Goal: Download file/media

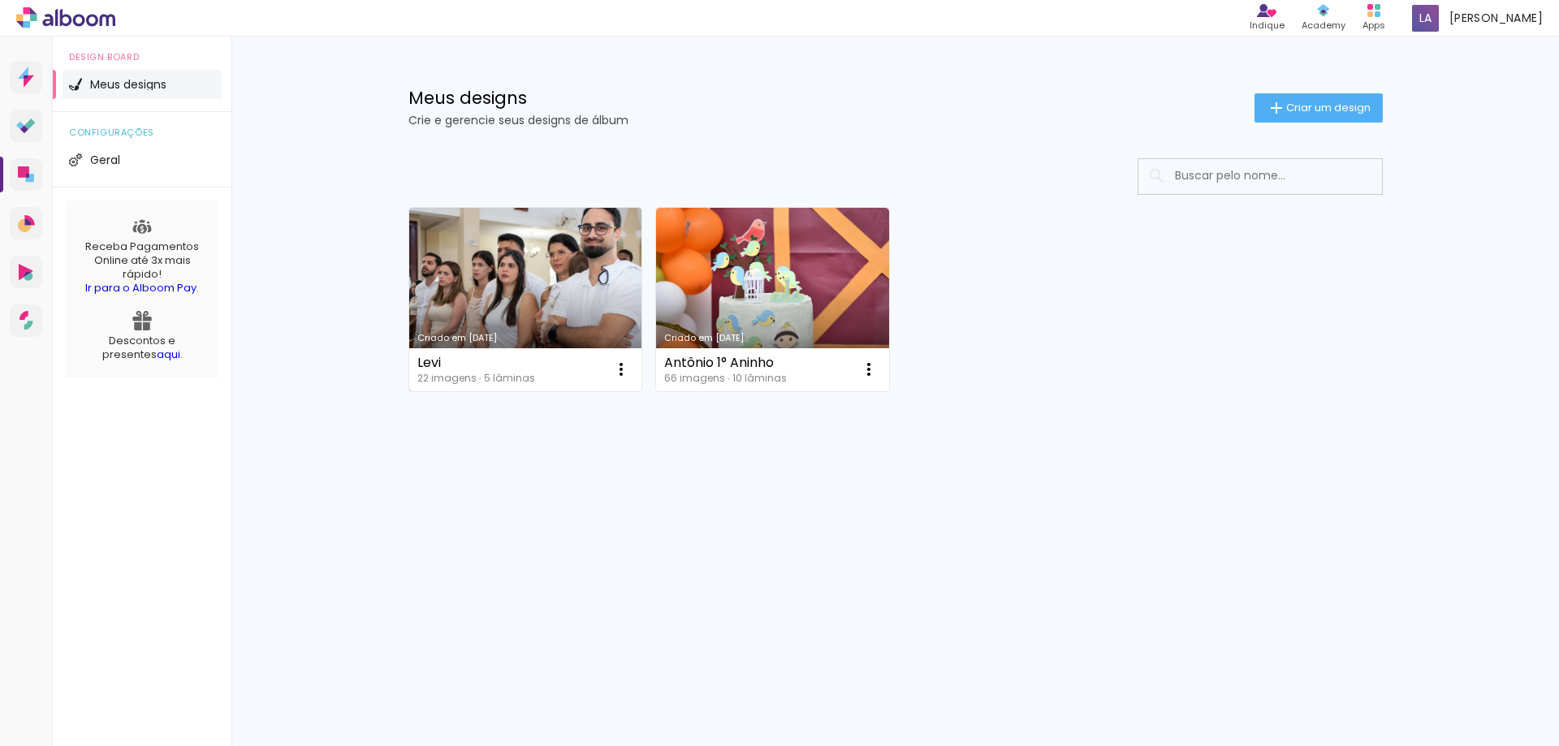
click at [495, 317] on link "Criado em [DATE]" at bounding box center [525, 300] width 233 height 184
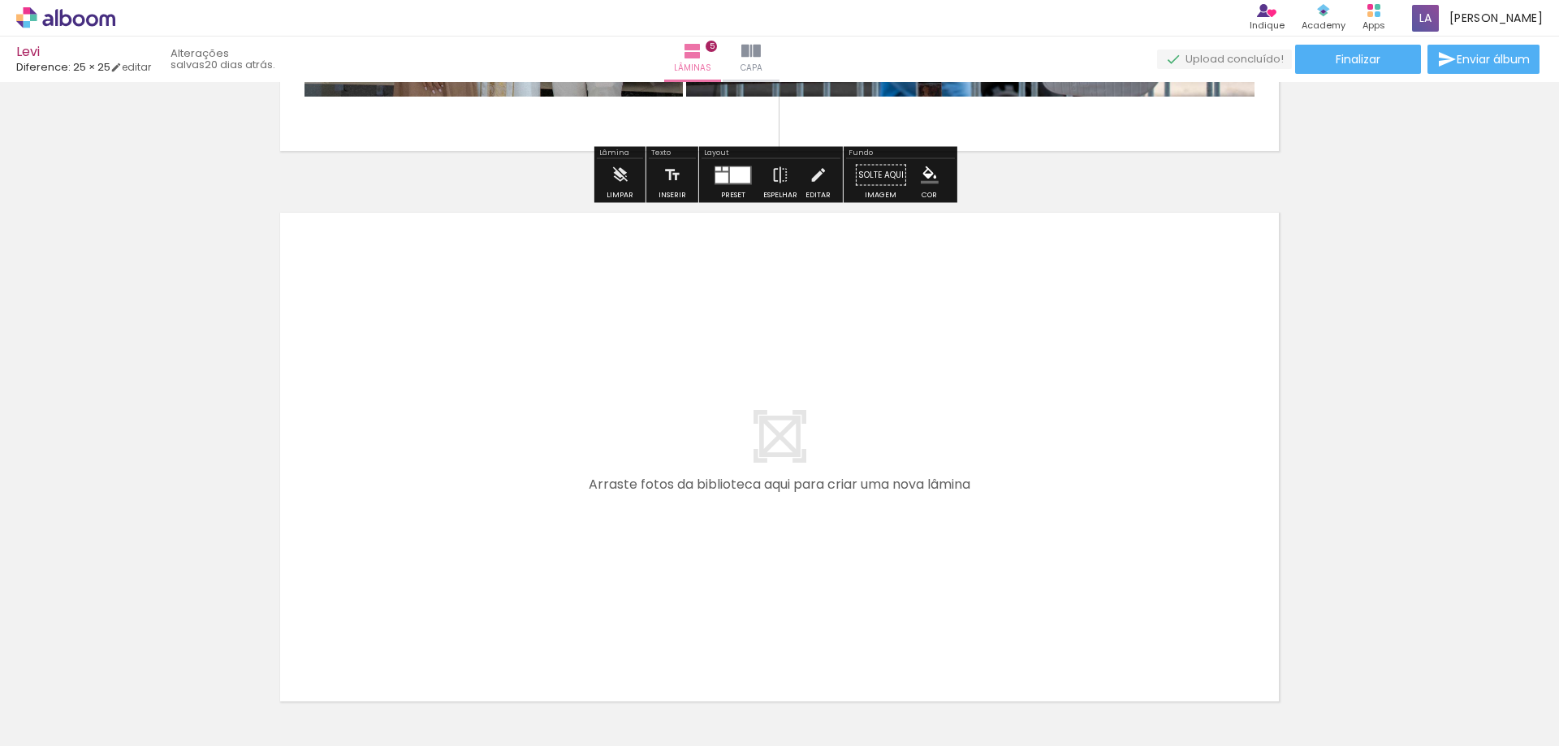
scroll to position [2517, 0]
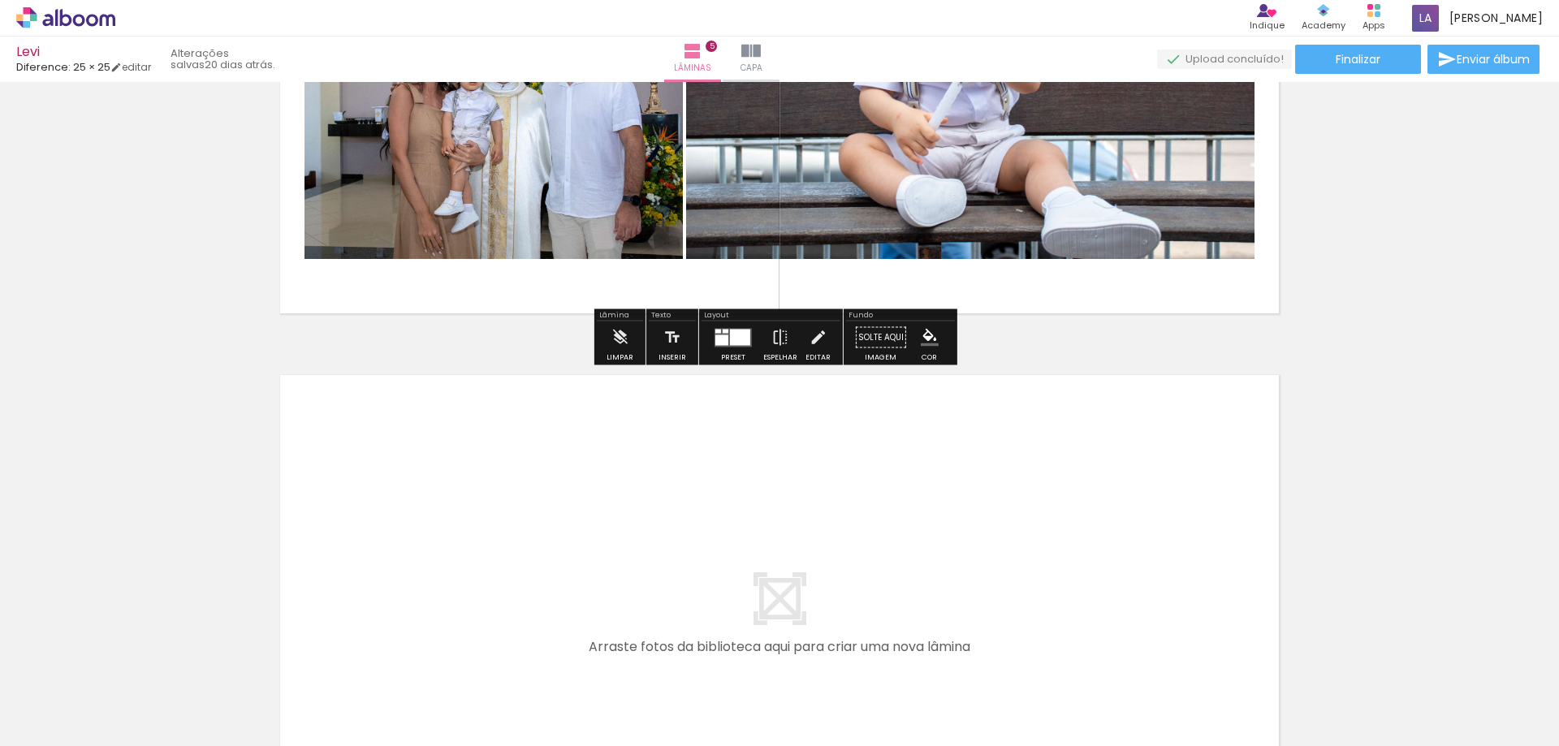
drag, startPoint x: 983, startPoint y: 492, endPoint x: 986, endPoint y: 294, distance: 198.1
click at [1045, 426] on quentale-layouter at bounding box center [780, 620] width 1020 height 510
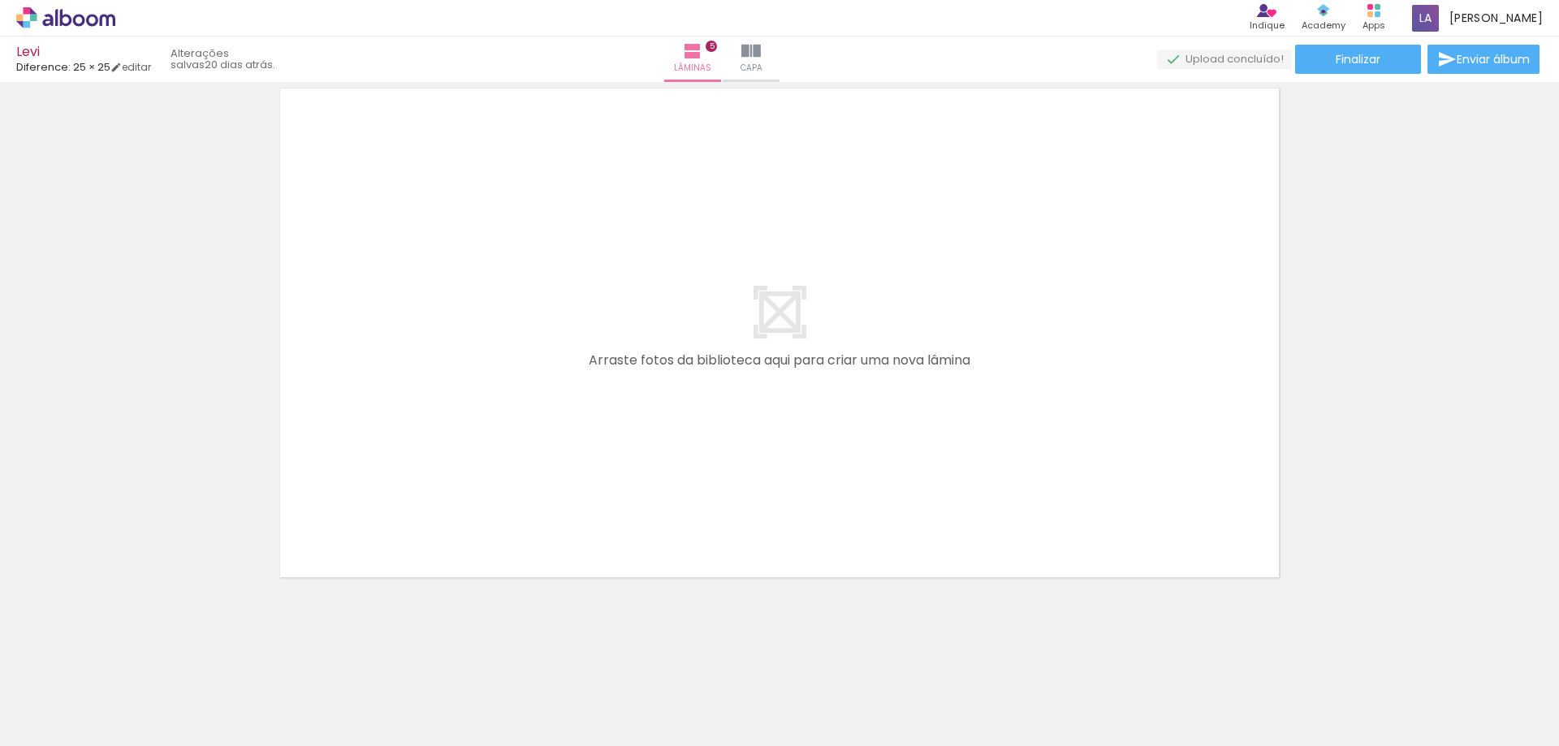
scroll to position [2479, 0]
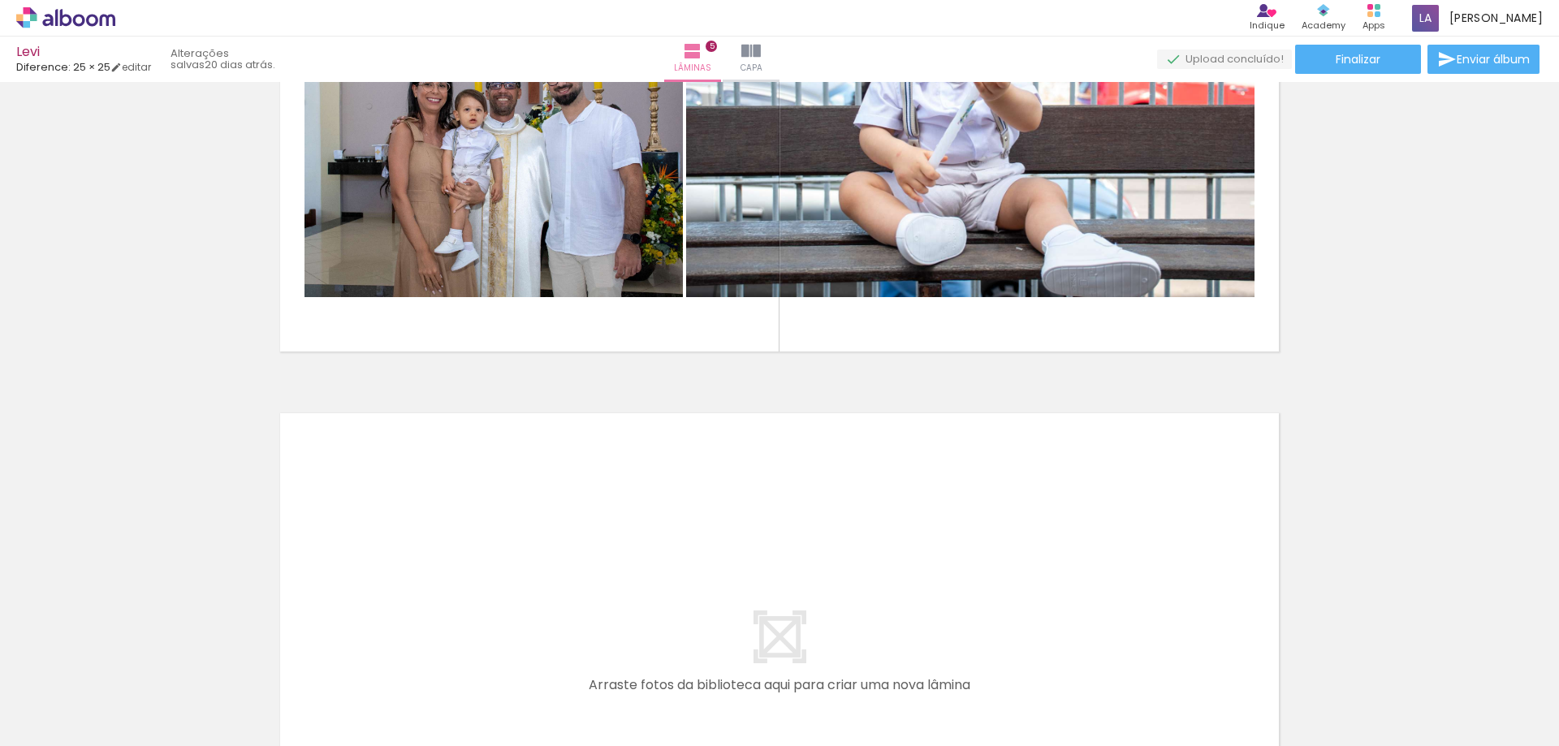
click at [1078, 453] on quentale-layouter at bounding box center [780, 658] width 1020 height 510
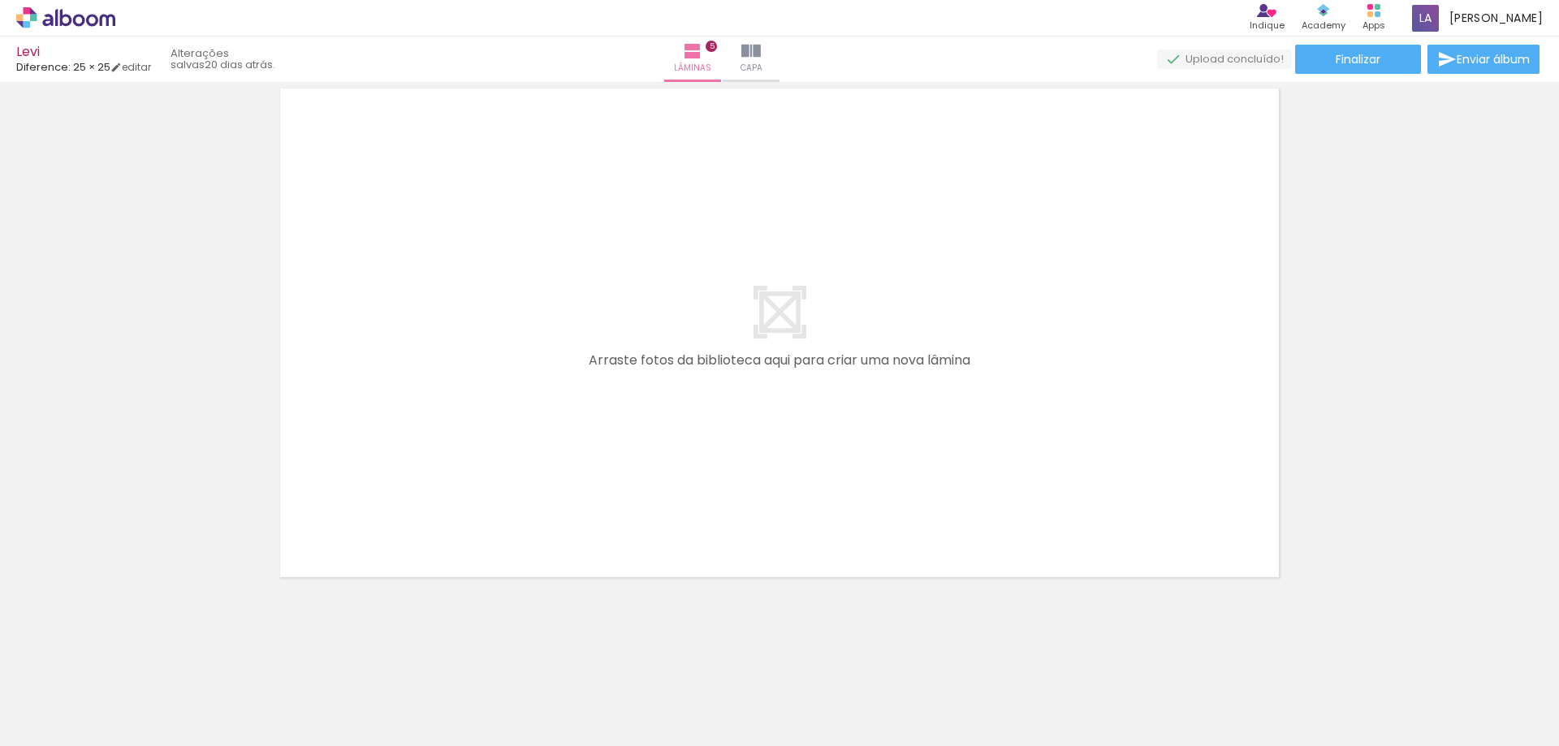
drag, startPoint x: 1026, startPoint y: 392, endPoint x: 901, endPoint y: 341, distance: 135.9
click at [901, 341] on quentale-layouter at bounding box center [780, 333] width 1020 height 510
click at [47, 728] on span "Adicionar Fotos" at bounding box center [57, 724] width 49 height 18
click at [0, 0] on input "file" at bounding box center [0, 0] width 0 height 0
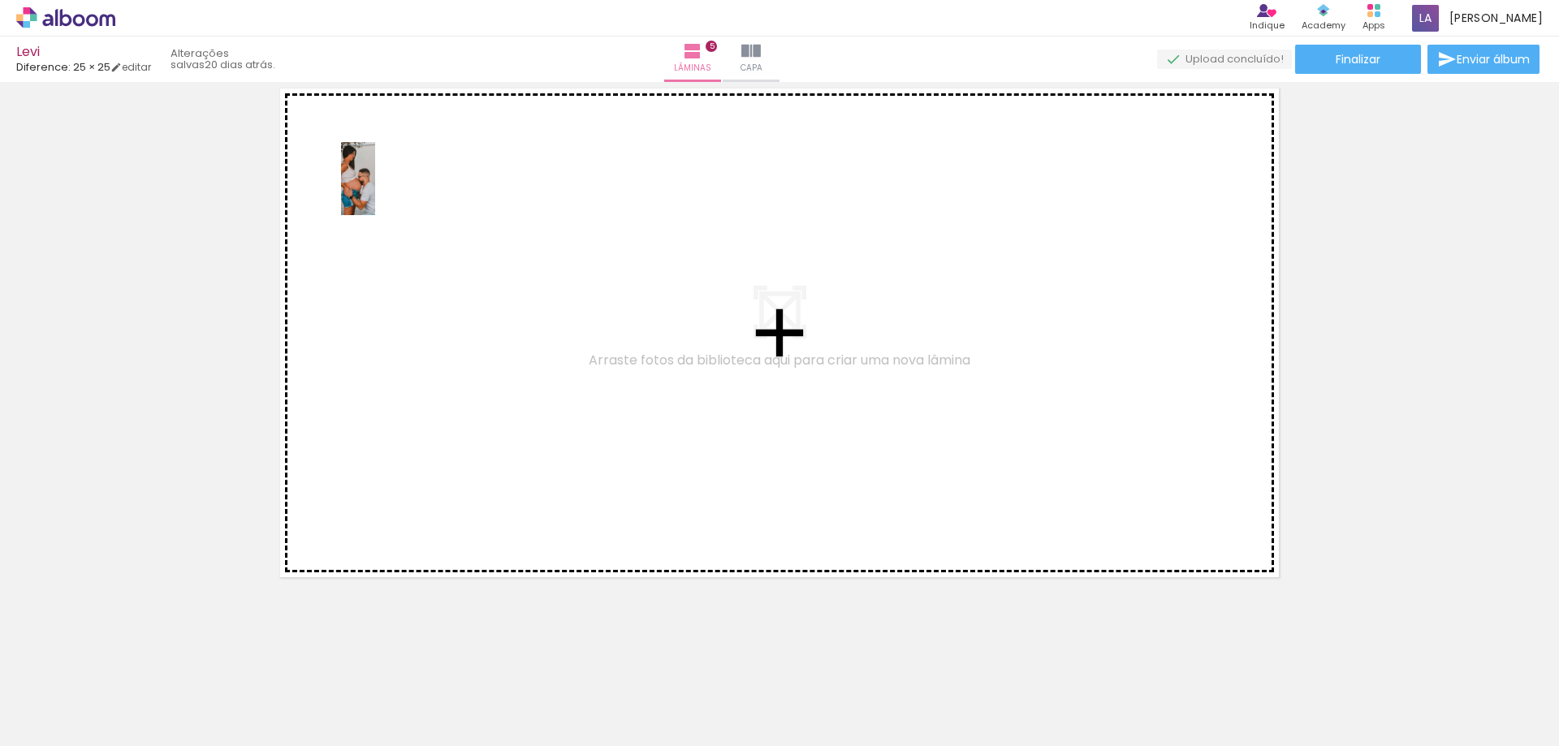
drag, startPoint x: 831, startPoint y: 497, endPoint x: 378, endPoint y: 189, distance: 547.7
click at [378, 189] on quentale-workspace at bounding box center [779, 373] width 1559 height 746
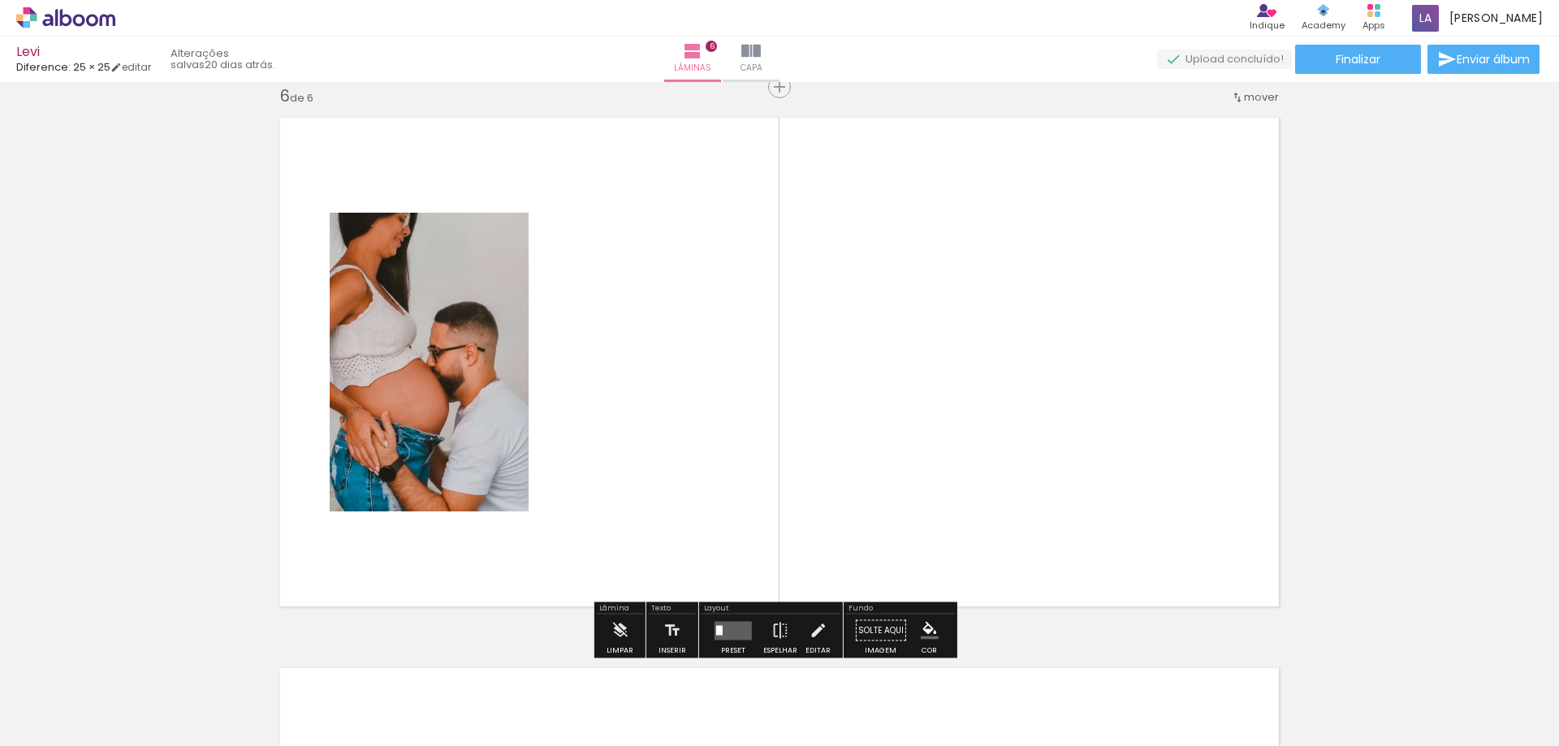
scroll to position [2774, 0]
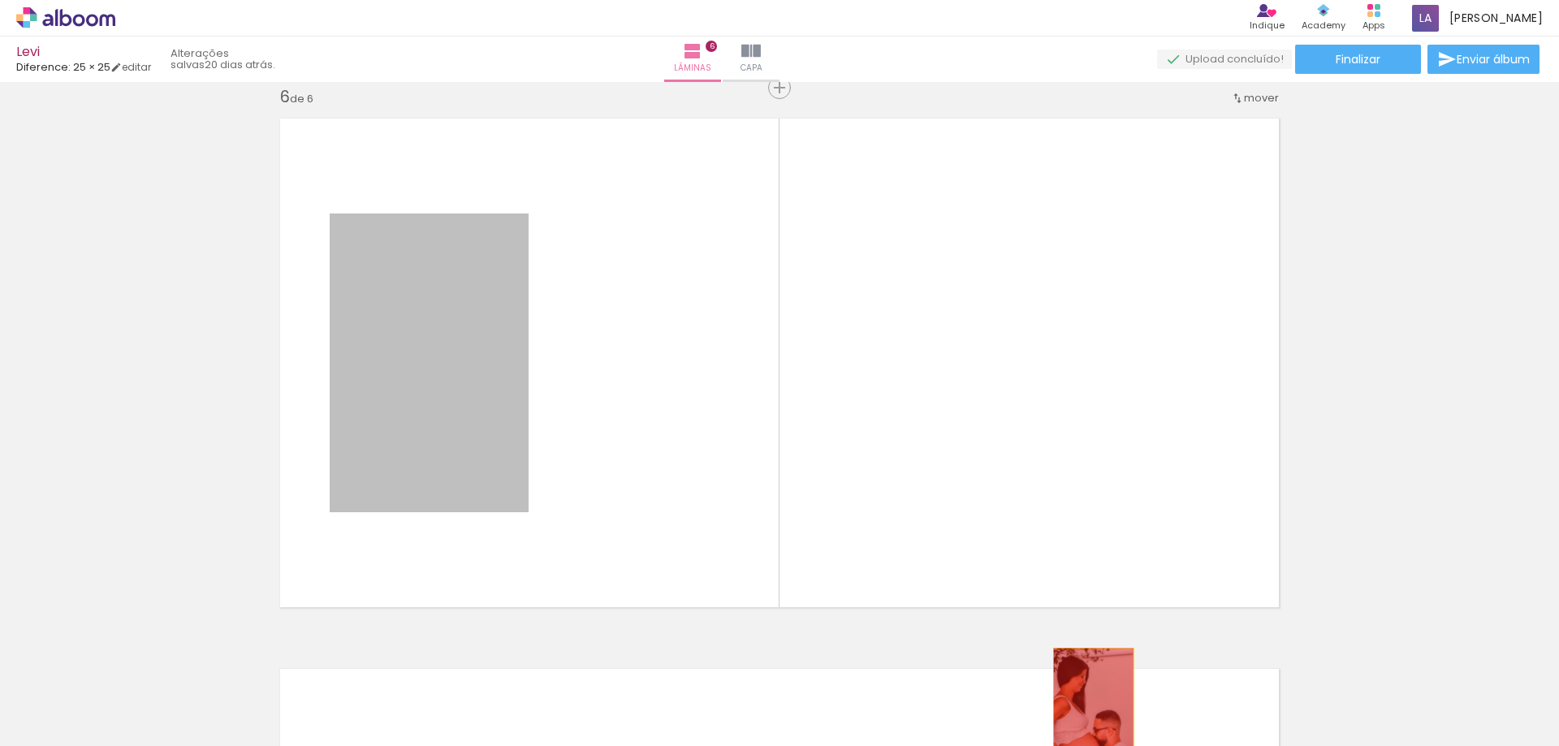
drag, startPoint x: 426, startPoint y: 293, endPoint x: 1087, endPoint y: 708, distance: 780.4
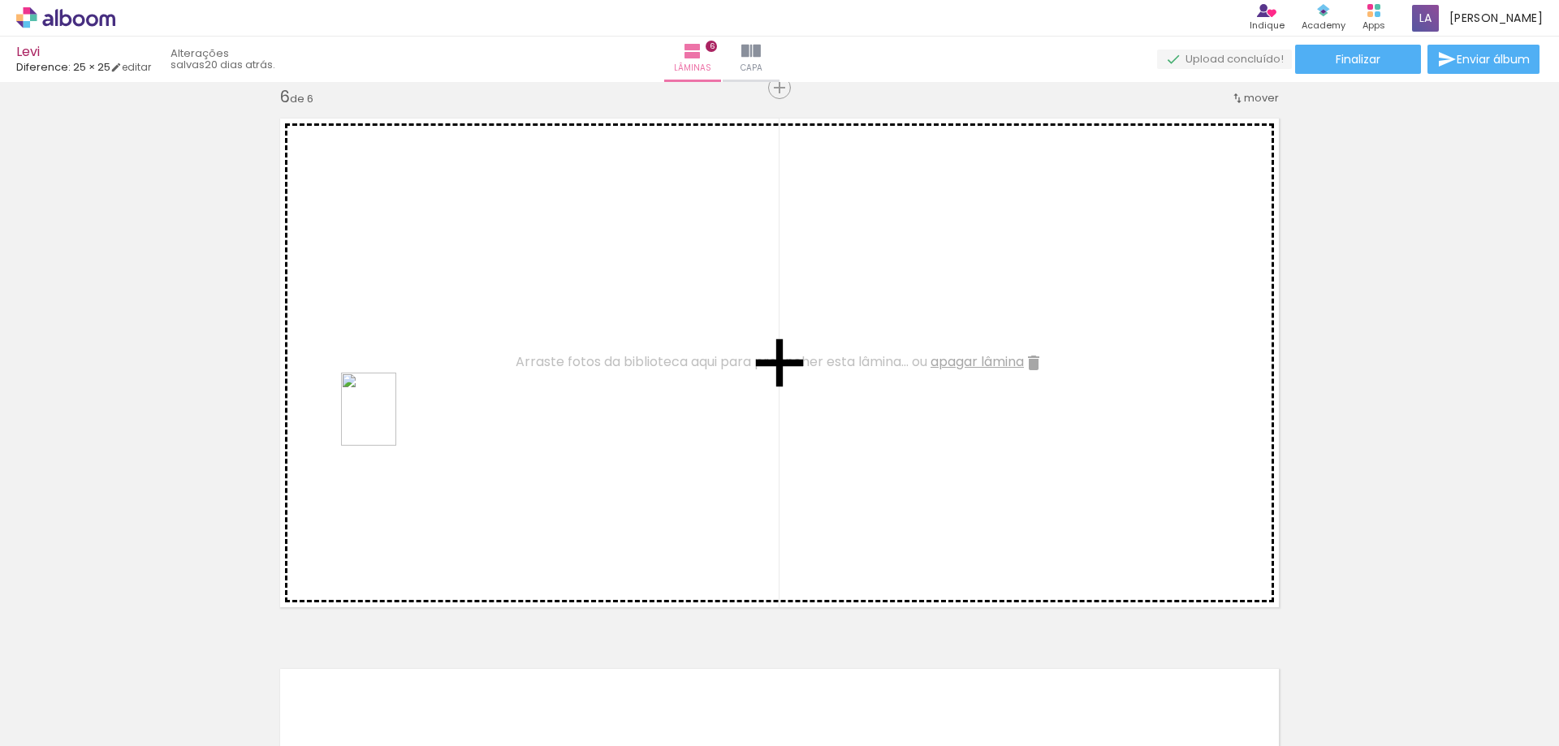
drag, startPoint x: 1220, startPoint y: 728, endPoint x: 390, endPoint y: 421, distance: 884.5
click at [390, 421] on quentale-workspace at bounding box center [779, 373] width 1559 height 746
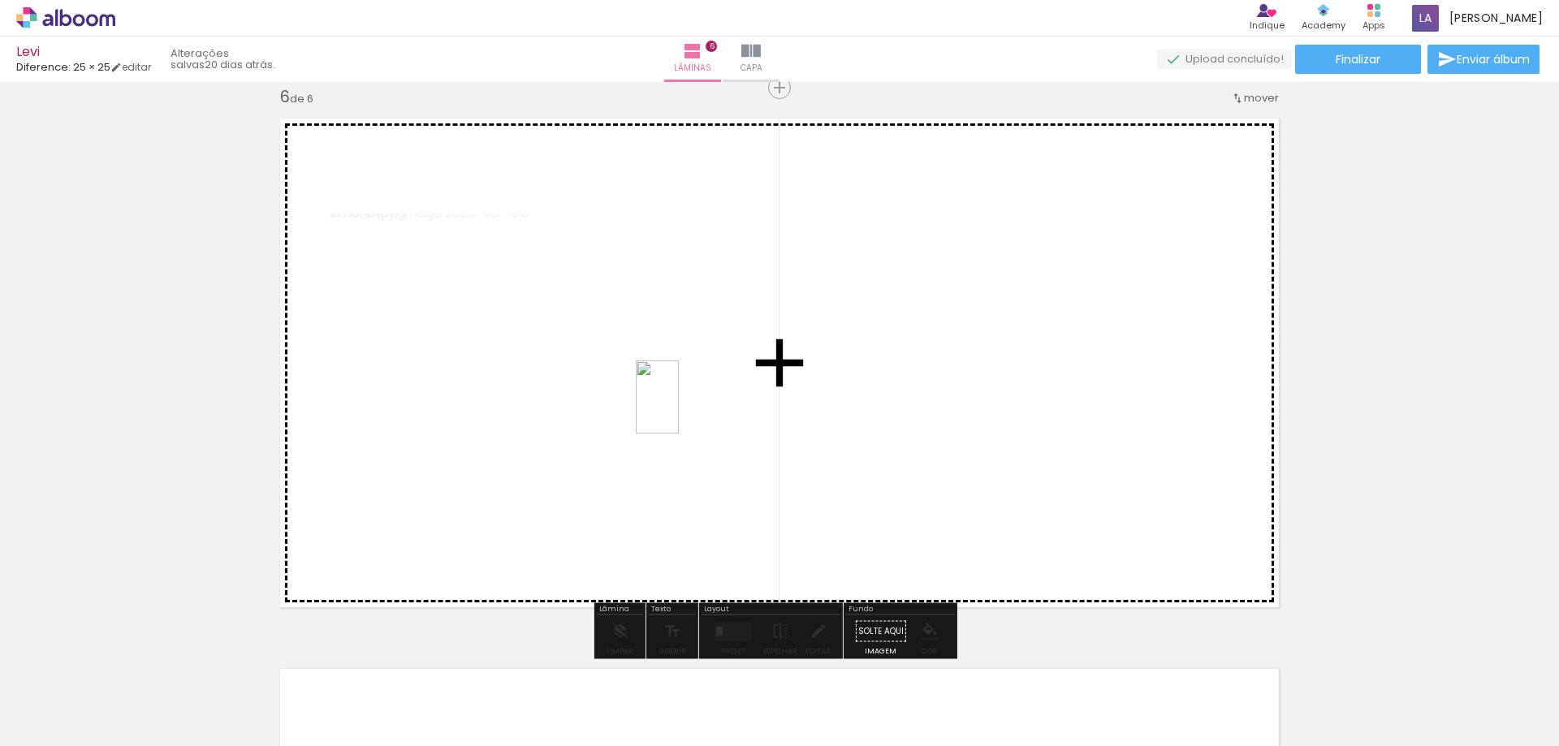
drag, startPoint x: 1329, startPoint y: 706, endPoint x: 685, endPoint y: 409, distance: 709.9
click at [685, 409] on quentale-workspace at bounding box center [779, 373] width 1559 height 746
drag, startPoint x: 1415, startPoint y: 711, endPoint x: 920, endPoint y: 385, distance: 593.2
click at [920, 385] on quentale-workspace at bounding box center [779, 373] width 1559 height 746
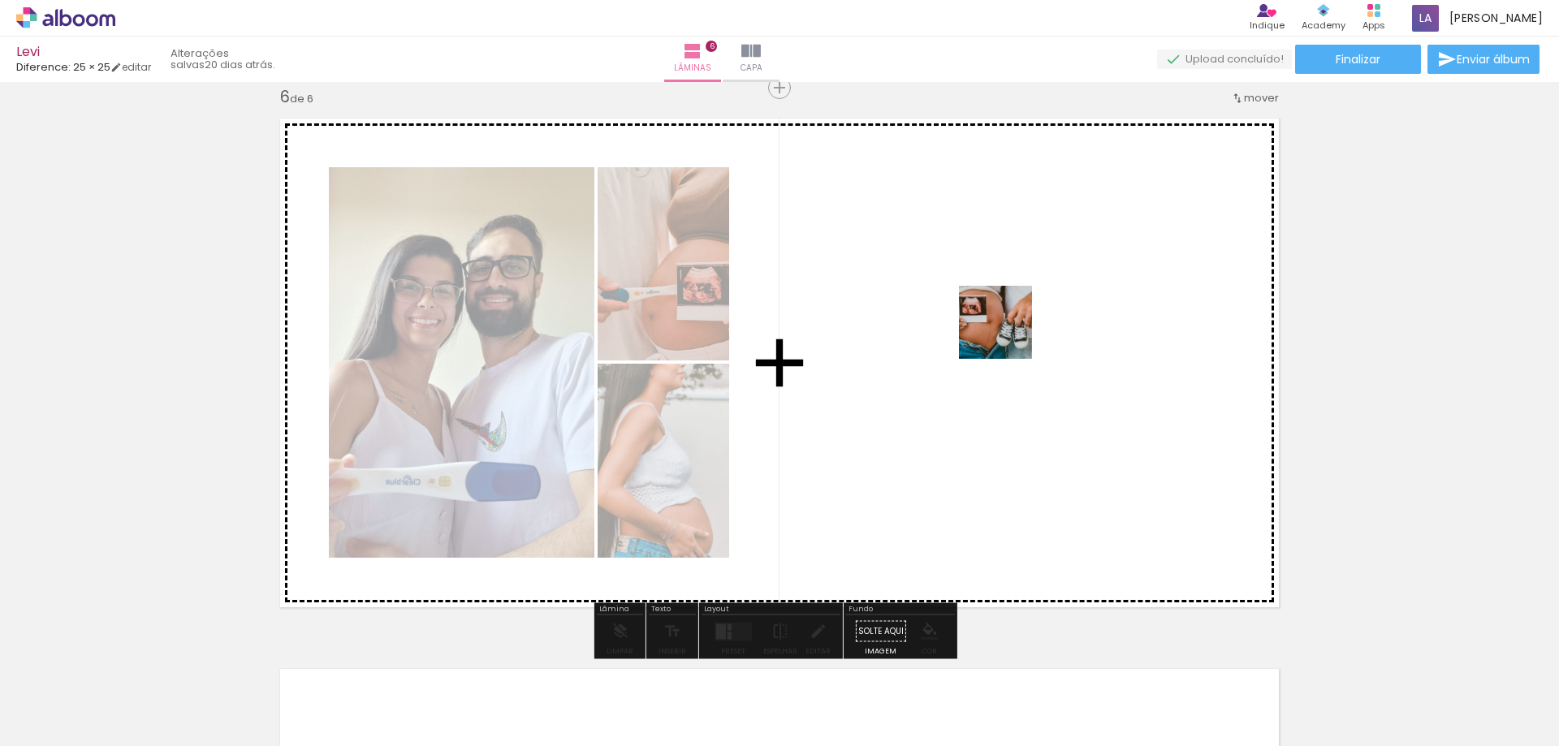
drag, startPoint x: 1488, startPoint y: 679, endPoint x: 1008, endPoint y: 335, distance: 591.3
click at [1008, 335] on quentale-workspace at bounding box center [779, 373] width 1559 height 746
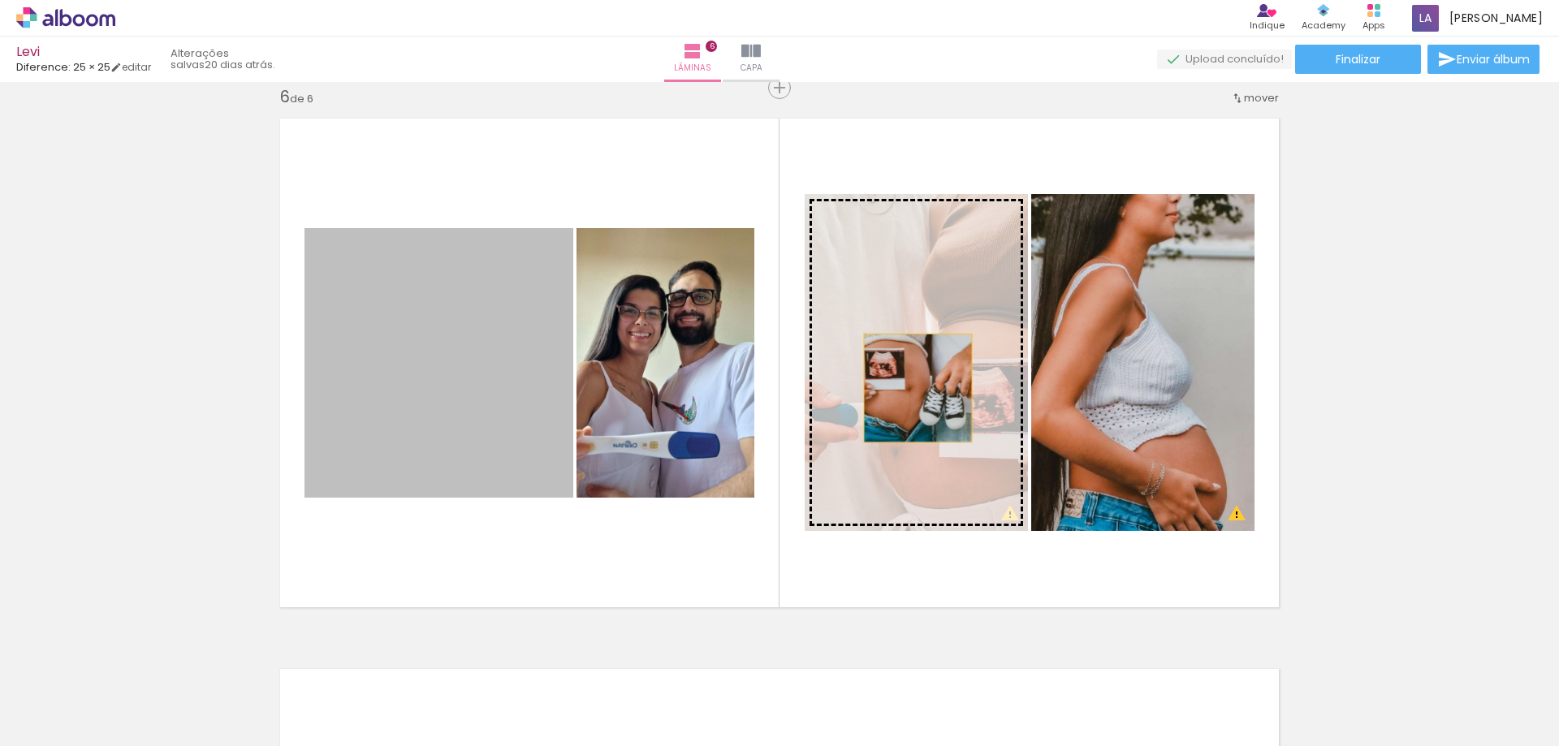
drag, startPoint x: 473, startPoint y: 386, endPoint x: 912, endPoint y: 388, distance: 439.3
click at [0, 0] on slot at bounding box center [0, 0] width 0 height 0
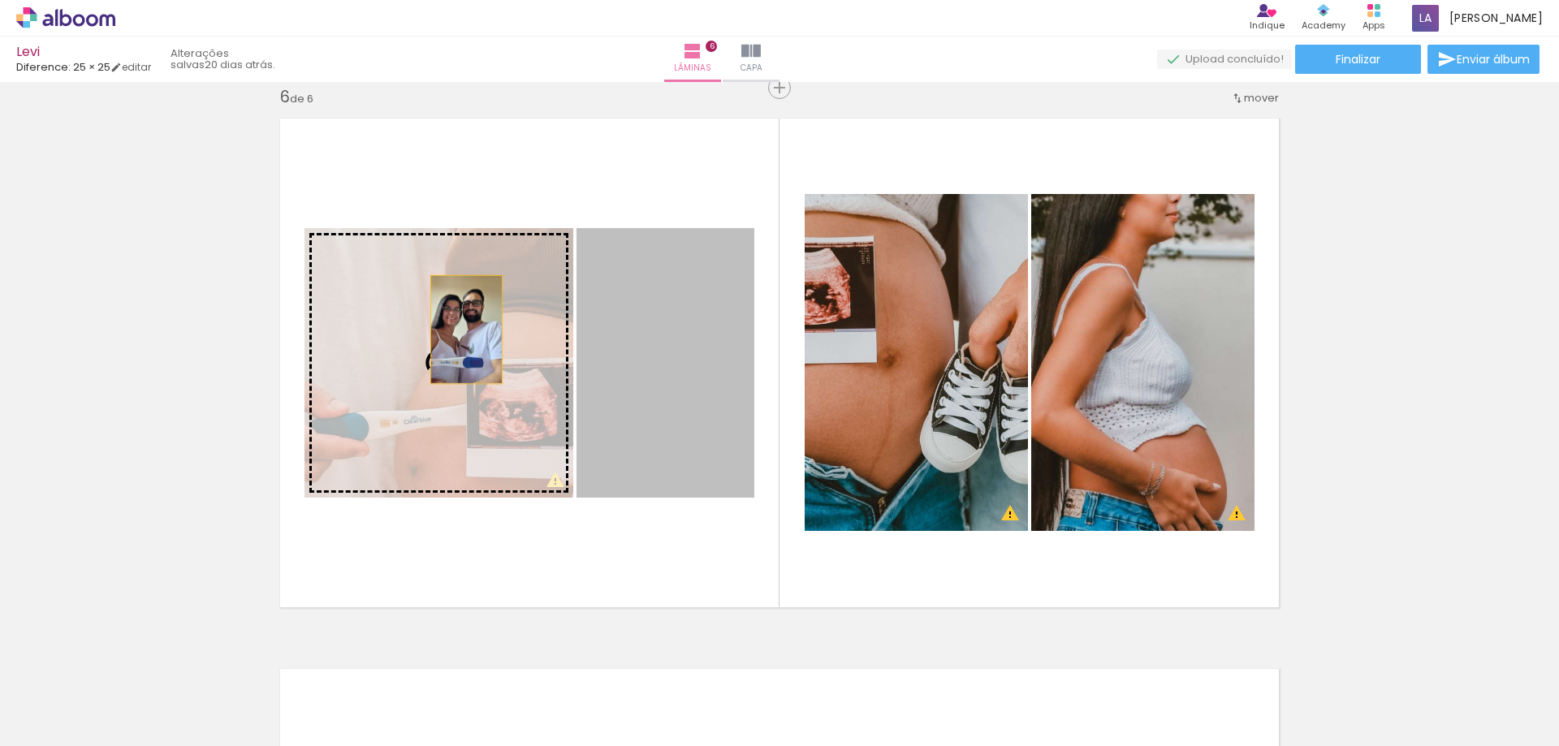
drag, startPoint x: 711, startPoint y: 377, endPoint x: 460, endPoint y: 330, distance: 254.5
click at [0, 0] on slot at bounding box center [0, 0] width 0 height 0
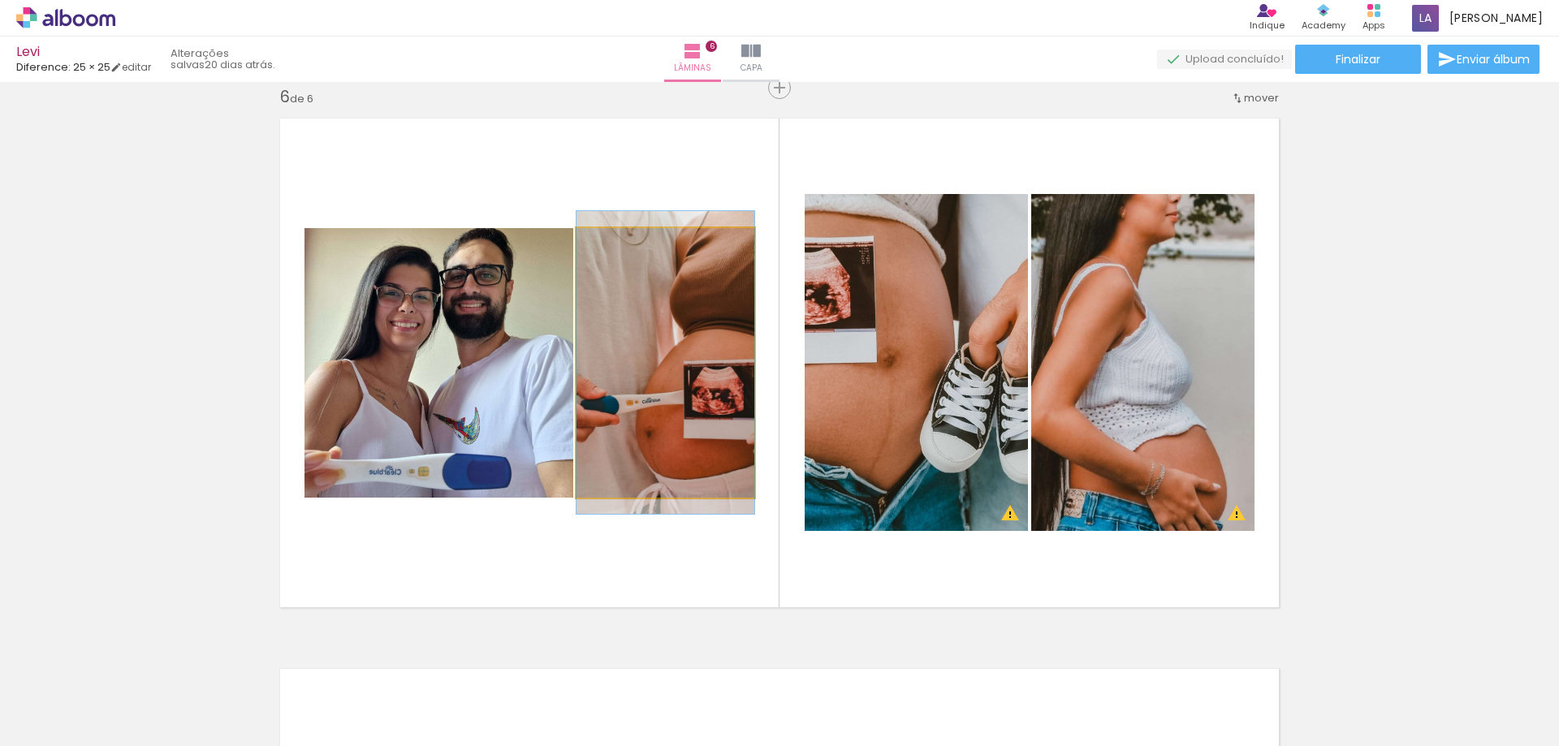
drag, startPoint x: 607, startPoint y: 256, endPoint x: 548, endPoint y: 289, distance: 68.0
type paper-slider "100"
click at [0, 0] on slot at bounding box center [0, 0] width 0 height 0
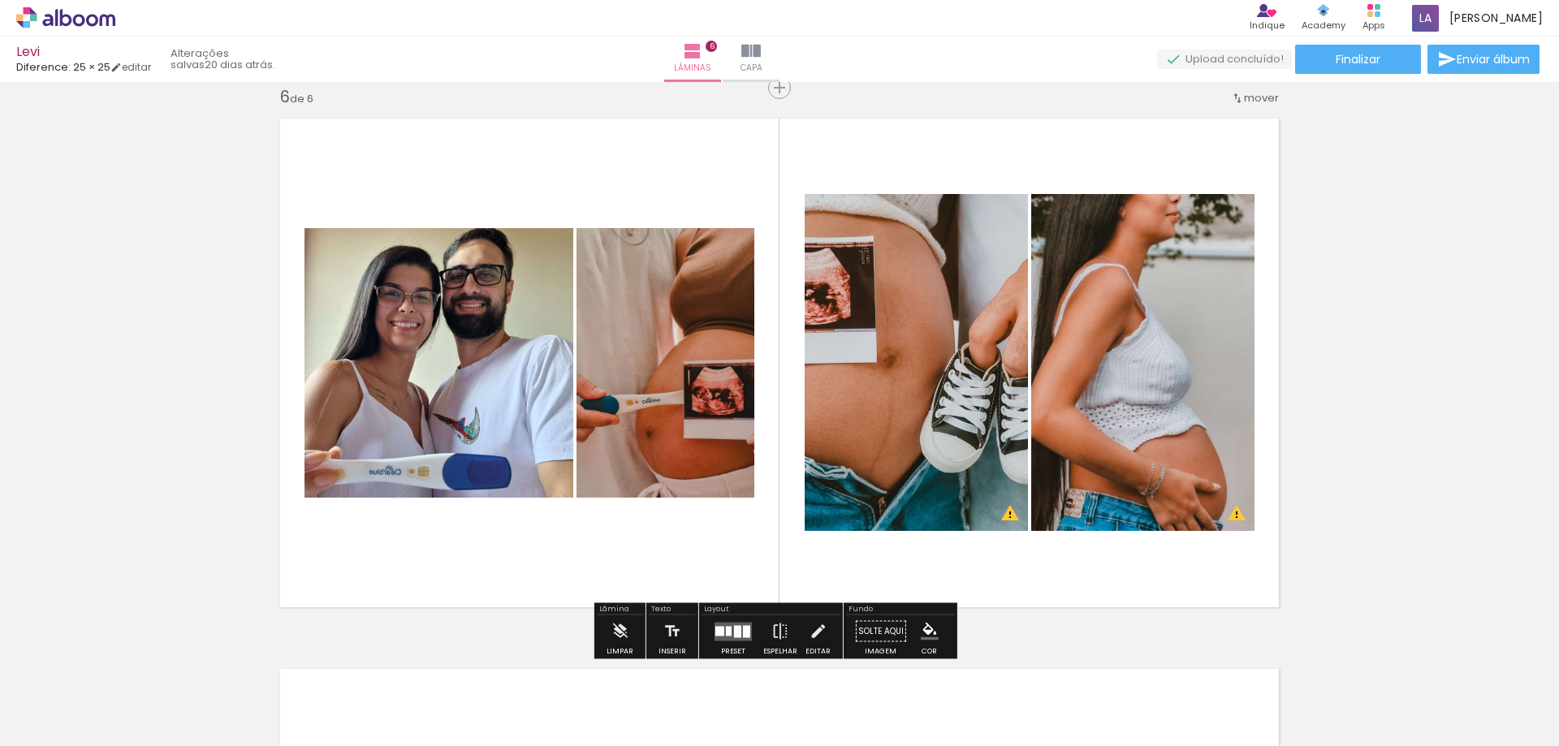
click at [499, 337] on quentale-photo at bounding box center [439, 363] width 269 height 270
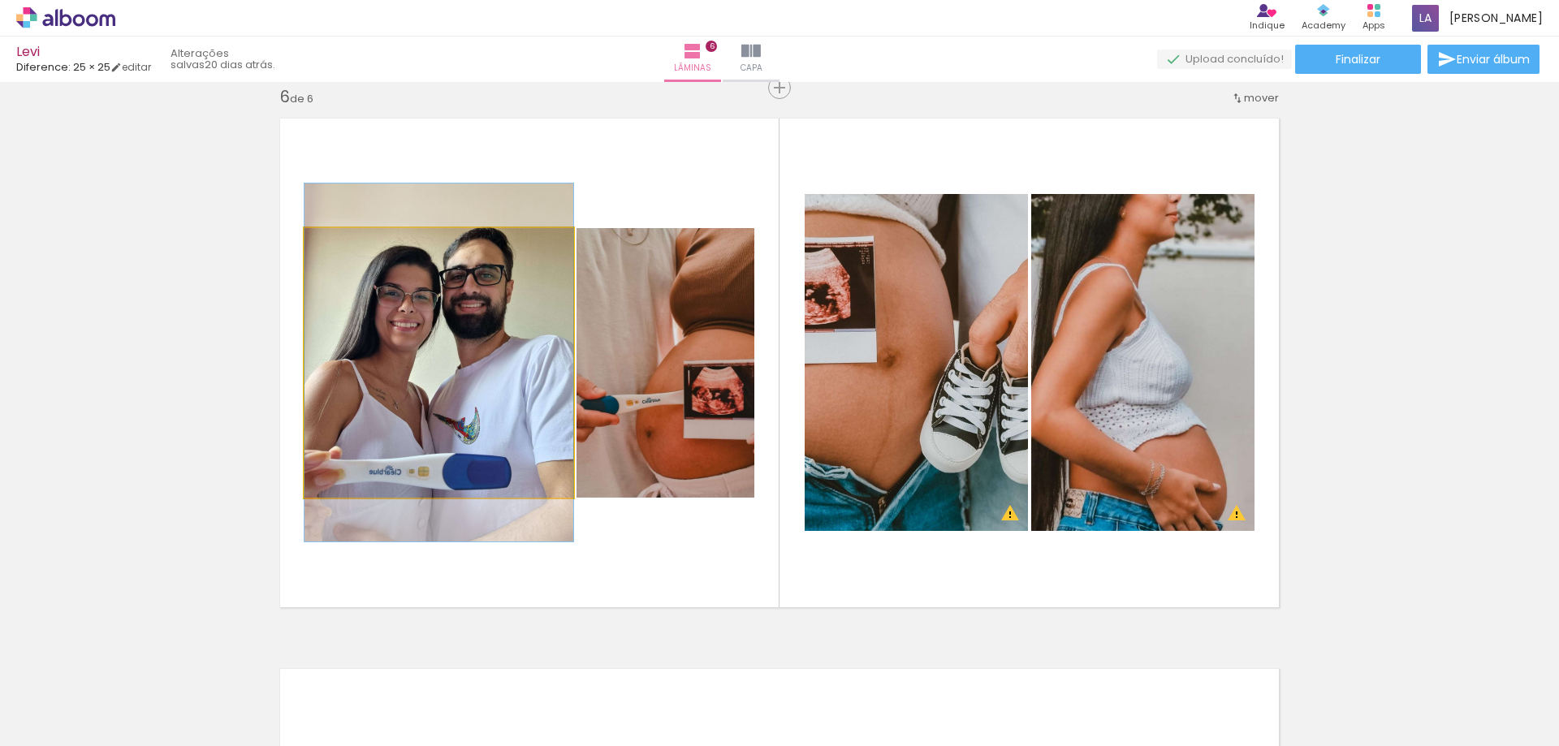
click at [466, 320] on quentale-photo at bounding box center [439, 363] width 269 height 270
drag, startPoint x: 340, startPoint y: 242, endPoint x: 317, endPoint y: 239, distance: 23.0
type paper-slider "100"
click at [317, 239] on div at bounding box center [365, 245] width 113 height 24
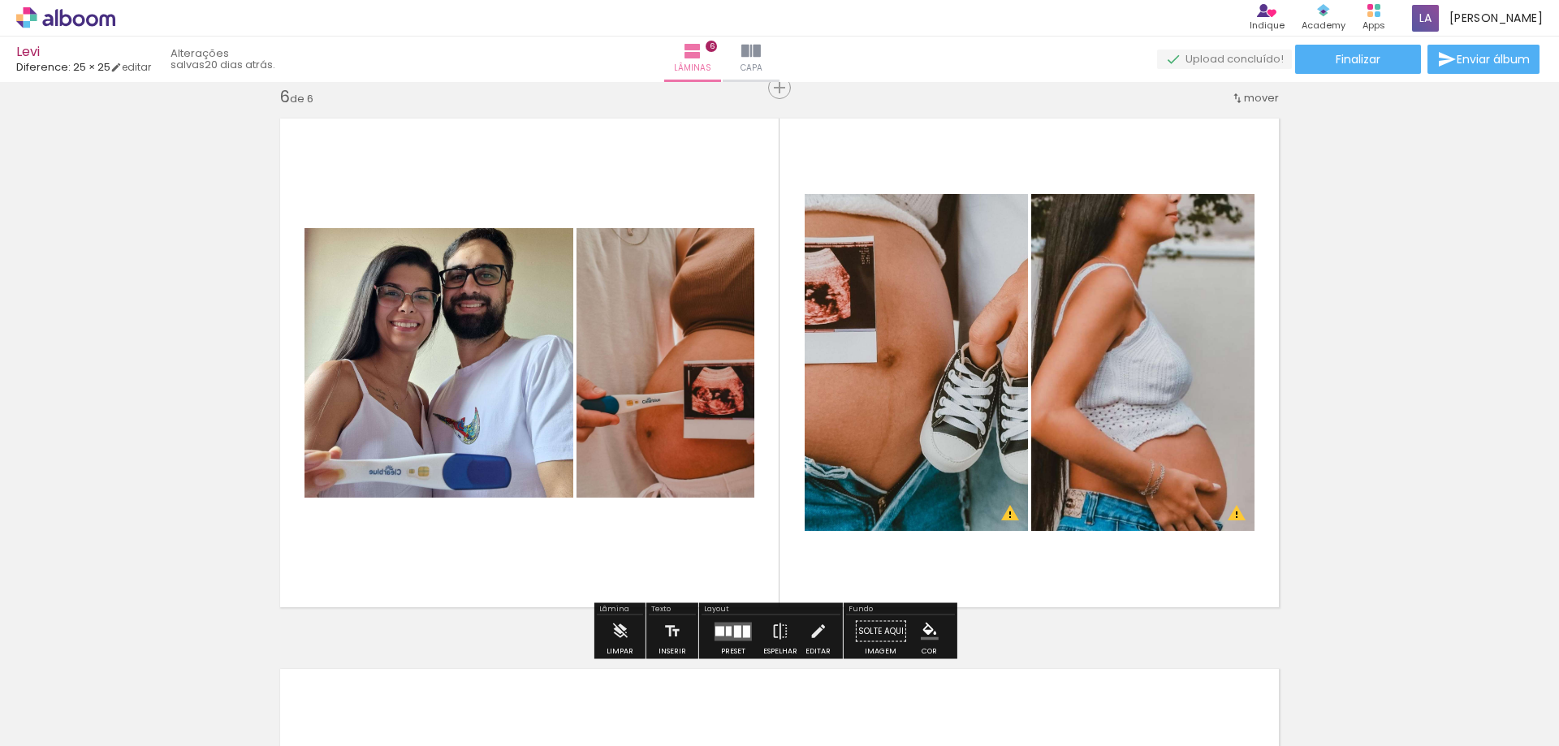
click at [1001, 509] on quentale-photo at bounding box center [916, 362] width 223 height 337
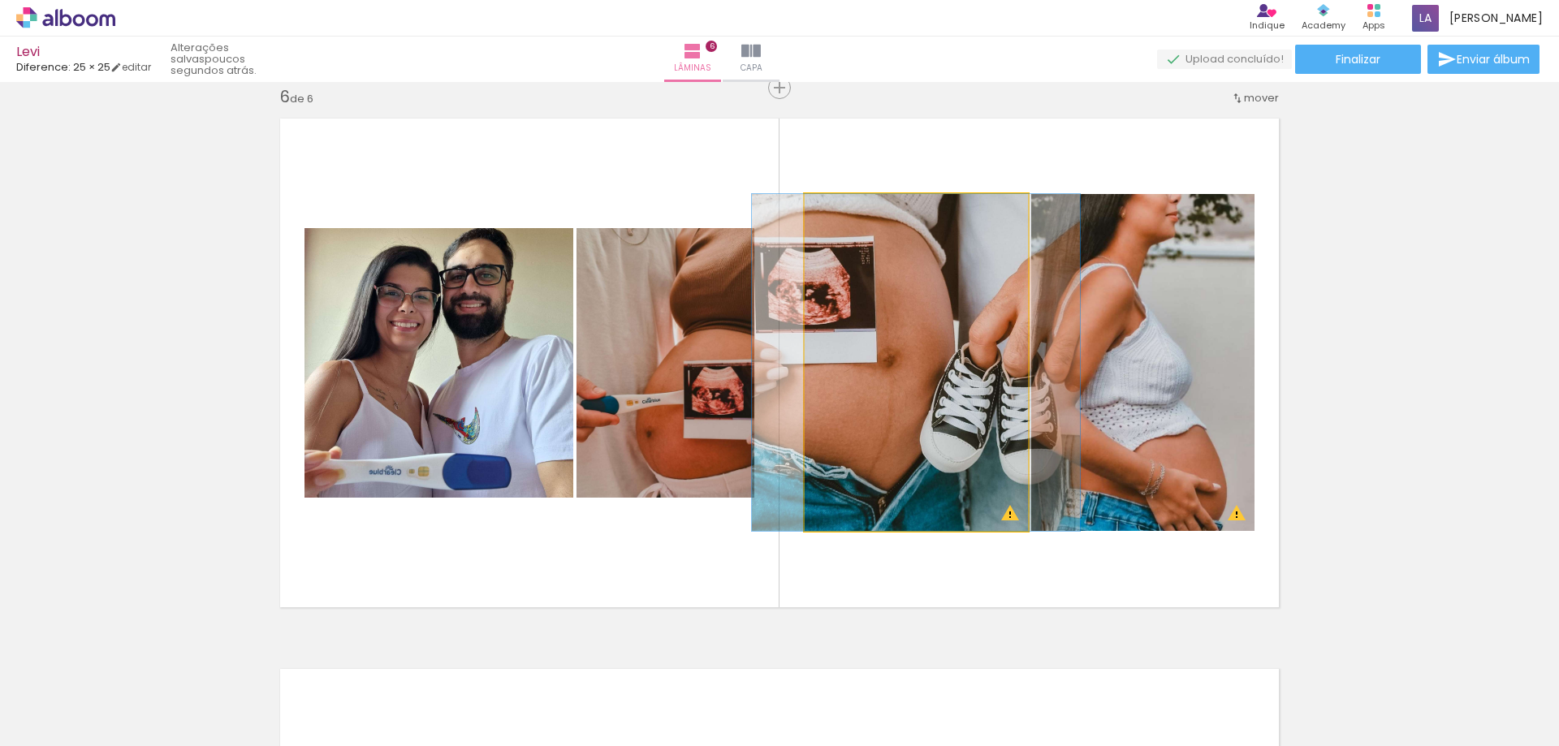
click at [1001, 509] on quentale-photo at bounding box center [916, 362] width 223 height 337
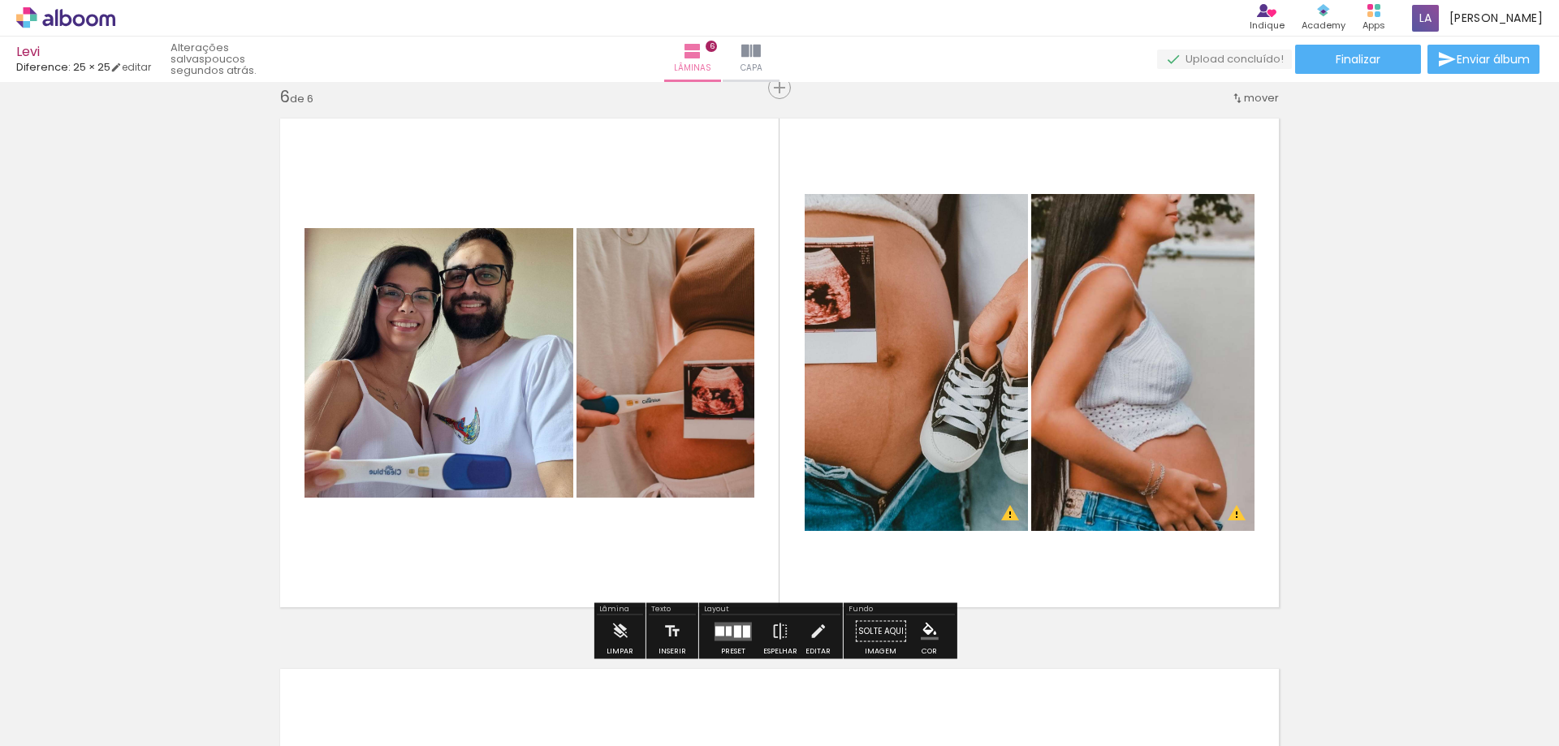
click at [1111, 497] on quentale-photo at bounding box center [1142, 362] width 223 height 337
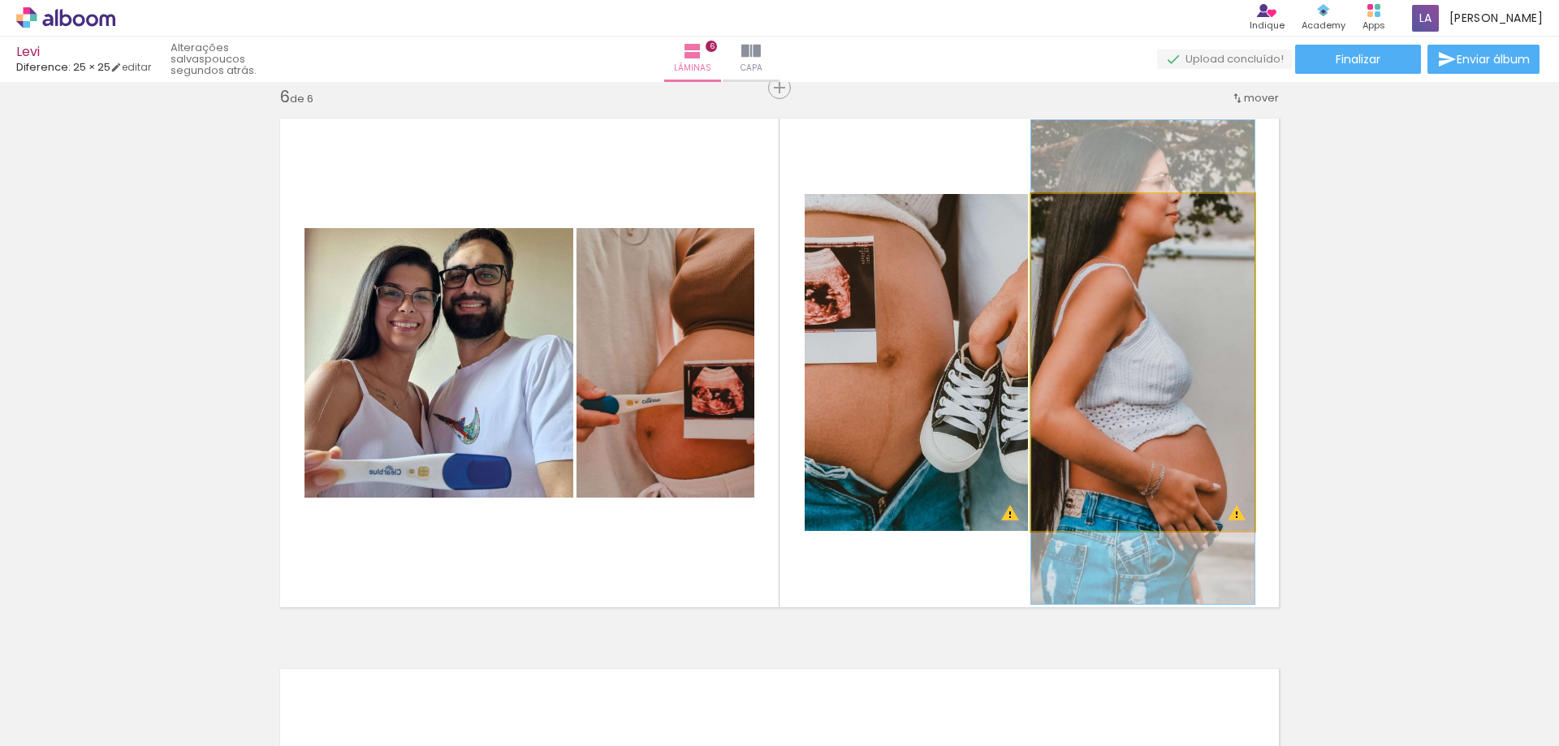
click at [1111, 497] on quentale-photo at bounding box center [1142, 362] width 223 height 337
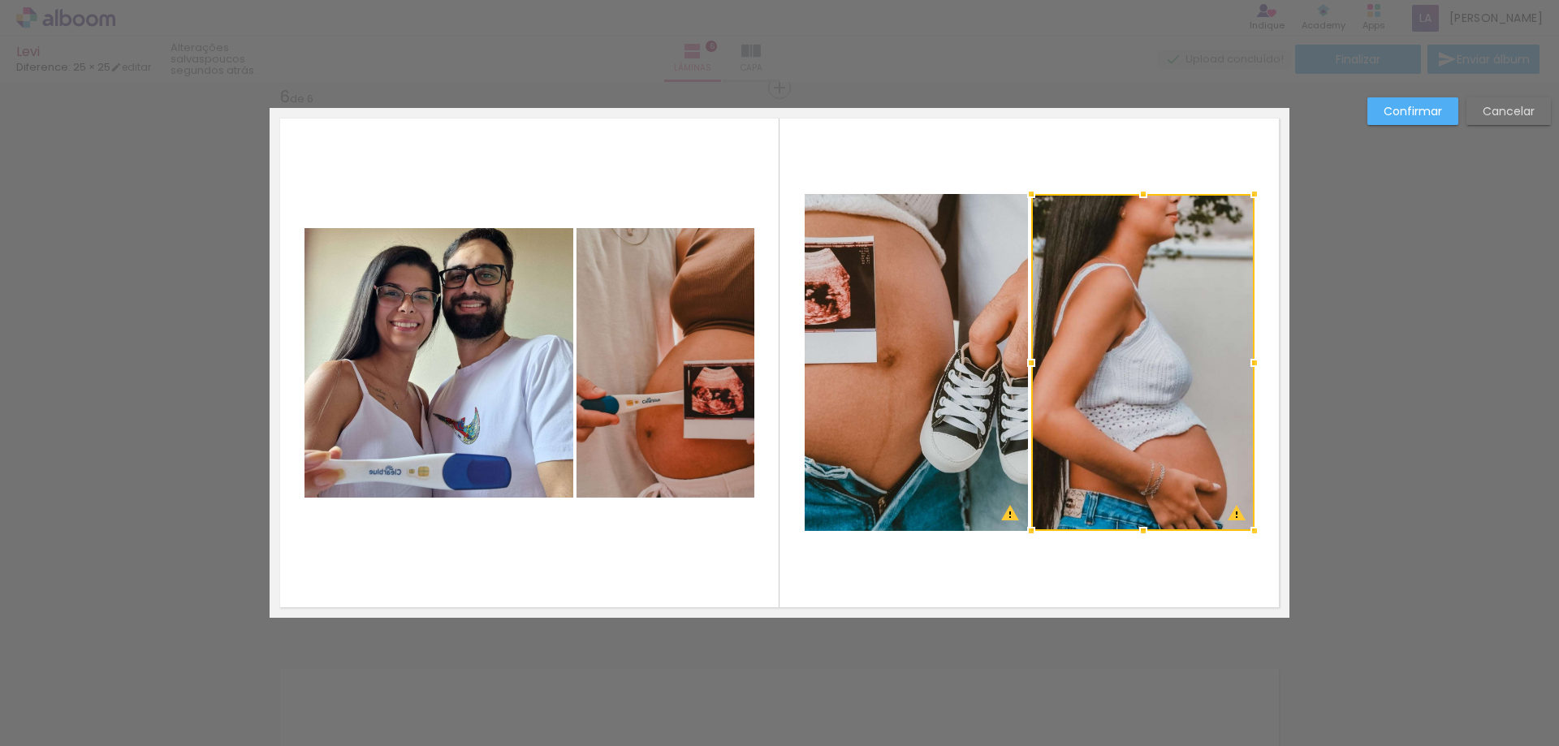
click at [0, 0] on slot "Confirmar" at bounding box center [0, 0] width 0 height 0
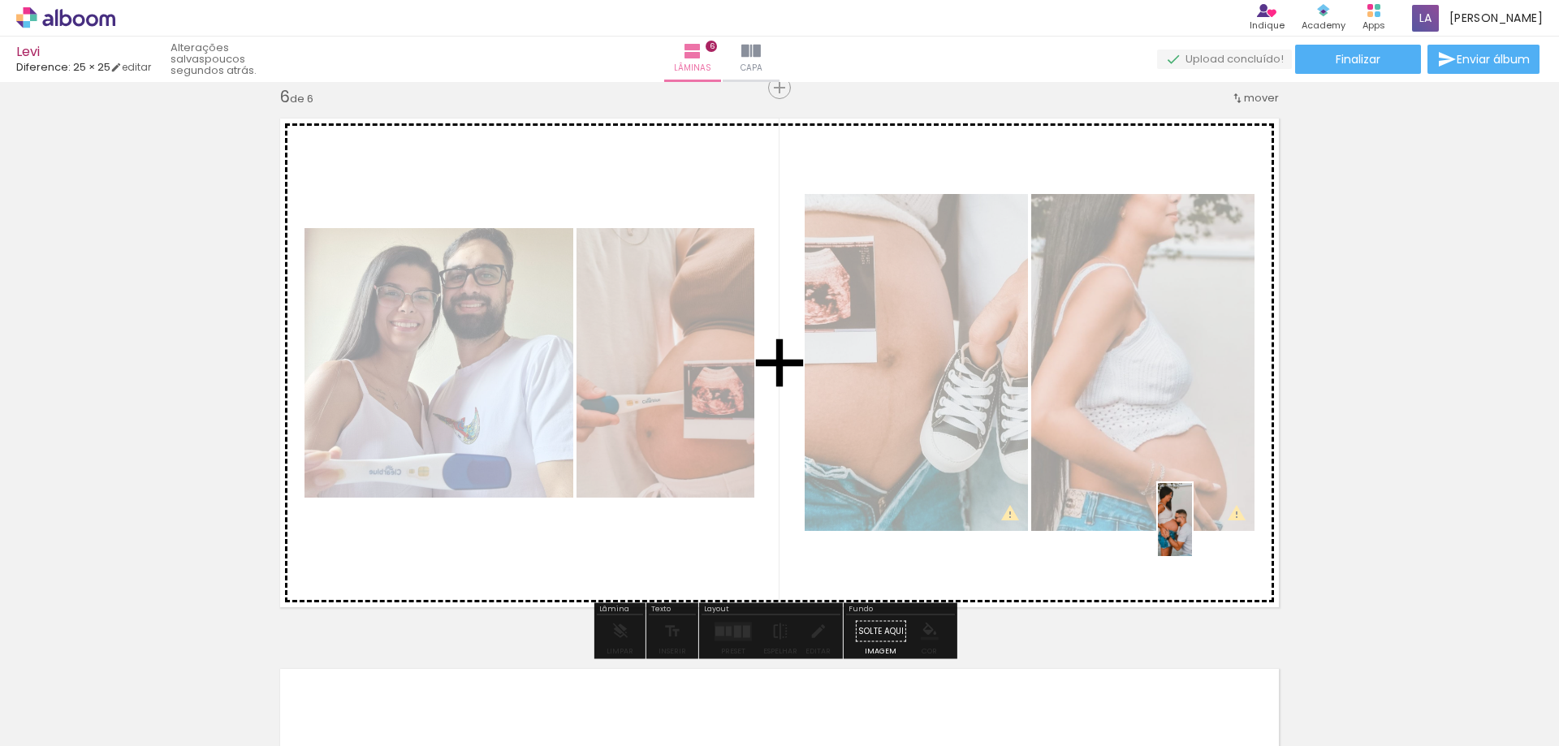
drag, startPoint x: 1042, startPoint y: 715, endPoint x: 1207, endPoint y: 532, distance: 246.1
click at [1207, 532] on quentale-workspace at bounding box center [779, 373] width 1559 height 746
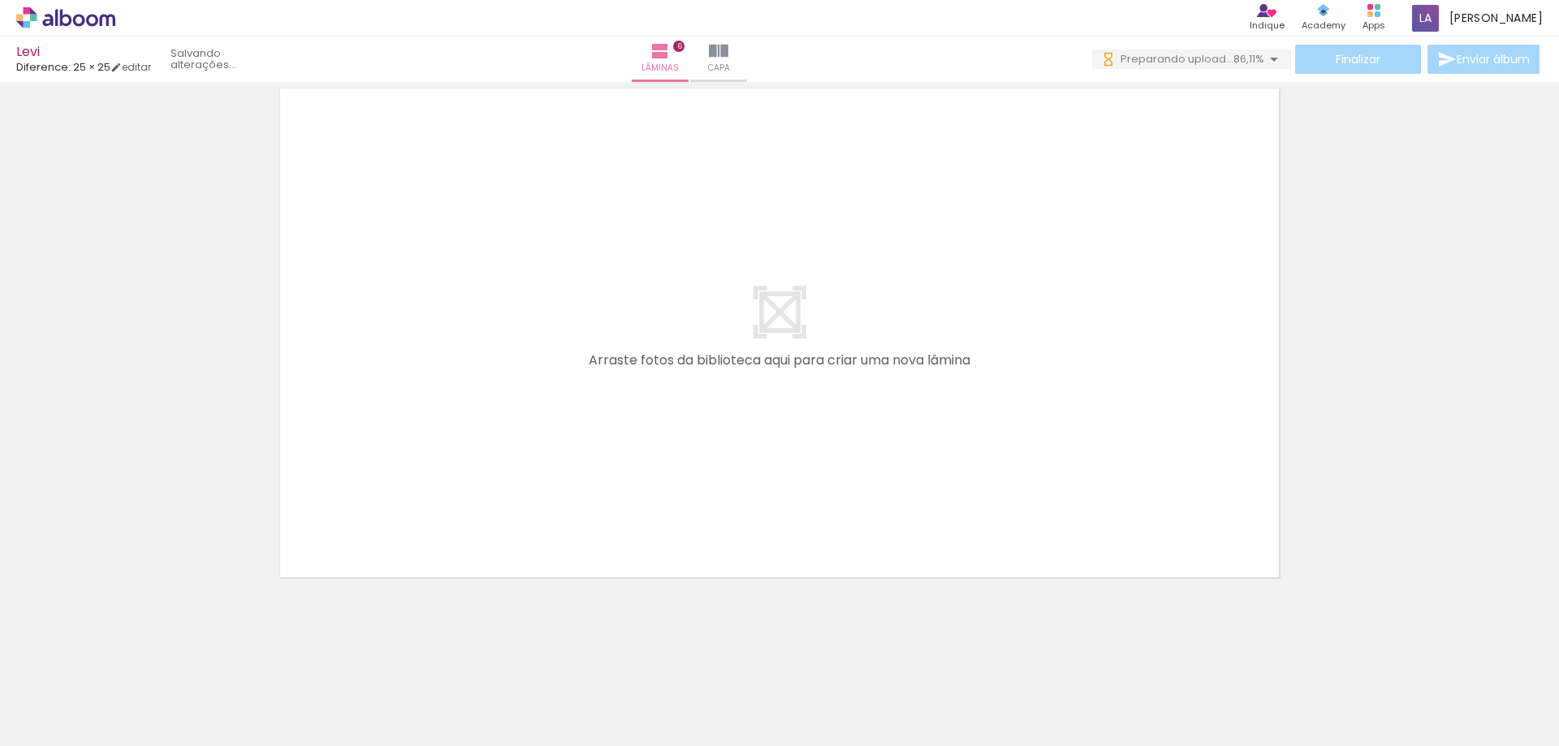
scroll to position [0, 2217]
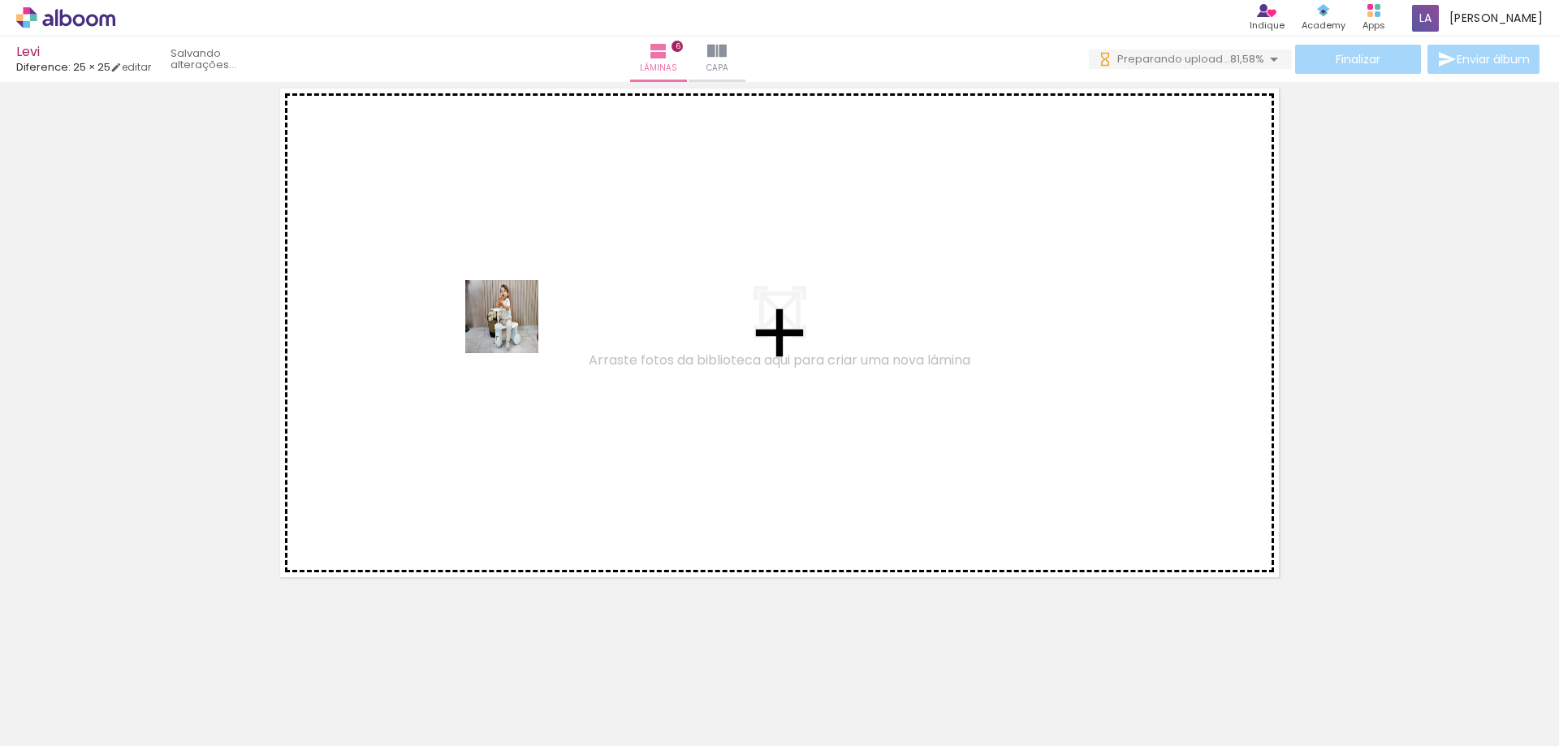
drag, startPoint x: 511, startPoint y: 499, endPoint x: 515, endPoint y: 323, distance: 176.3
click at [515, 323] on quentale-workspace at bounding box center [779, 373] width 1559 height 746
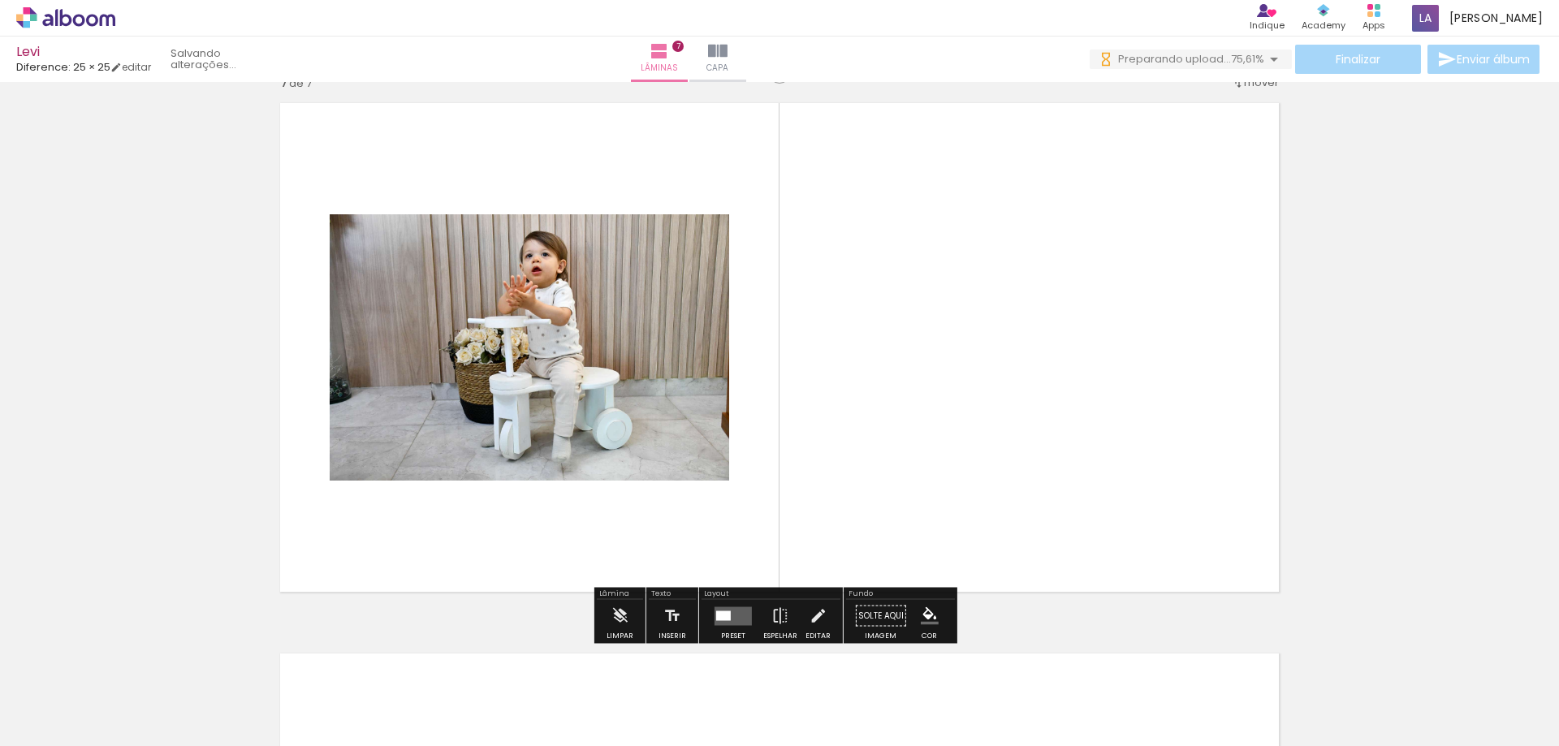
scroll to position [3324, 0]
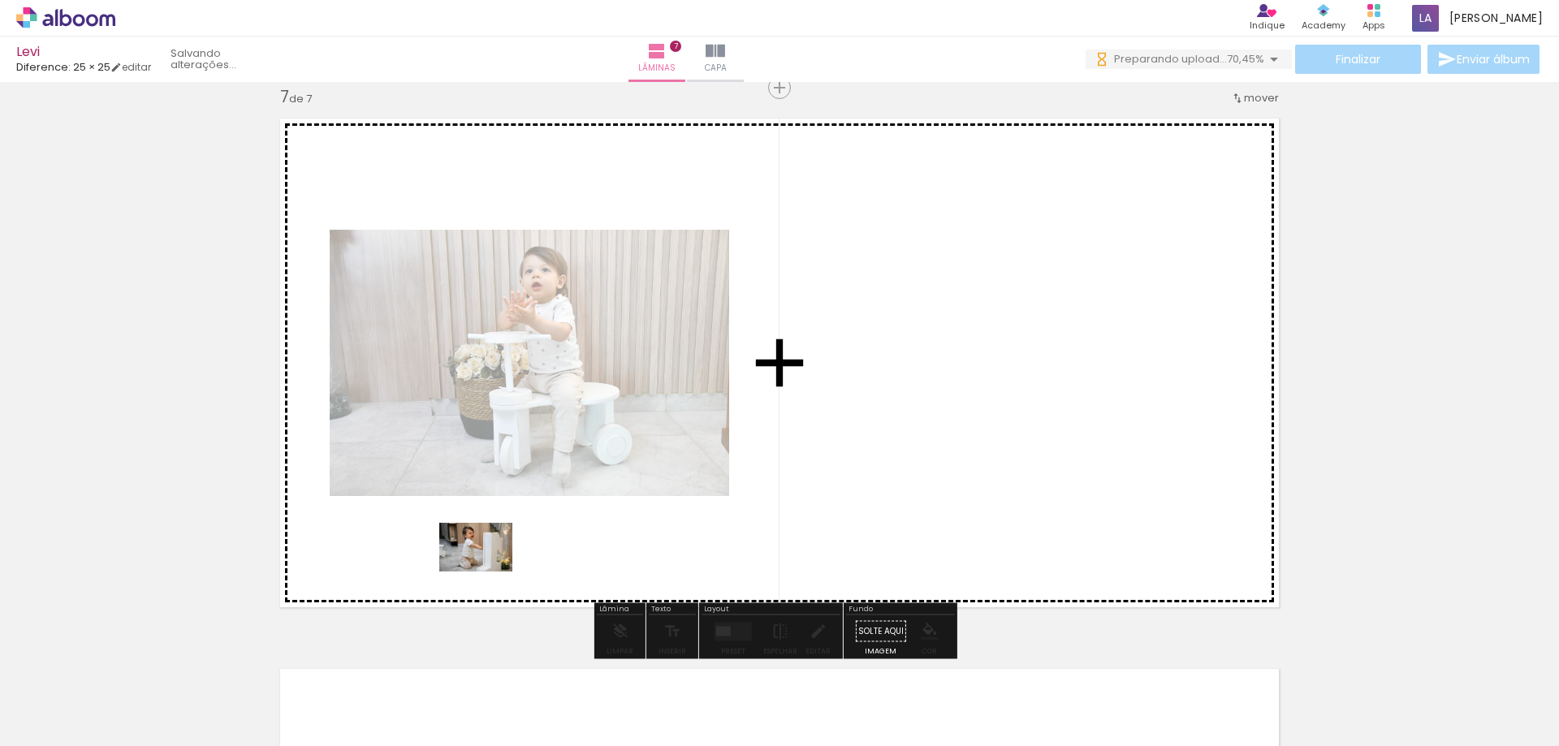
drag, startPoint x: 665, startPoint y: 706, endPoint x: 486, endPoint y: 572, distance: 223.3
click at [486, 572] on quentale-workspace at bounding box center [779, 373] width 1559 height 746
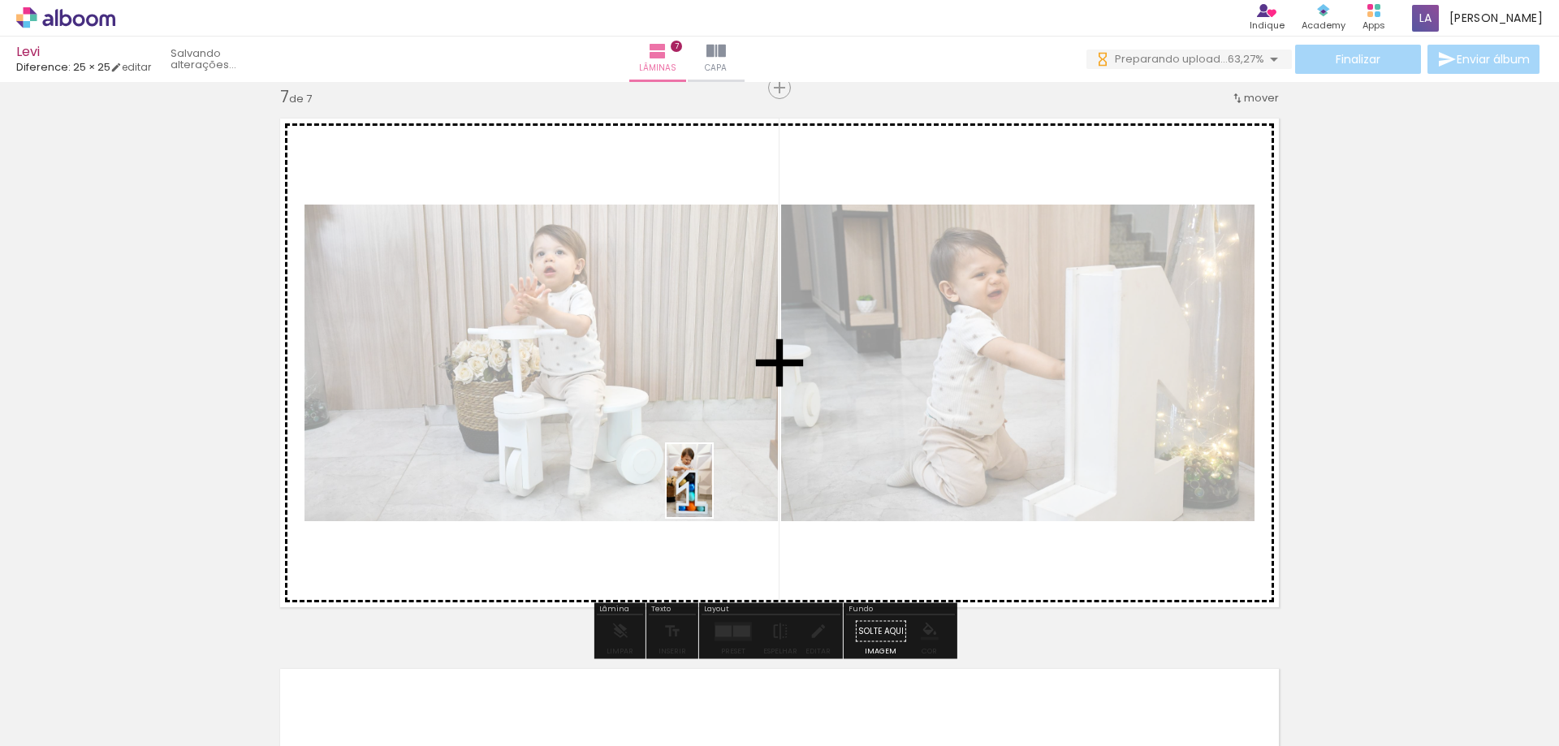
drag, startPoint x: 617, startPoint y: 675, endPoint x: 715, endPoint y: 493, distance: 206.7
click at [715, 493] on quentale-workspace at bounding box center [779, 373] width 1559 height 746
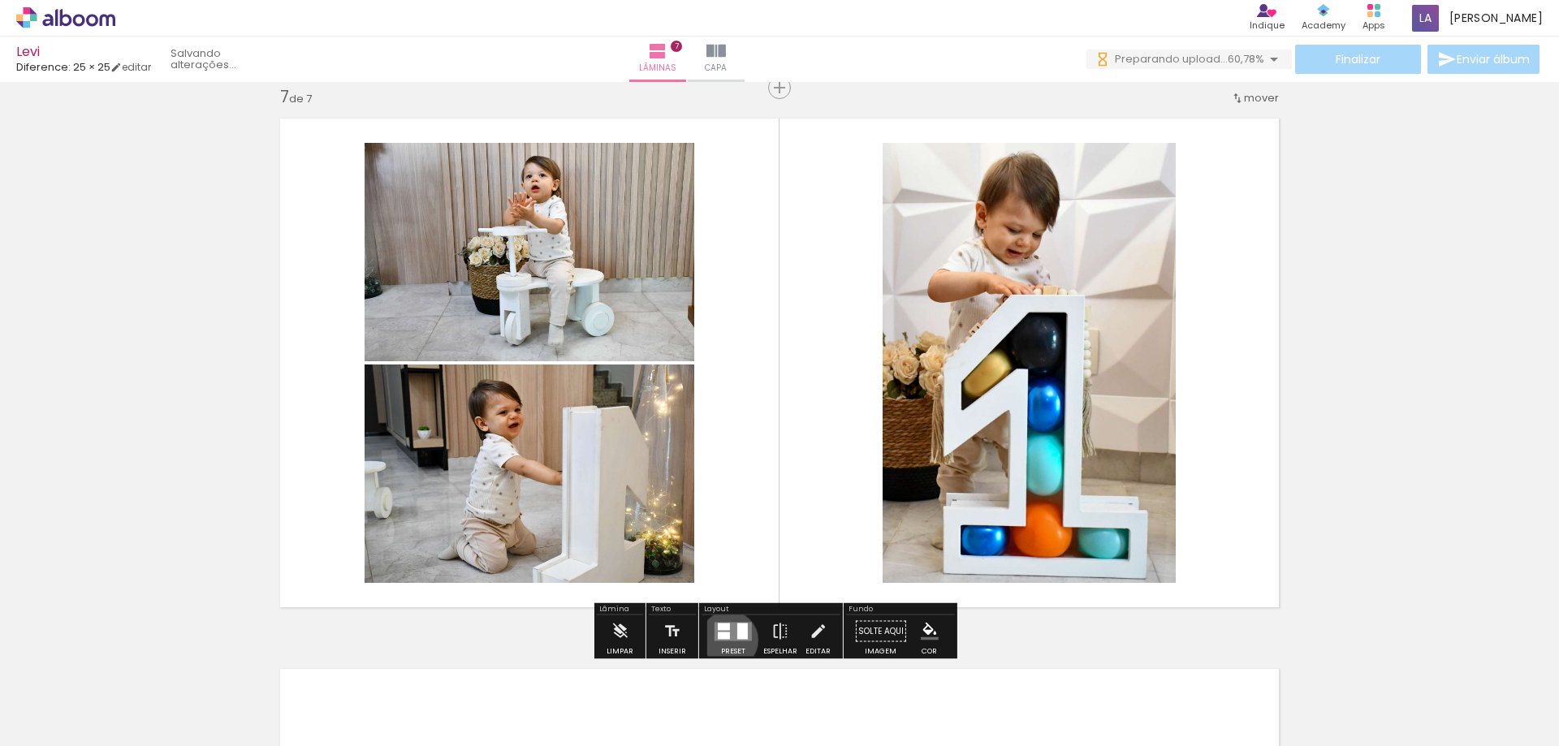
click at [725, 640] on quentale-layouter at bounding box center [733, 631] width 37 height 19
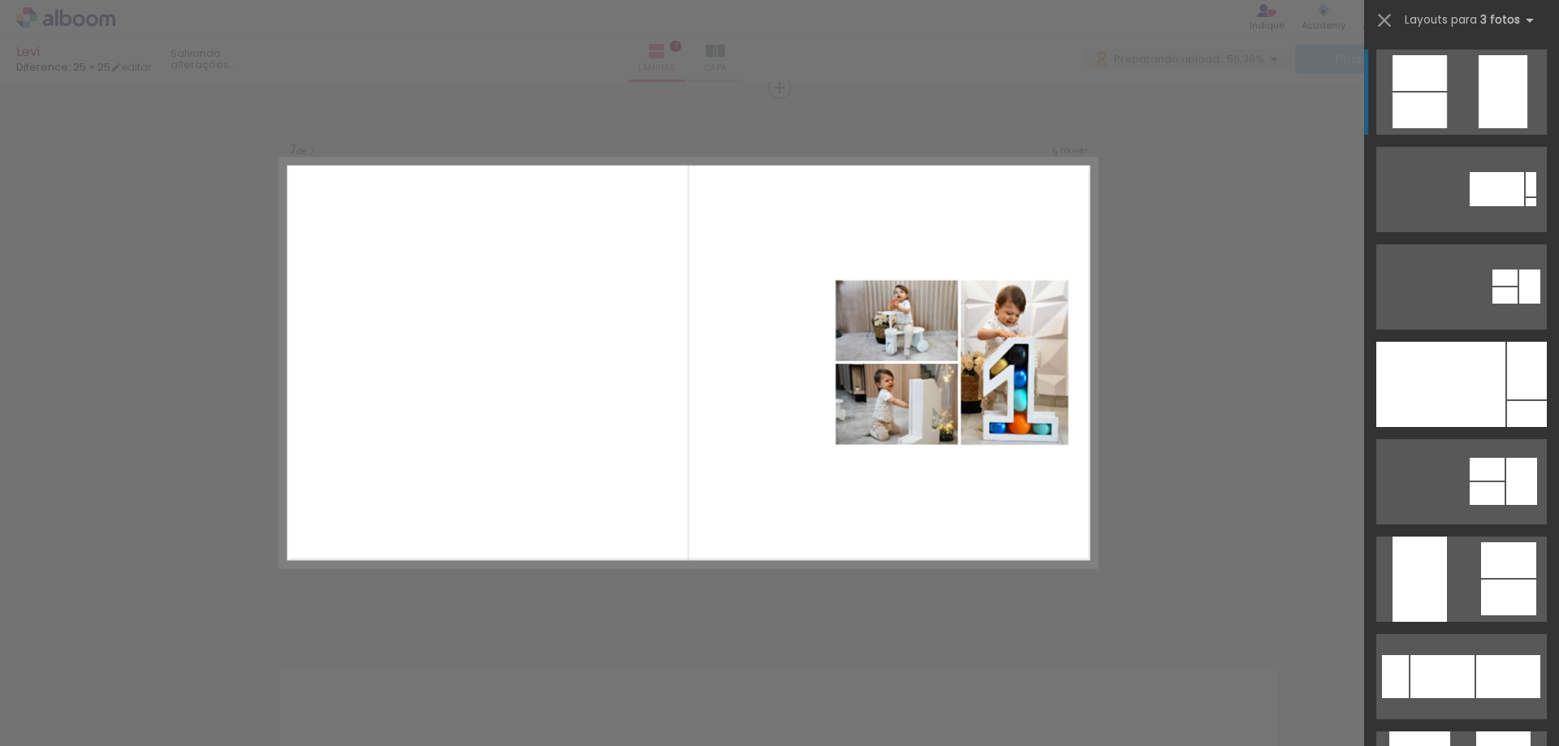
scroll to position [3324, 0]
click at [965, 382] on quentale-photo at bounding box center [1015, 363] width 108 height 164
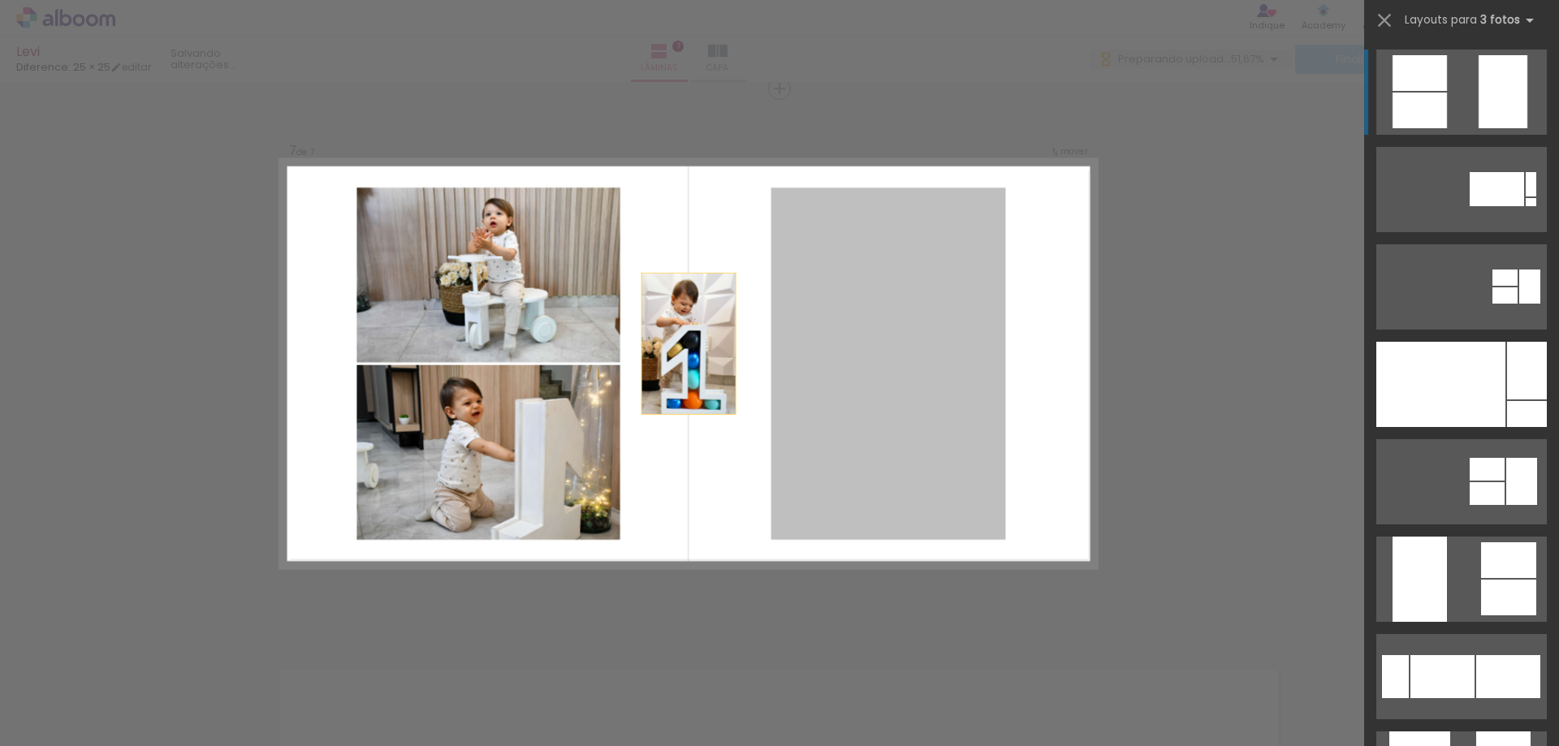
drag, startPoint x: 918, startPoint y: 341, endPoint x: 633, endPoint y: 339, distance: 285.8
click at [633, 339] on quentale-layouter at bounding box center [689, 364] width 816 height 408
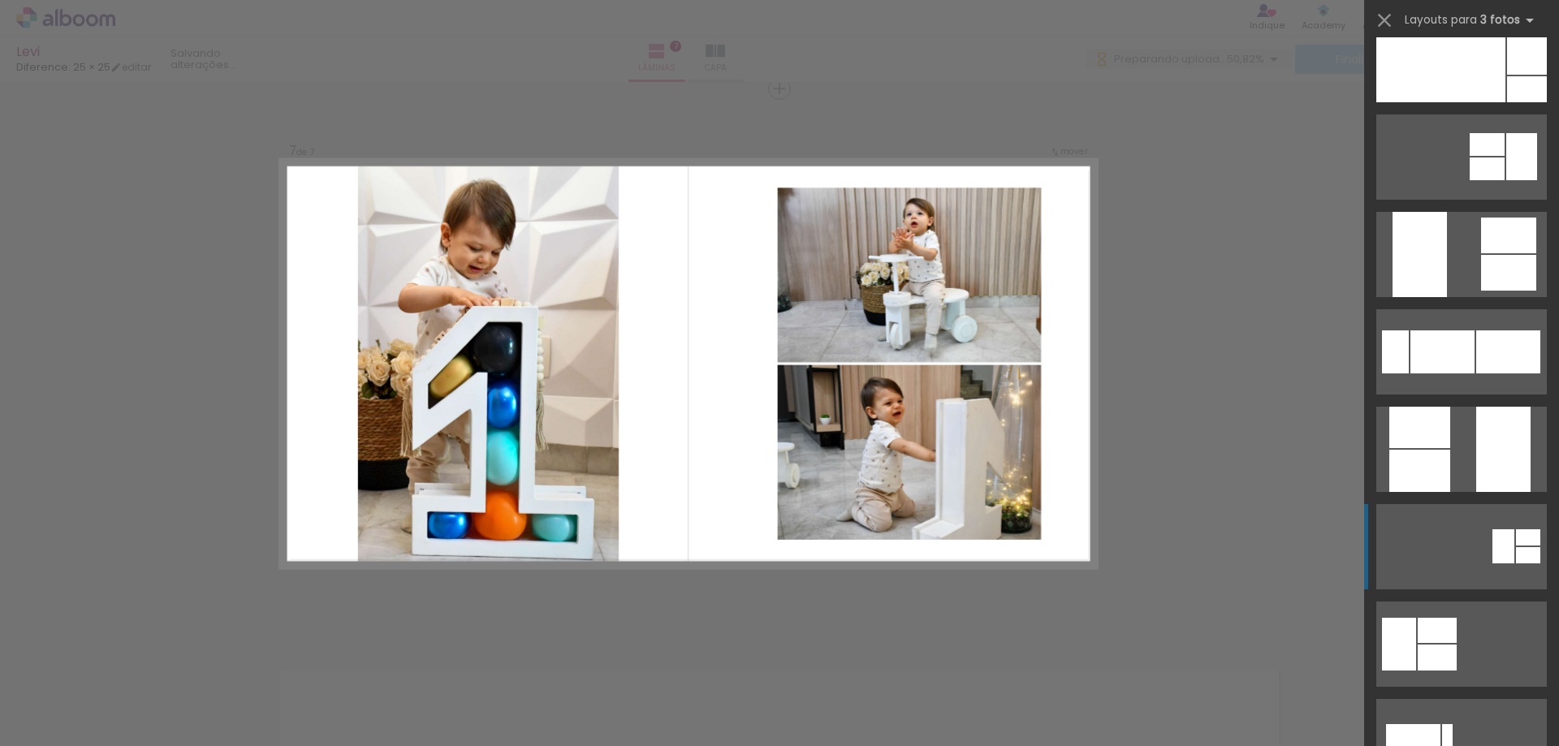
scroll to position [568, 0]
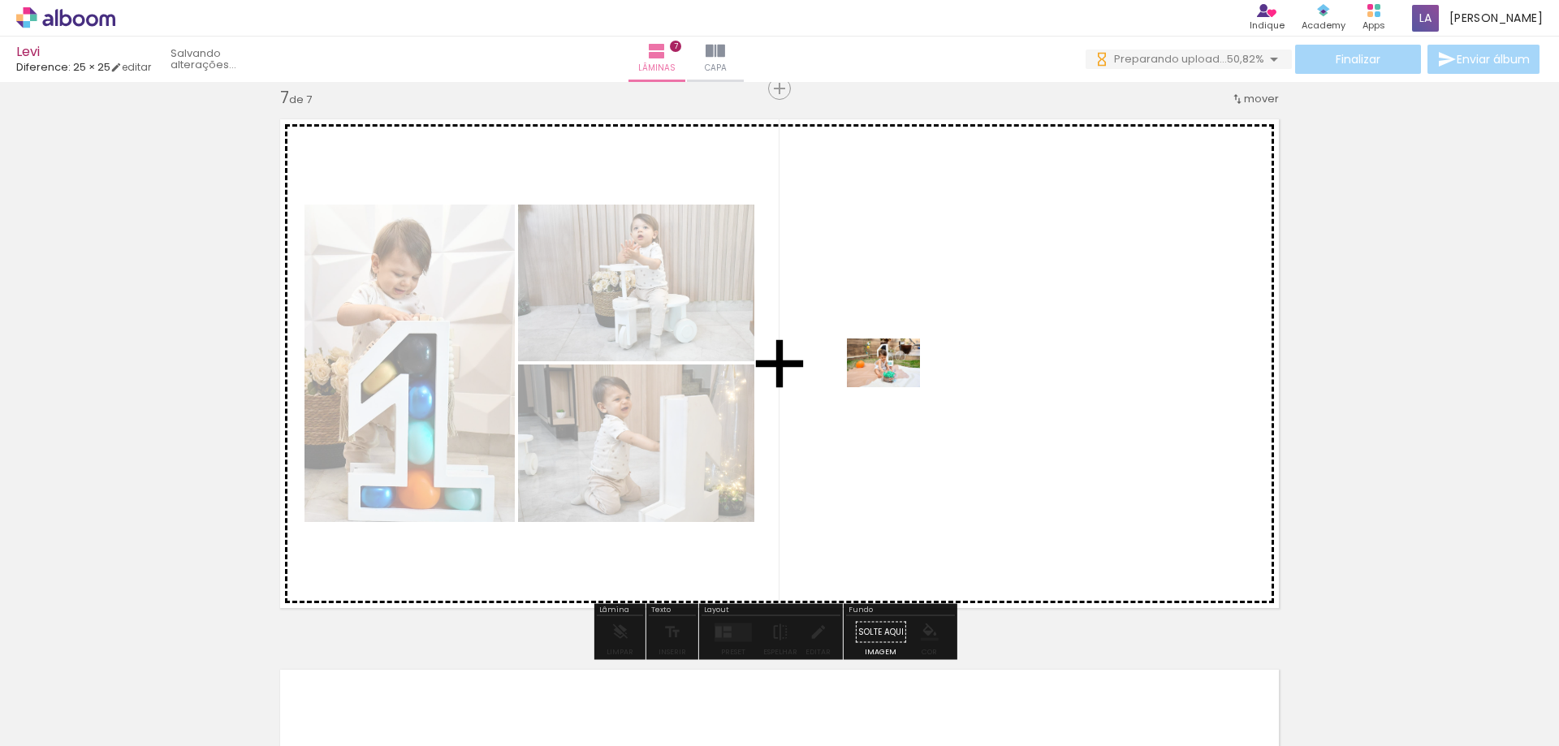
drag, startPoint x: 767, startPoint y: 703, endPoint x: 902, endPoint y: 361, distance: 368.2
click at [902, 361] on quentale-workspace at bounding box center [779, 373] width 1559 height 746
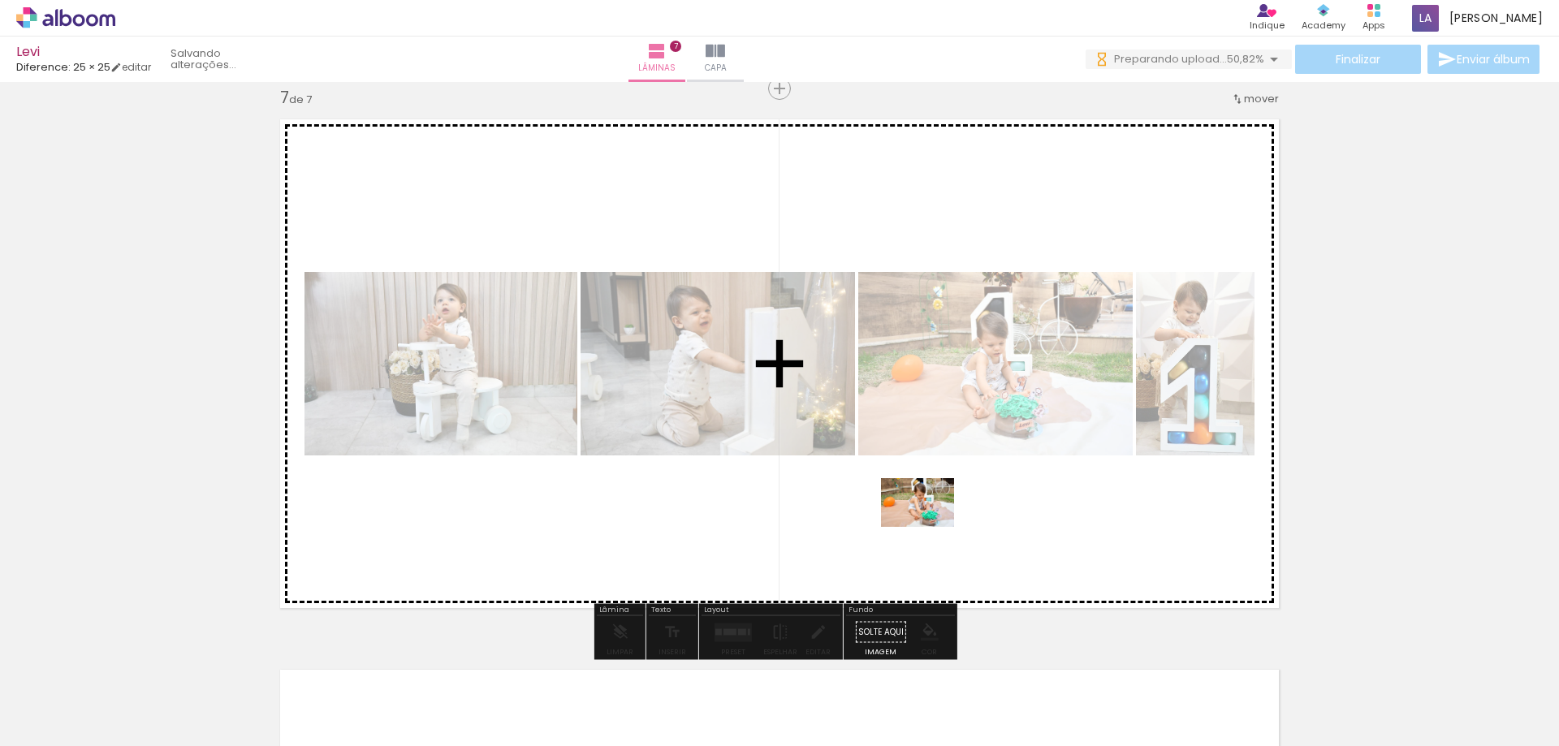
drag, startPoint x: 856, startPoint y: 695, endPoint x: 931, endPoint y: 526, distance: 184.7
click at [931, 526] on quentale-workspace at bounding box center [779, 373] width 1559 height 746
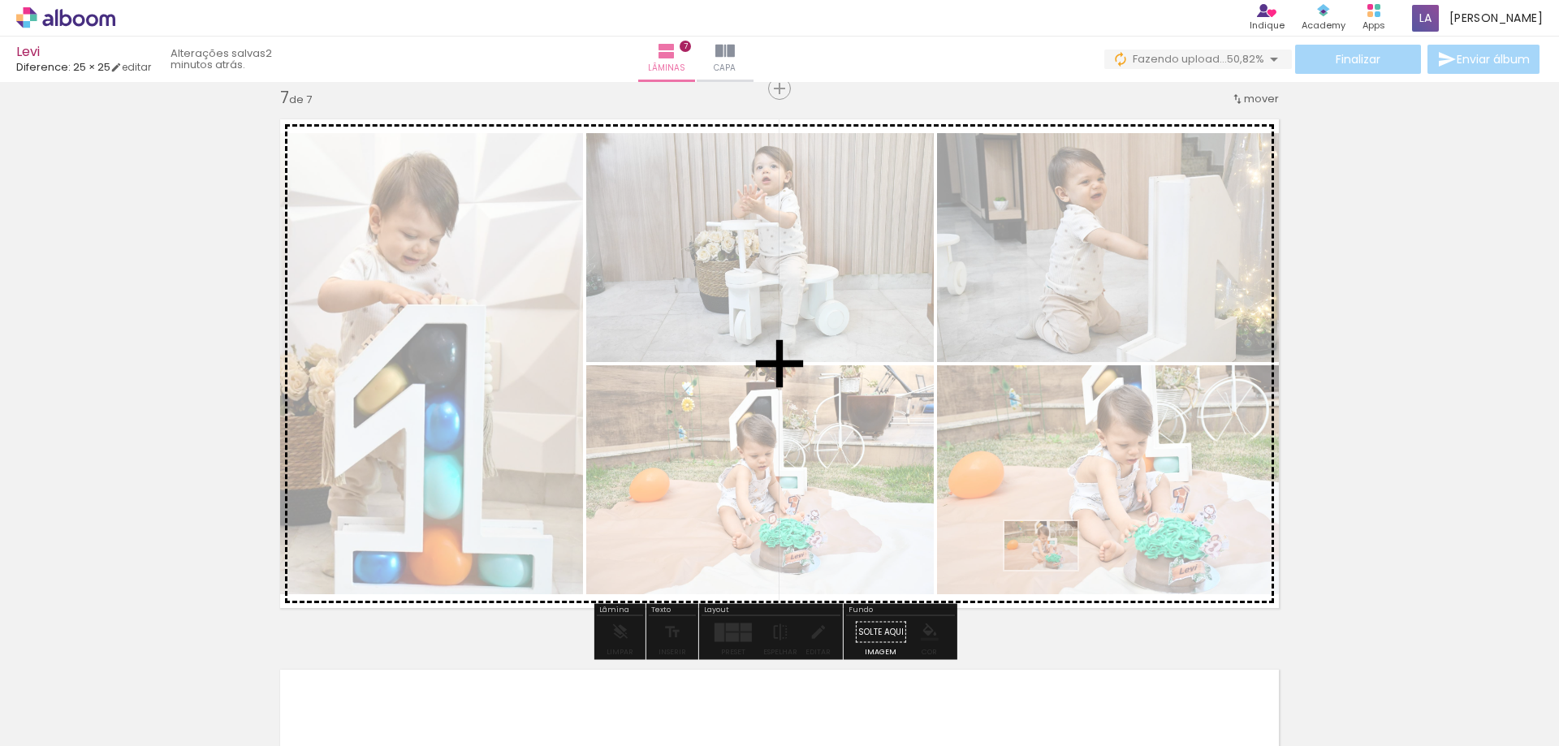
drag, startPoint x: 849, startPoint y: 711, endPoint x: 1053, endPoint y: 570, distance: 248.0
click at [1053, 570] on quentale-workspace at bounding box center [779, 373] width 1559 height 746
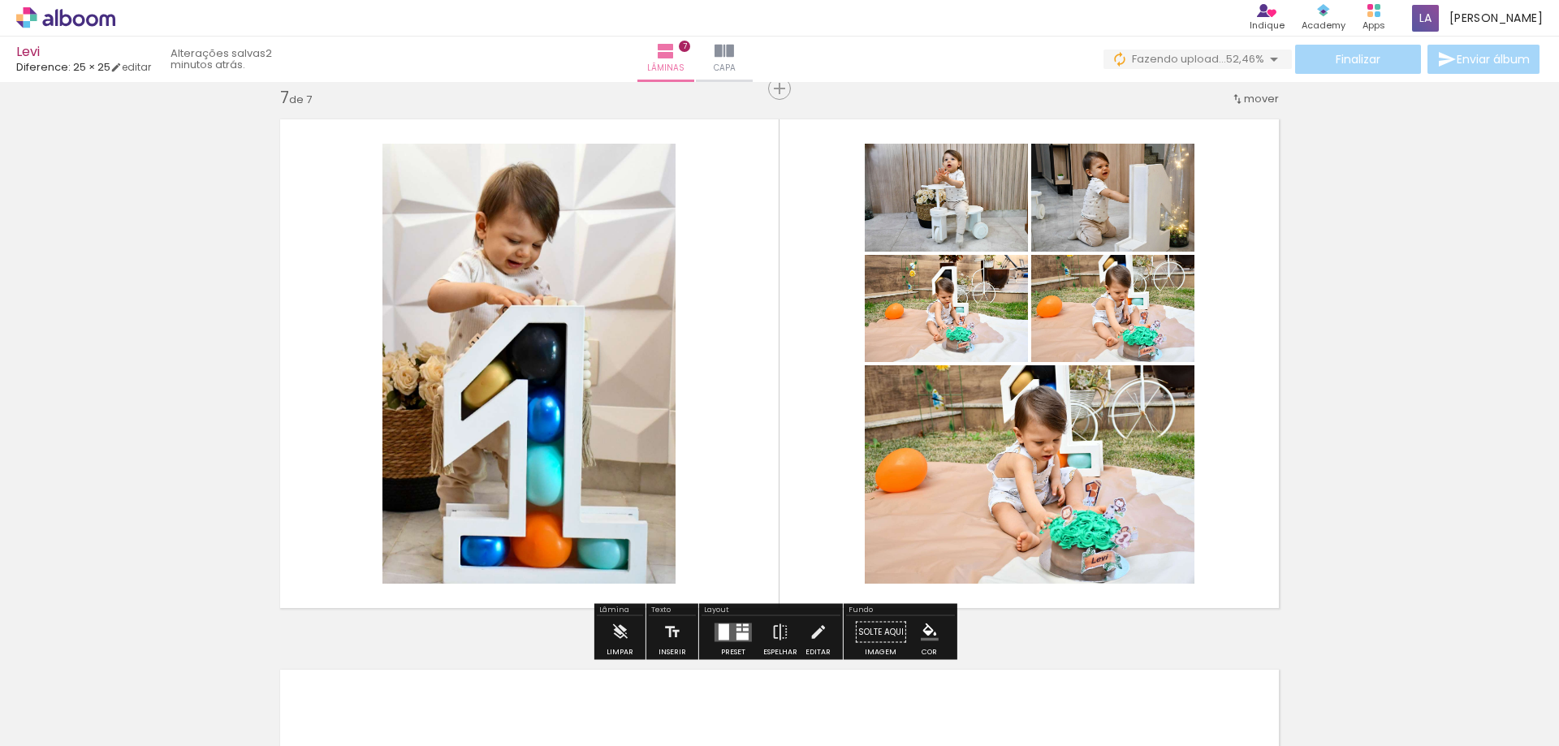
click at [1083, 510] on quentale-photo at bounding box center [1030, 474] width 330 height 218
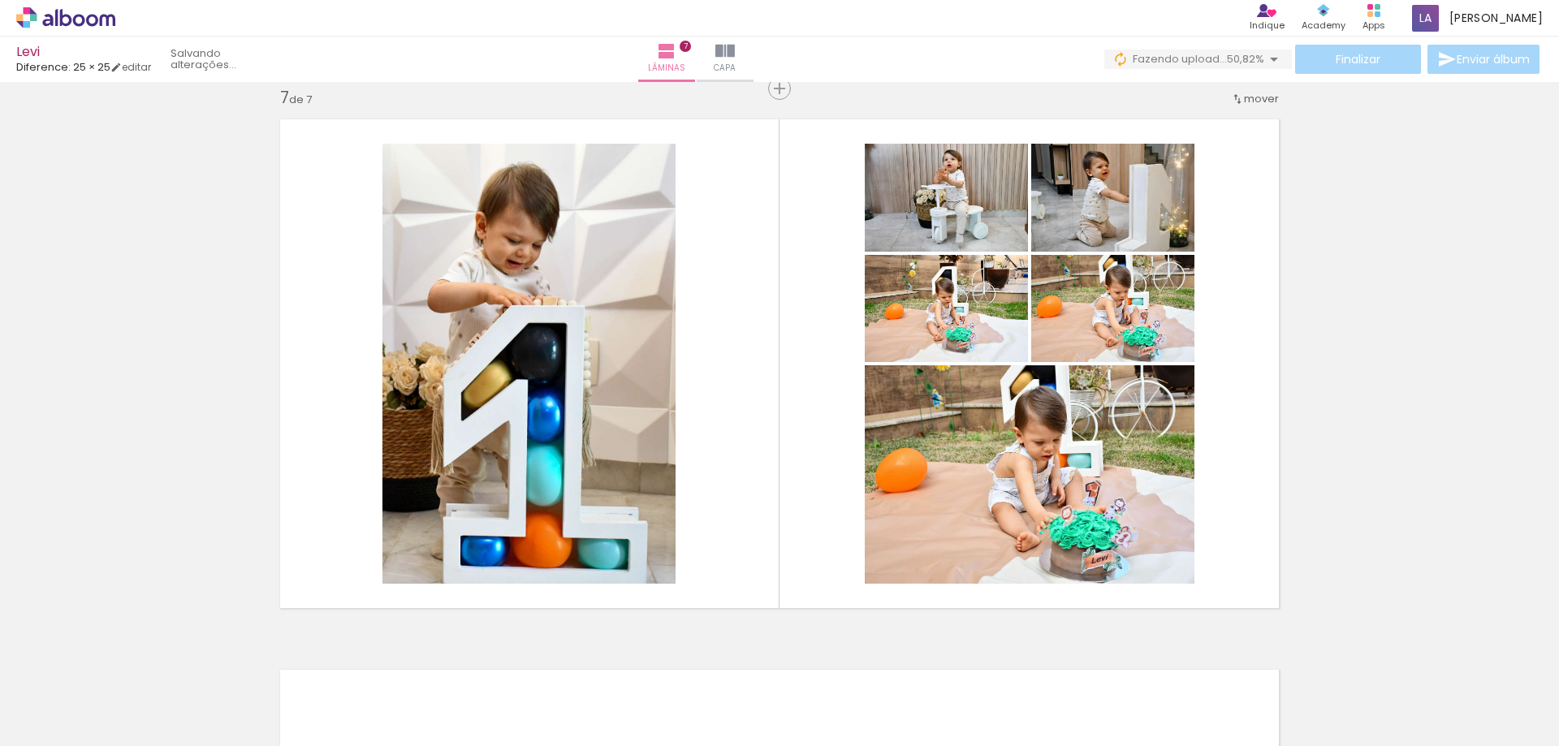
scroll to position [3324, 0]
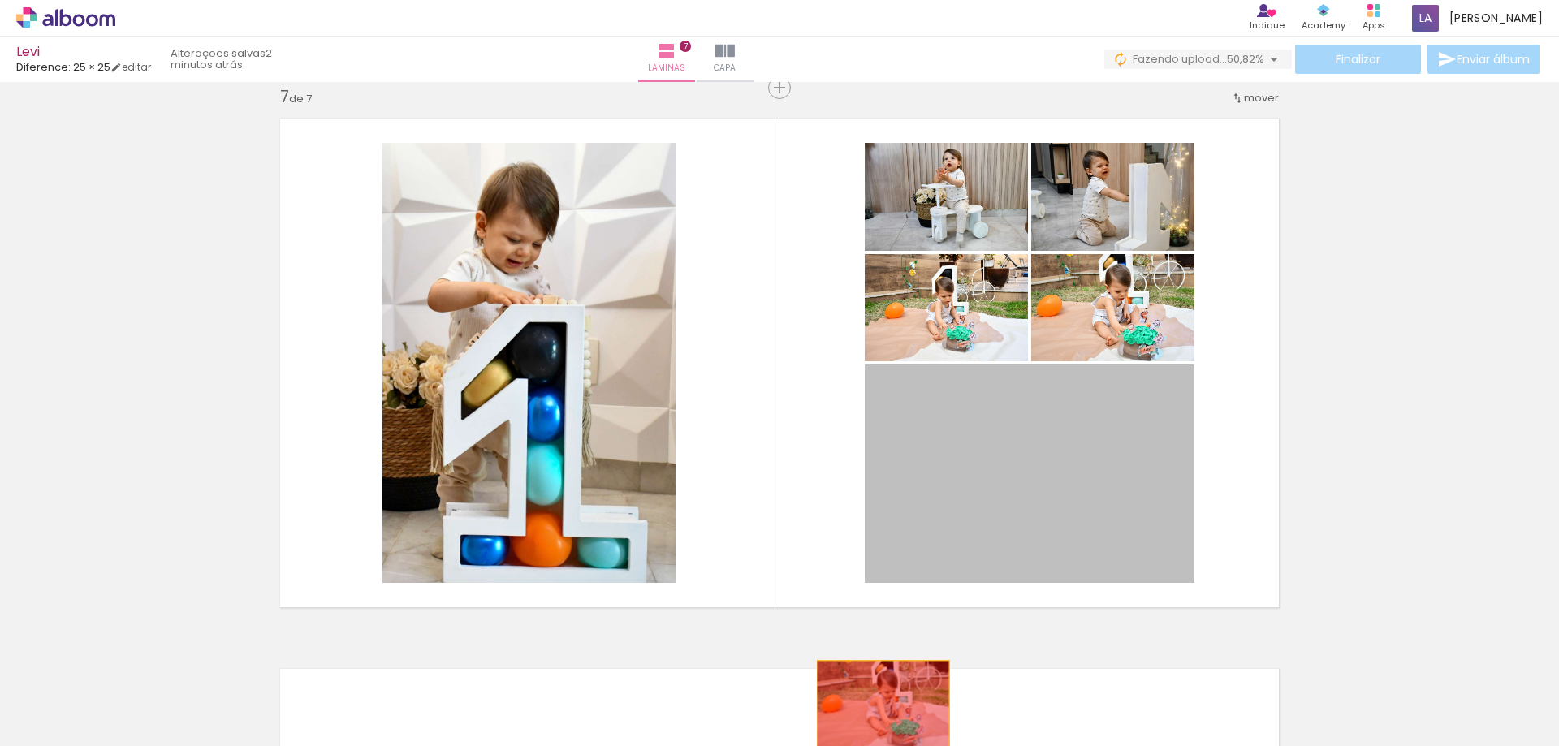
drag, startPoint x: 1070, startPoint y: 518, endPoint x: 877, endPoint y: 705, distance: 268.8
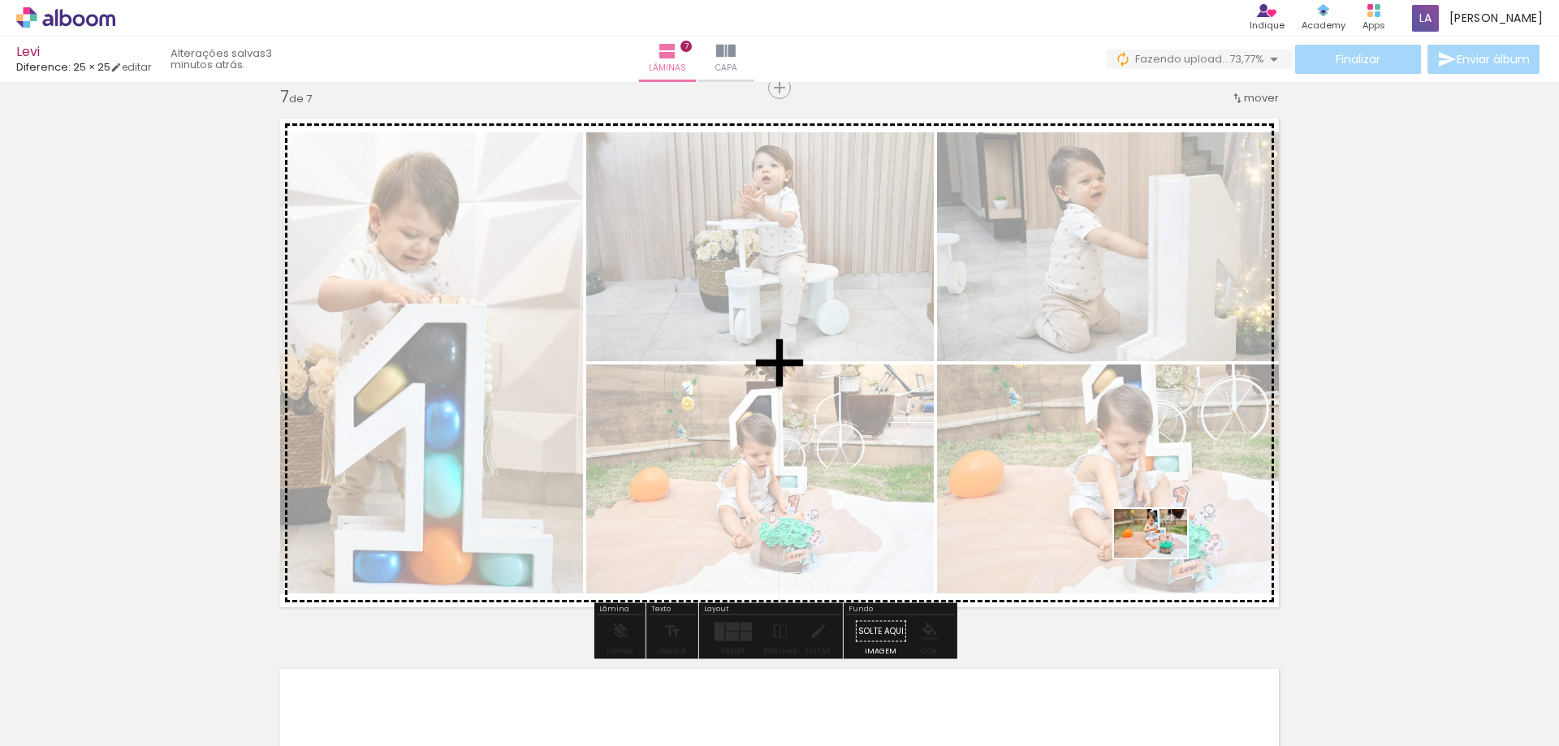
drag, startPoint x: 965, startPoint y: 710, endPoint x: 1149, endPoint y: 558, distance: 238.2
click at [1160, 558] on quentale-workspace at bounding box center [779, 373] width 1559 height 746
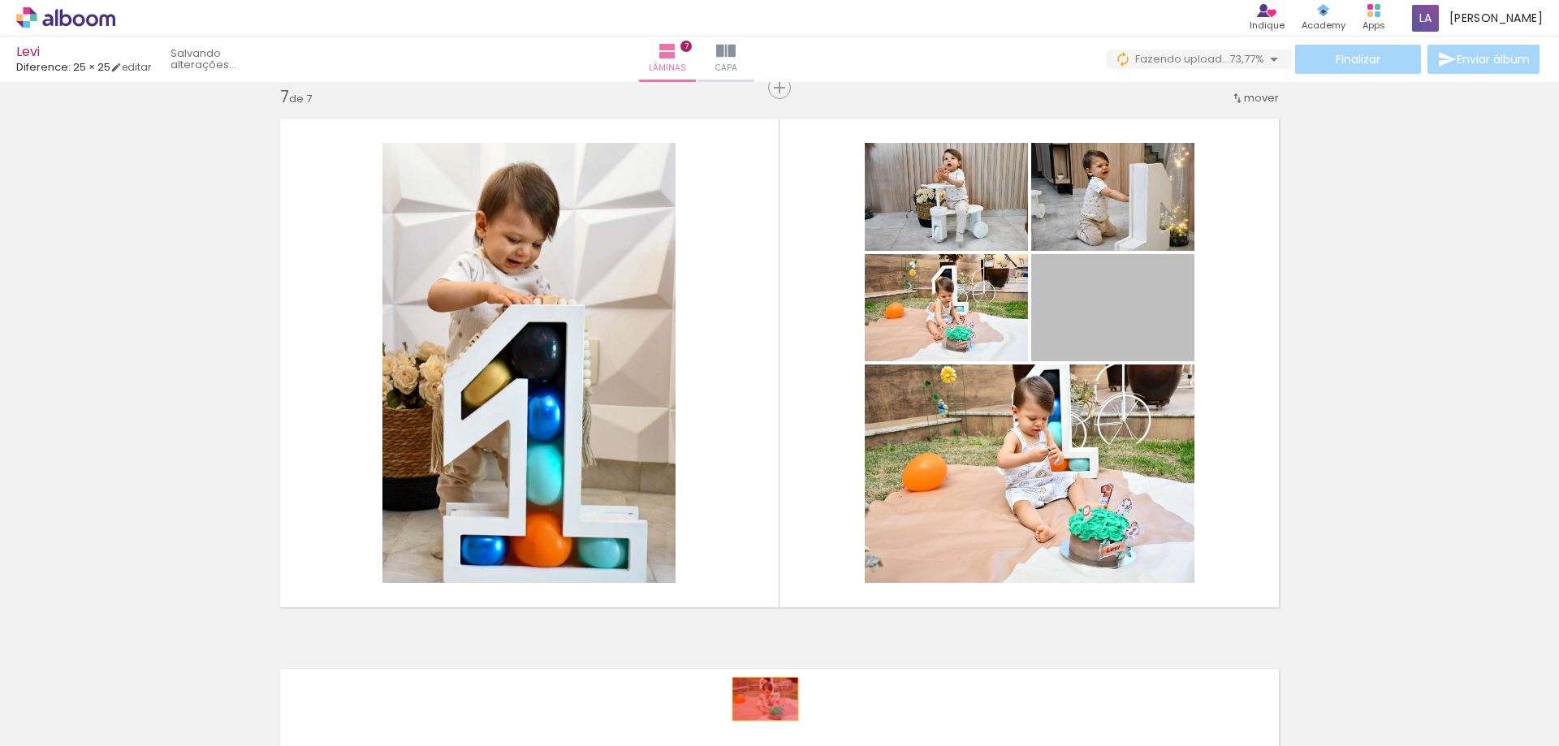
drag, startPoint x: 1105, startPoint y: 318, endPoint x: 759, endPoint y: 699, distance: 514.5
click at [759, 699] on quentale-workspace at bounding box center [779, 373] width 1559 height 746
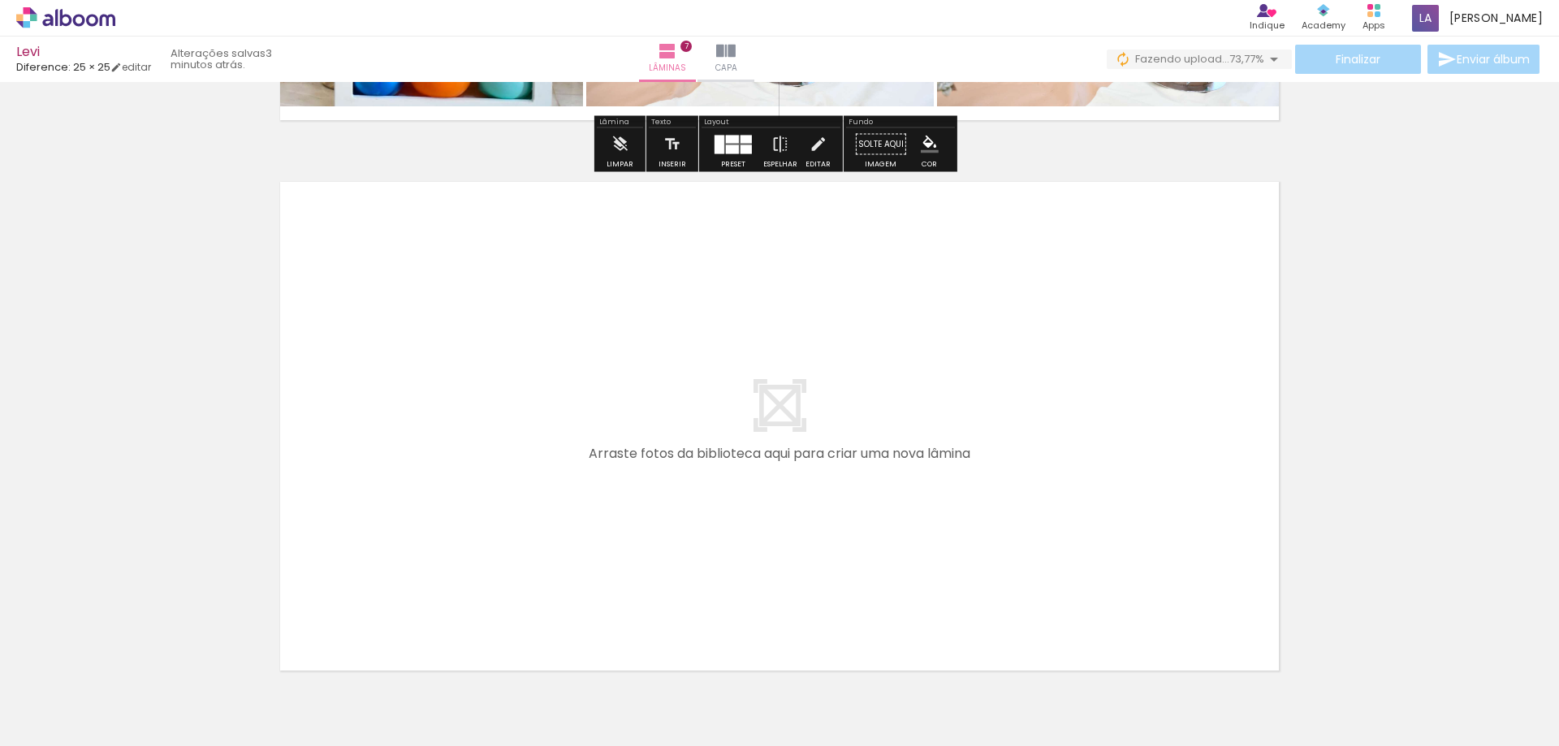
scroll to position [3905, 0]
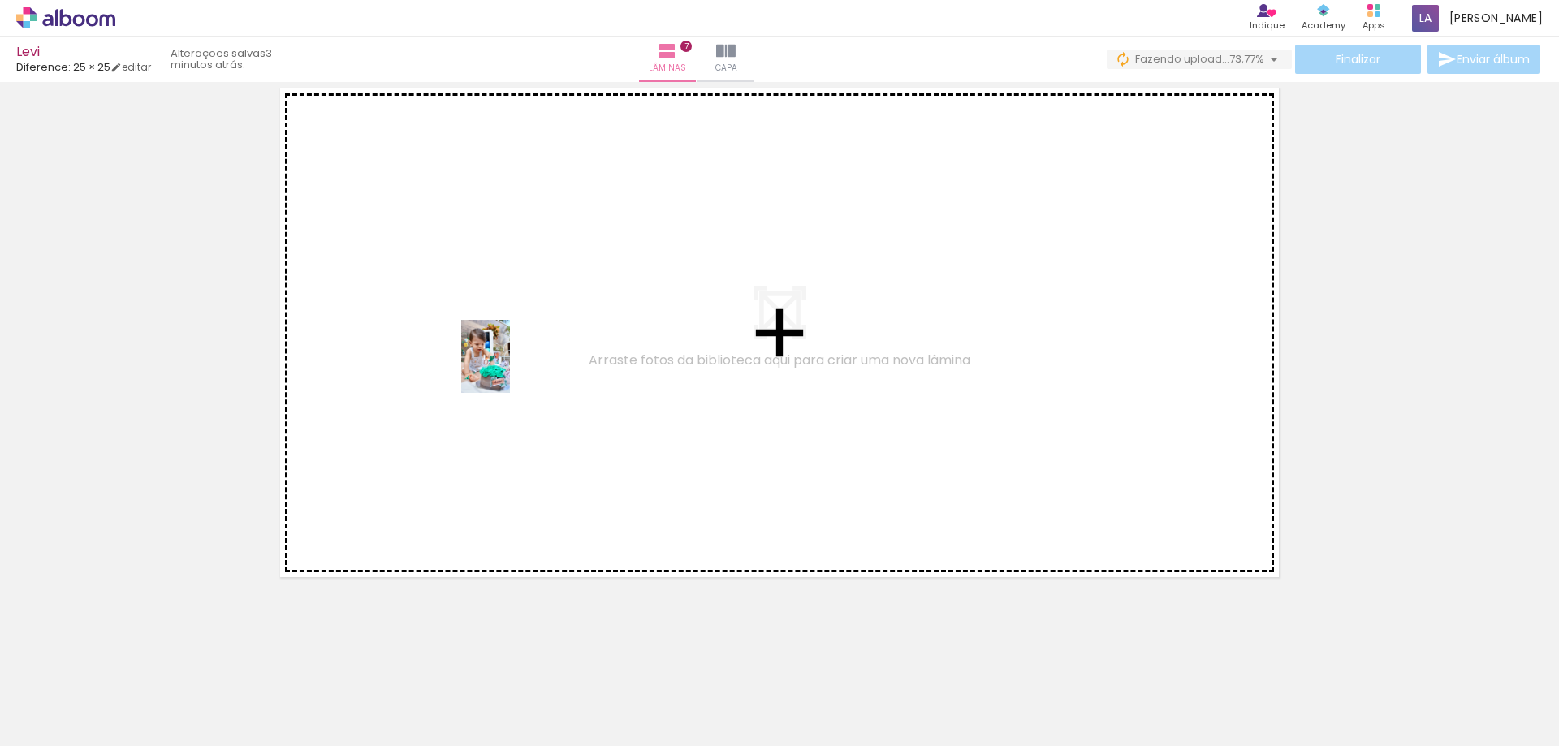
drag, startPoint x: 1033, startPoint y: 702, endPoint x: 510, endPoint y: 369, distance: 619.9
click at [510, 369] on quentale-workspace at bounding box center [779, 373] width 1559 height 746
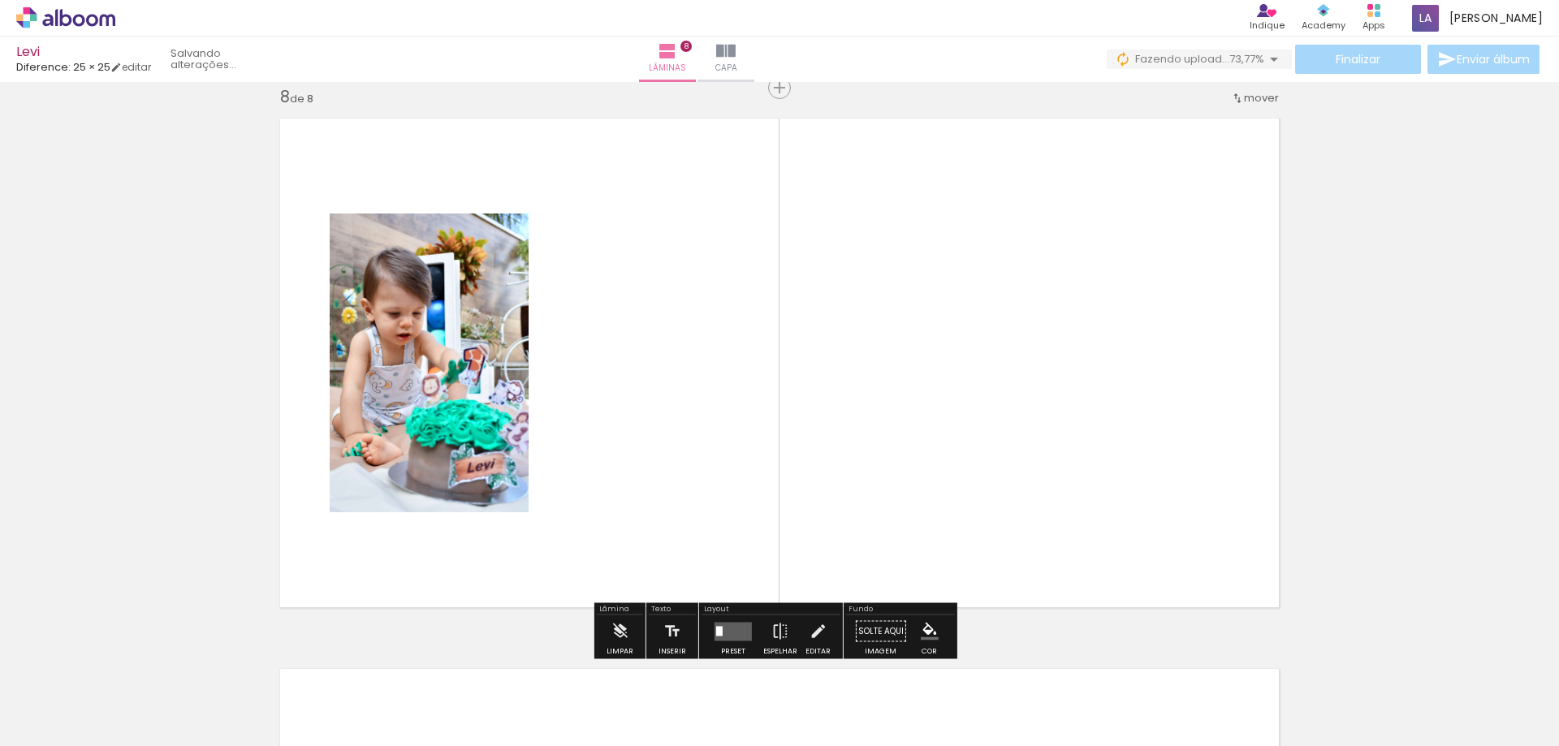
scroll to position [3875, 0]
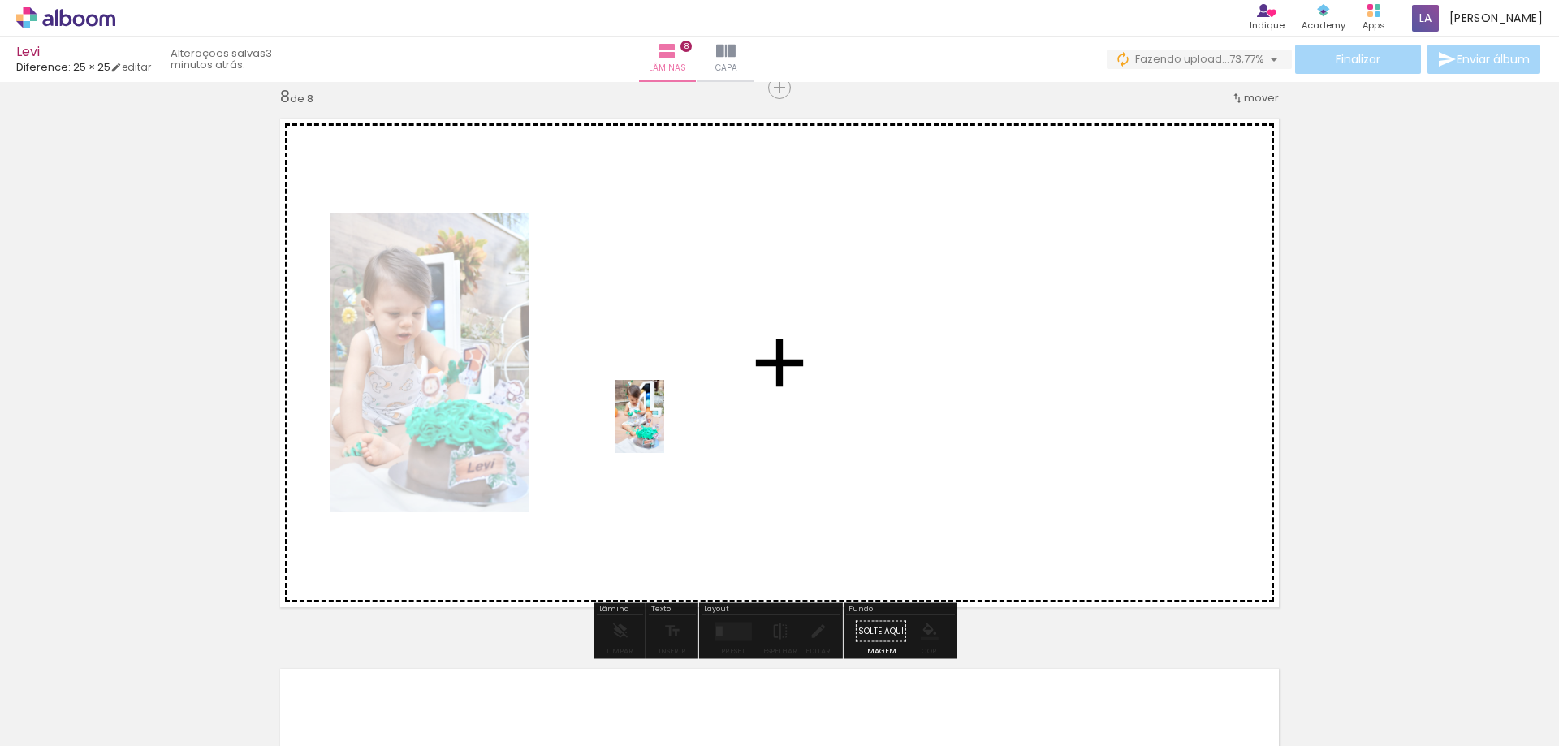
drag, startPoint x: 1113, startPoint y: 698, endPoint x: 664, endPoint y: 429, distance: 523.8
click at [664, 429] on quentale-workspace at bounding box center [779, 373] width 1559 height 746
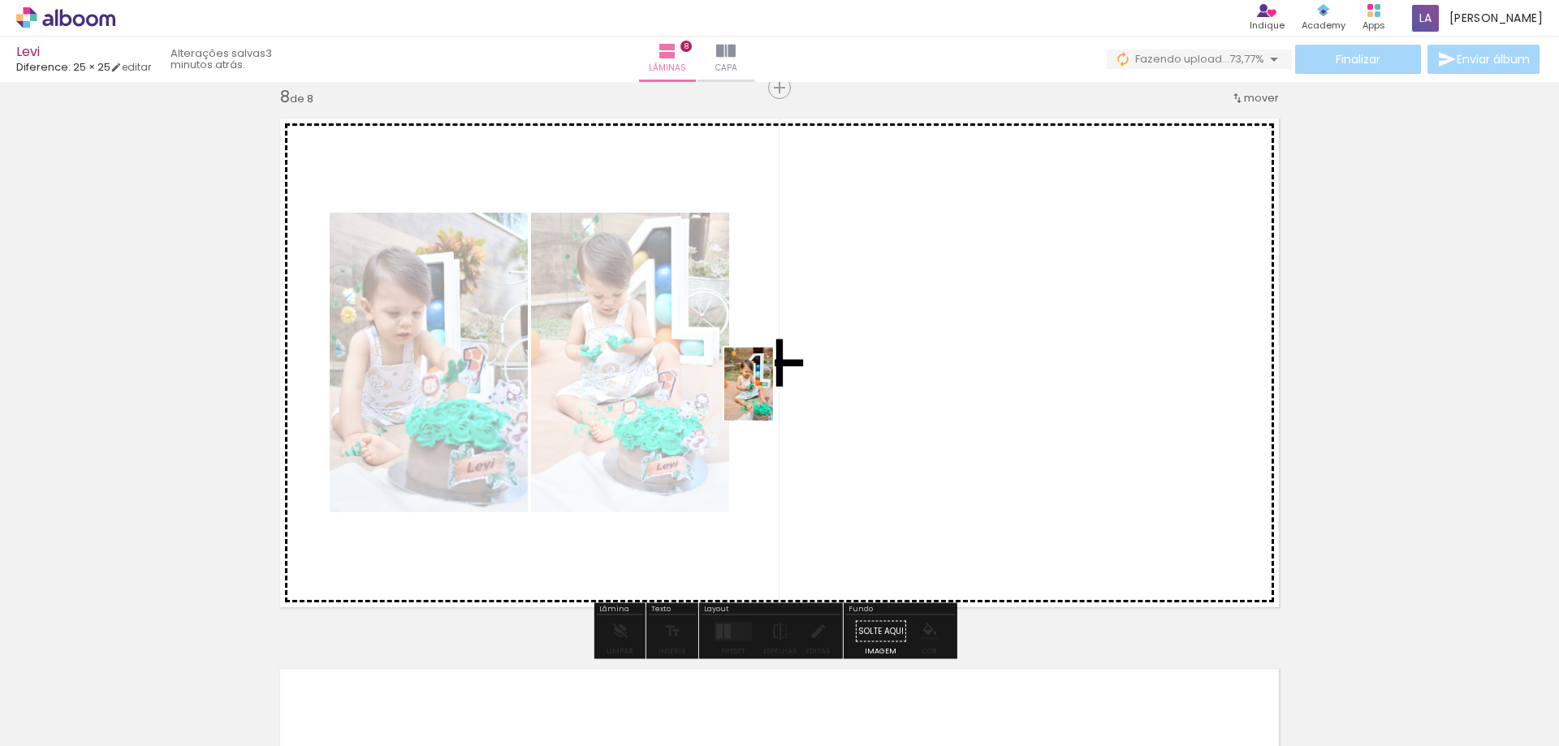
drag, startPoint x: 1218, startPoint y: 703, endPoint x: 773, endPoint y: 396, distance: 540.6
click at [773, 396] on quentale-workspace at bounding box center [779, 373] width 1559 height 746
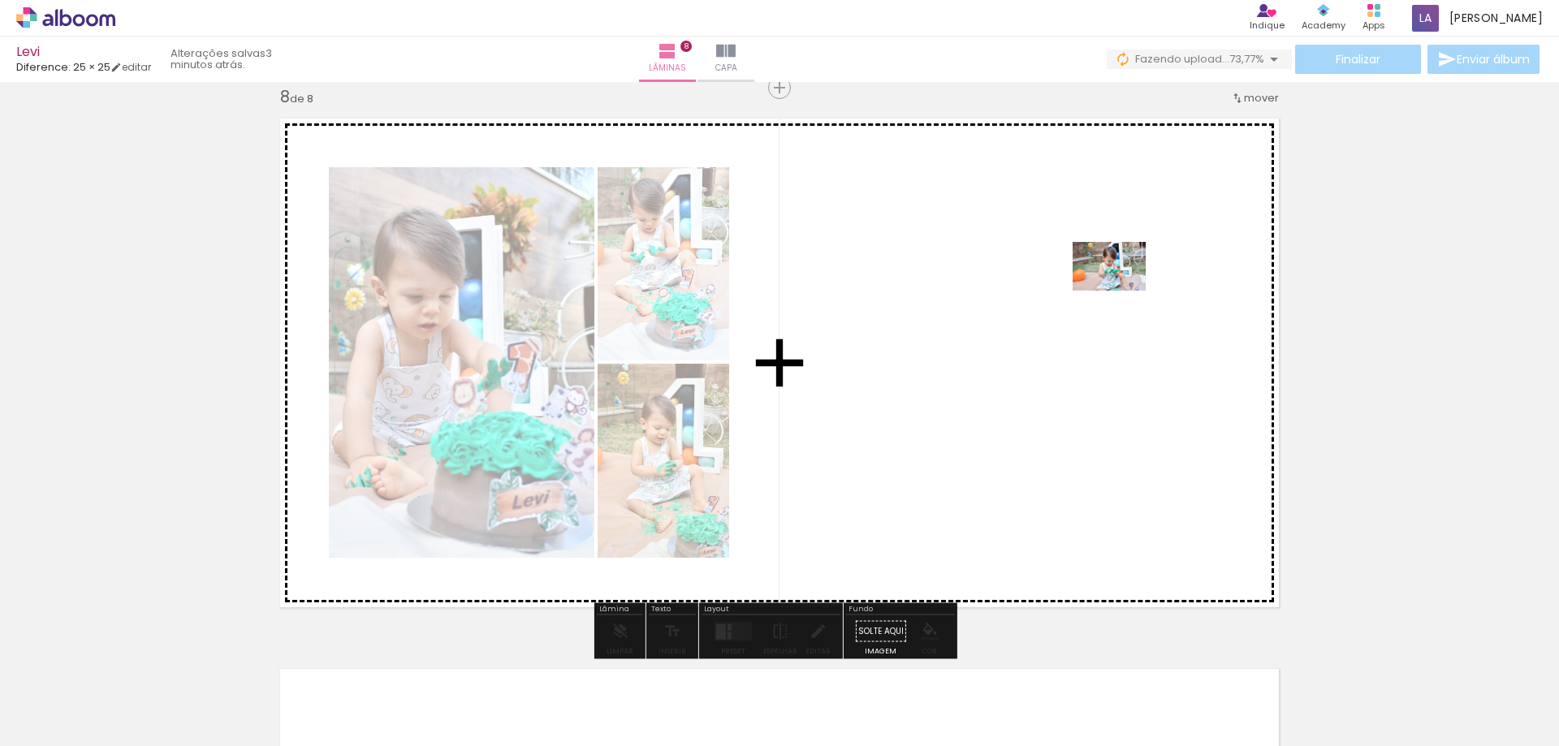
drag, startPoint x: 1327, startPoint y: 713, endPoint x: 1121, endPoint y: 291, distance: 469.6
click at [1121, 291] on quentale-workspace at bounding box center [779, 373] width 1559 height 746
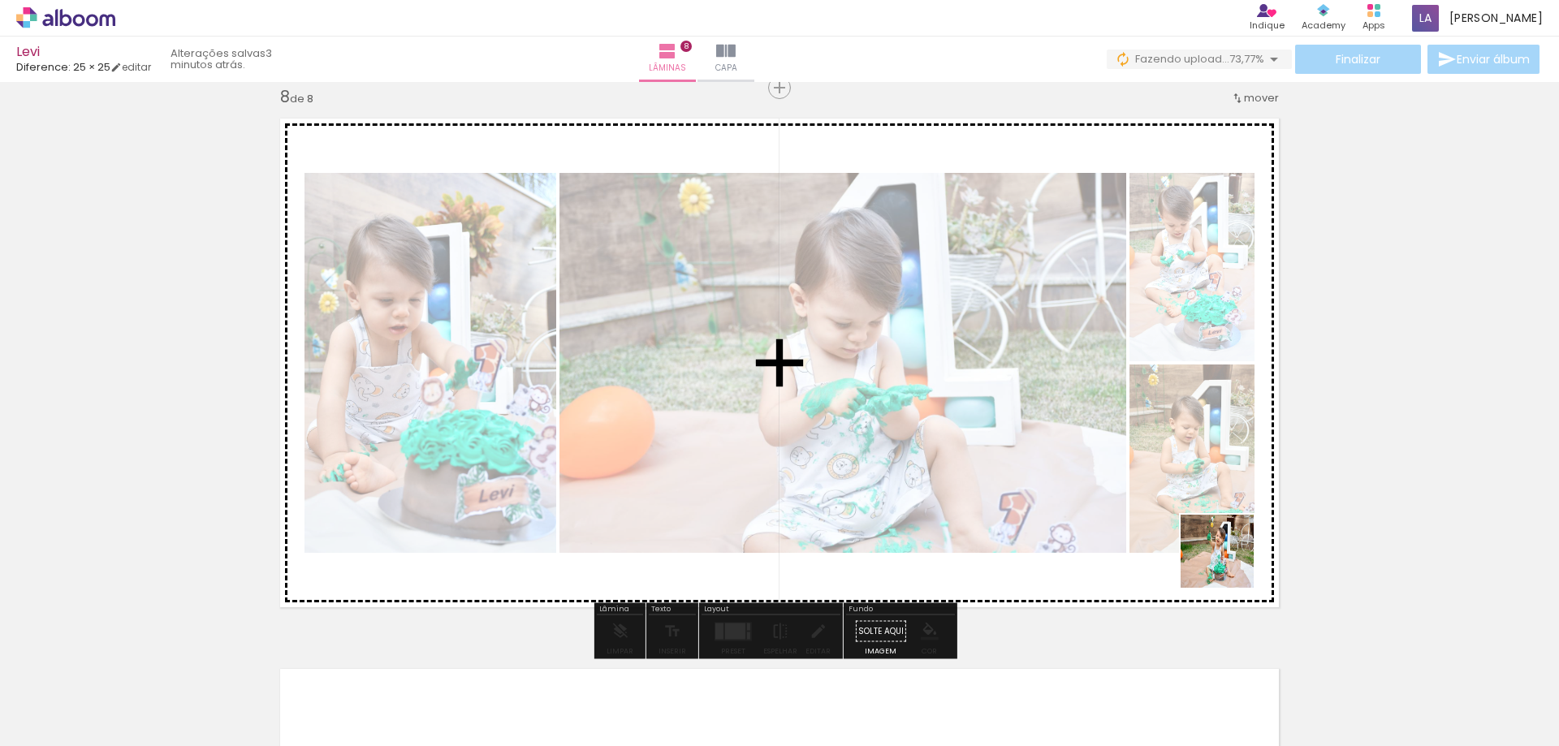
drag, startPoint x: 1406, startPoint y: 713, endPoint x: 1105, endPoint y: 471, distance: 385.8
click at [1105, 471] on quentale-workspace at bounding box center [779, 373] width 1559 height 746
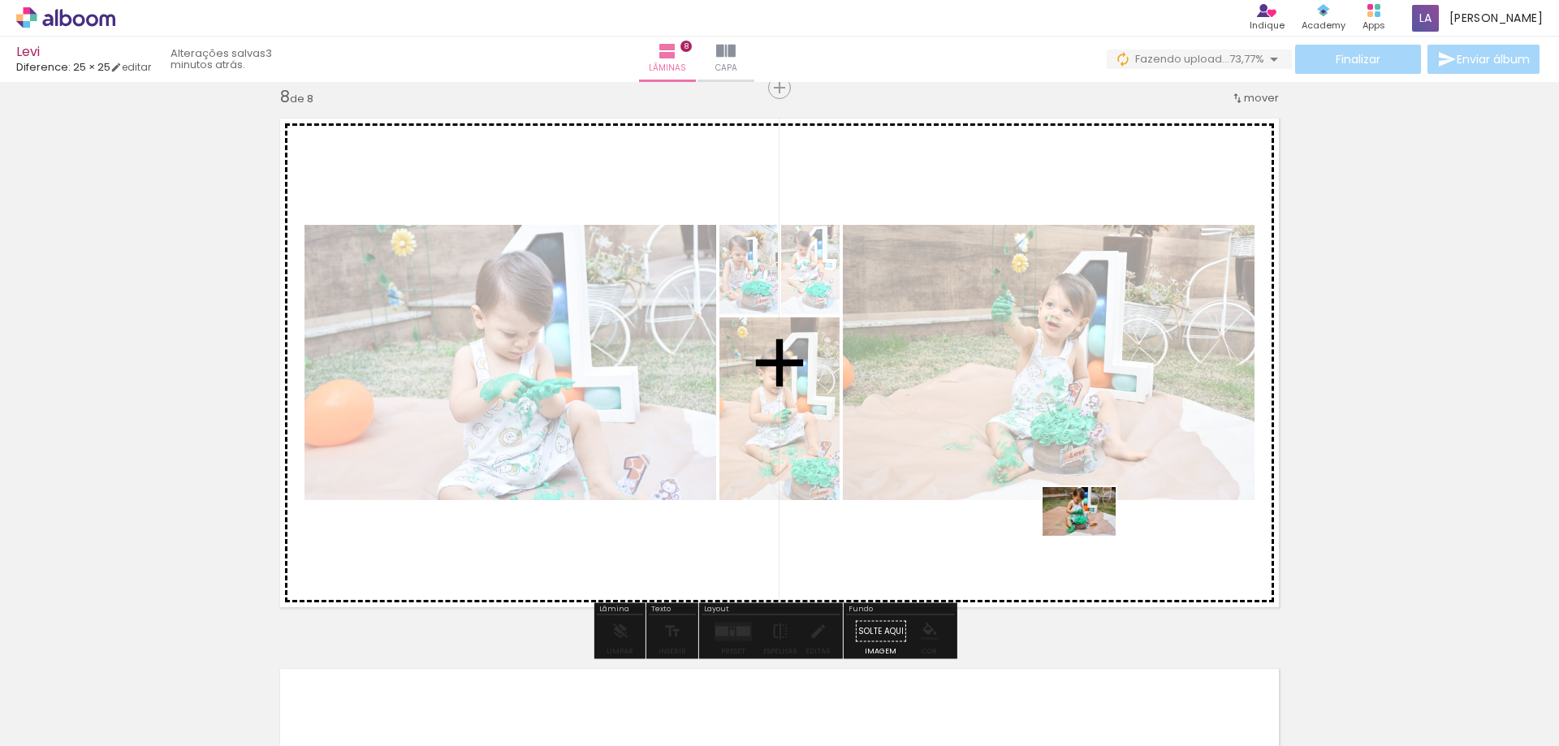
drag, startPoint x: 1503, startPoint y: 707, endPoint x: 1090, endPoint y: 529, distance: 449.9
click at [1090, 529] on quentale-workspace at bounding box center [779, 373] width 1559 height 746
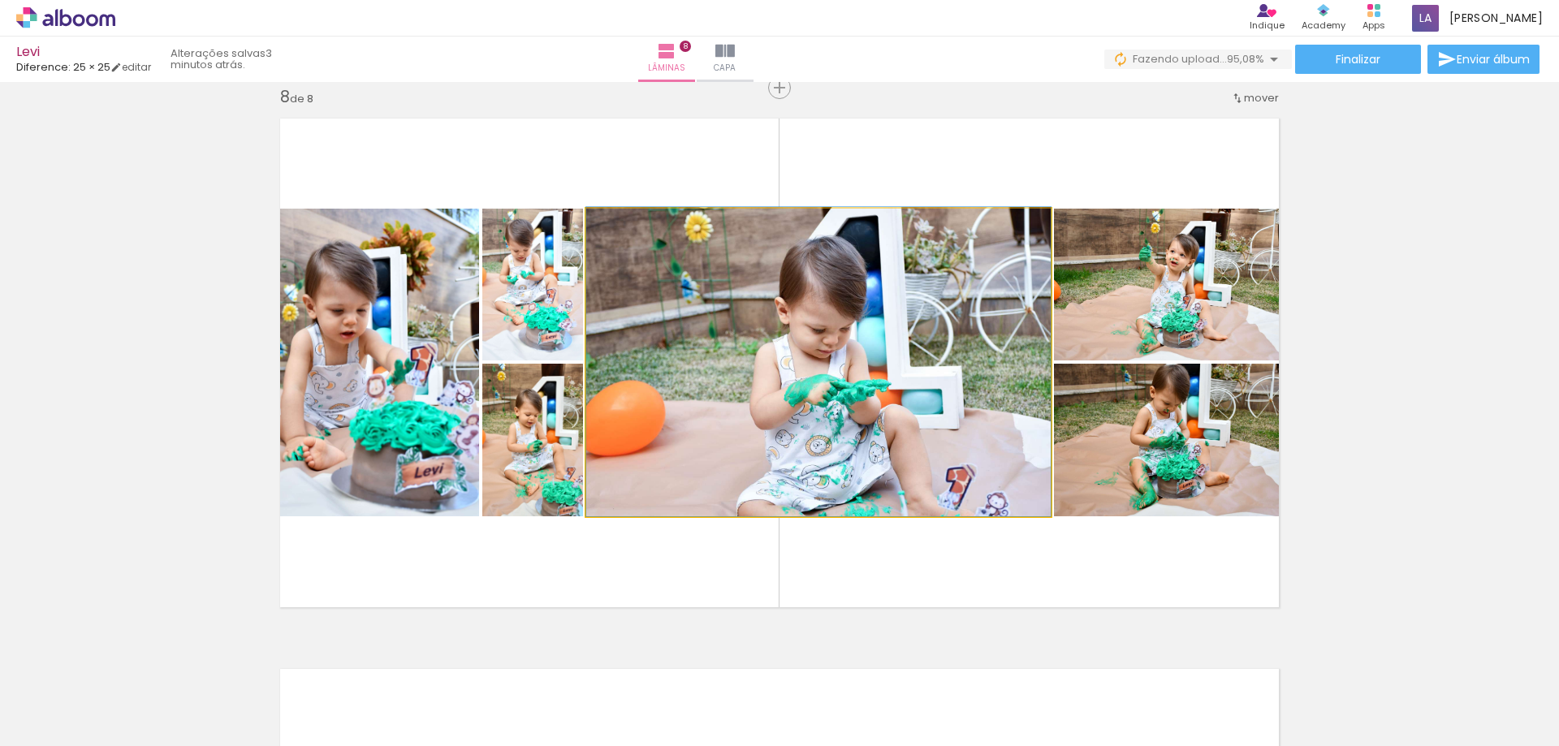
drag, startPoint x: 754, startPoint y: 366, endPoint x: 1052, endPoint y: 223, distance: 330.5
click at [0, 0] on slot at bounding box center [0, 0] width 0 height 0
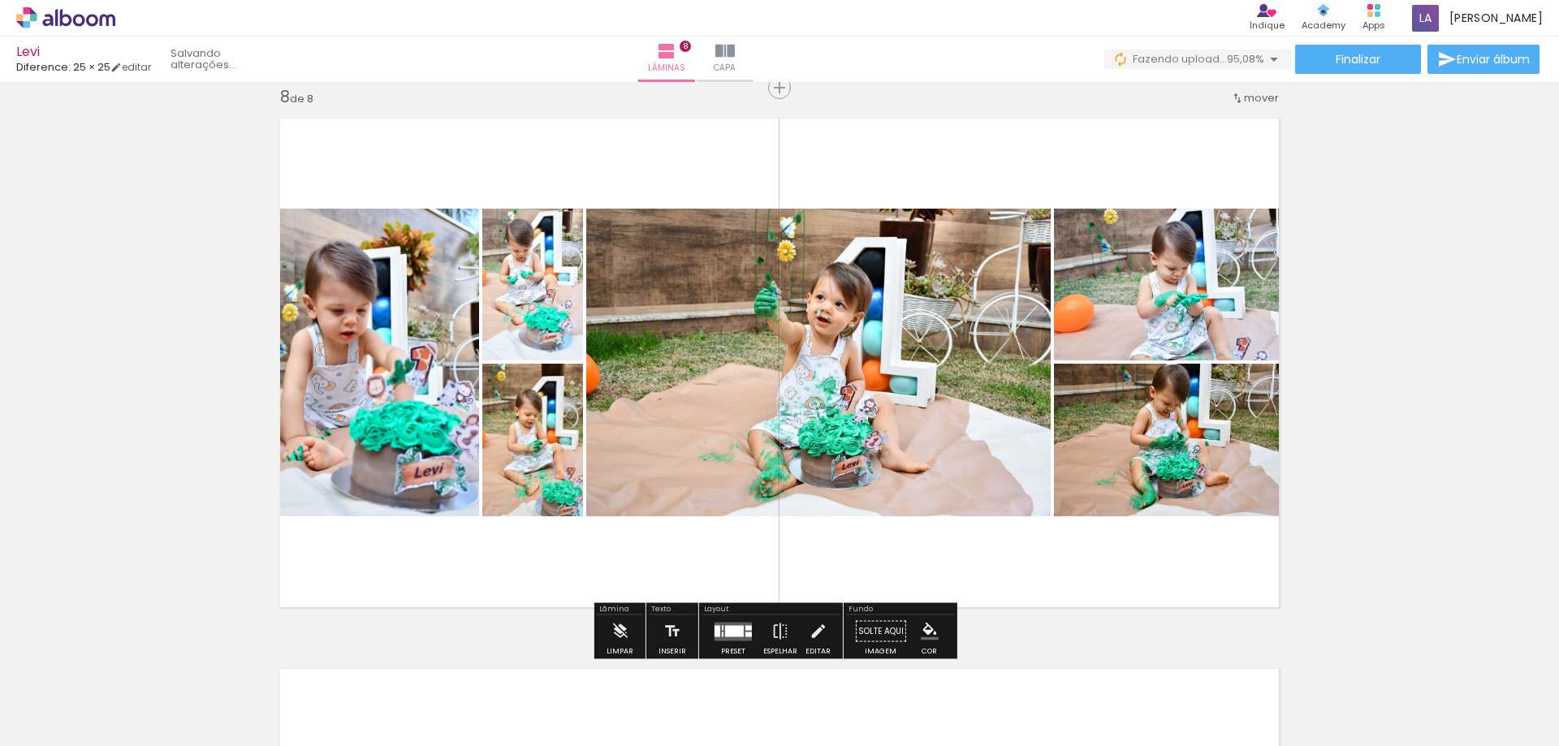
click at [729, 631] on div at bounding box center [734, 630] width 19 height 11
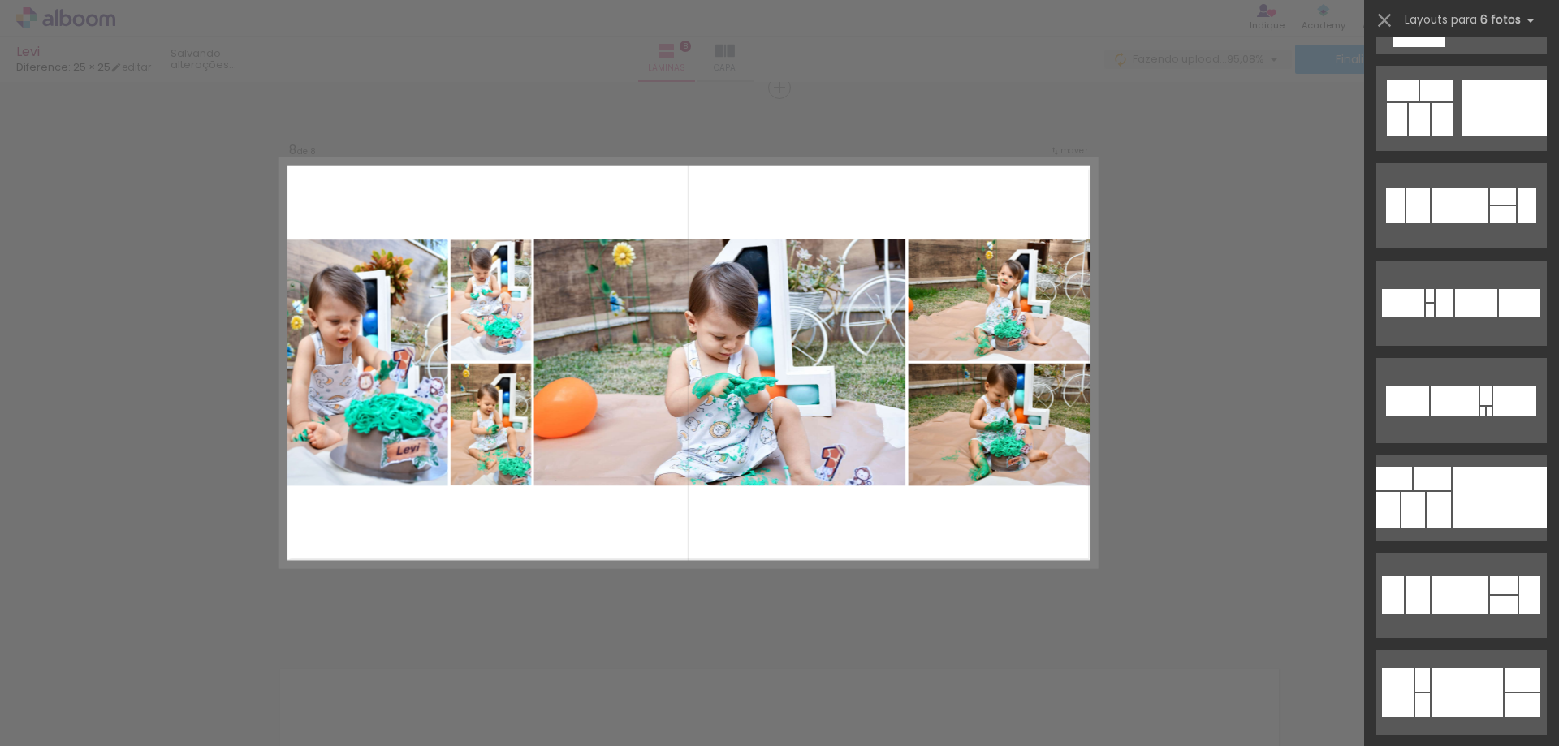
scroll to position [0, 0]
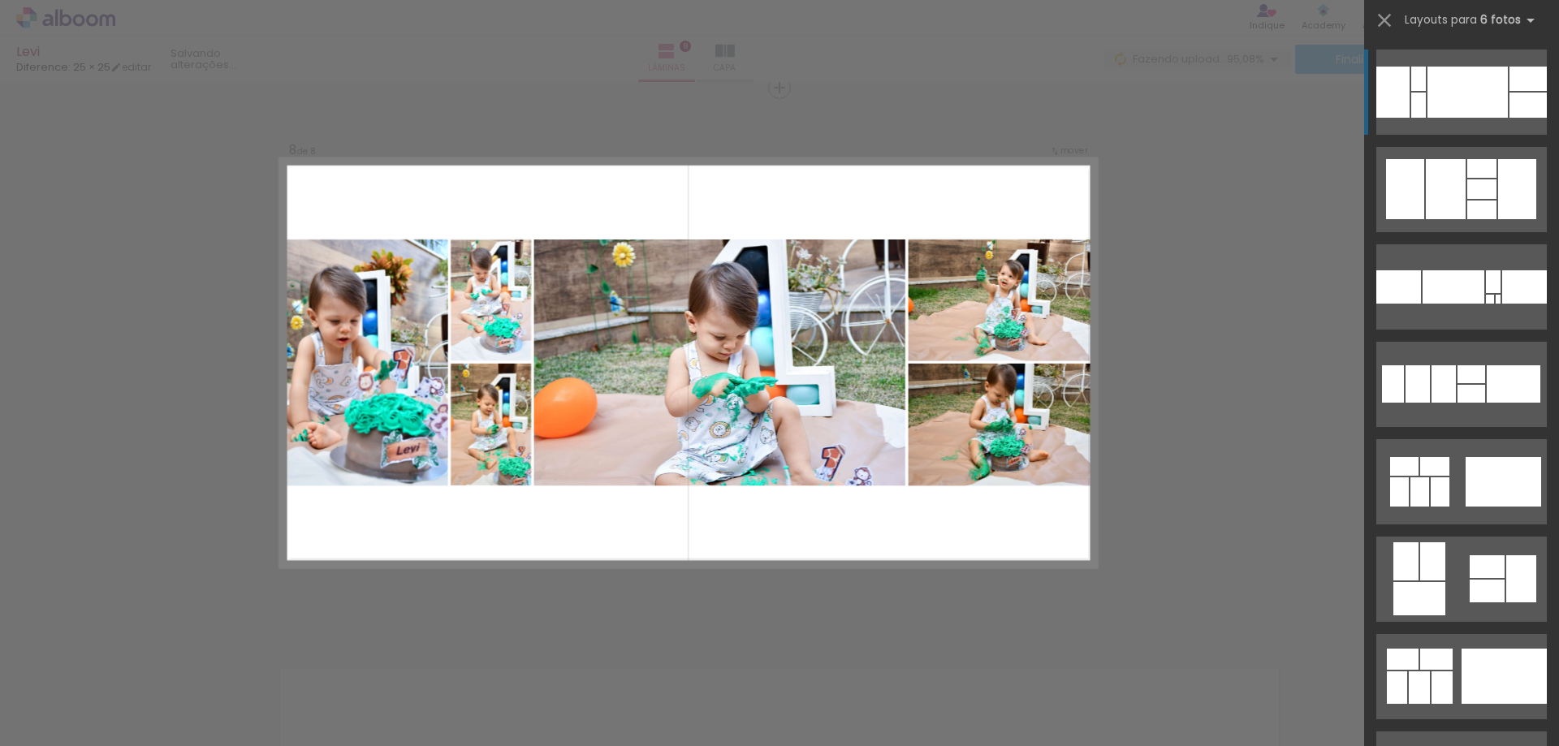
click at [1419, 102] on div at bounding box center [1418, 105] width 15 height 25
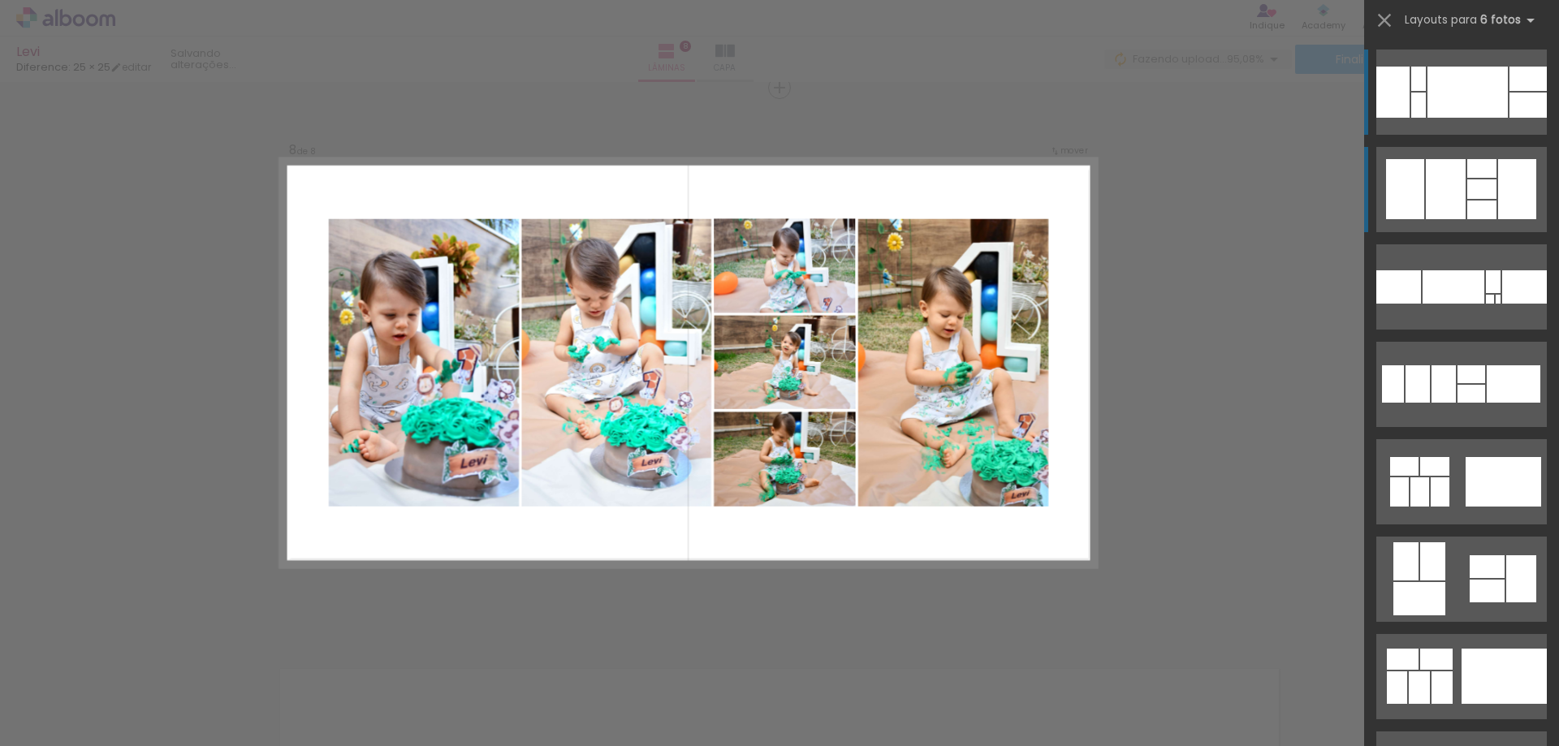
click at [1410, 118] on div at bounding box center [1392, 92] width 33 height 51
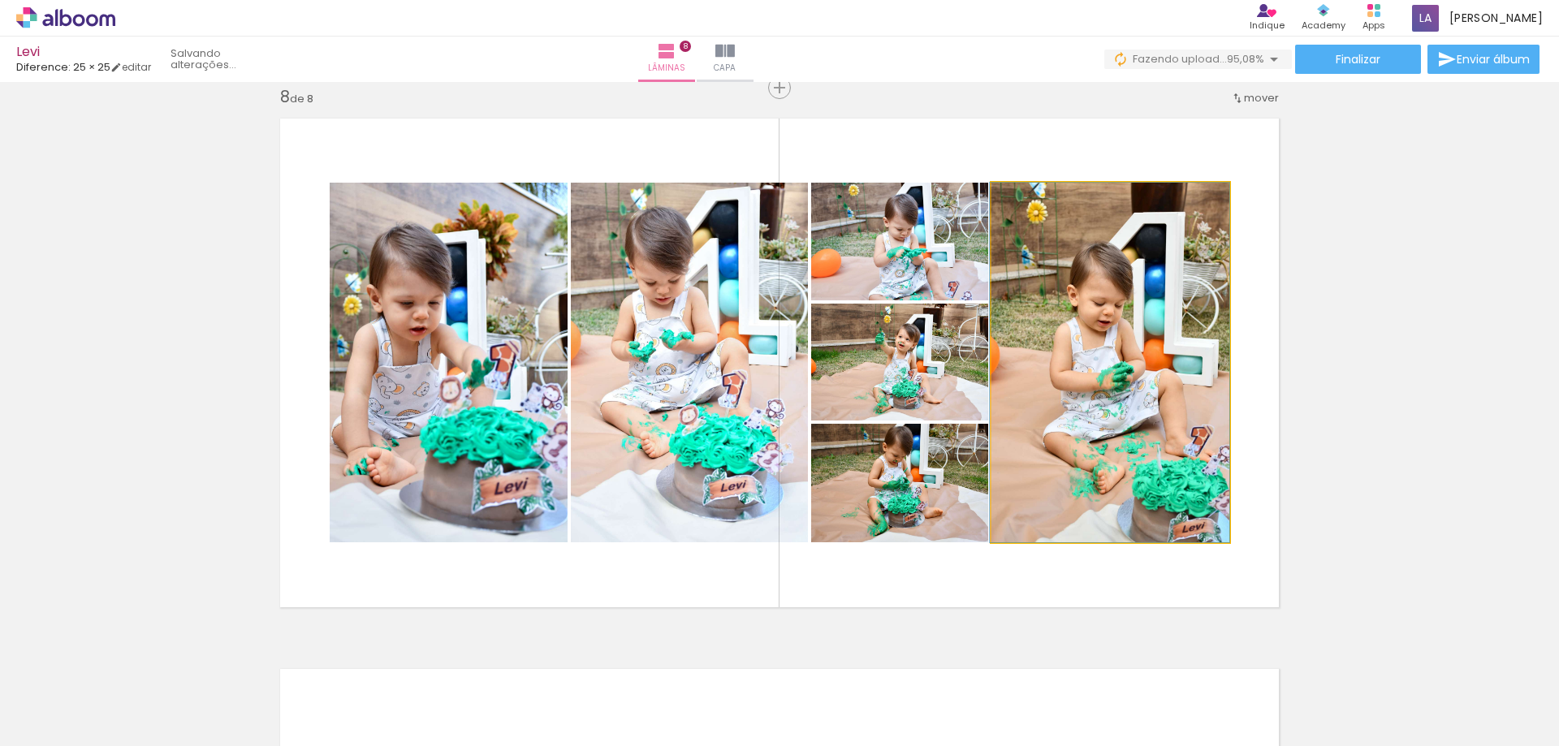
drag, startPoint x: 1180, startPoint y: 320, endPoint x: 1077, endPoint y: 345, distance: 106.2
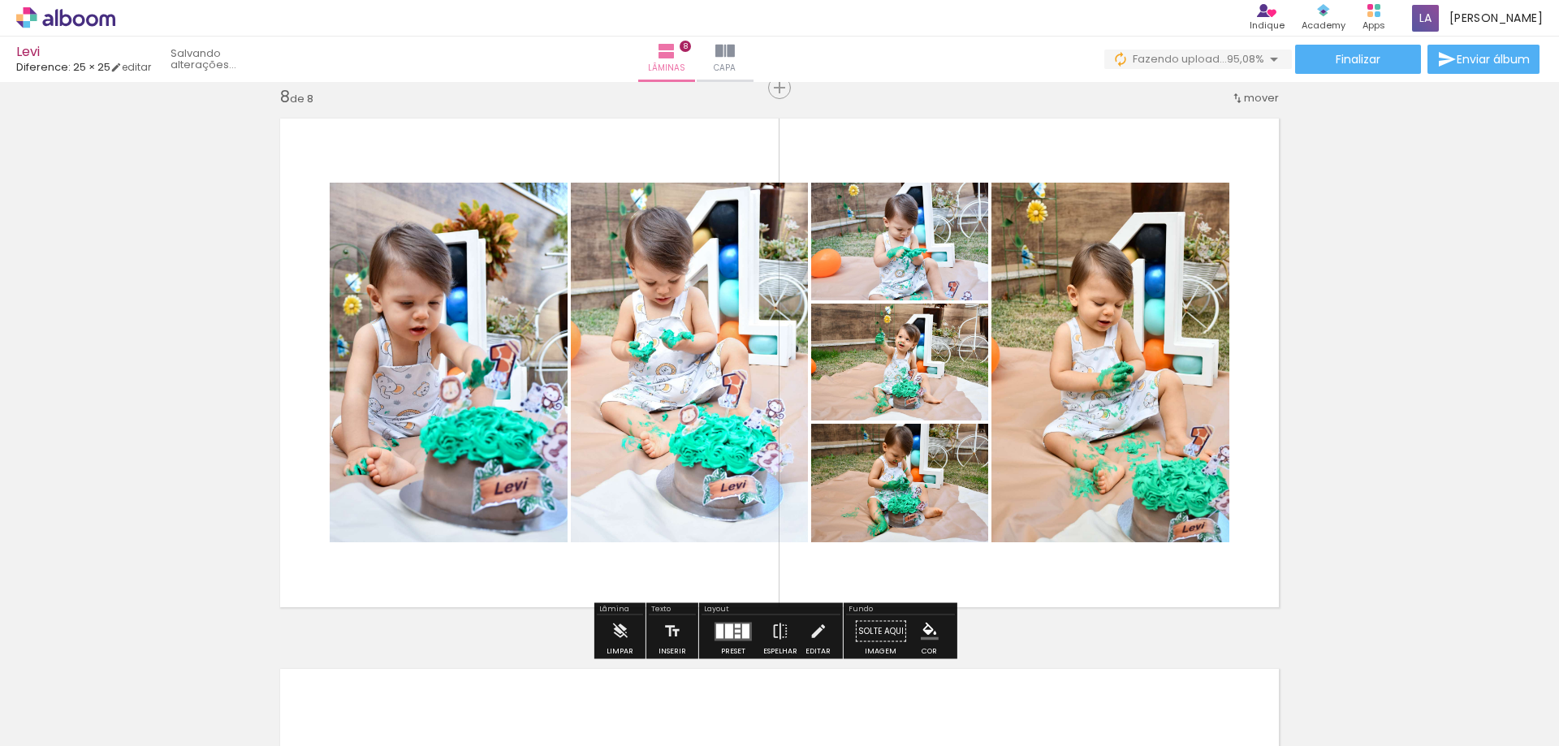
click at [727, 648] on quentale-thumb at bounding box center [764, 691] width 91 height 93
click at [728, 634] on div at bounding box center [729, 631] width 8 height 15
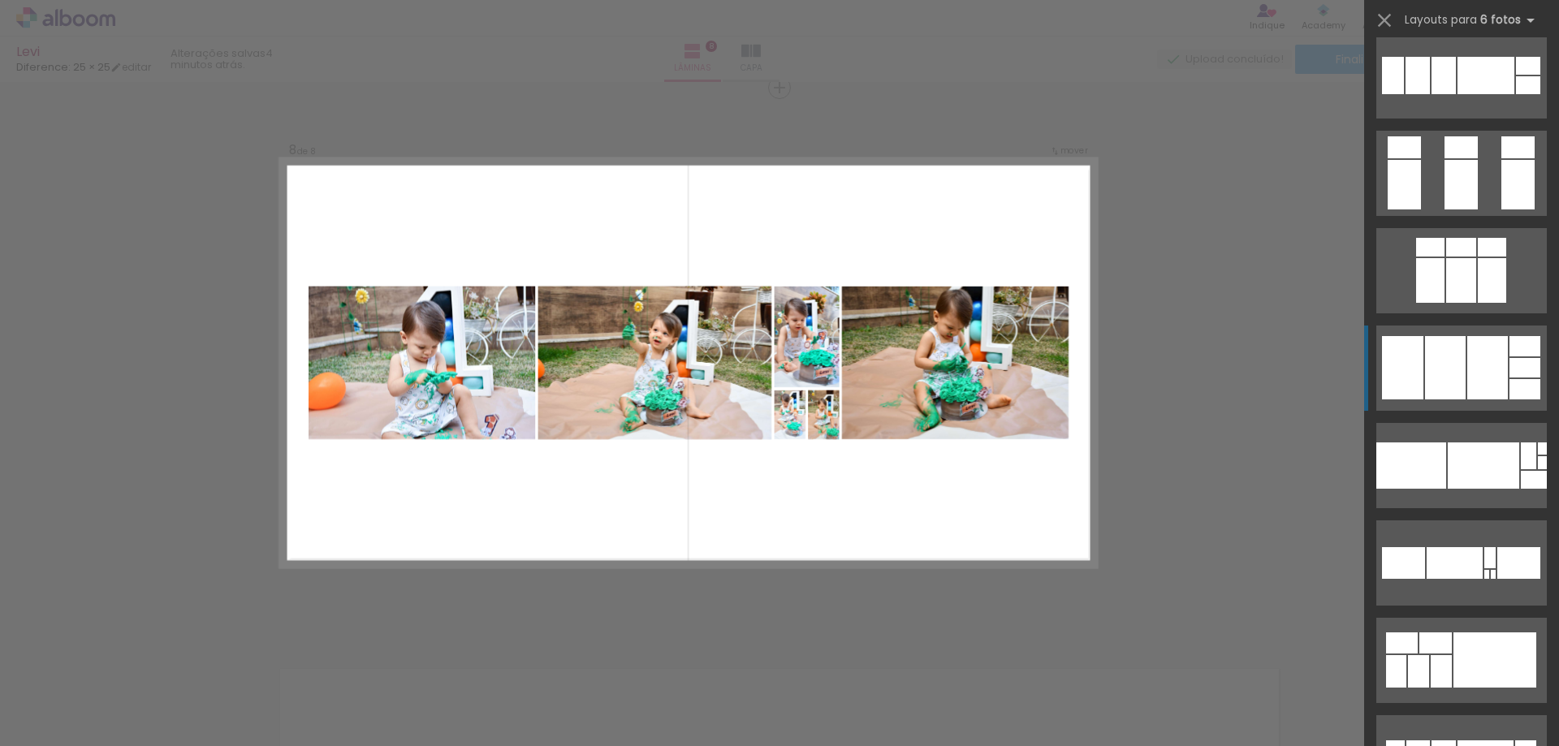
scroll to position [2615, 0]
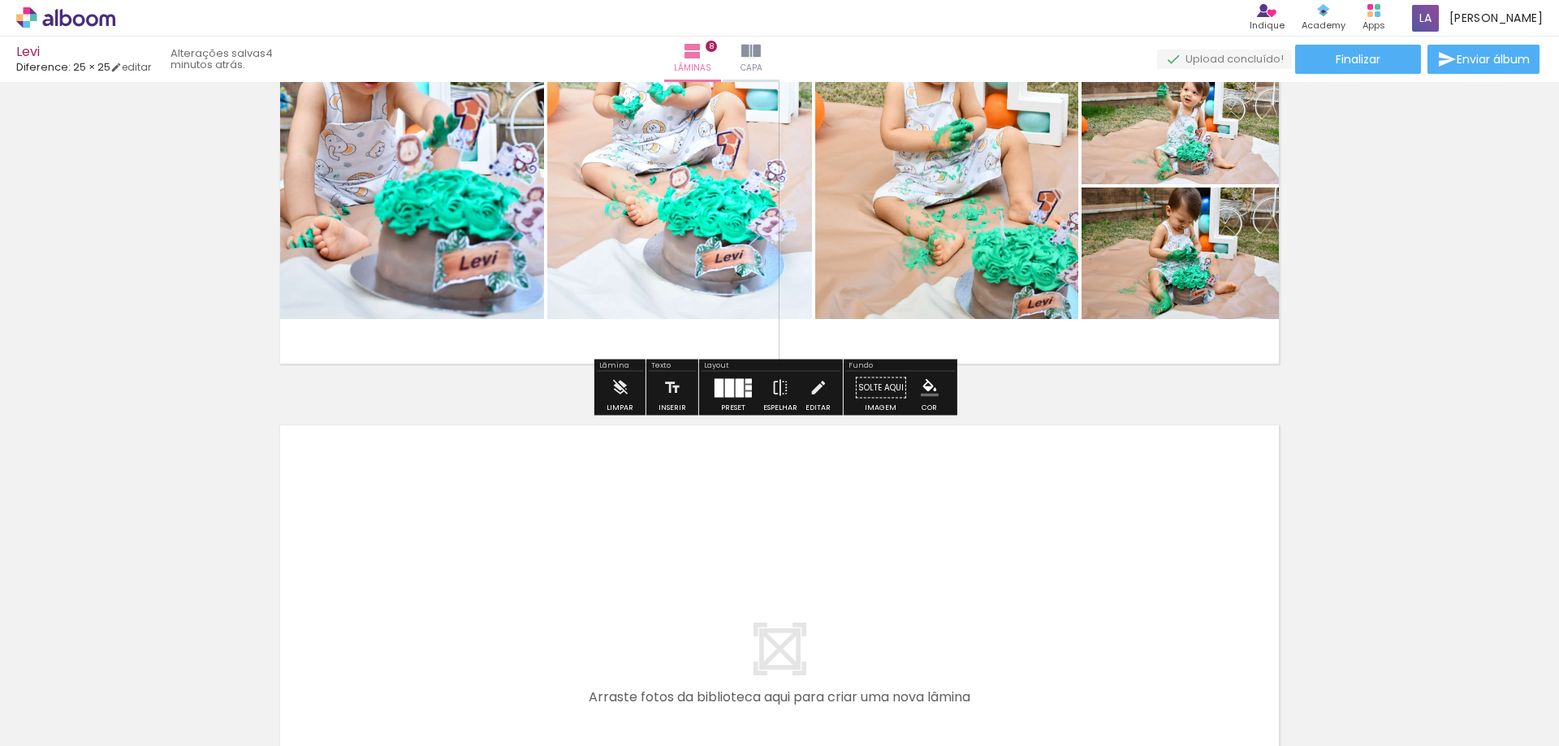
scroll to position [4281, 0]
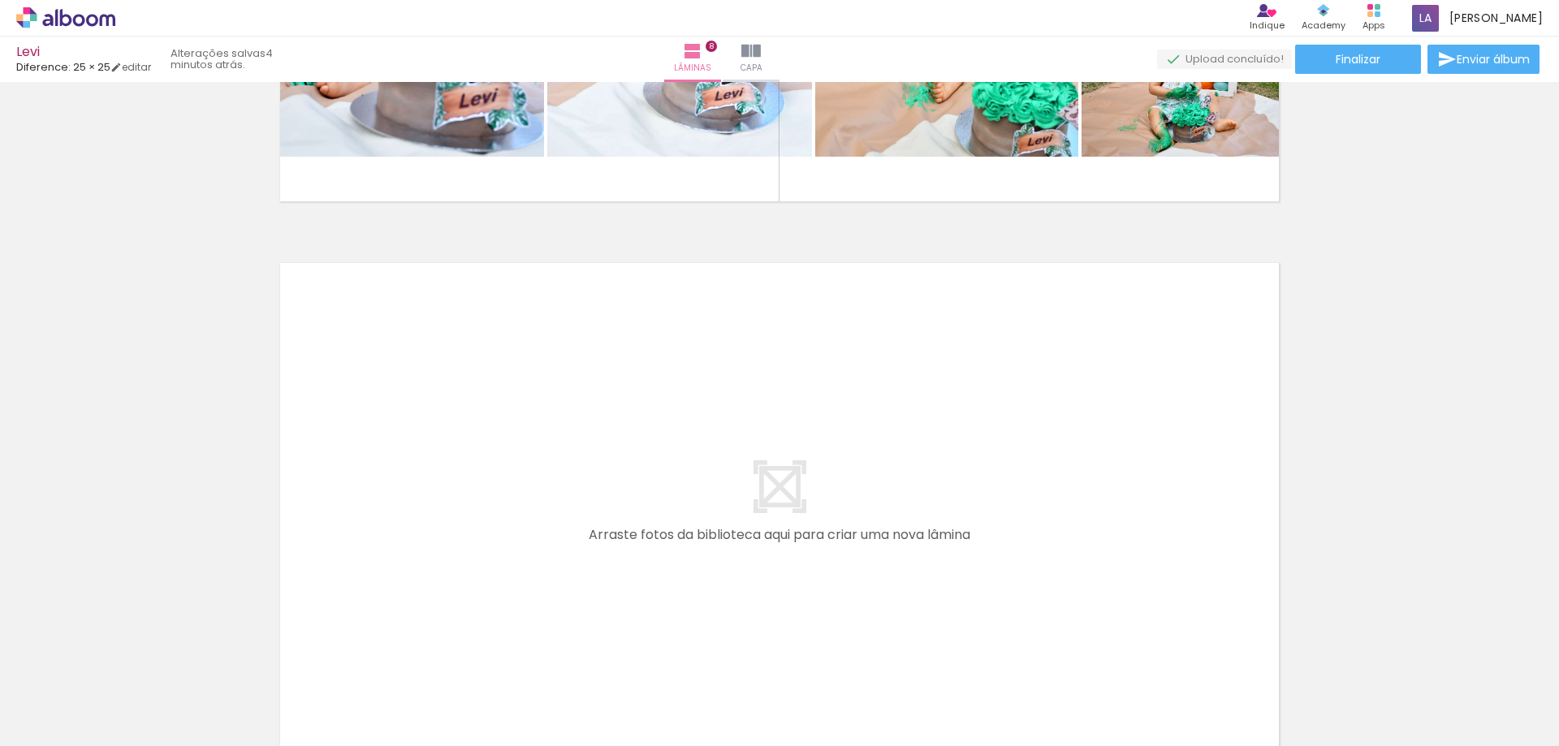
drag, startPoint x: 1115, startPoint y: 467, endPoint x: 1100, endPoint y: 493, distance: 29.8
click at [1115, 466] on quentale-layouter at bounding box center [780, 508] width 1020 height 510
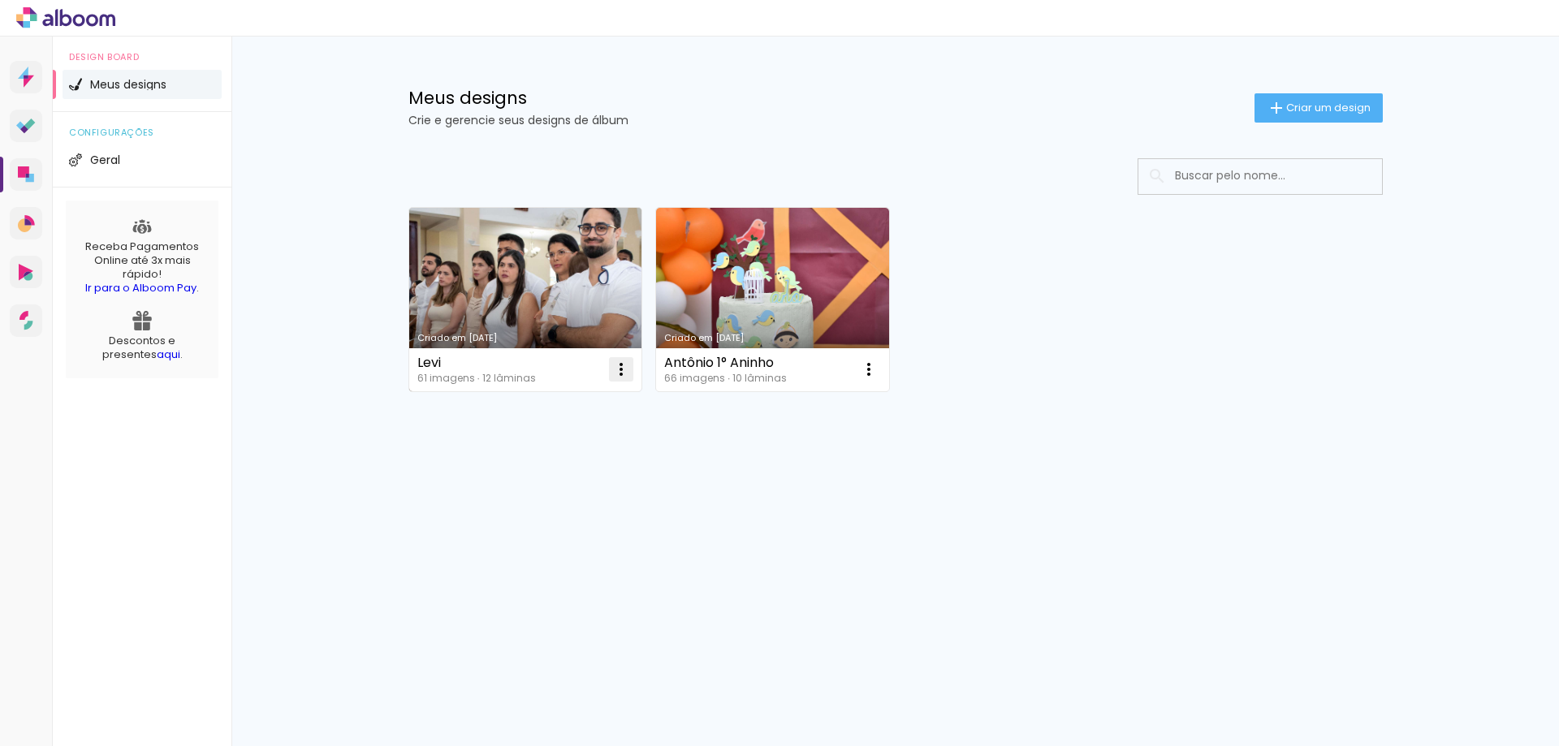
click at [622, 365] on iron-icon at bounding box center [620, 369] width 19 height 19
click at [555, 401] on paper-item "Abrir" at bounding box center [555, 407] width 162 height 32
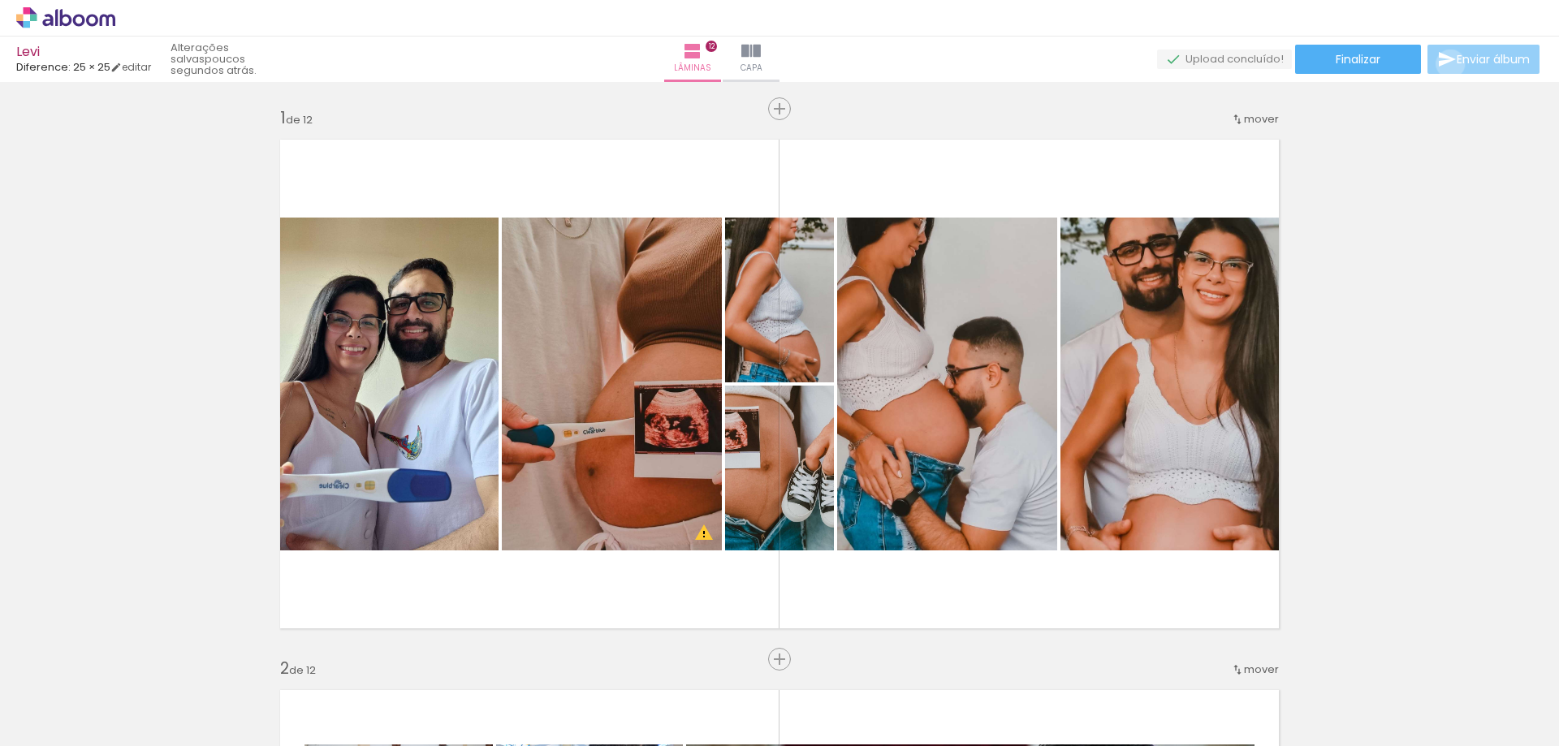
click at [1447, 64] on iron-icon at bounding box center [1446, 59] width 19 height 19
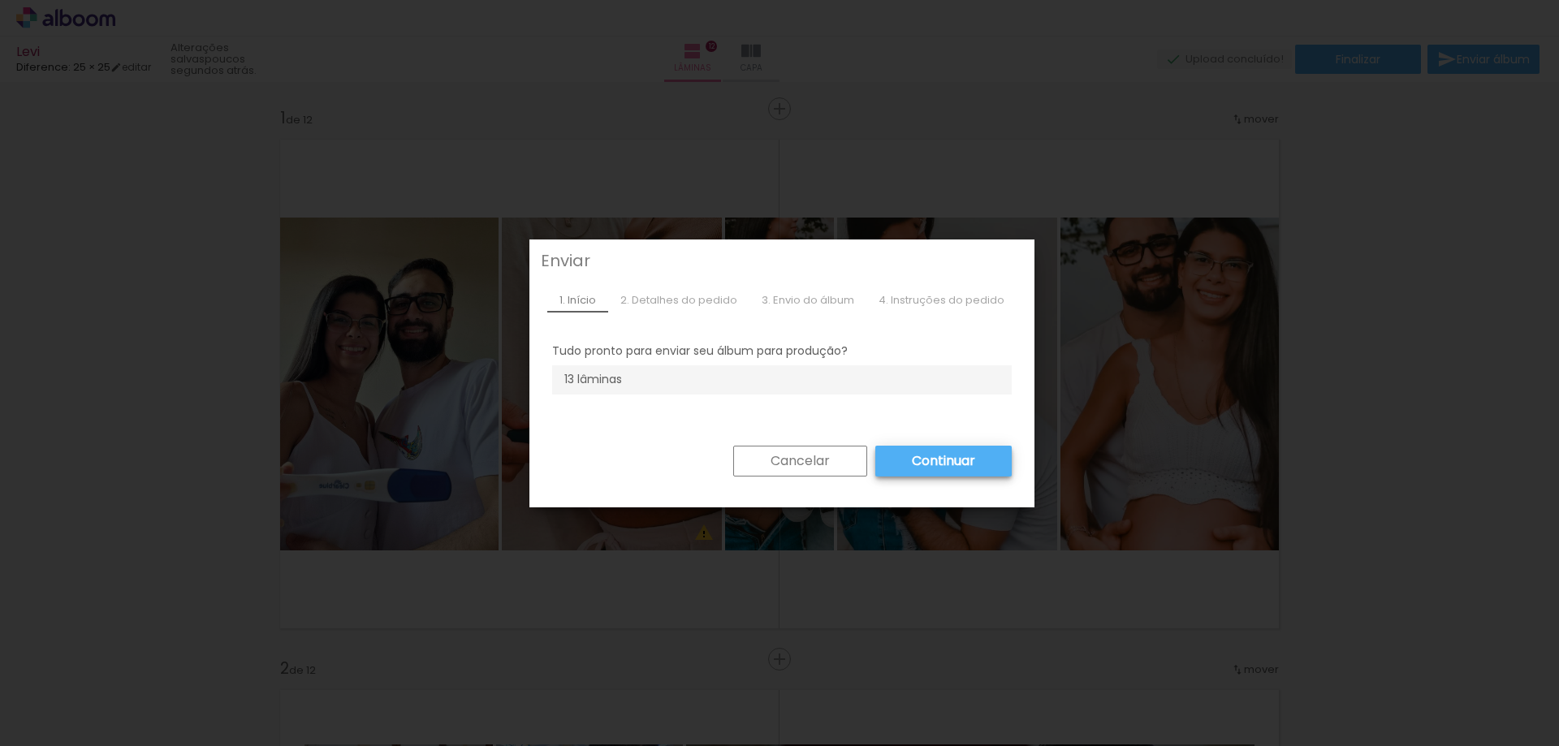
click at [665, 294] on div "2. Detalhes do pedido" at bounding box center [678, 300] width 141 height 24
click at [0, 0] on slot "Cancelar" at bounding box center [0, 0] width 0 height 0
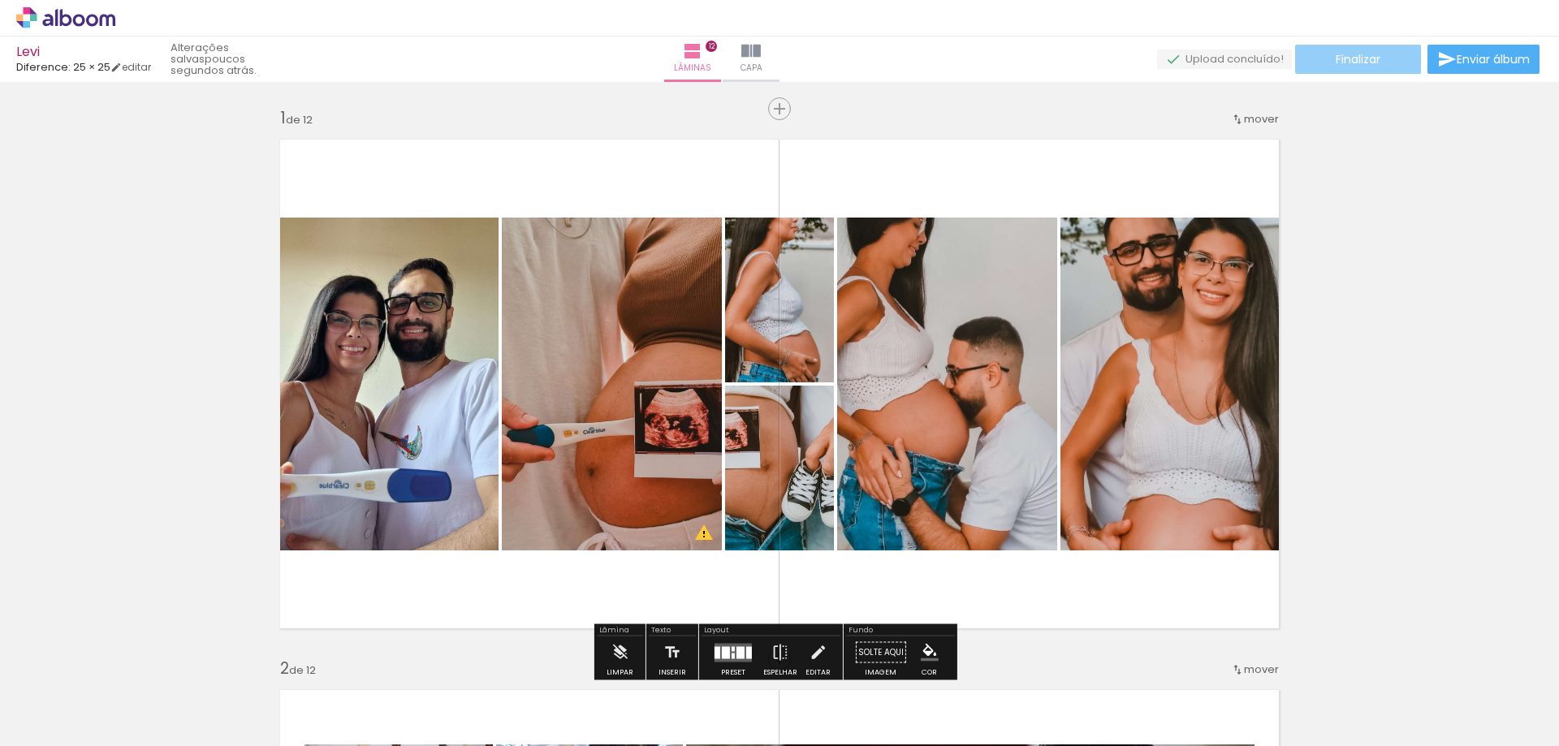
click at [1357, 71] on paper-button "Finalizar" at bounding box center [1358, 59] width 126 height 29
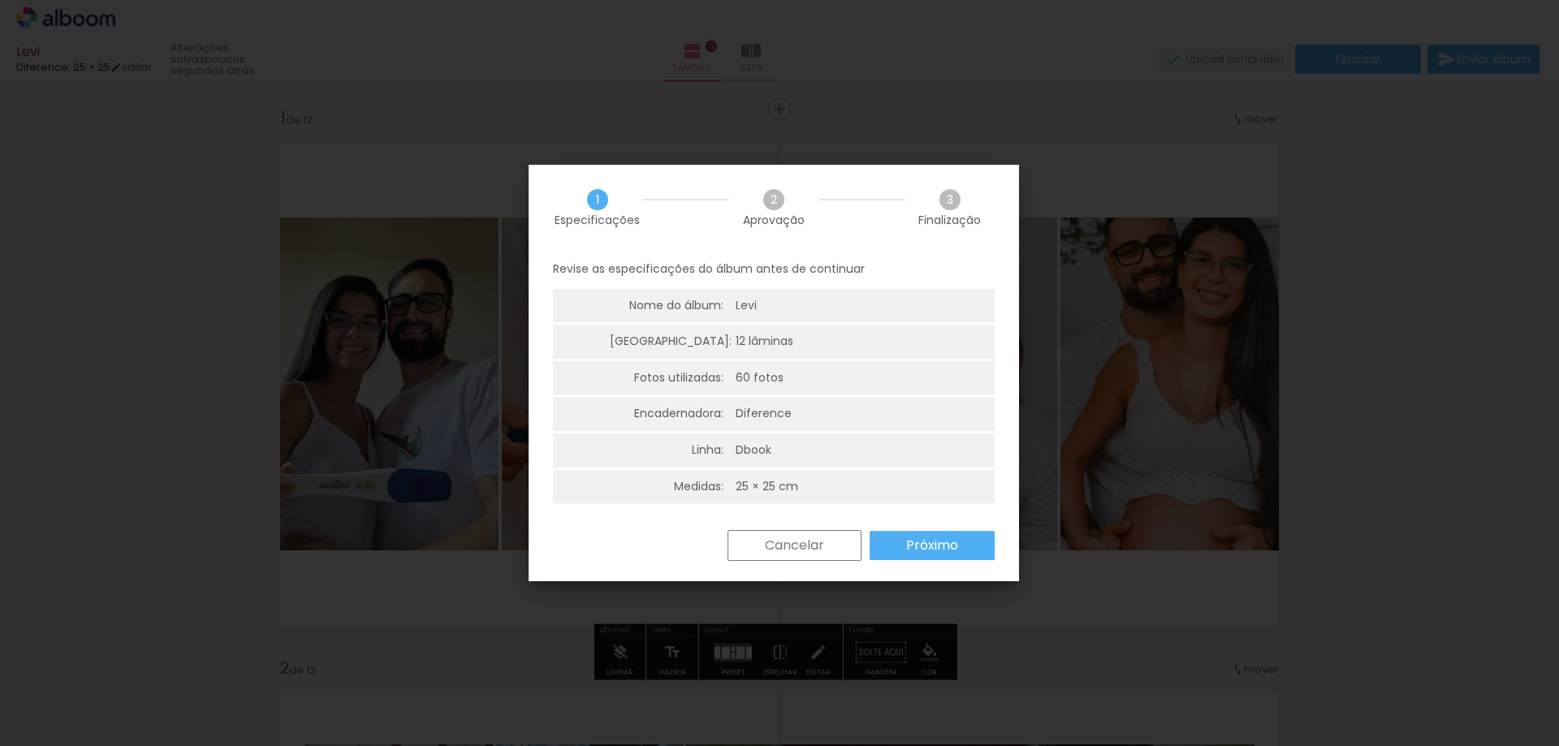
scroll to position [4, 0]
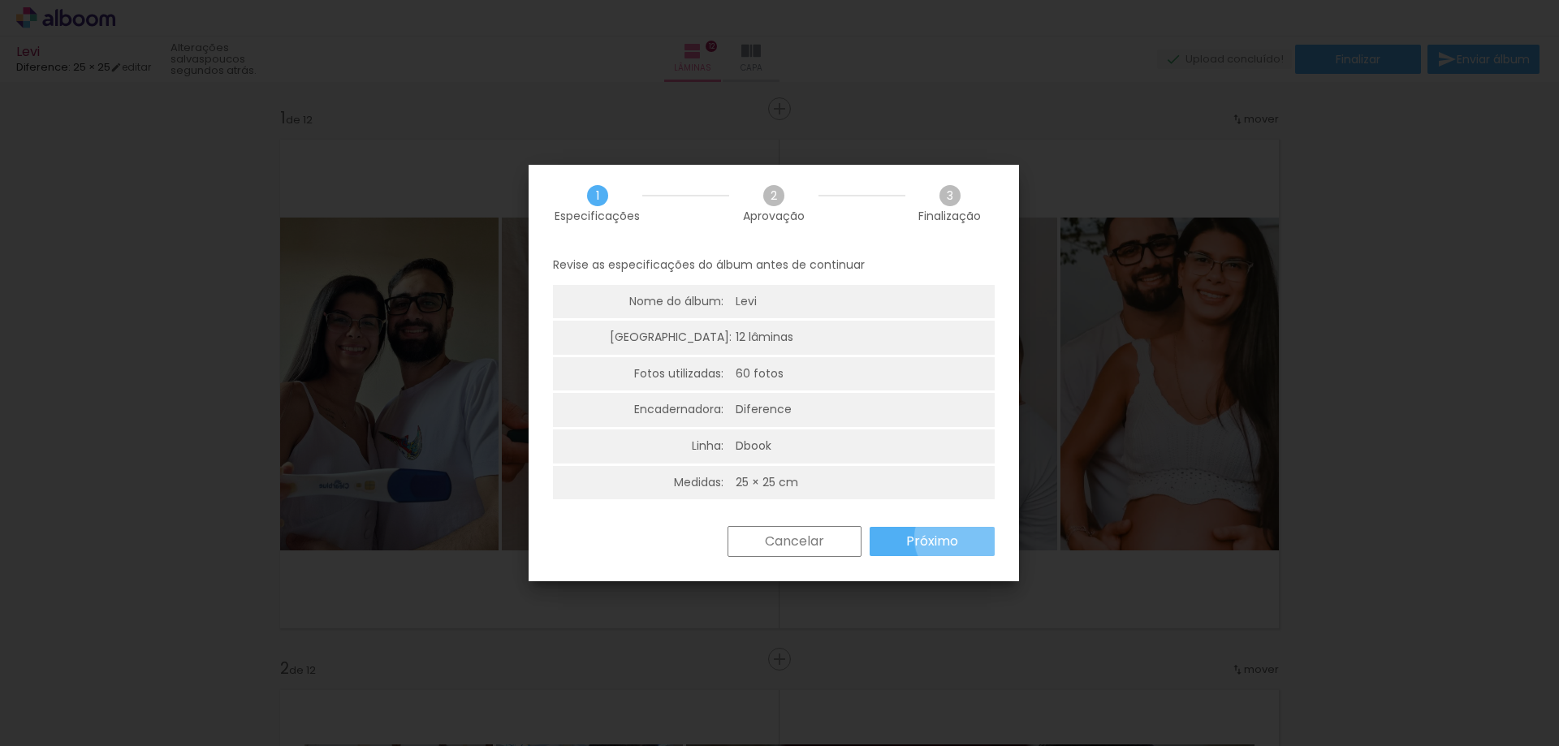
click at [958, 538] on paper-button "Próximo" at bounding box center [932, 541] width 125 height 29
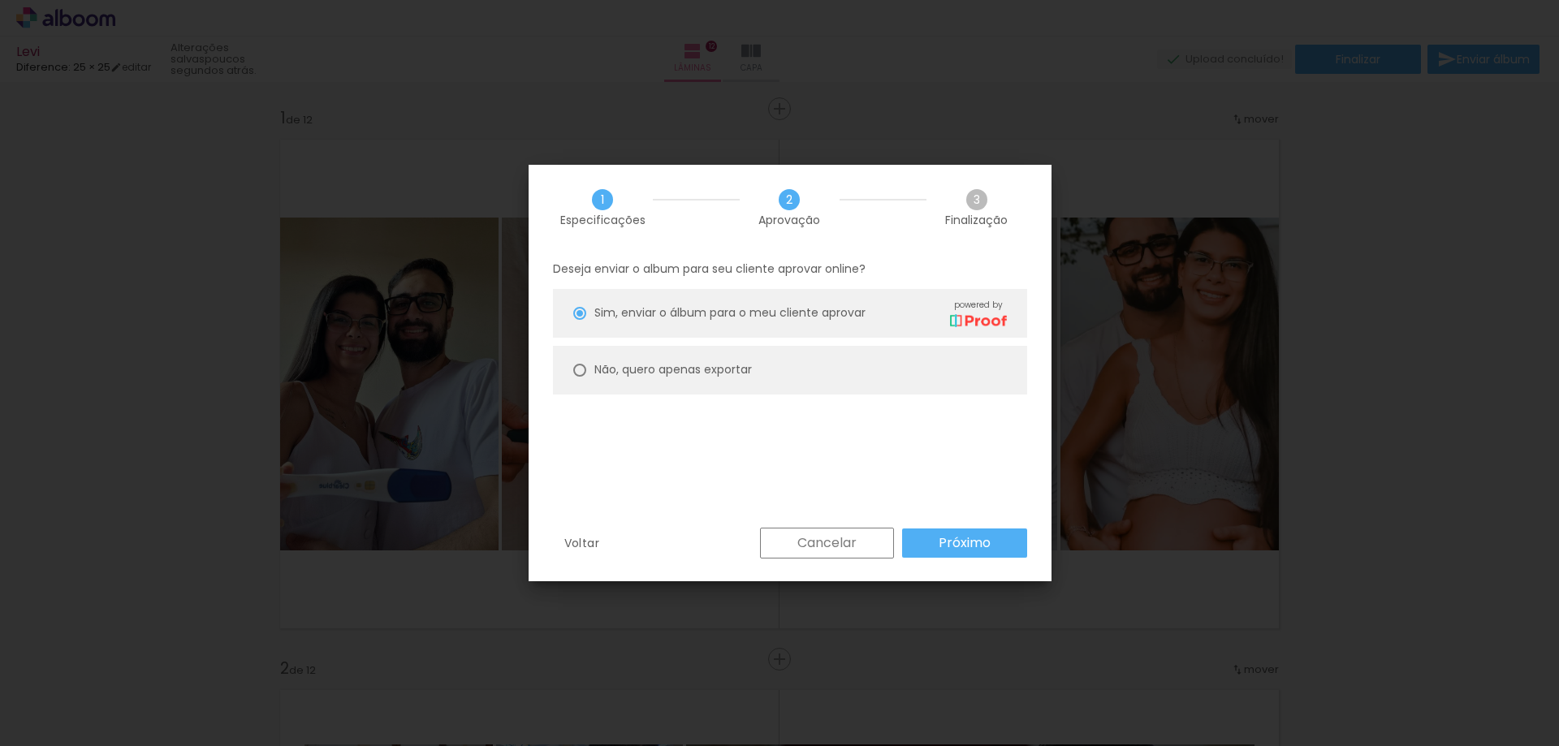
click at [758, 374] on paper-radio-button "Não, quero apenas exportar" at bounding box center [790, 370] width 474 height 49
type paper-radio-button "on"
click at [0, 0] on slot "Próximo" at bounding box center [0, 0] width 0 height 0
type input "Alta, 300 DPI"
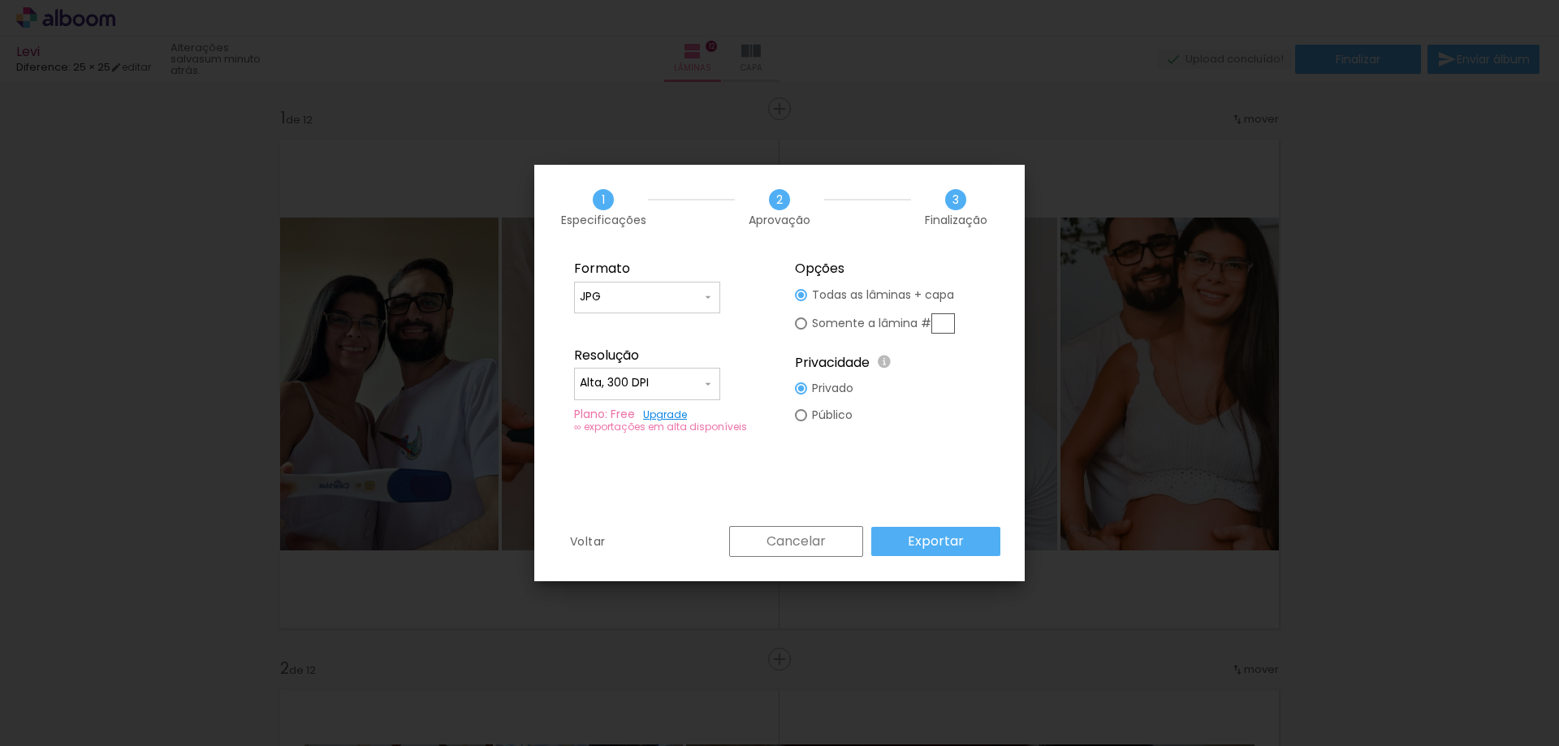
click at [697, 294] on input "JPG" at bounding box center [641, 297] width 122 height 16
click at [684, 321] on paper-item "PDF" at bounding box center [647, 327] width 146 height 32
type input "PDF"
click at [0, 0] on slot "Exportar" at bounding box center [0, 0] width 0 height 0
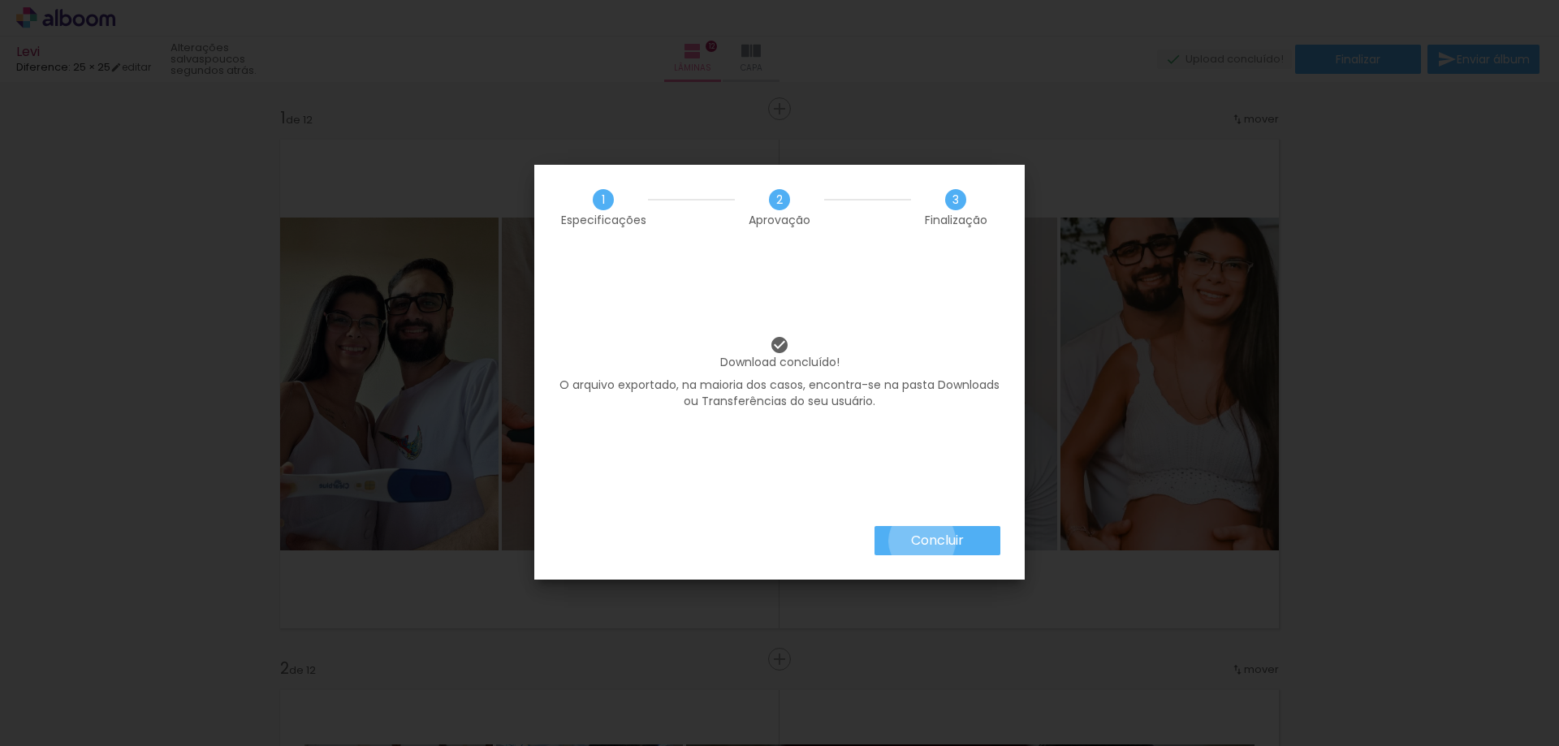
click at [0, 0] on slot "Concluir" at bounding box center [0, 0] width 0 height 0
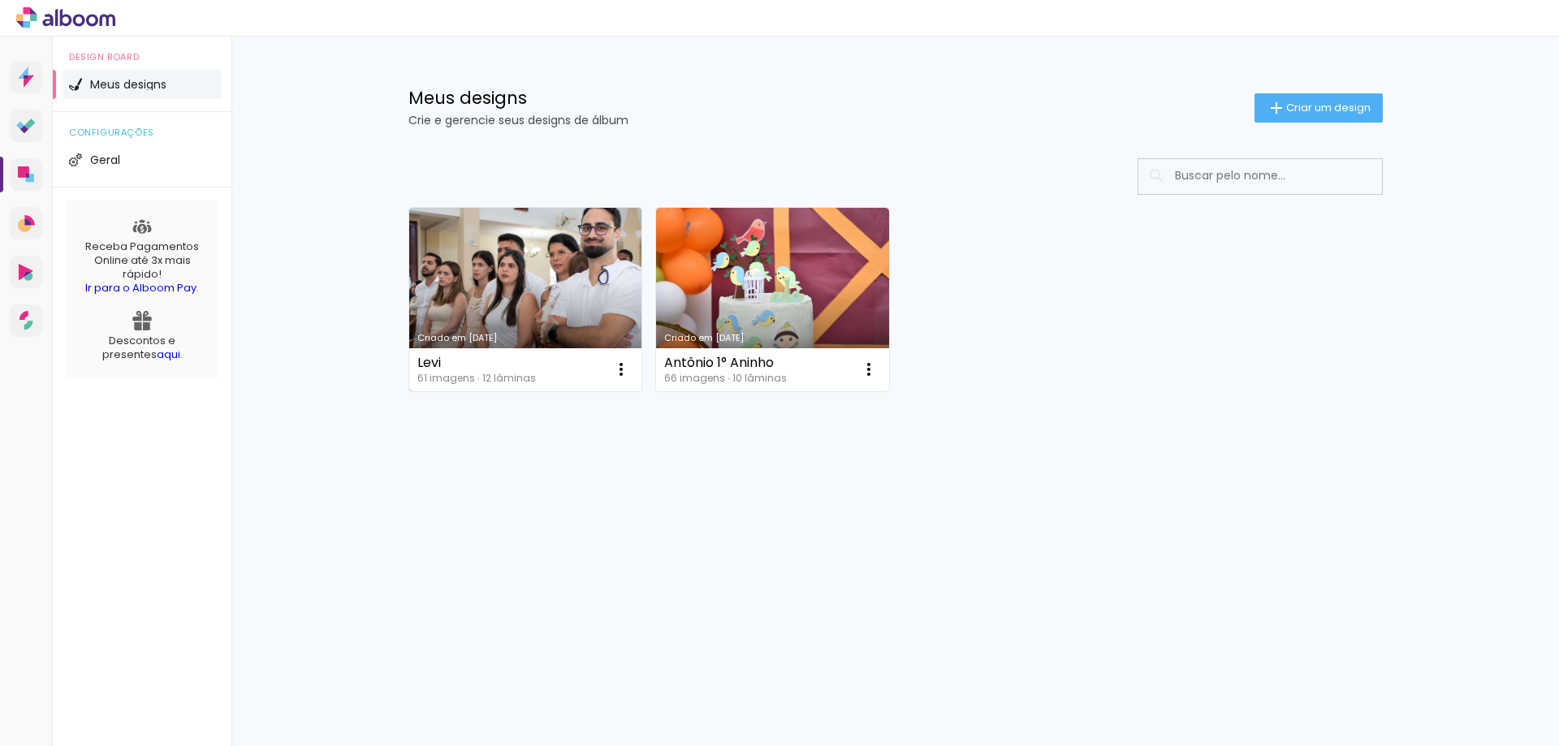
click at [600, 304] on link "Criado em [DATE]" at bounding box center [525, 300] width 233 height 184
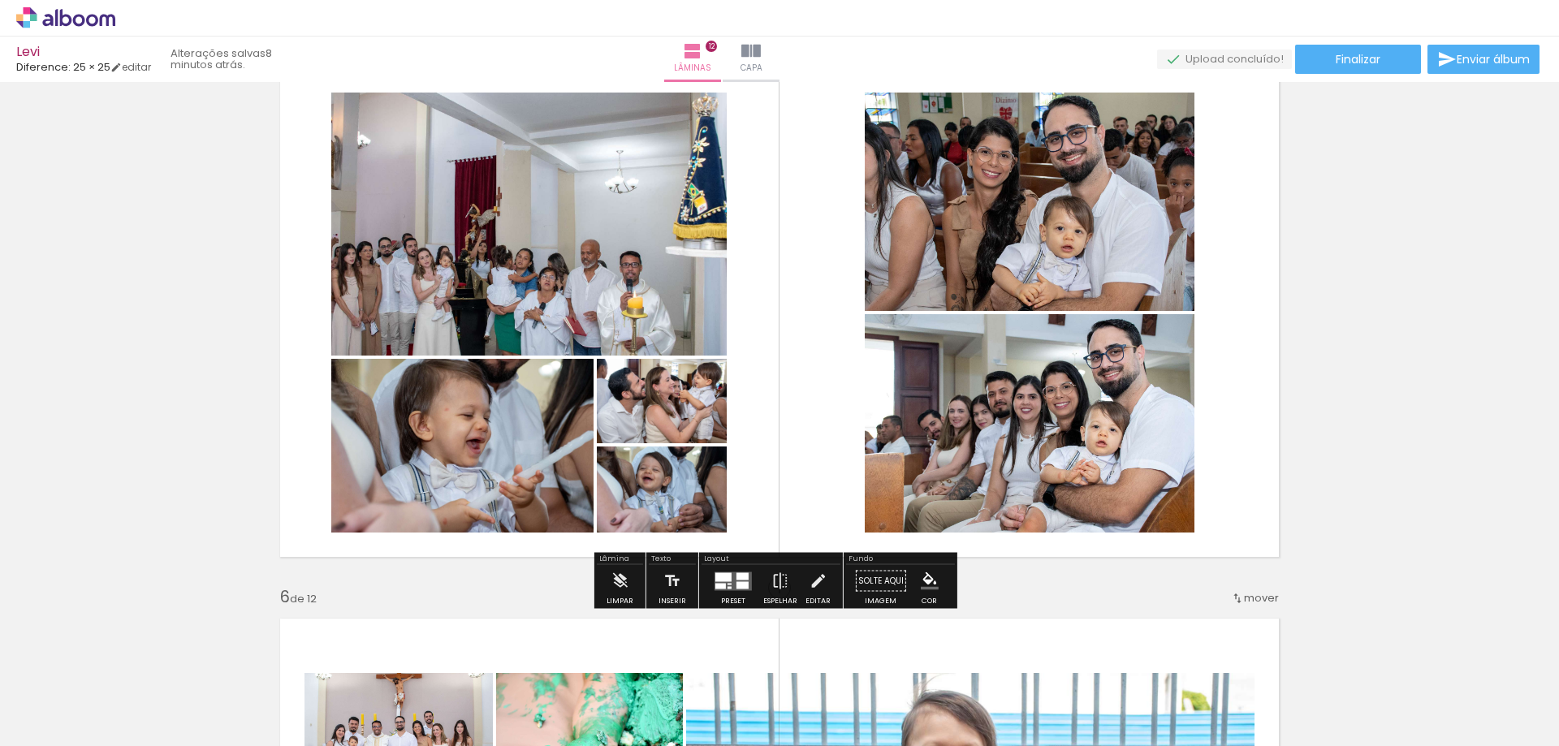
scroll to position [2436, 0]
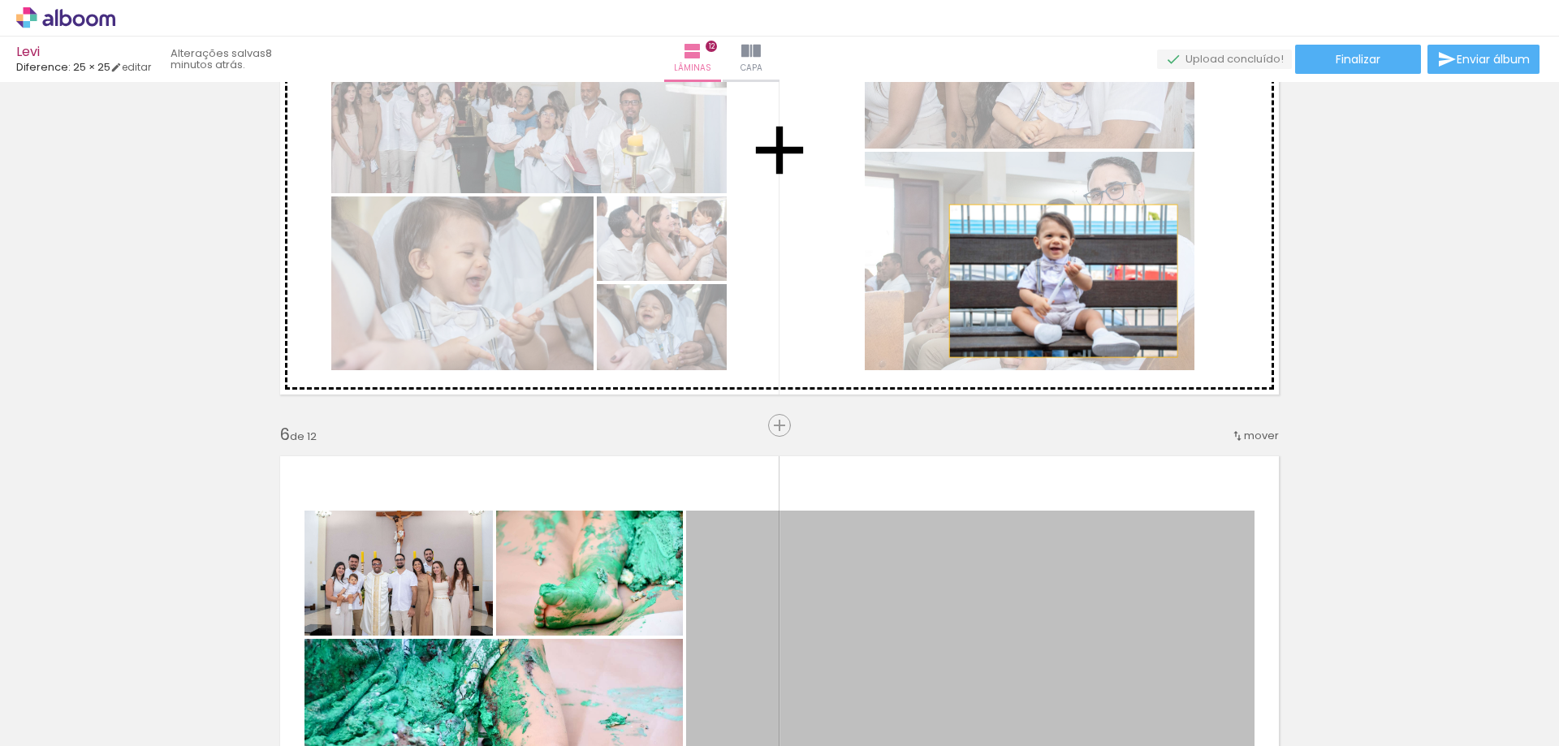
drag, startPoint x: 1056, startPoint y: 594, endPoint x: 1057, endPoint y: 279, distance: 314.2
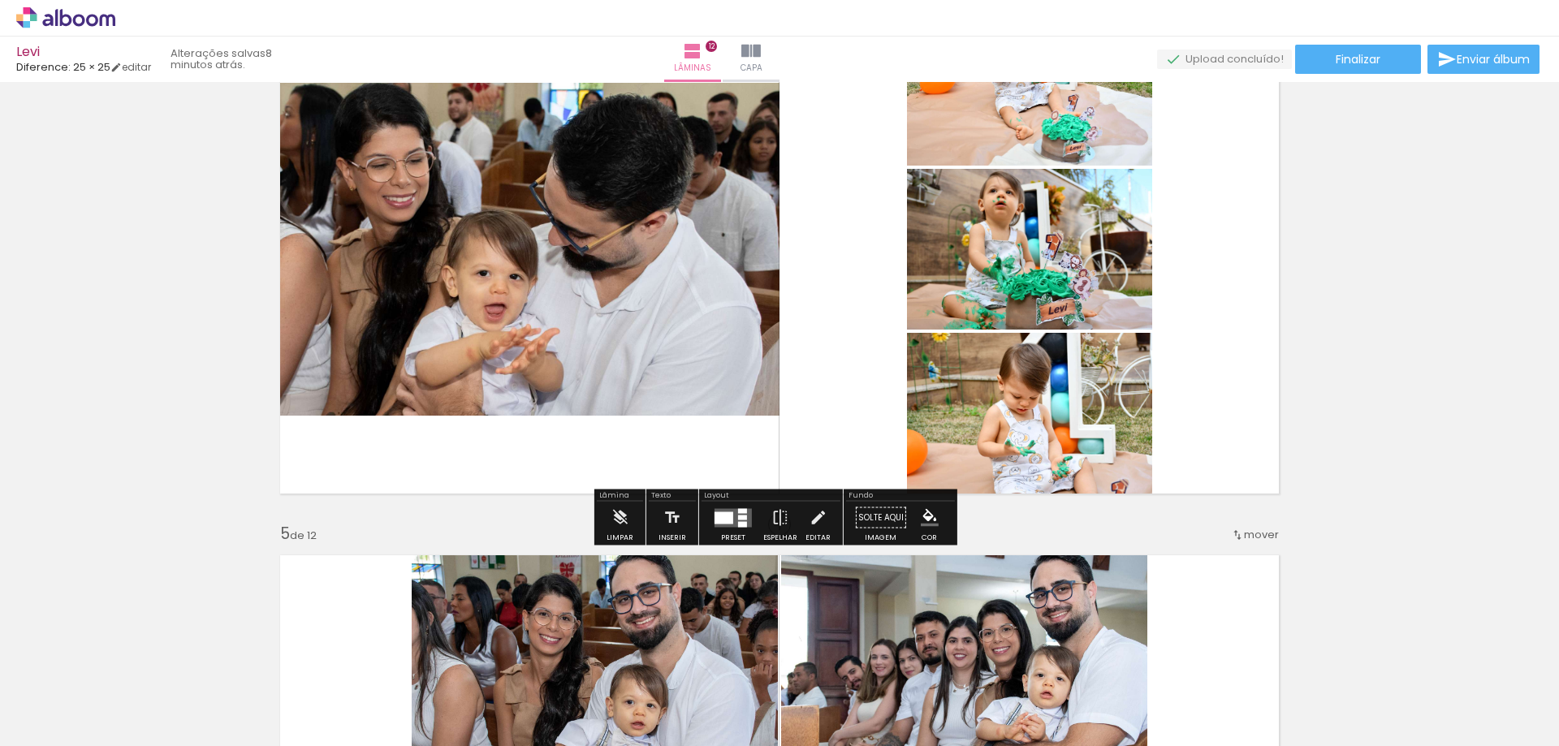
scroll to position [1624, 0]
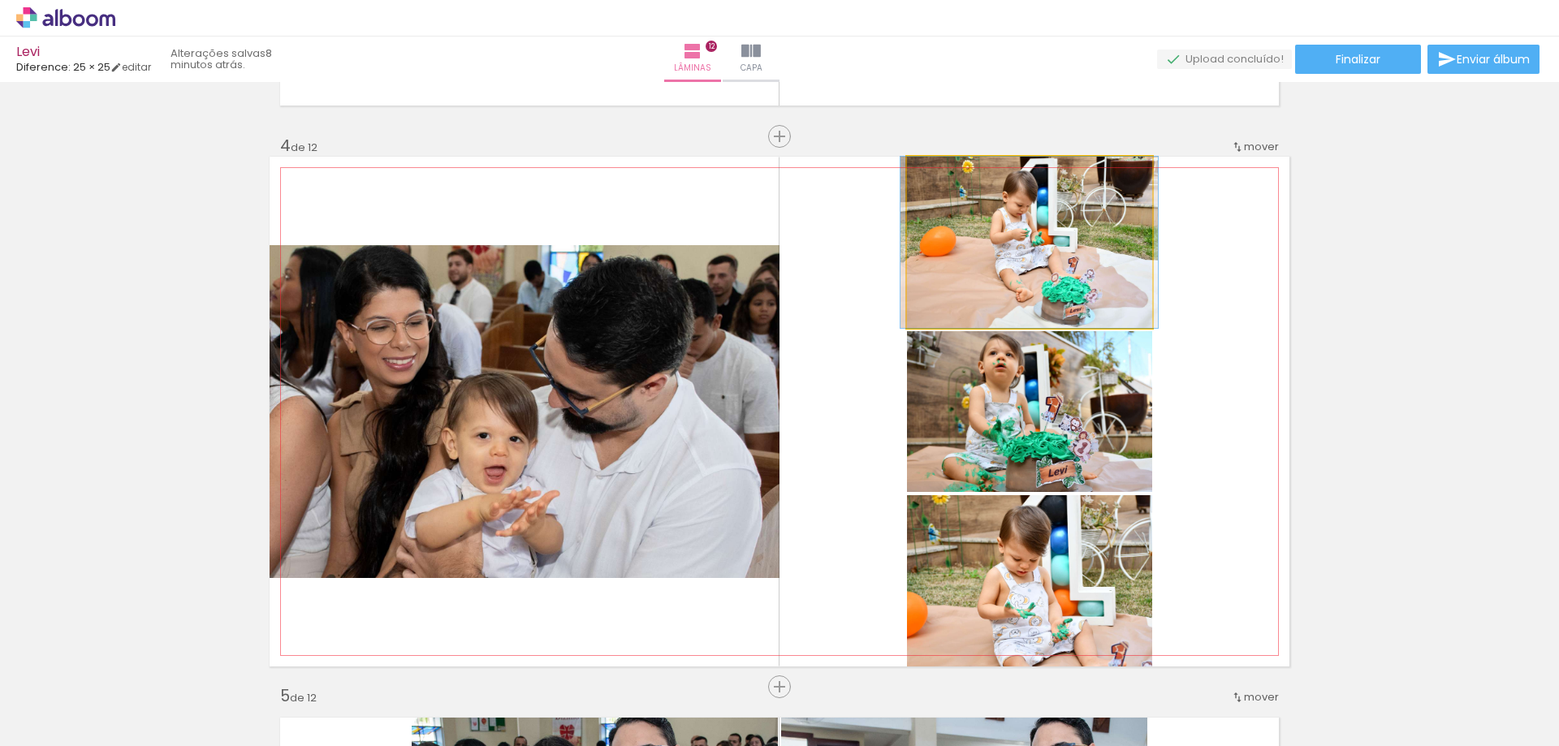
click at [1067, 249] on quentale-photo at bounding box center [1029, 242] width 245 height 171
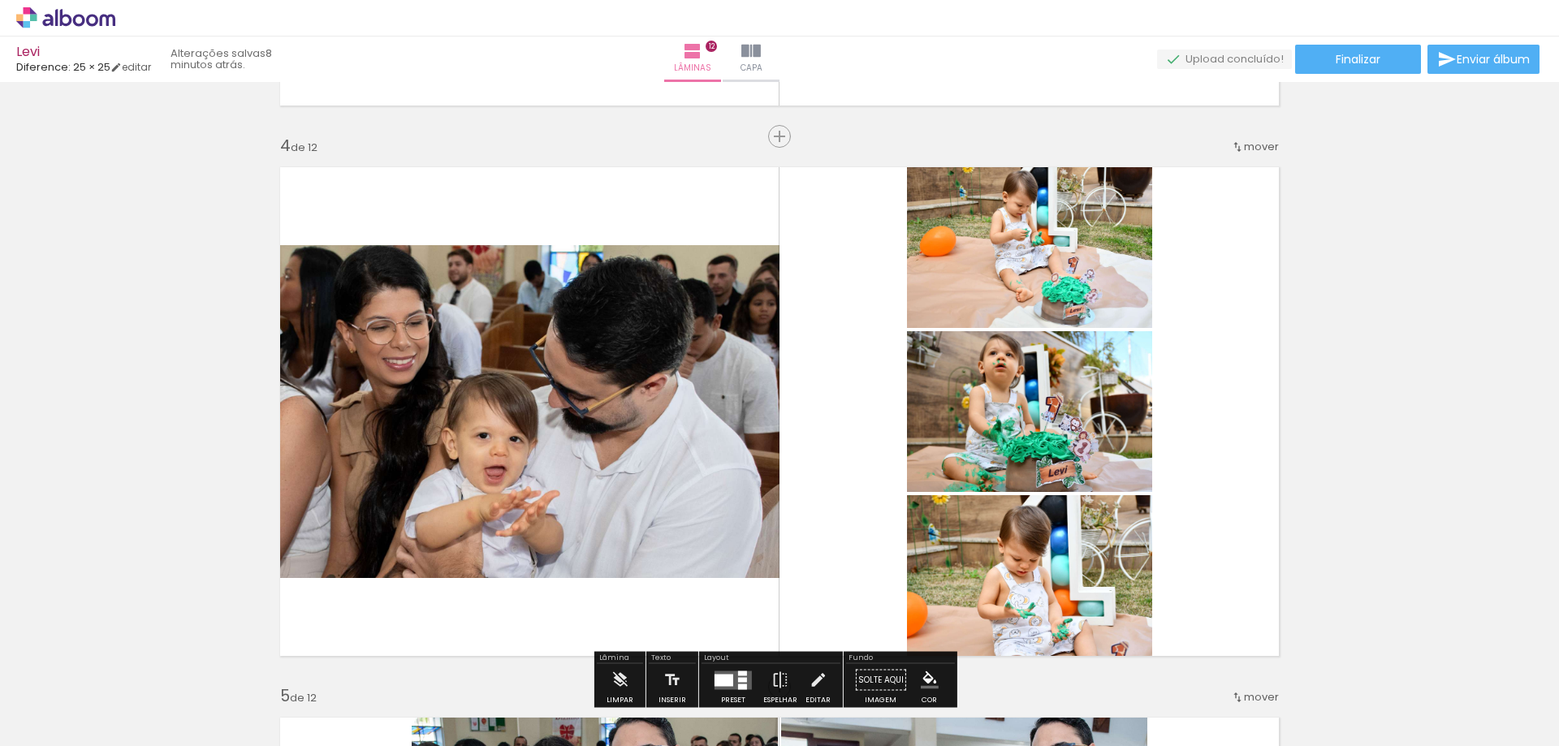
click at [0, 0] on paper-item at bounding box center [0, 0] width 0 height 0
click at [1063, 279] on quentale-photo at bounding box center [1029, 242] width 245 height 171
click at [1057, 284] on quentale-photo at bounding box center [1029, 242] width 245 height 171
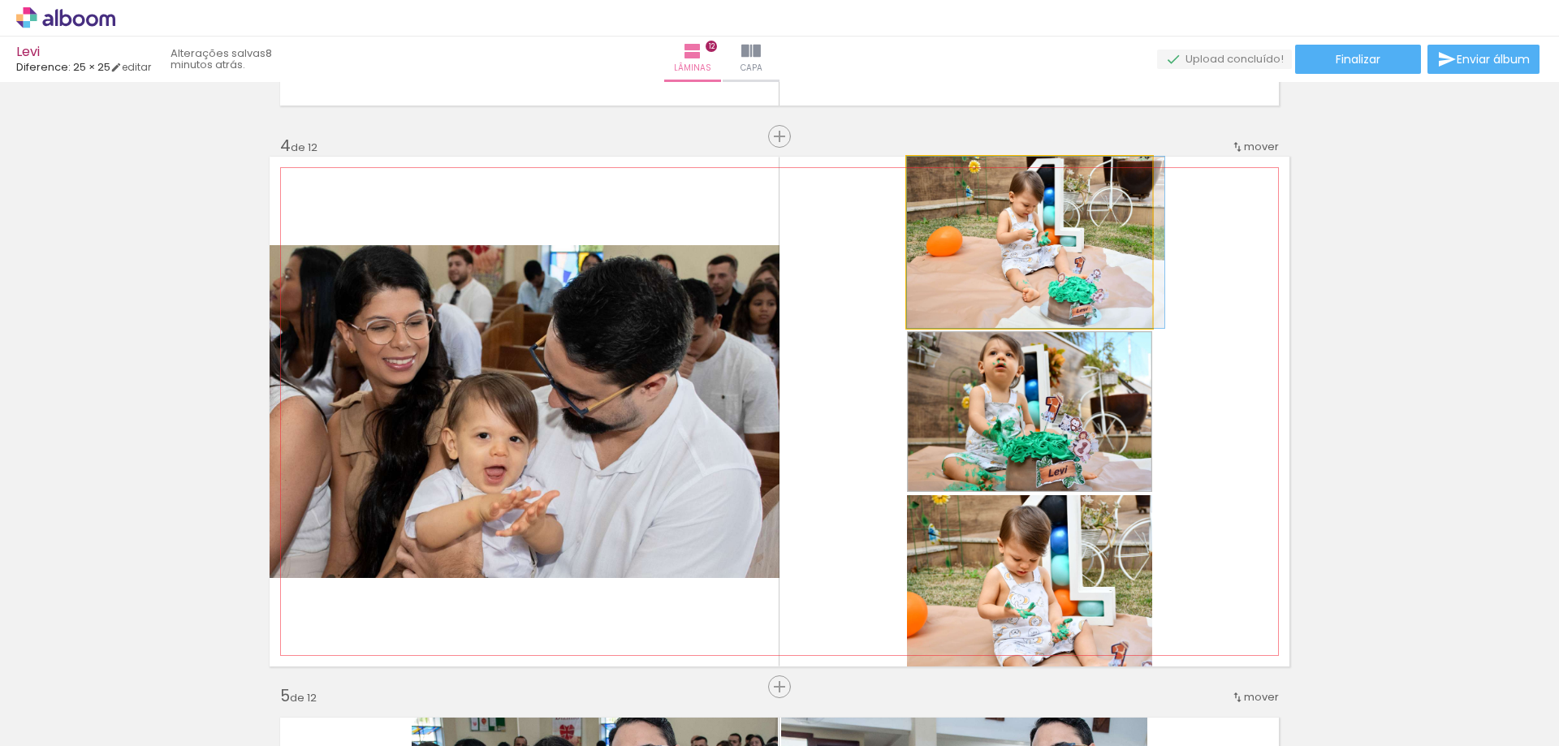
drag, startPoint x: 1063, startPoint y: 297, endPoint x: 1047, endPoint y: 238, distance: 61.3
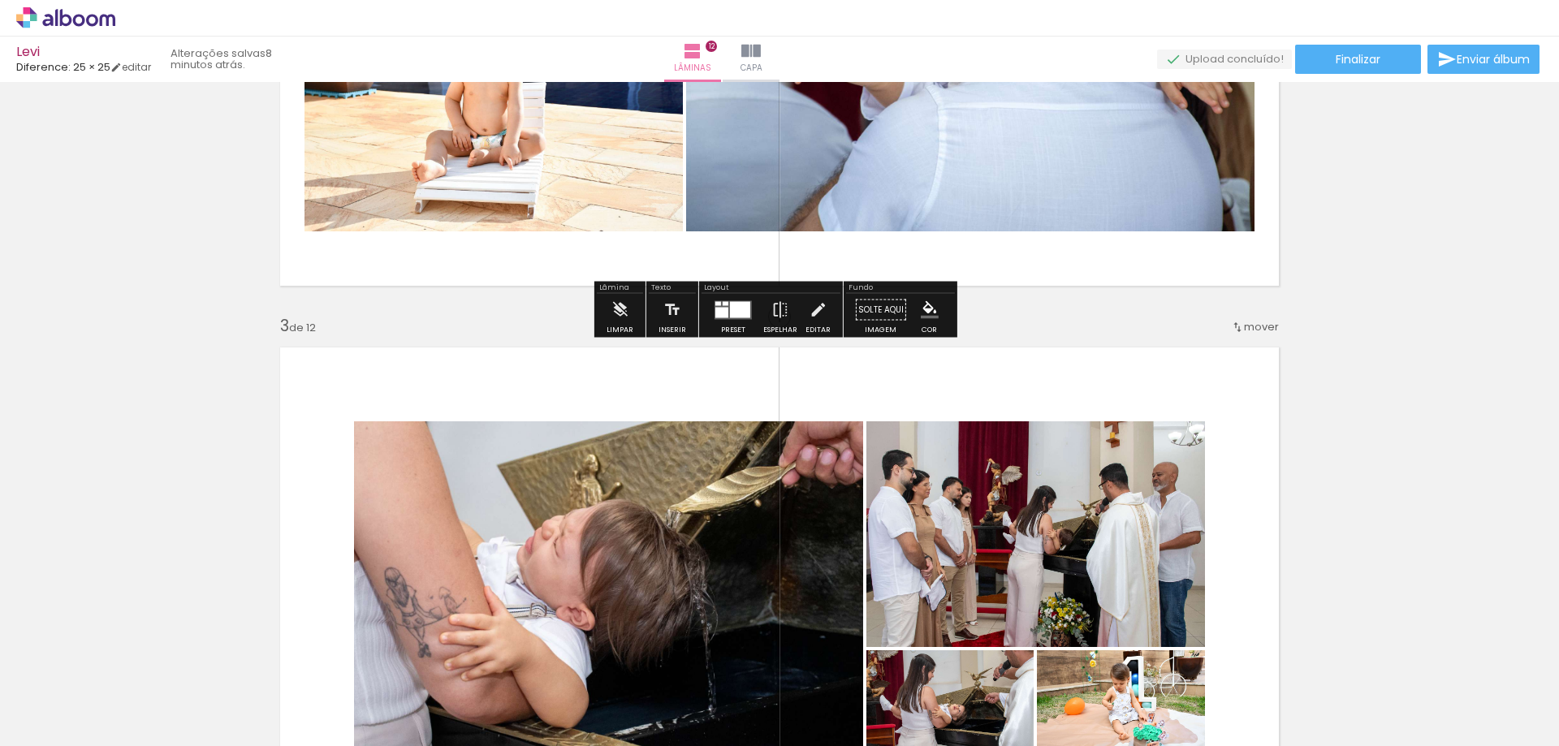
scroll to position [650, 0]
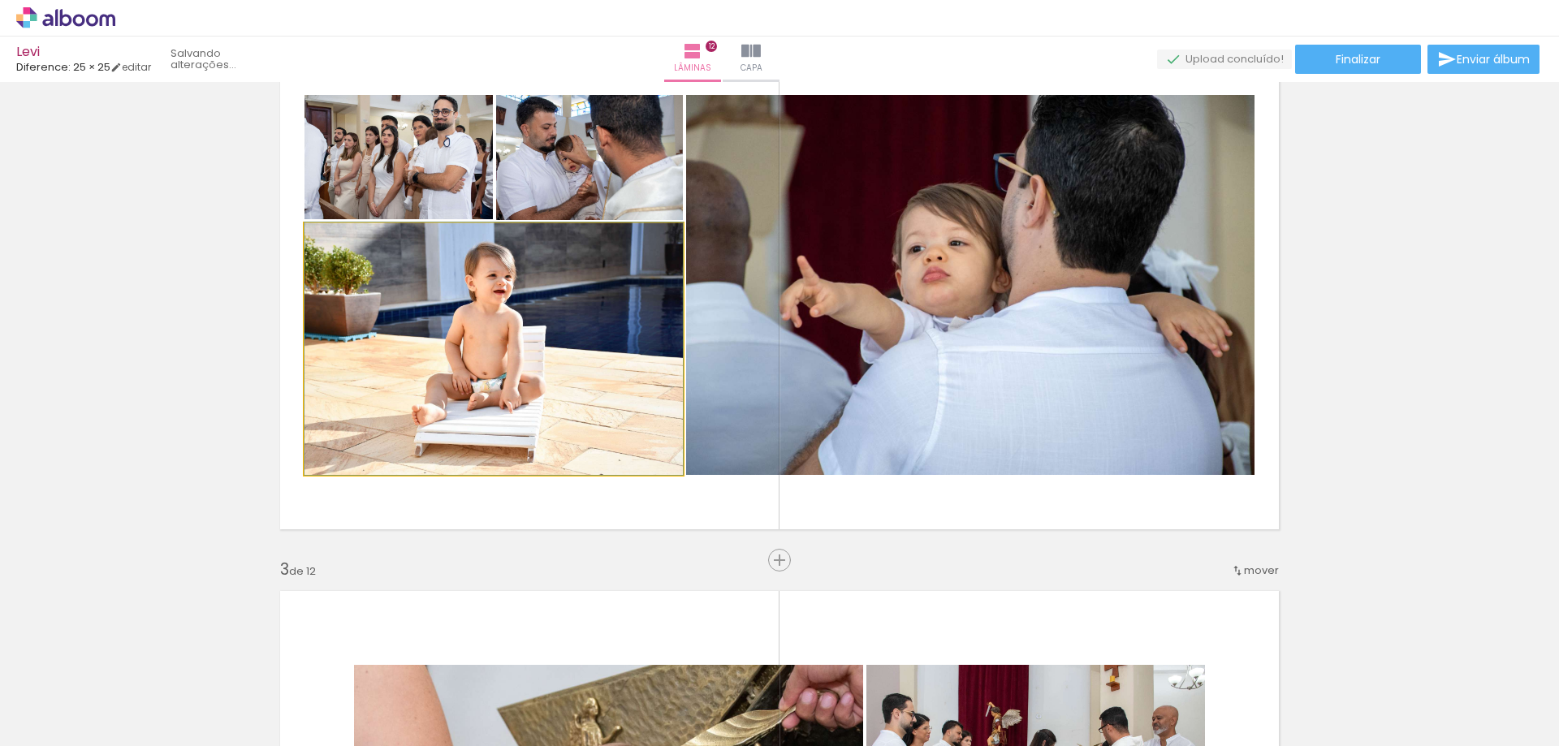
click at [492, 374] on quentale-photo at bounding box center [494, 349] width 378 height 252
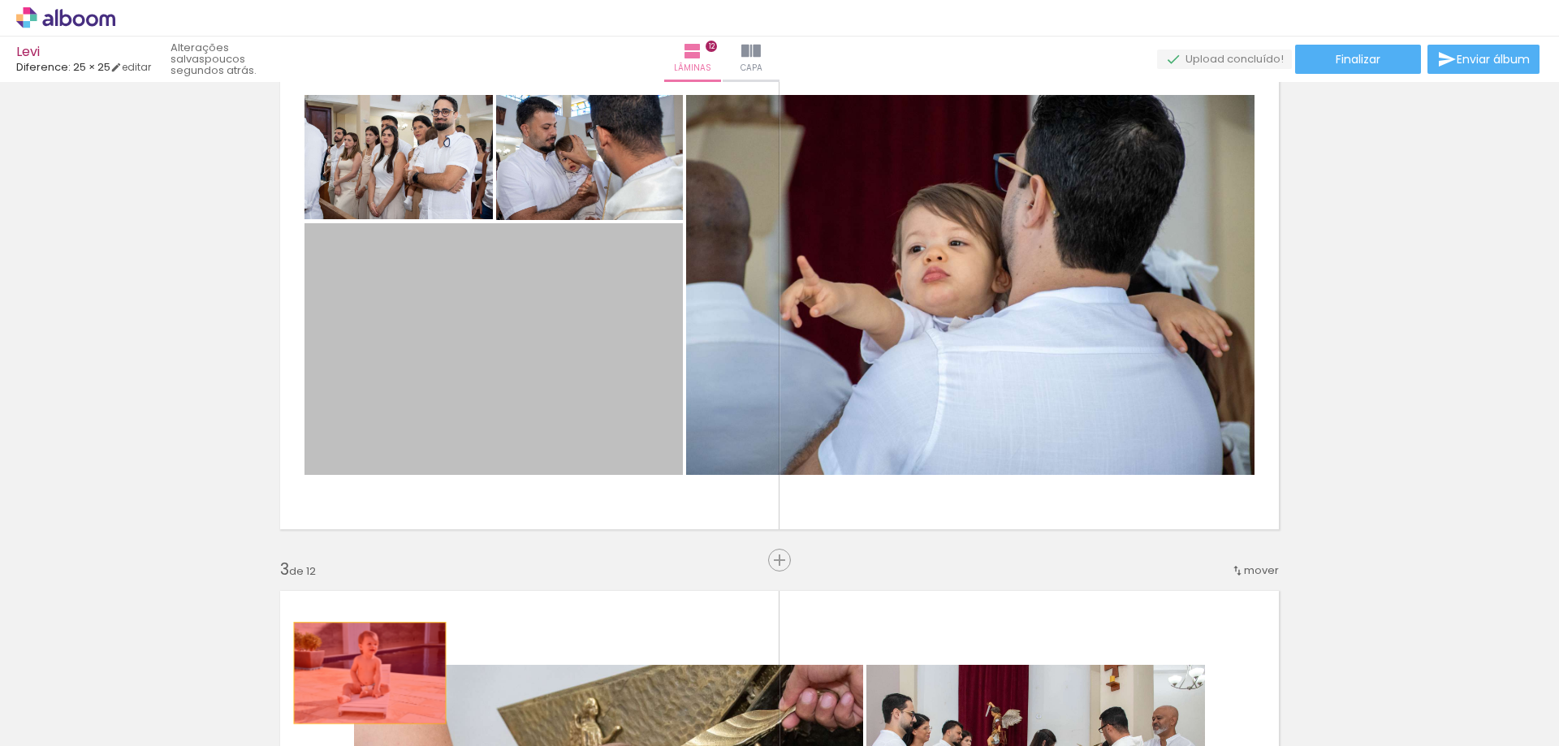
drag, startPoint x: 489, startPoint y: 365, endPoint x: 363, endPoint y: 676, distance: 335.5
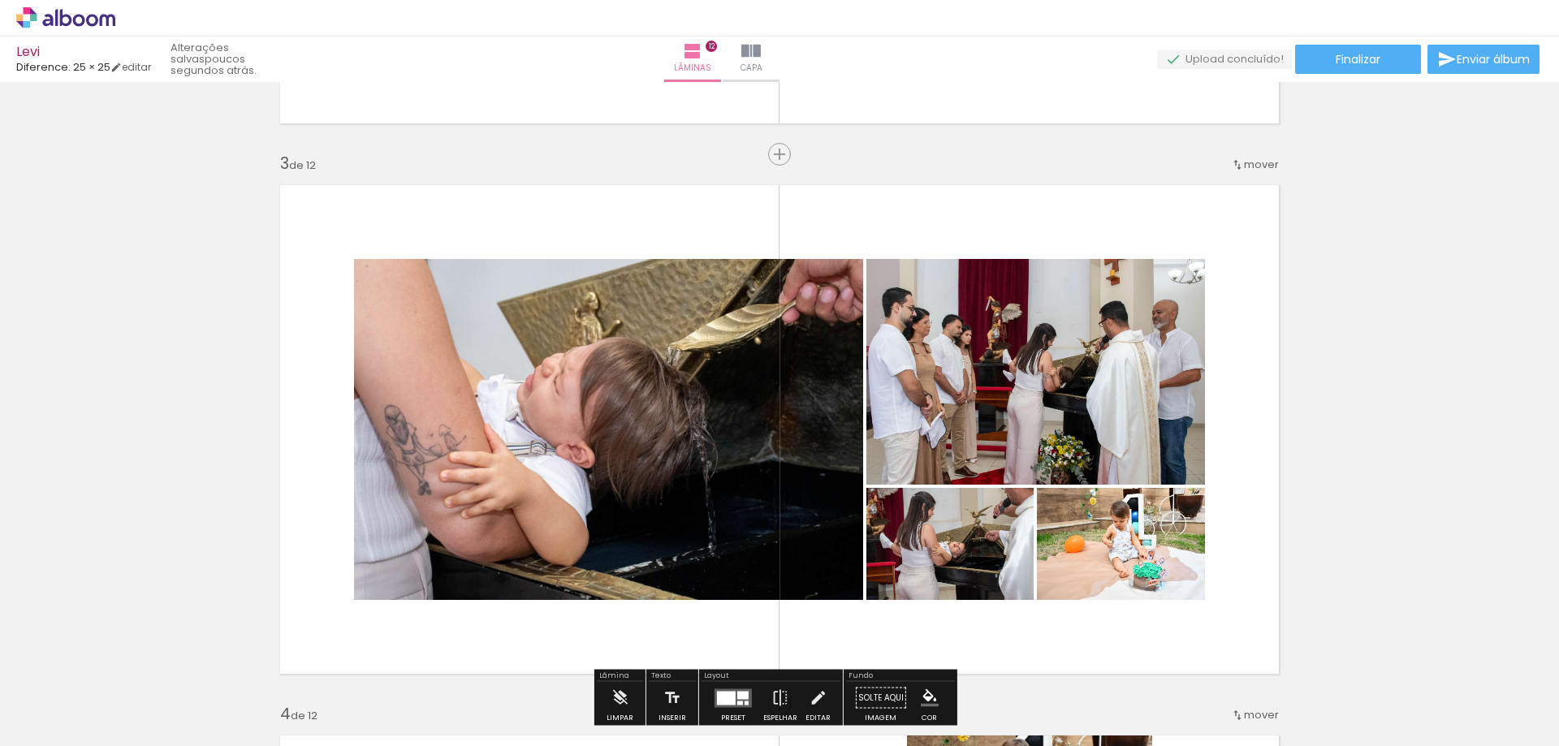
scroll to position [1299, 0]
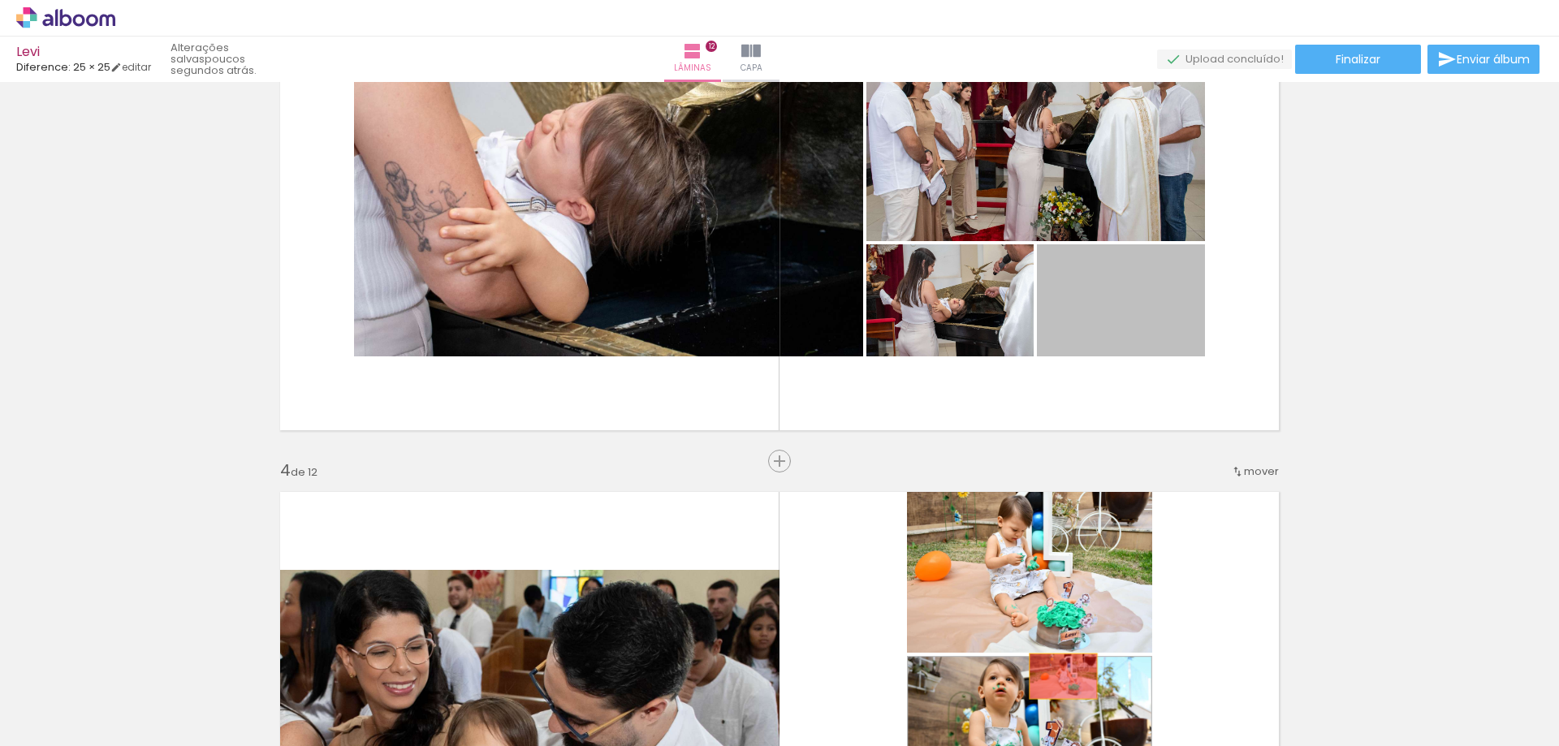
drag, startPoint x: 1092, startPoint y: 309, endPoint x: 1057, endPoint y: 676, distance: 369.5
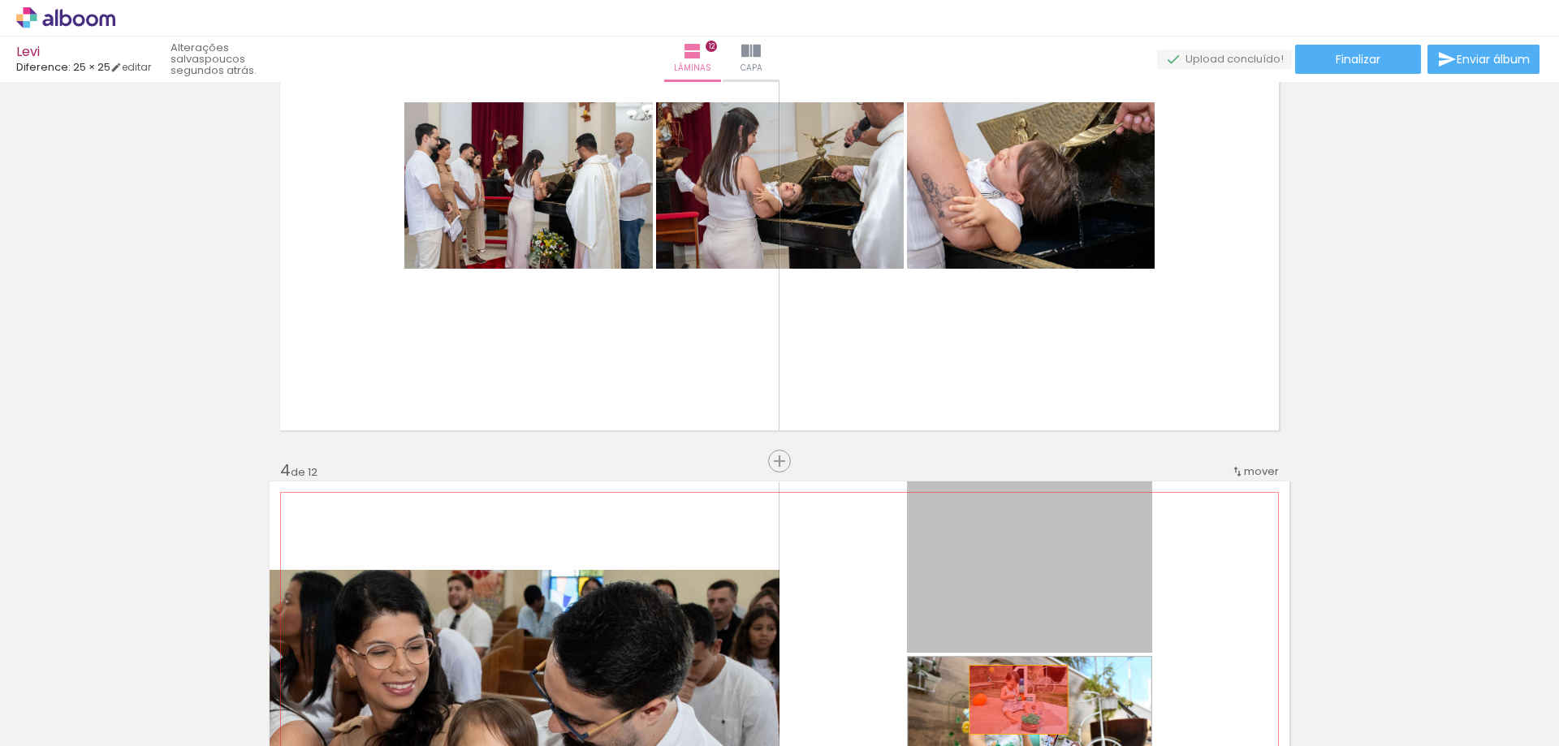
drag, startPoint x: 1028, startPoint y: 569, endPoint x: 1013, endPoint y: 700, distance: 131.6
click at [1013, 700] on quentale-workspace at bounding box center [779, 373] width 1559 height 746
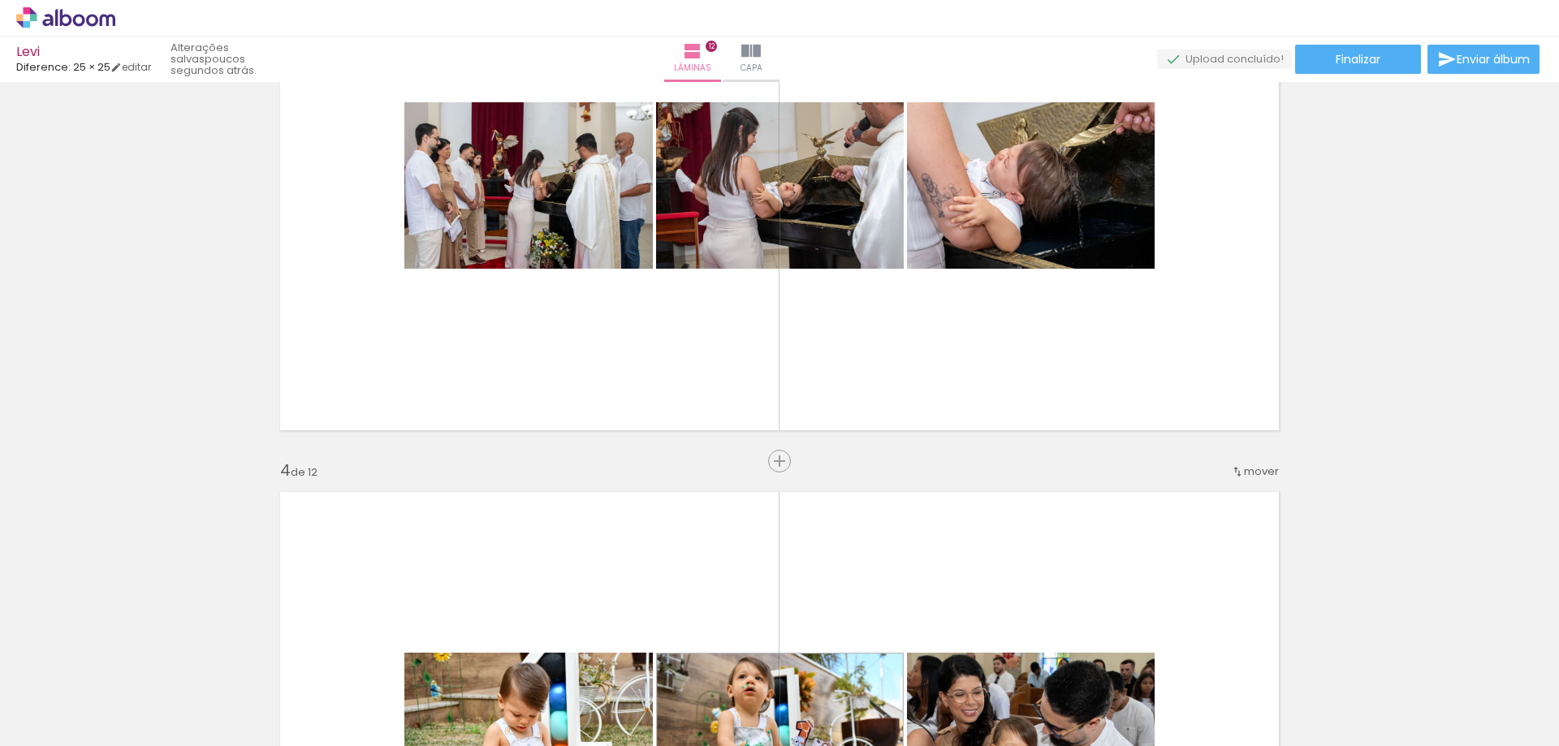
scroll to position [1705, 0]
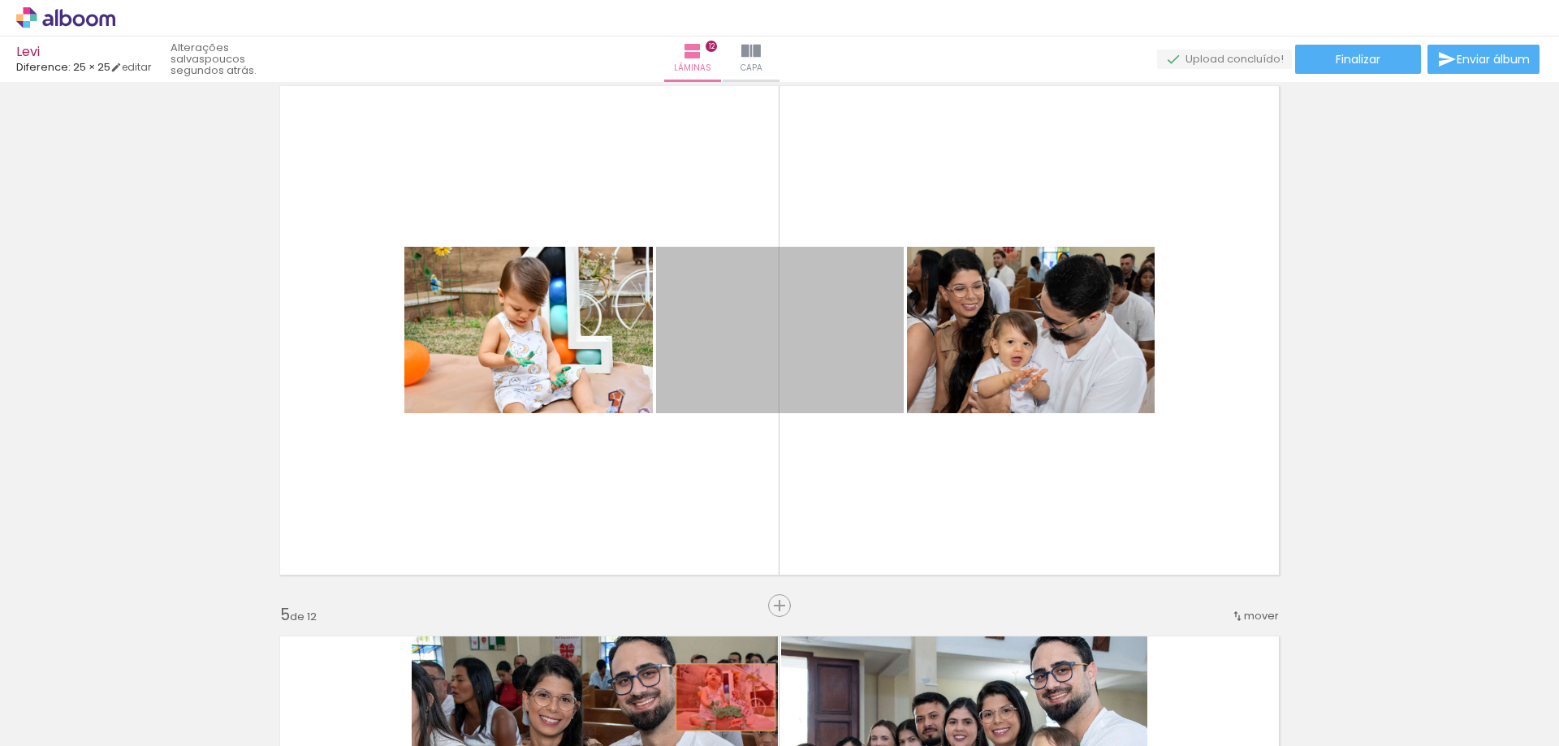
drag, startPoint x: 815, startPoint y: 358, endPoint x: 719, endPoint y: 698, distance: 352.7
click at [719, 698] on quentale-workspace at bounding box center [779, 373] width 1559 height 746
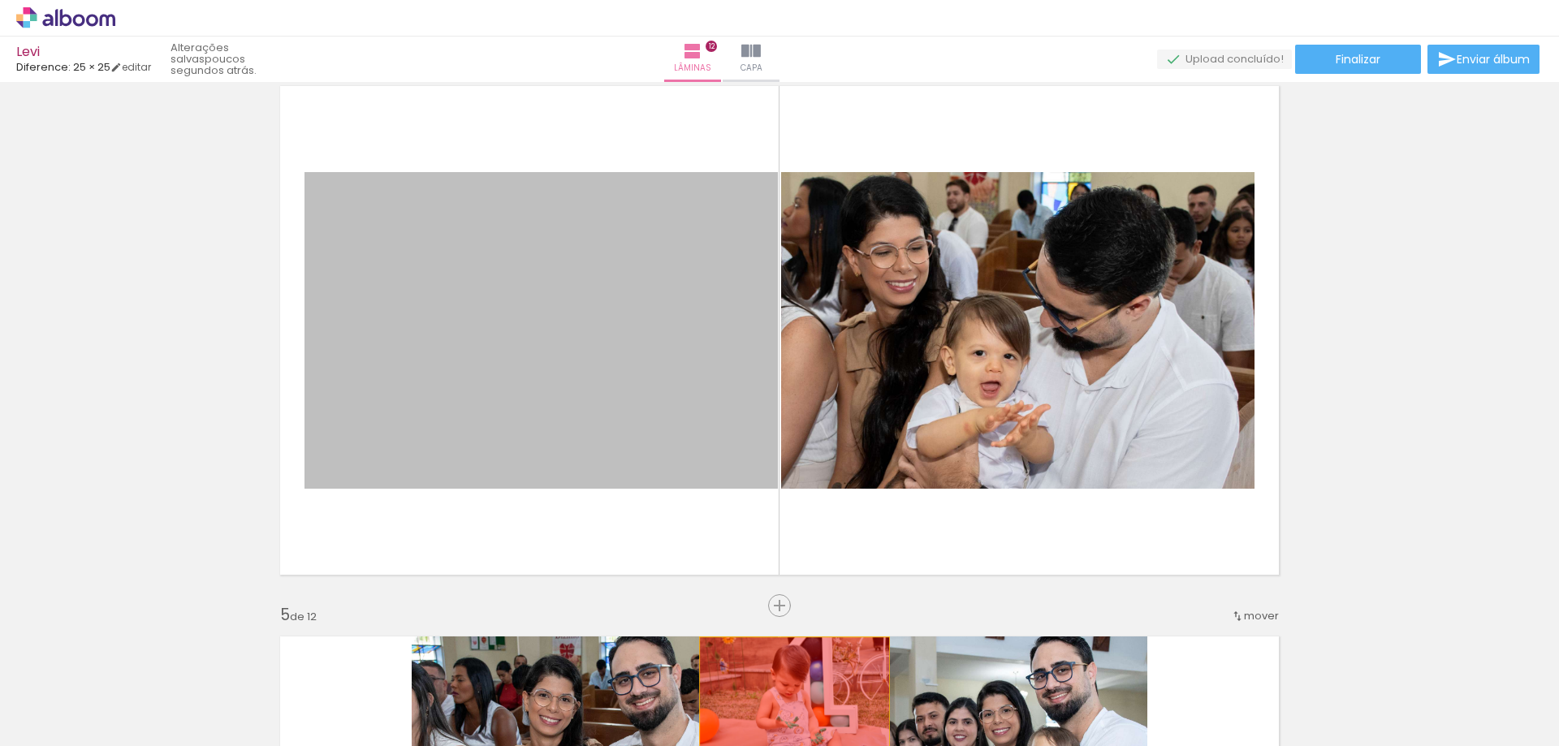
drag, startPoint x: 625, startPoint y: 427, endPoint x: 788, endPoint y: 701, distance: 318.6
click at [788, 701] on quentale-workspace at bounding box center [779, 373] width 1559 height 746
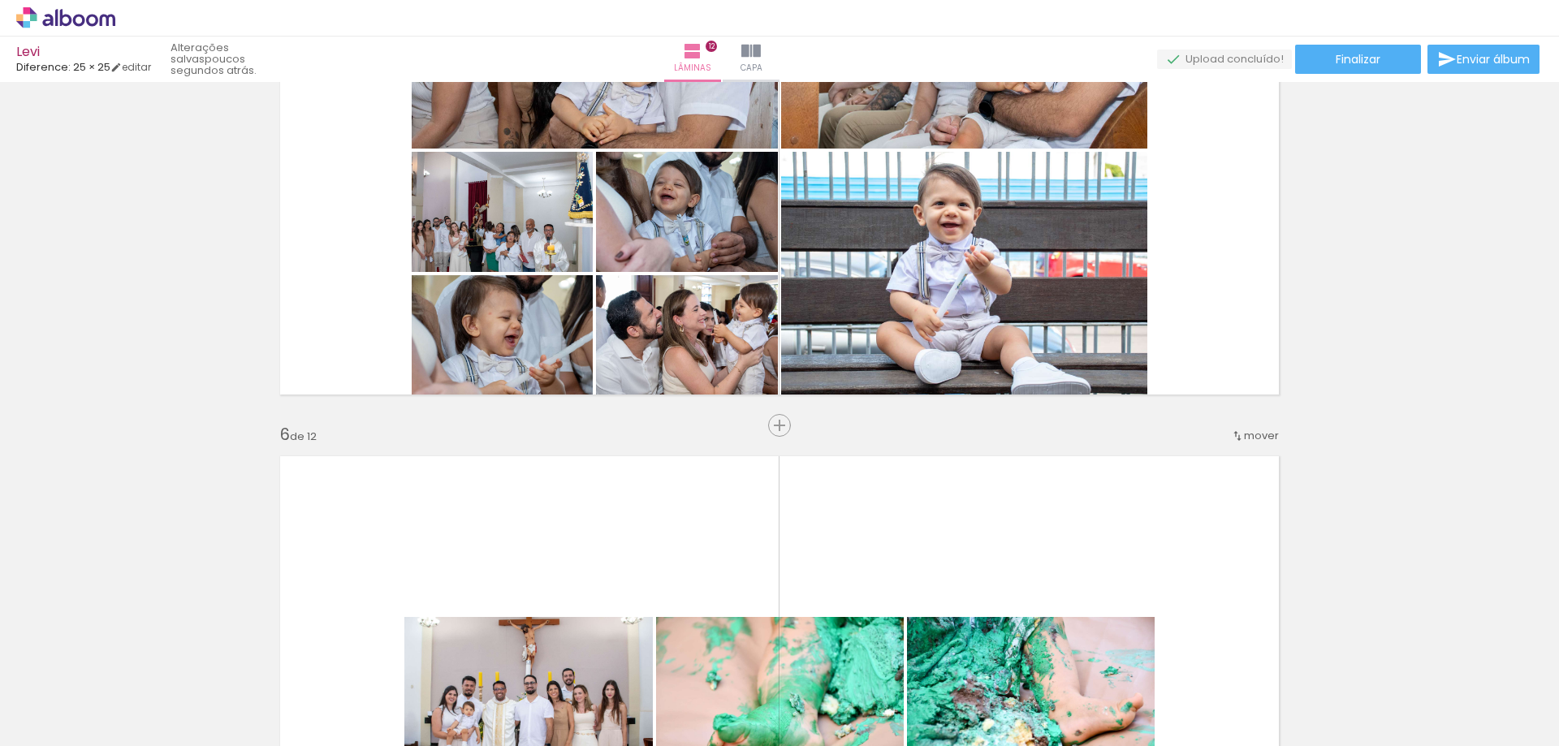
scroll to position [2842, 0]
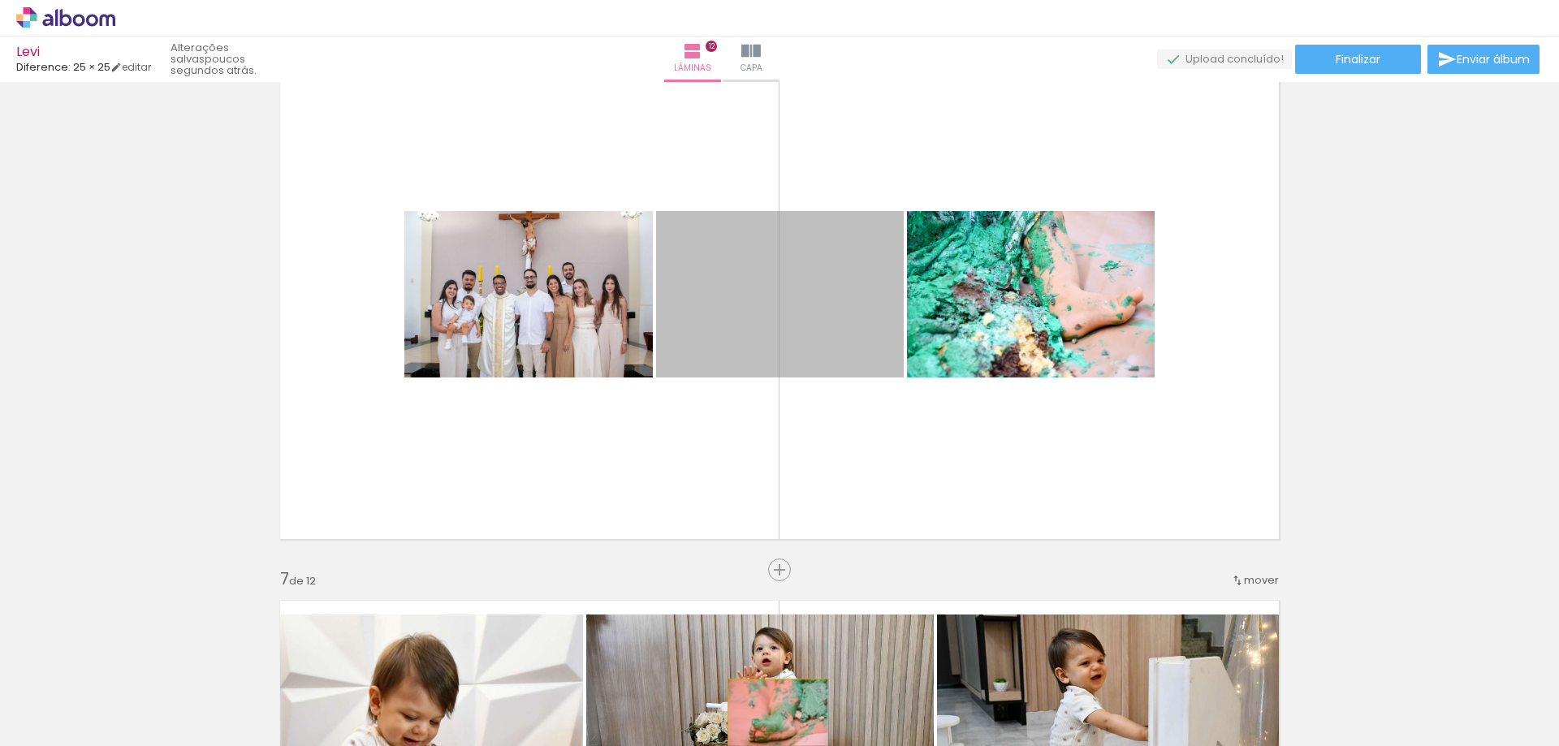
drag, startPoint x: 825, startPoint y: 305, endPoint x: 771, endPoint y: 713, distance: 411.9
click at [771, 713] on quentale-workspace at bounding box center [779, 373] width 1559 height 746
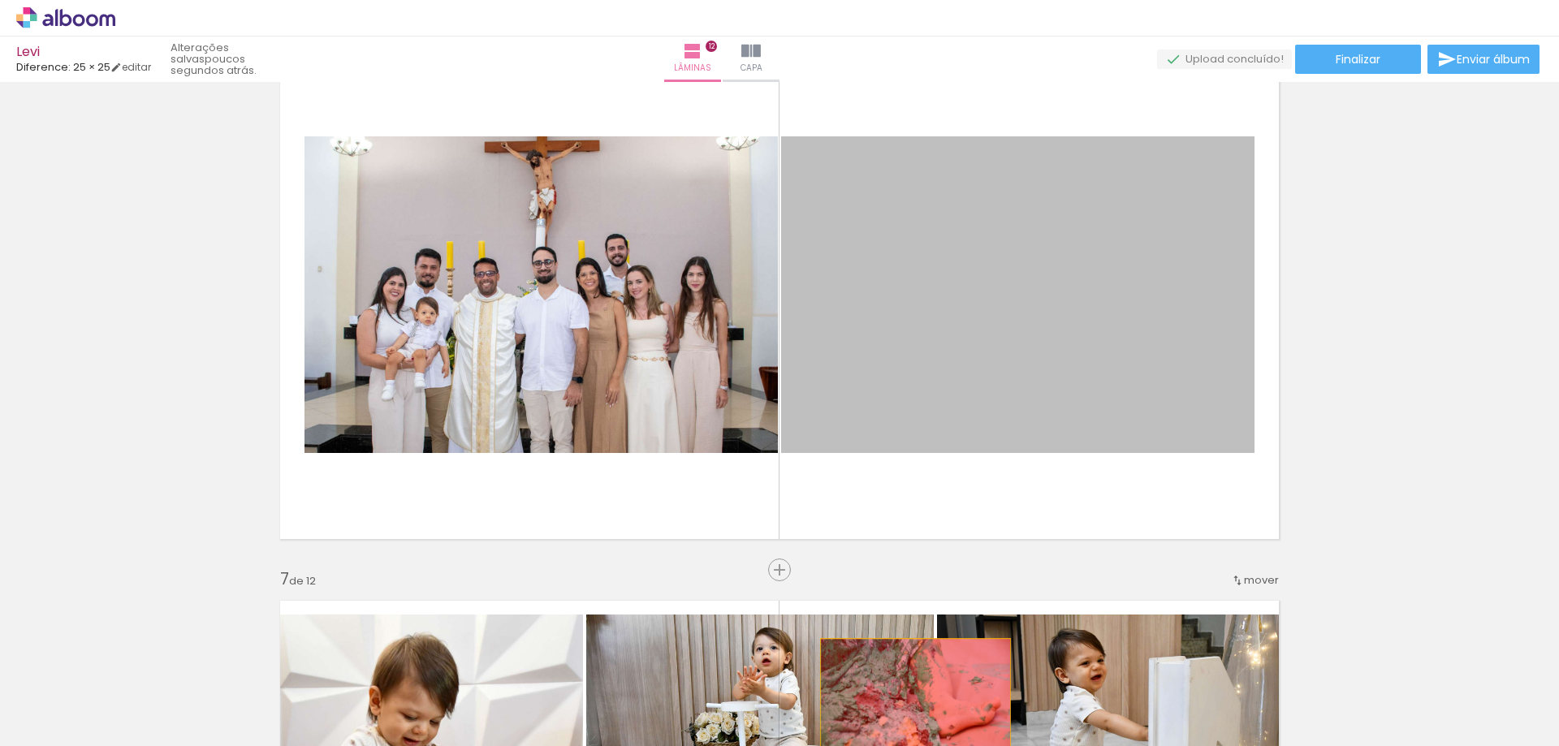
drag, startPoint x: 952, startPoint y: 351, endPoint x: 909, endPoint y: 702, distance: 354.1
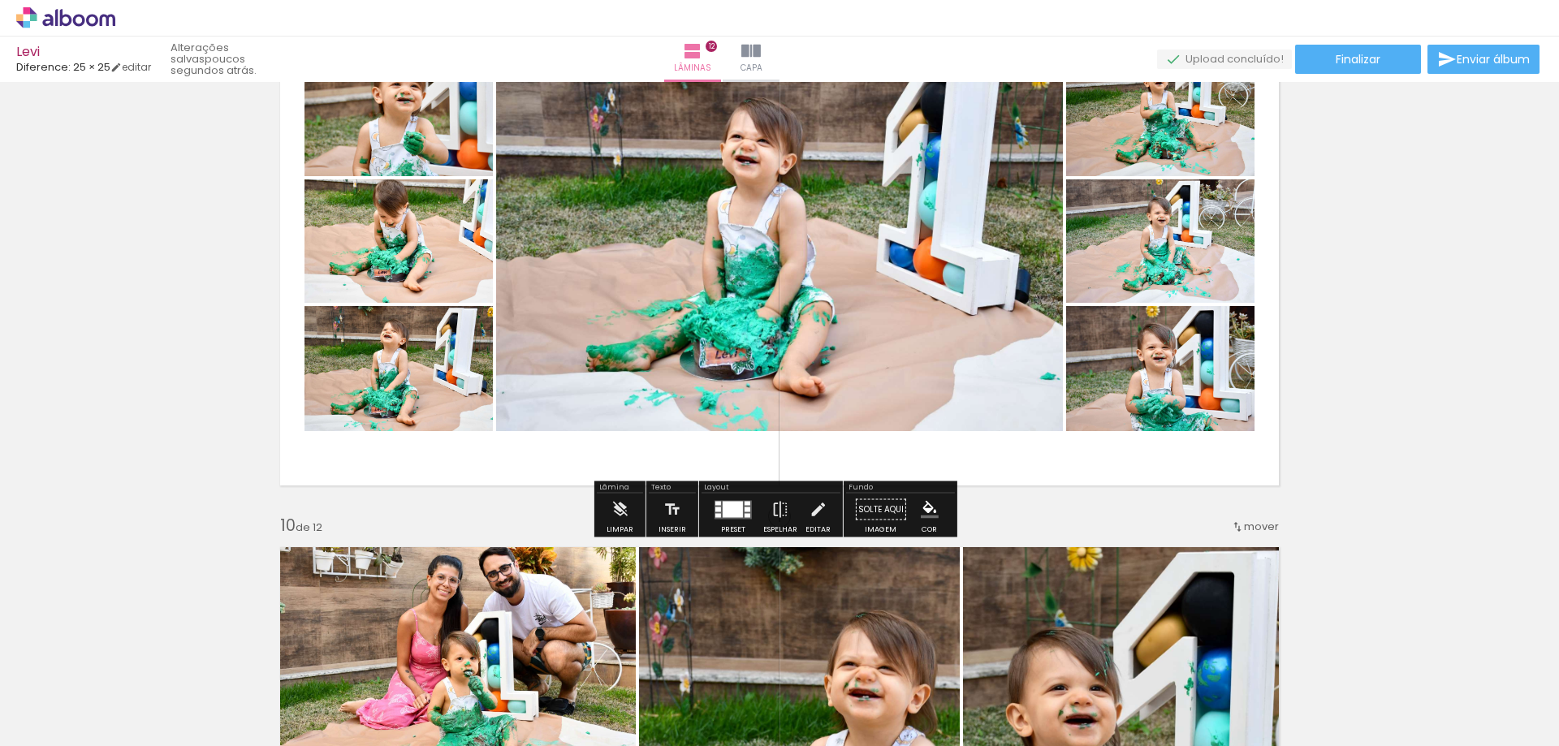
scroll to position [5034, 0]
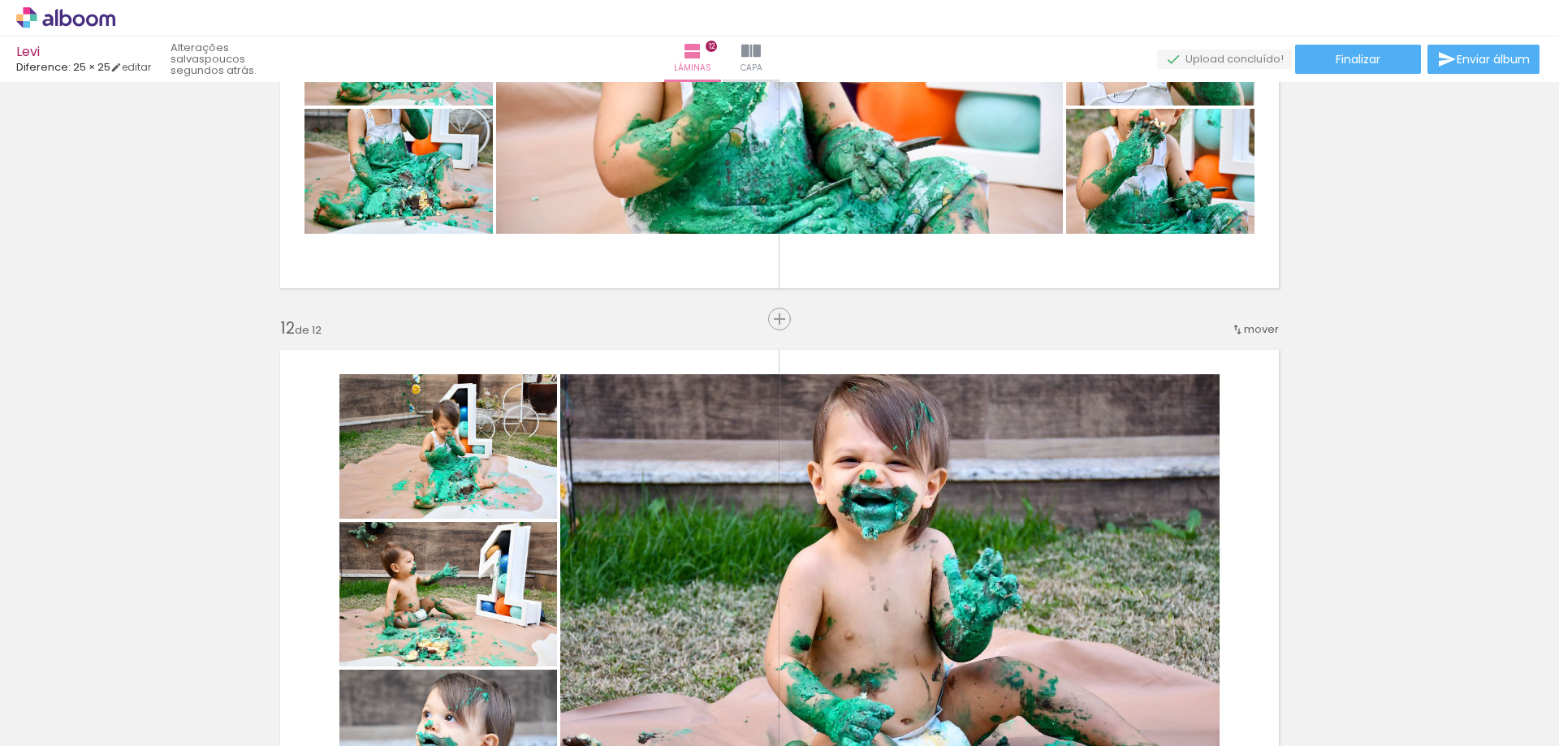
scroll to position [5521, 0]
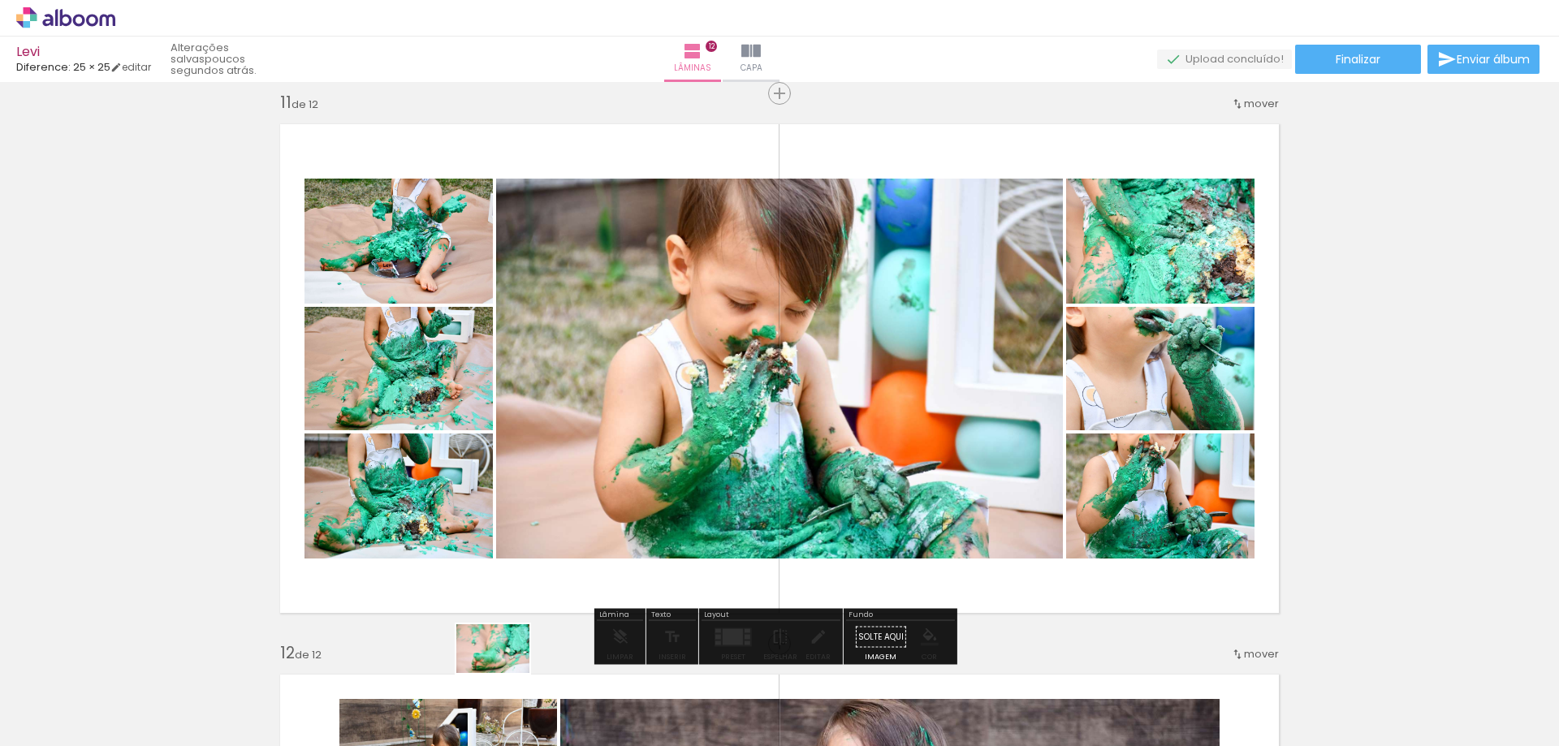
drag, startPoint x: 497, startPoint y: 715, endPoint x: 506, endPoint y: 676, distance: 40.0
click at [506, 676] on div at bounding box center [484, 692] width 80 height 54
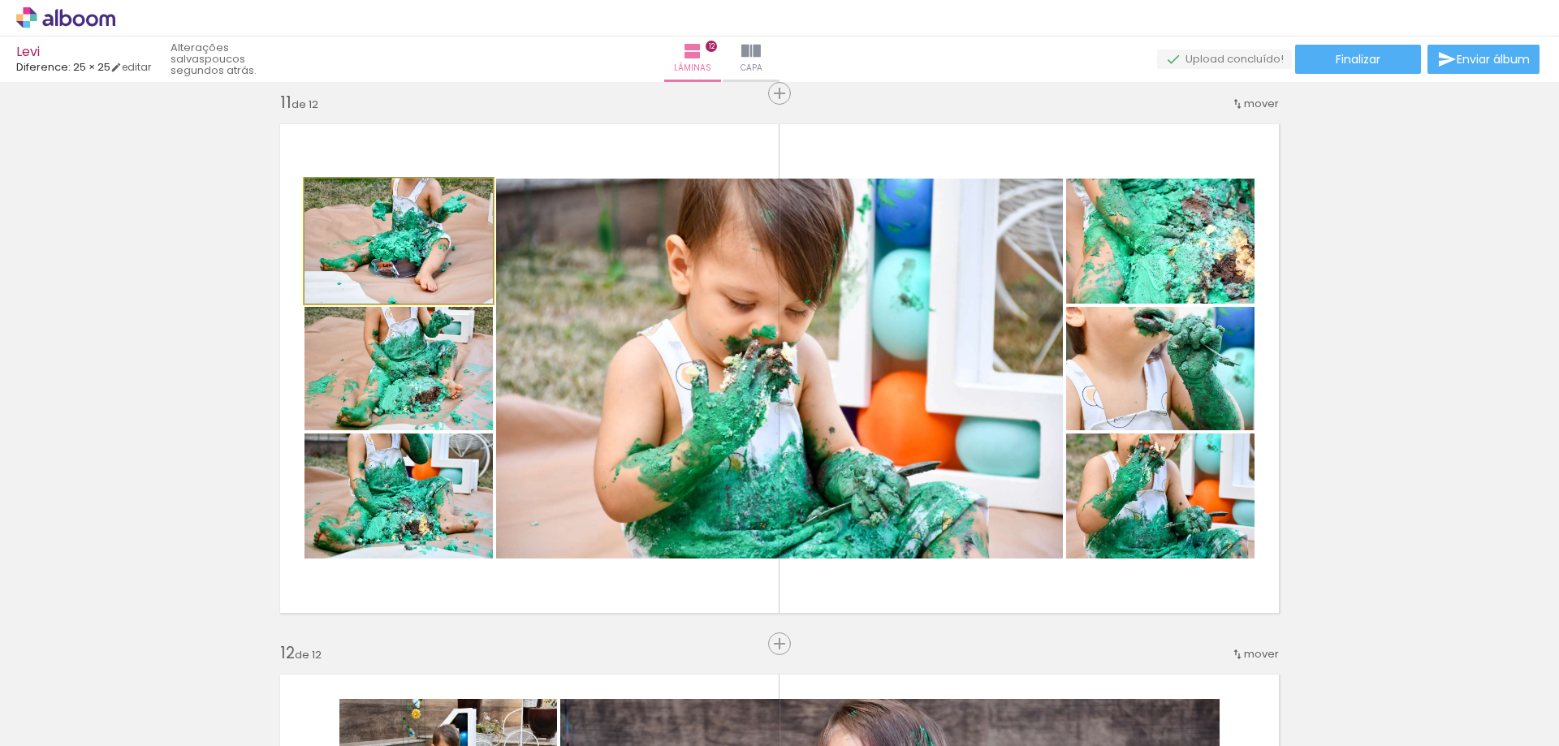
click at [409, 263] on quentale-photo at bounding box center [399, 241] width 188 height 125
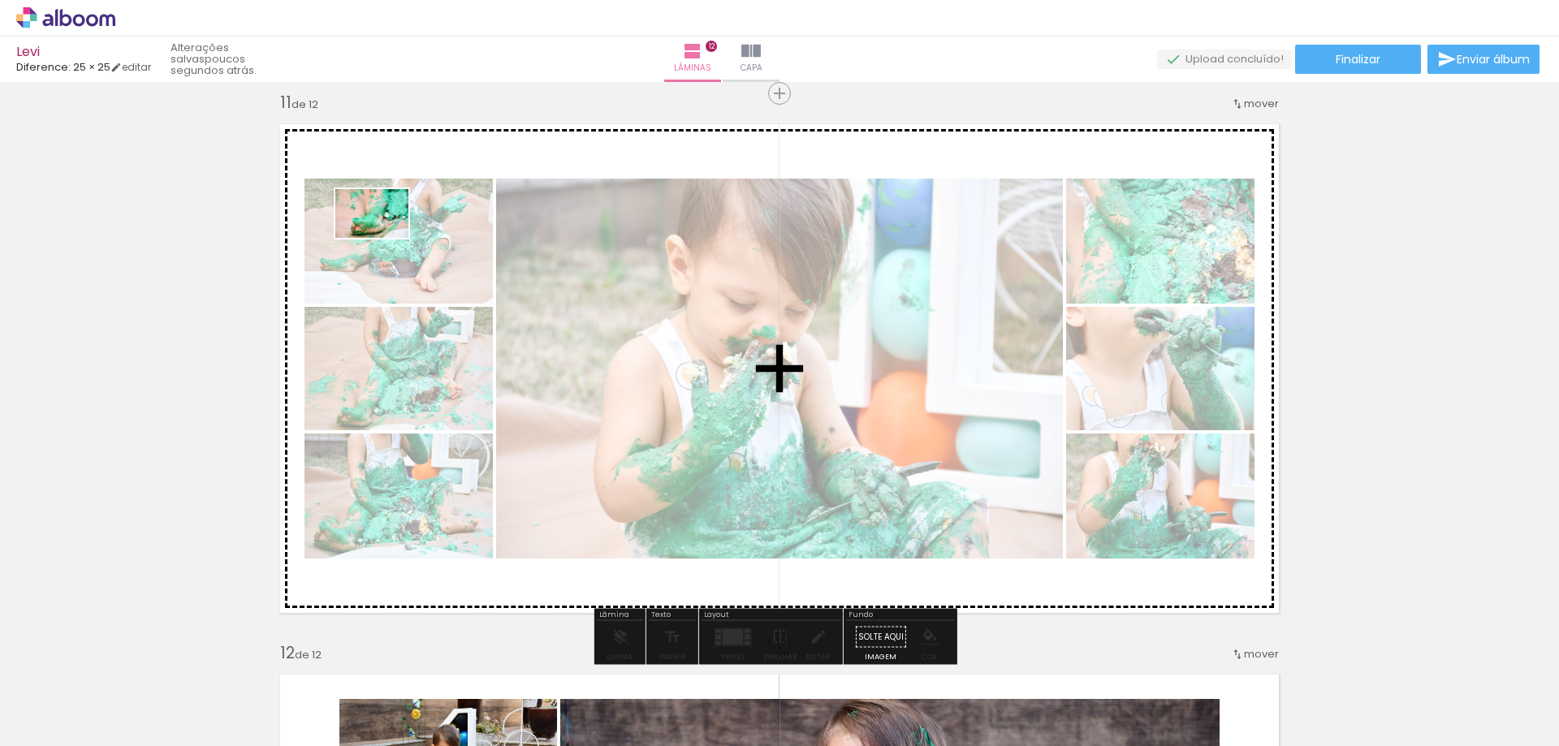
drag, startPoint x: 509, startPoint y: 701, endPoint x: 384, endPoint y: 238, distance: 479.4
click at [384, 238] on quentale-workspace at bounding box center [779, 373] width 1559 height 746
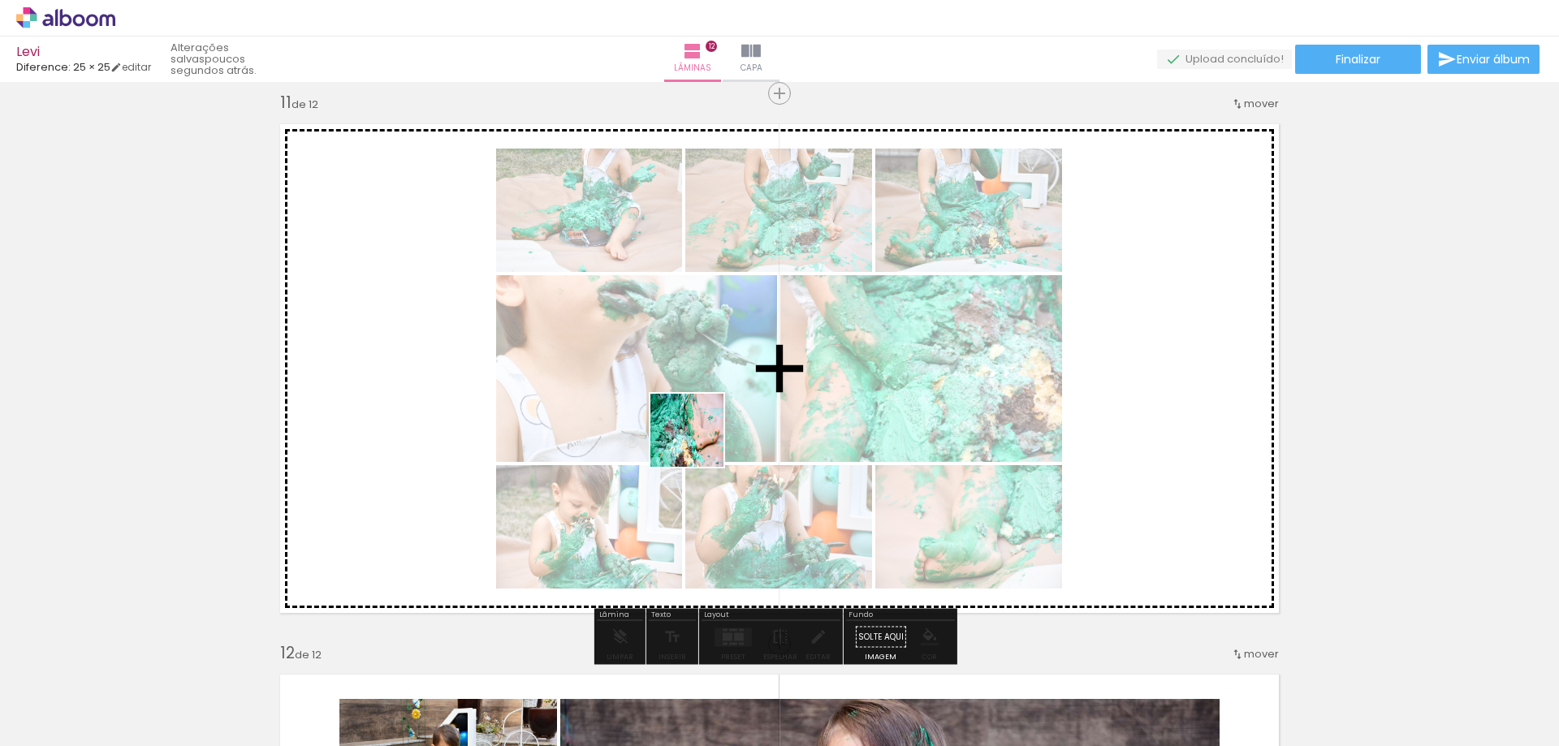
drag, startPoint x: 580, startPoint y: 702, endPoint x: 711, endPoint y: 382, distance: 345.9
click at [711, 382] on quentale-workspace at bounding box center [779, 373] width 1559 height 746
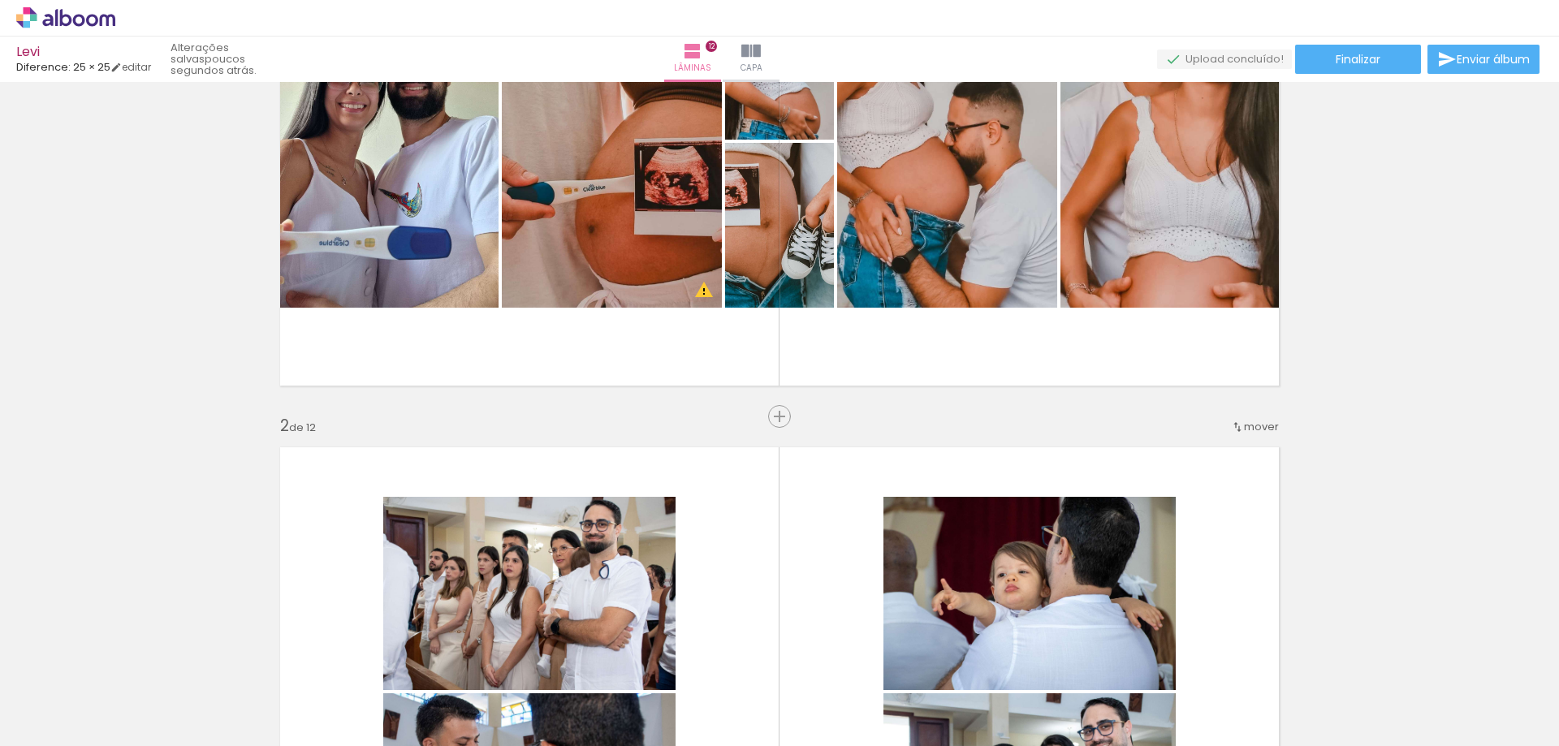
scroll to position [0, 0]
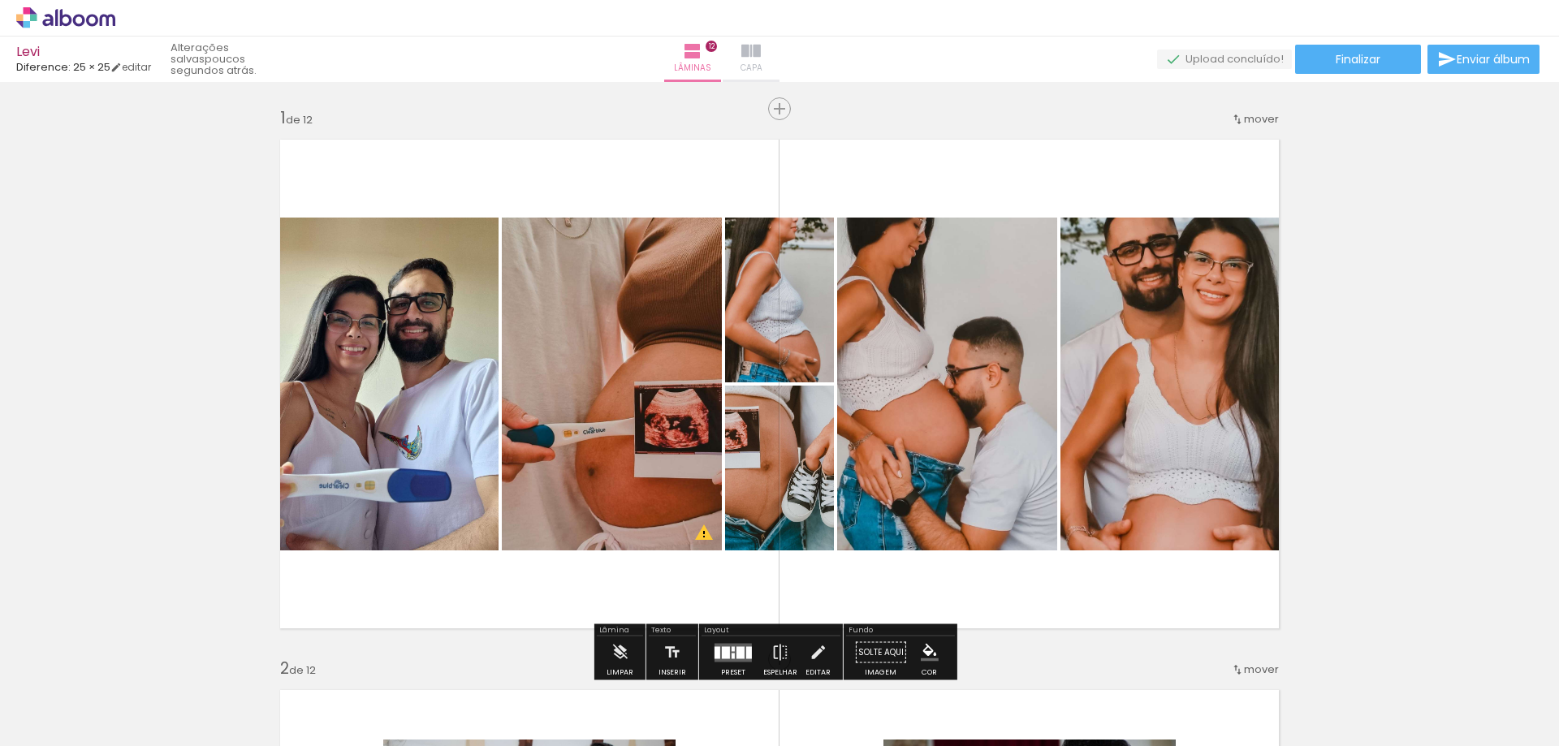
click at [762, 61] on span "Capa" at bounding box center [752, 68] width 22 height 15
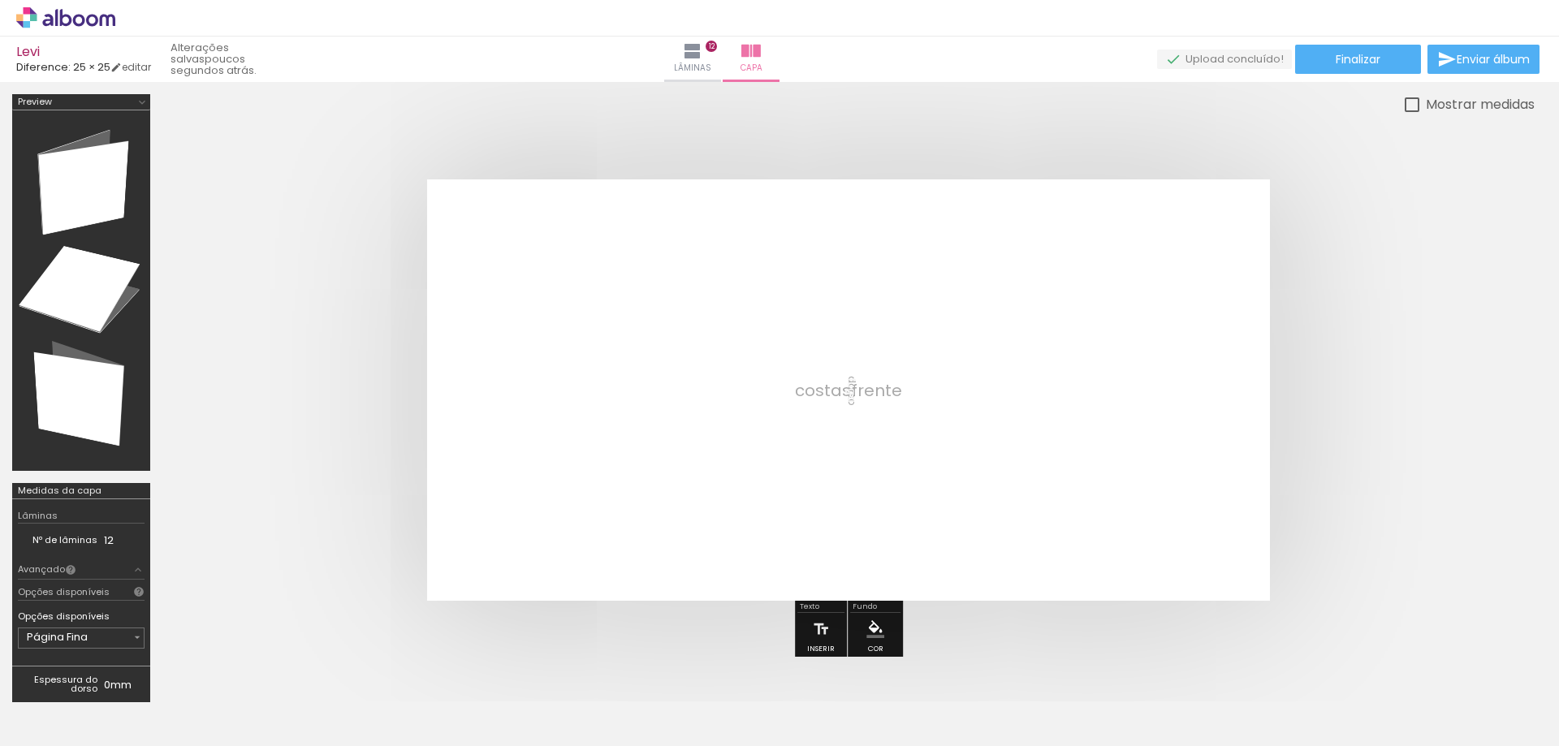
scroll to position [162, 0]
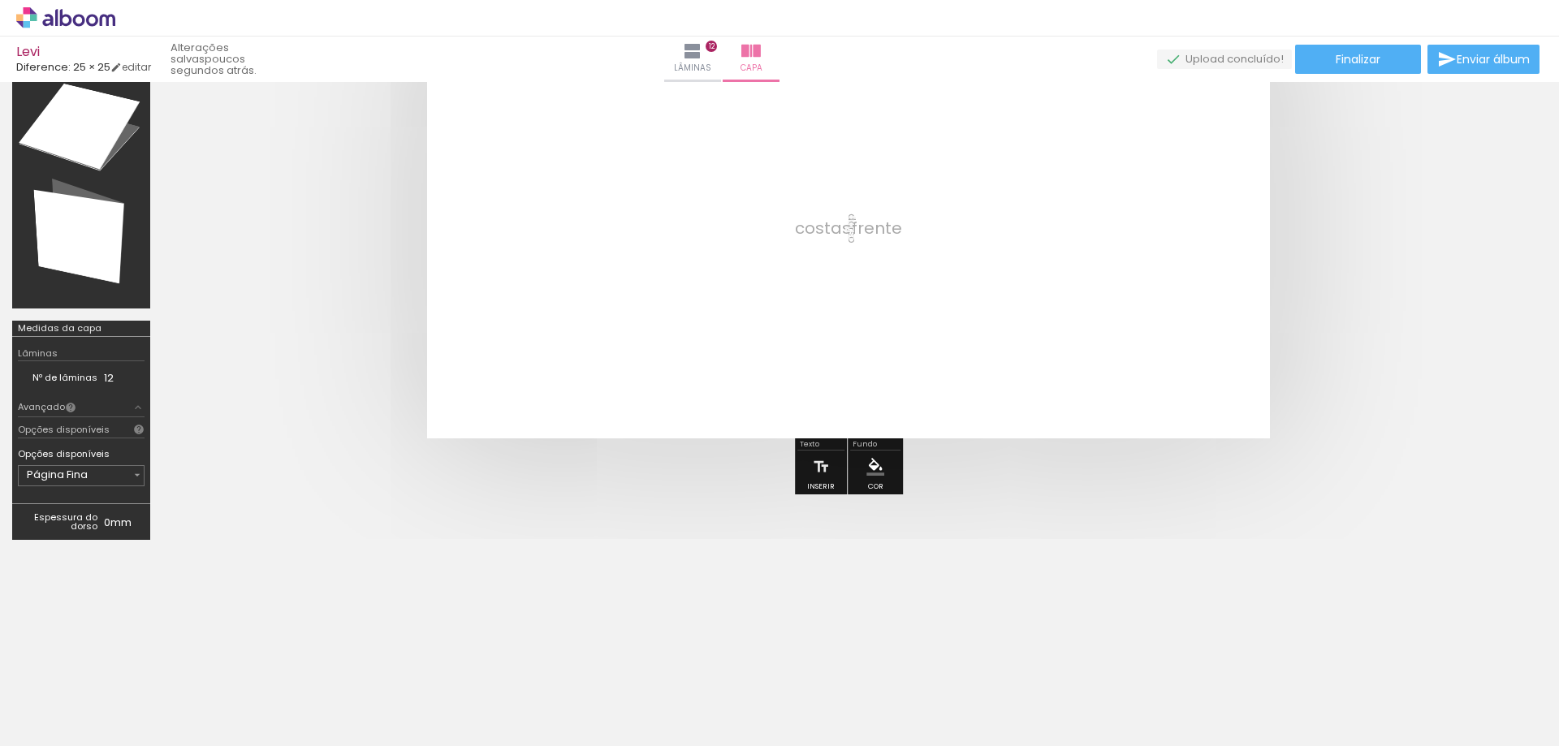
click at [793, 246] on quentale-layouter at bounding box center [848, 227] width 843 height 421
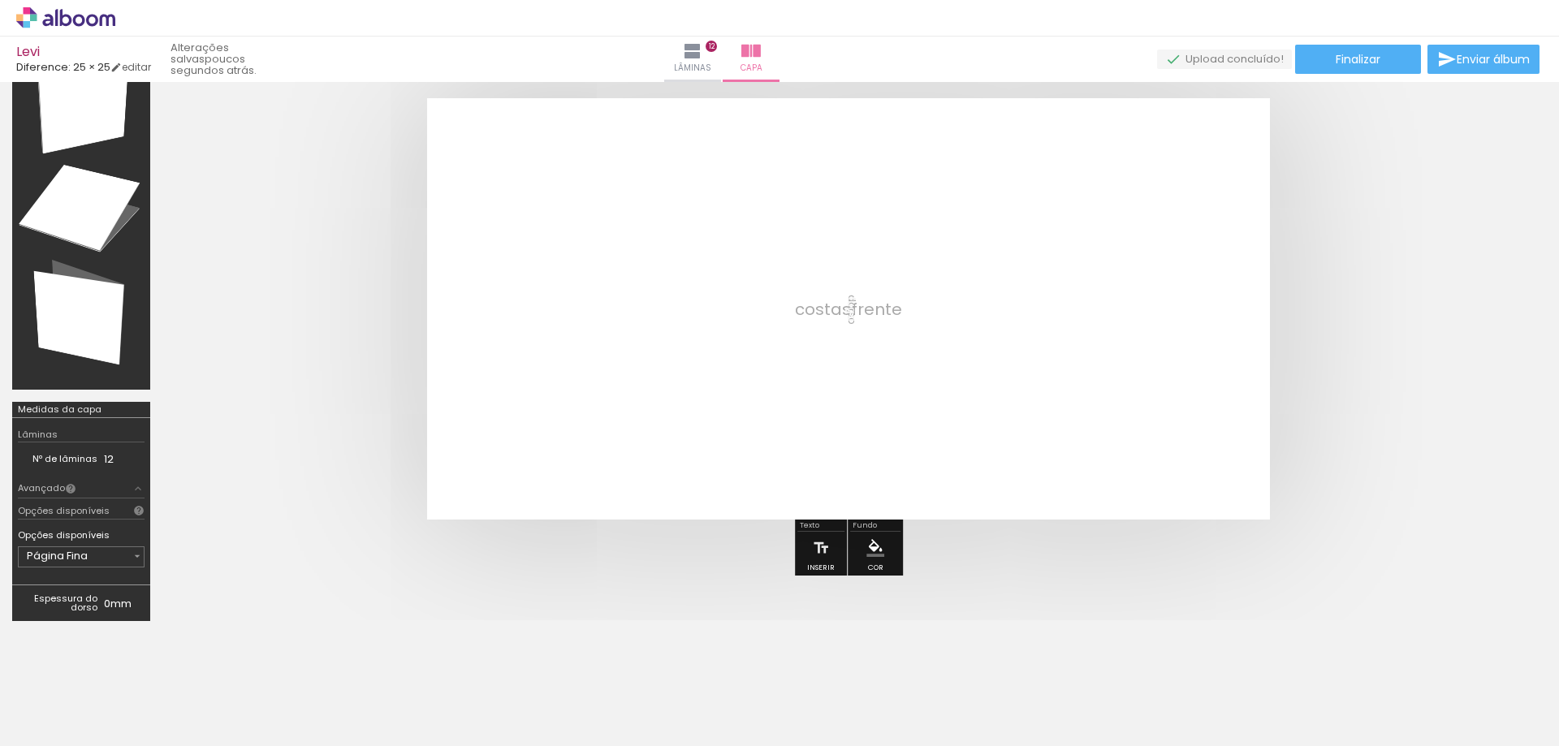
scroll to position [0, 0]
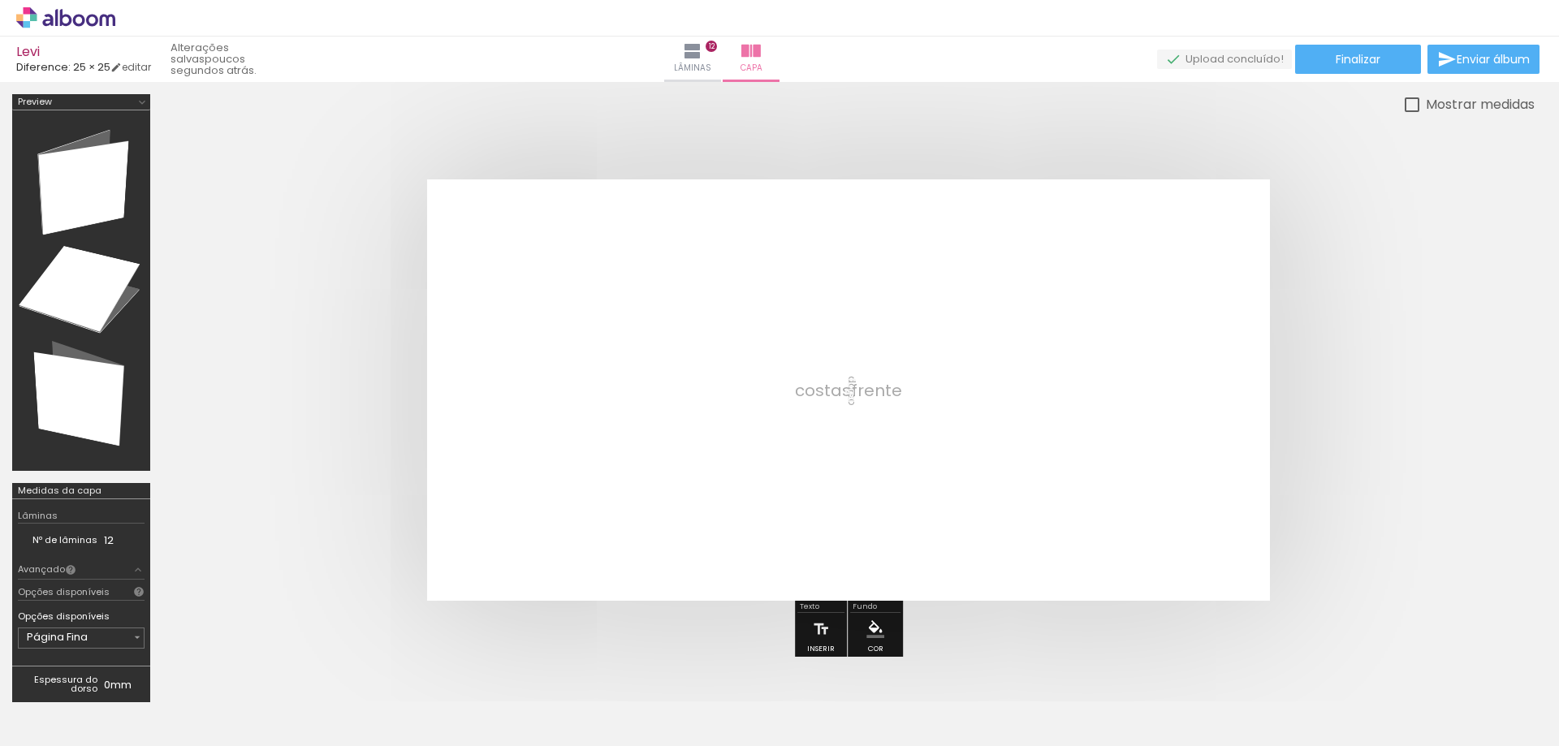
click at [623, 340] on quentale-layouter at bounding box center [848, 389] width 843 height 421
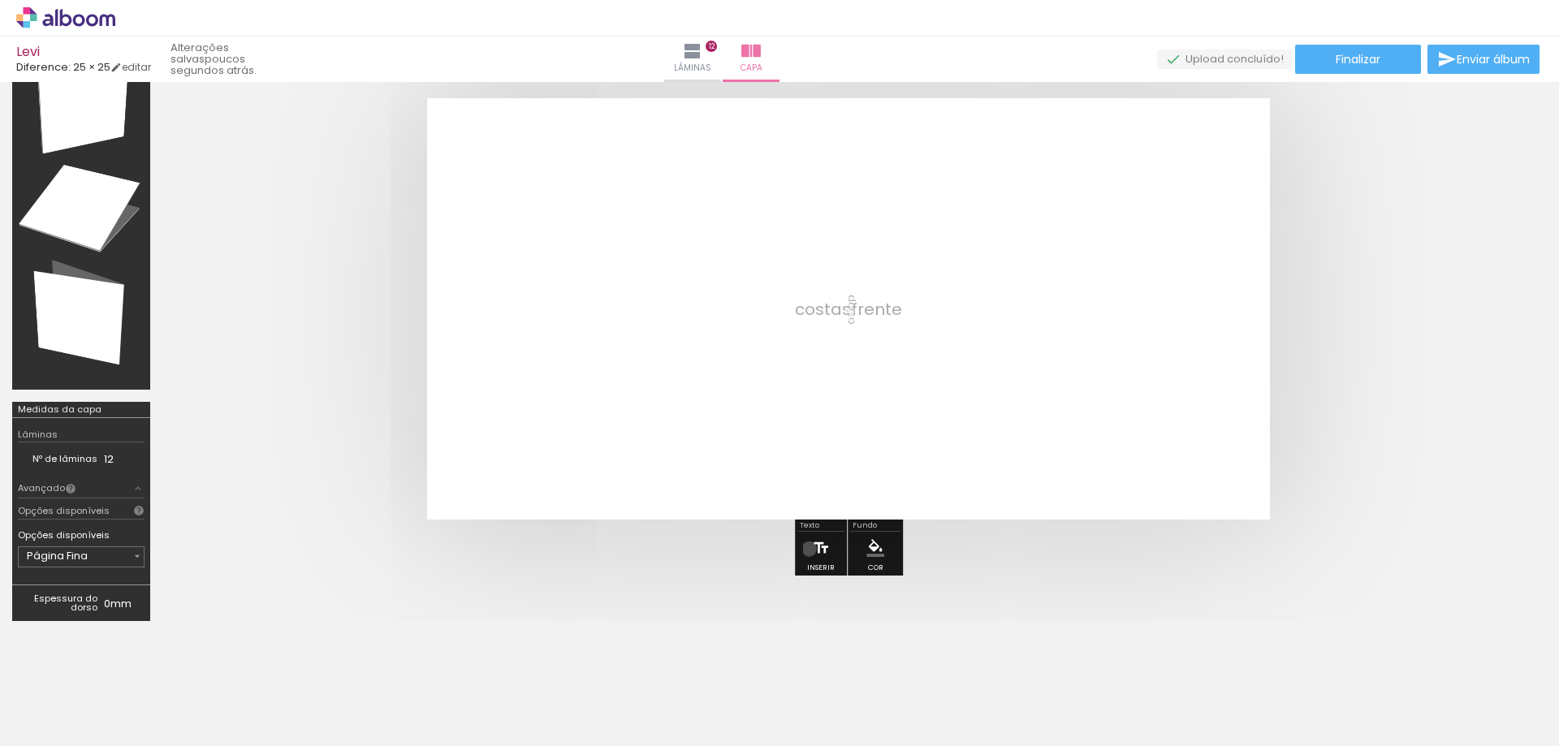
click at [810, 549] on paper-button "Inserir" at bounding box center [821, 552] width 36 height 41
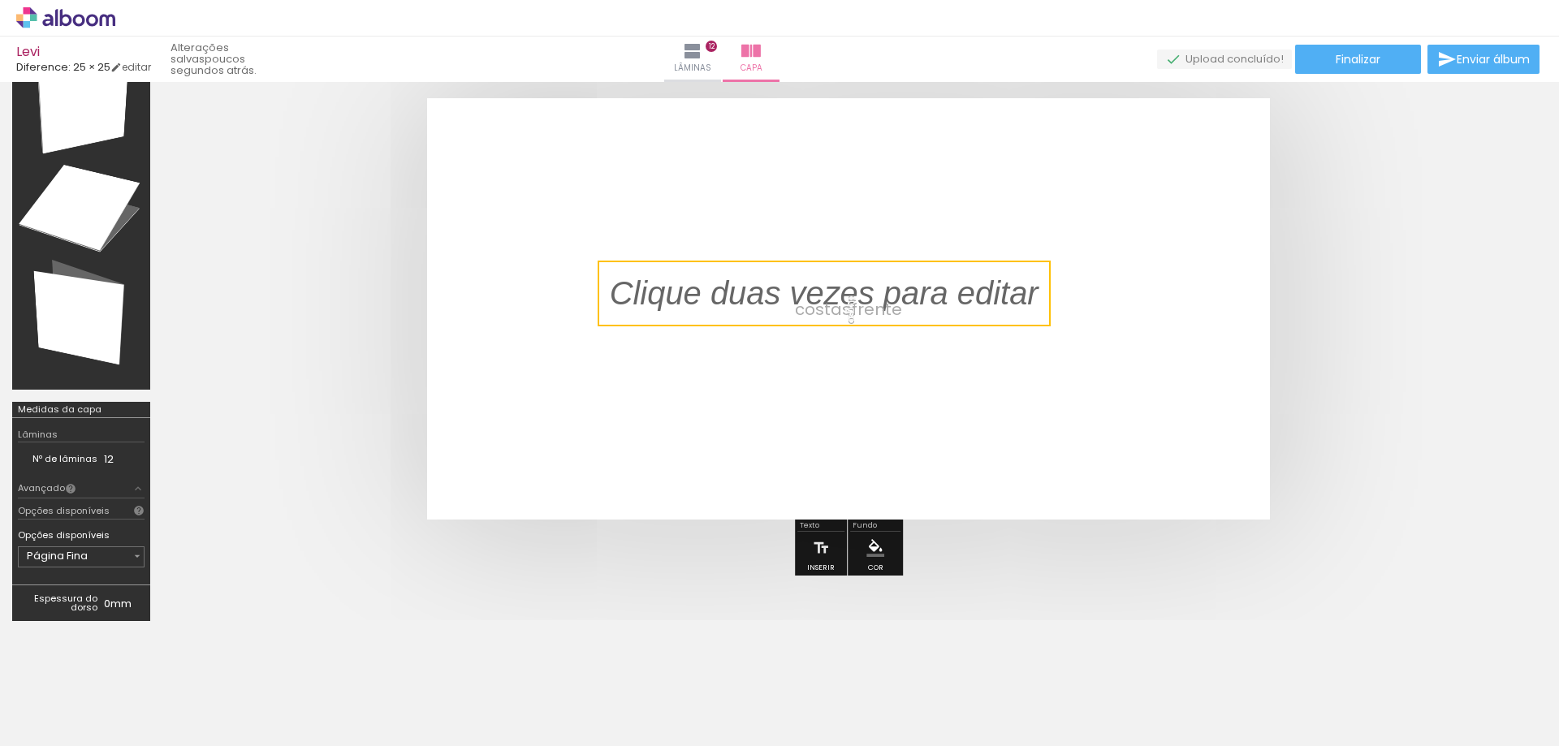
click at [1372, 330] on quentale-cover at bounding box center [848, 308] width 1242 height 421
click at [893, 293] on p at bounding box center [836, 293] width 453 height 46
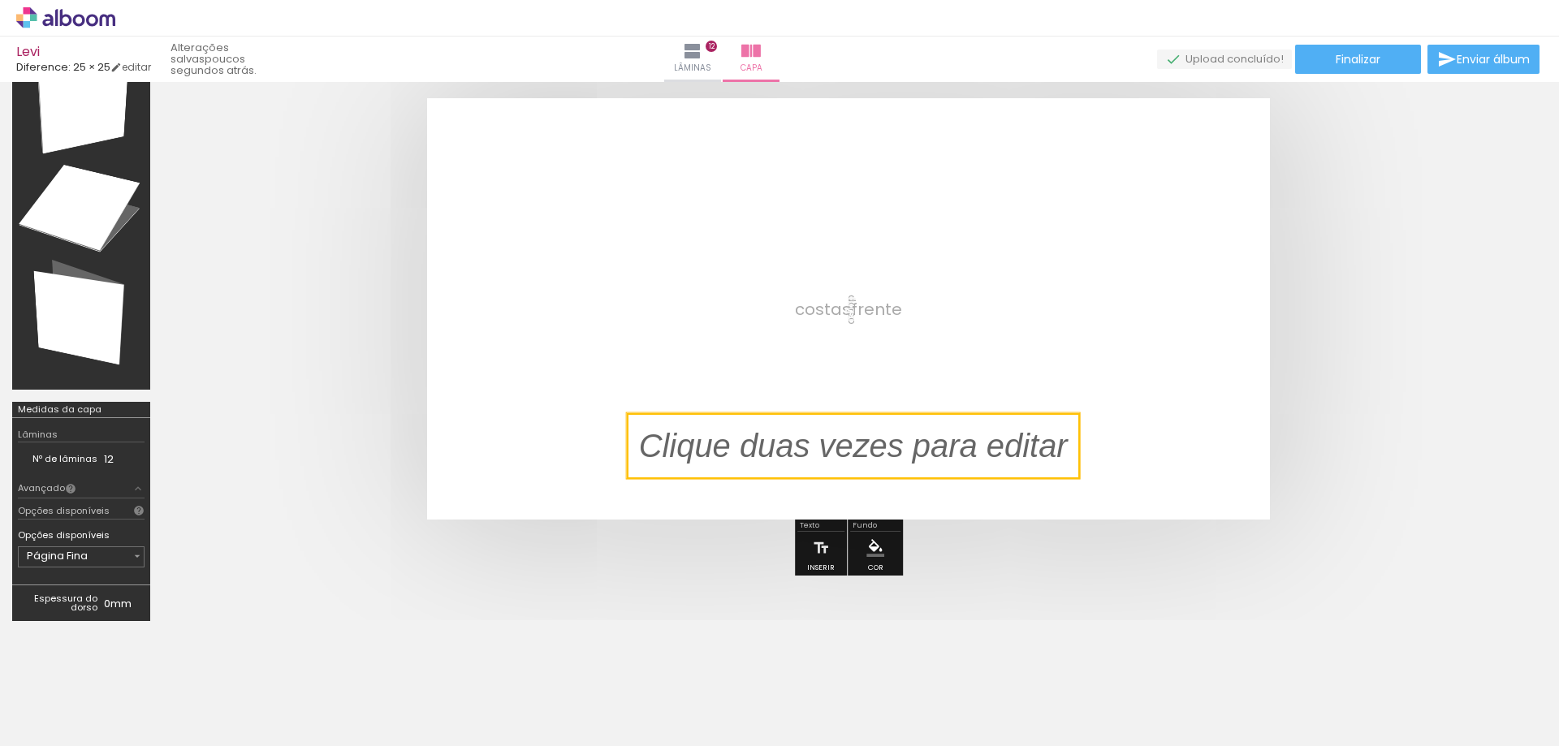
drag, startPoint x: 901, startPoint y: 287, endPoint x: 924, endPoint y: 433, distance: 147.2
click at [924, 433] on quentale-selection at bounding box center [853, 446] width 453 height 66
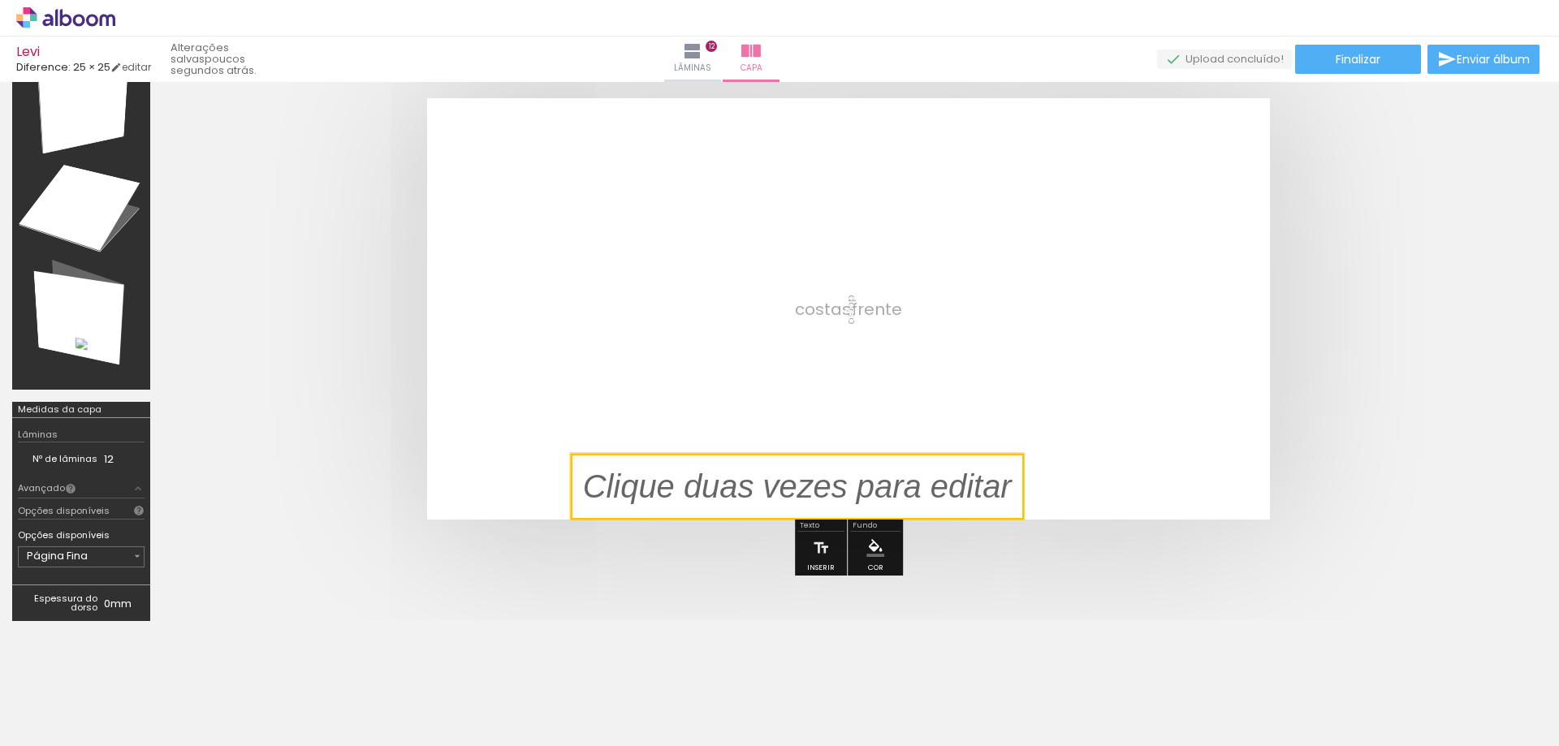
drag, startPoint x: 929, startPoint y: 459, endPoint x: 896, endPoint y: 504, distance: 56.4
click at [162, 33] on quentale-cover-layout-editor at bounding box center [162, 33] width 0 height 0
drag, startPoint x: 889, startPoint y: 458, endPoint x: 877, endPoint y: 477, distance: 23.0
click at [877, 477] on quentale-selection at bounding box center [805, 487] width 453 height 66
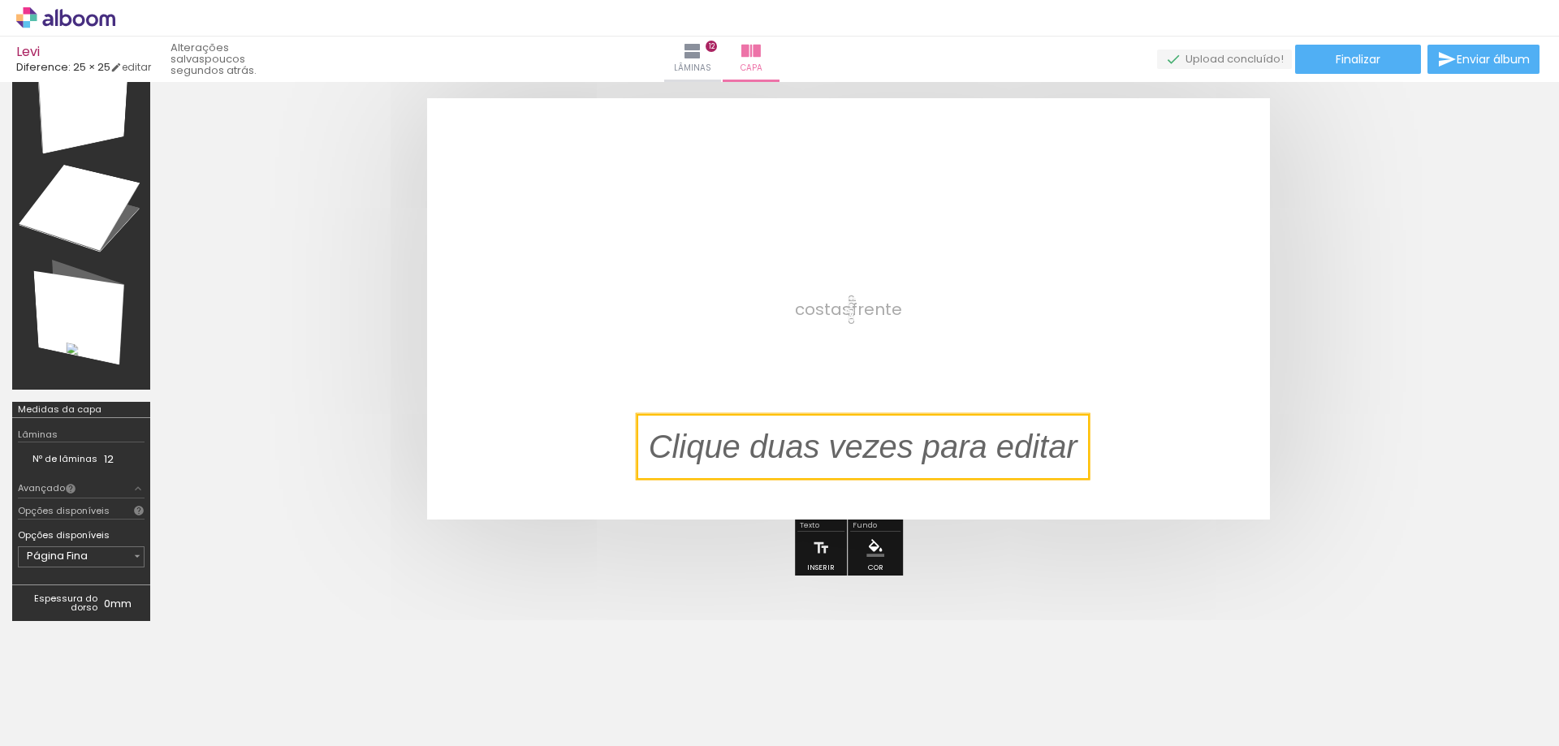
drag, startPoint x: 857, startPoint y: 494, endPoint x: 914, endPoint y: 451, distance: 71.5
click at [914, 451] on quentale-selection at bounding box center [863, 447] width 453 height 66
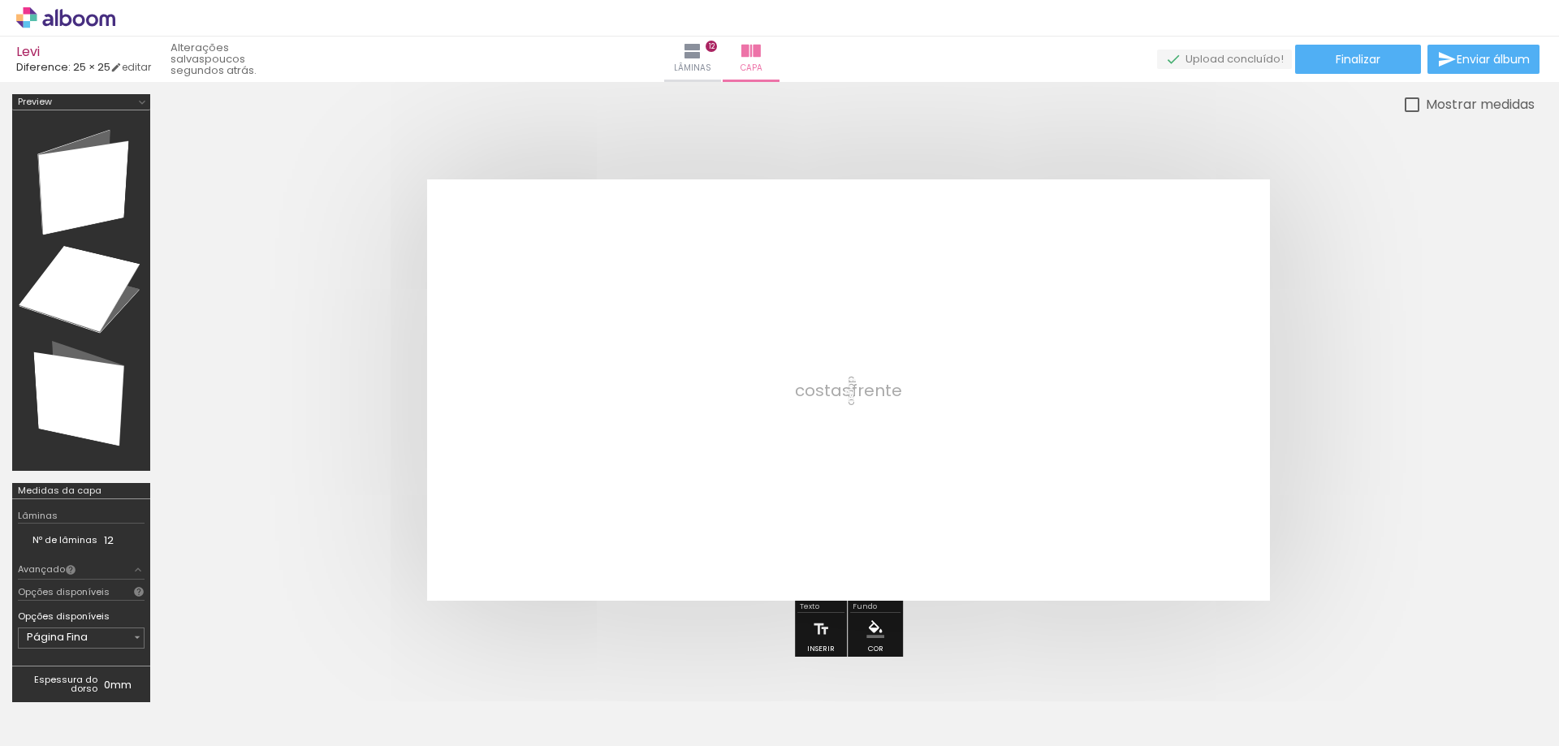
scroll to position [0, 1406]
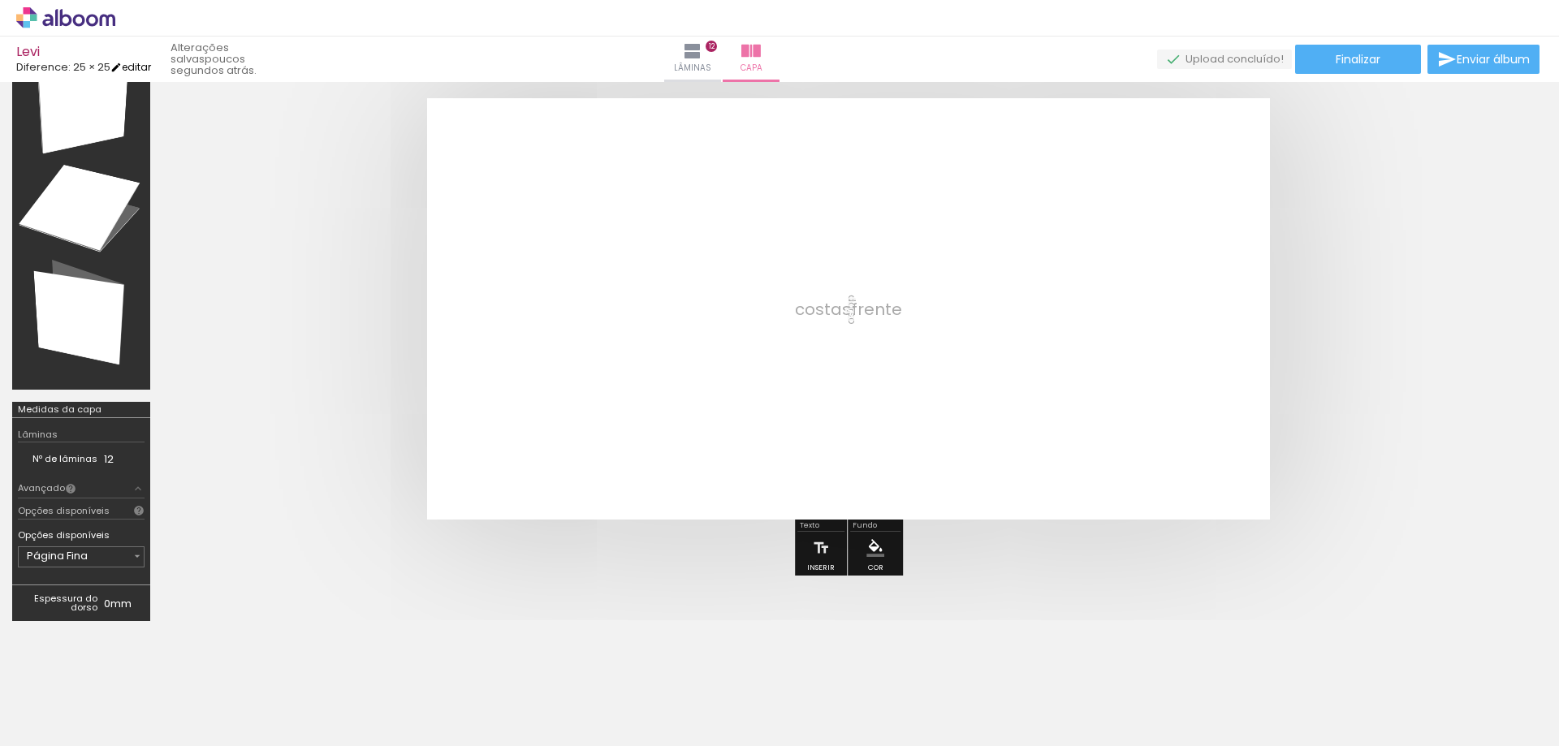
click at [134, 69] on link "editar" at bounding box center [130, 67] width 41 height 14
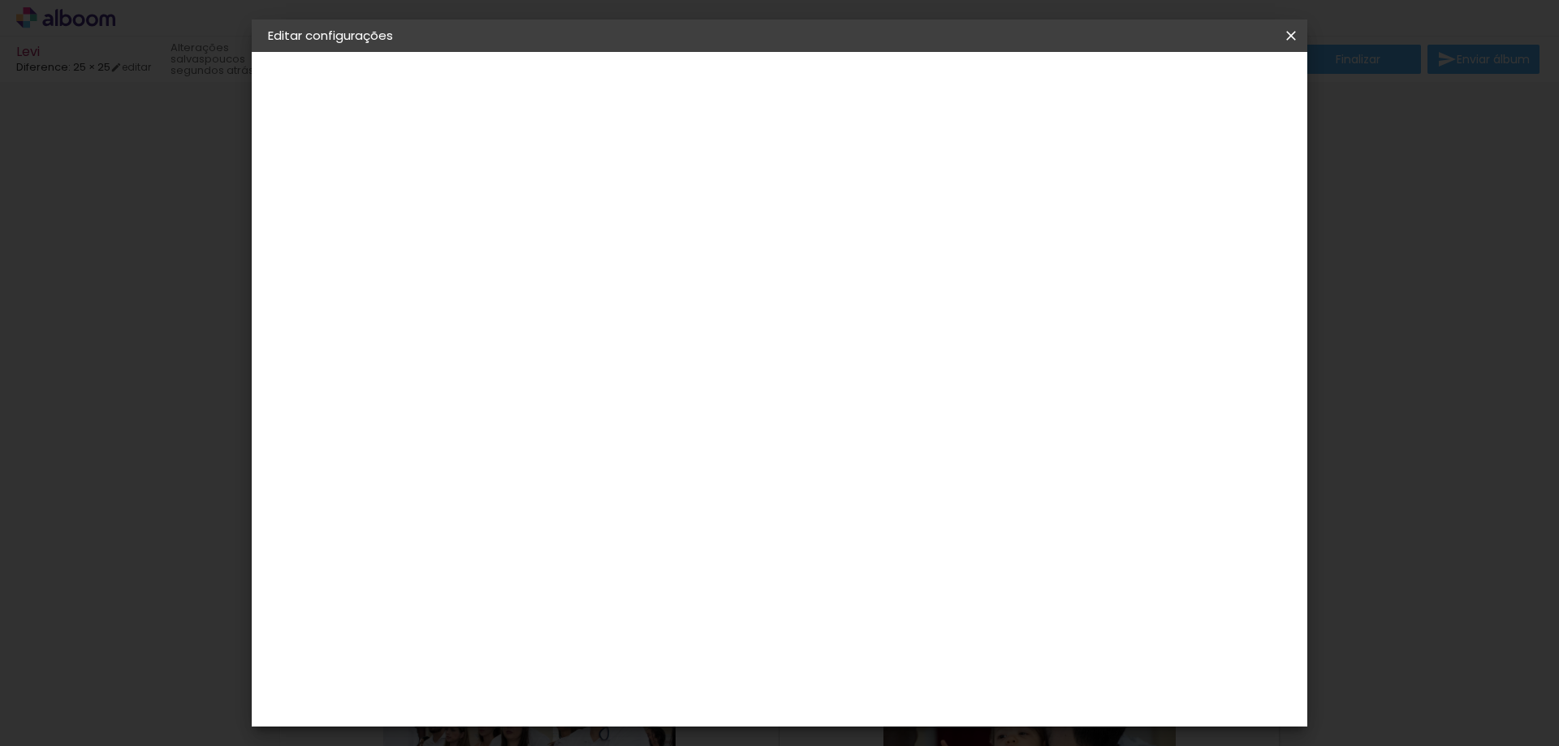
drag, startPoint x: 1458, startPoint y: 171, endPoint x: 845, endPoint y: 52, distance: 623.8
click at [1456, 168] on iron-overlay-backdrop at bounding box center [779, 373] width 1559 height 746
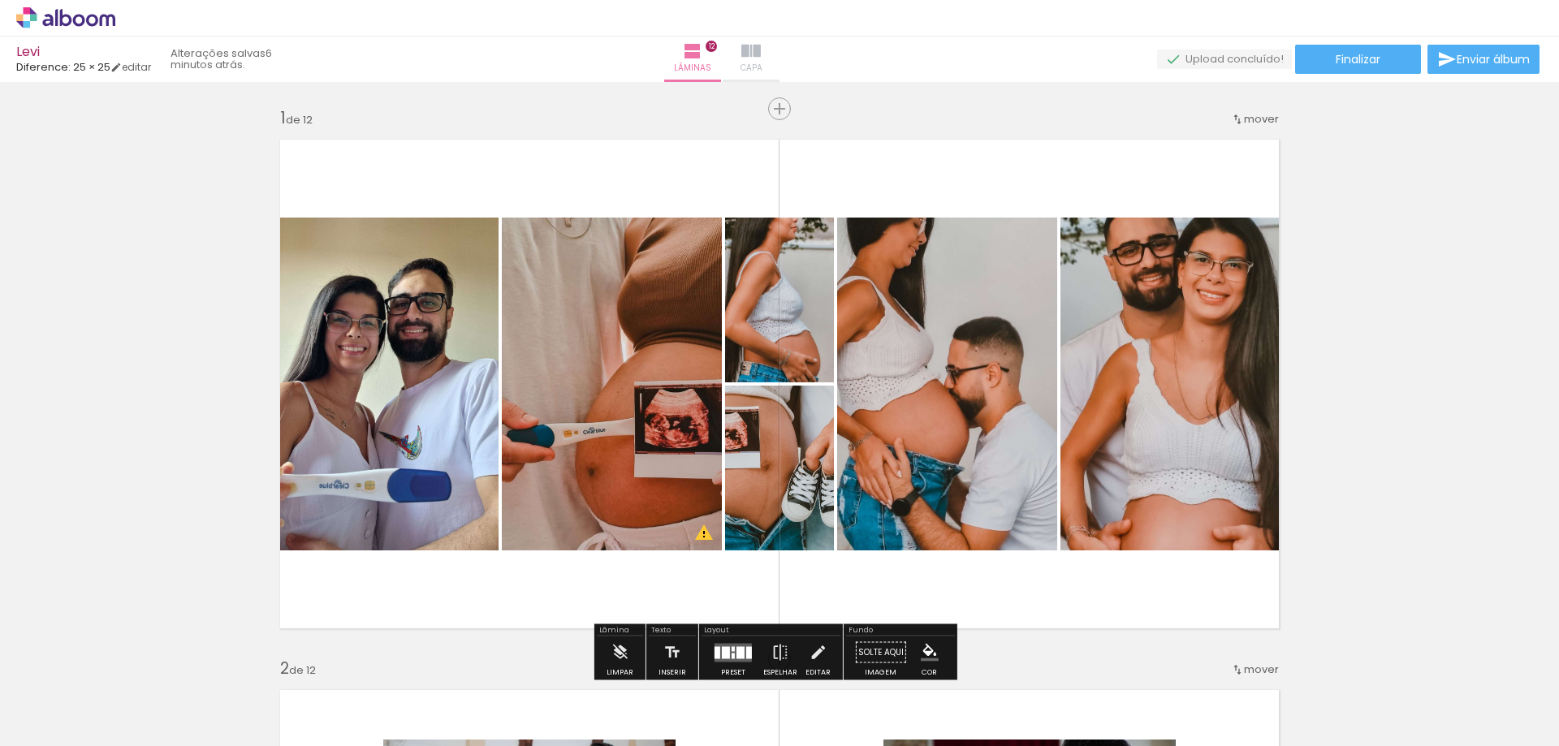
click at [761, 57] on iron-icon at bounding box center [750, 50] width 19 height 19
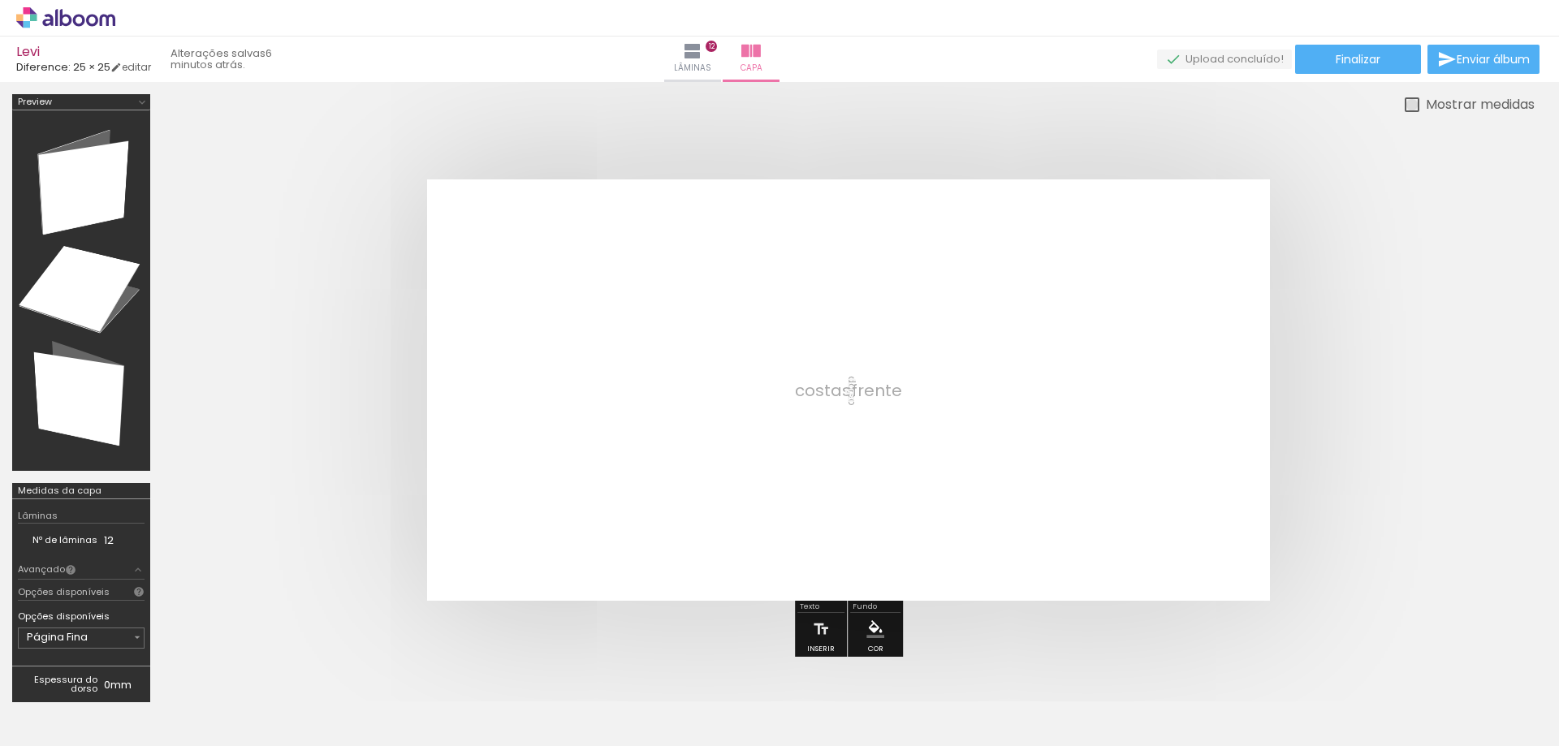
click at [1412, 97] on div at bounding box center [1412, 104] width 15 height 15
type paper-checkbox "on"
click at [1481, 555] on div at bounding box center [848, 389] width 1372 height 551
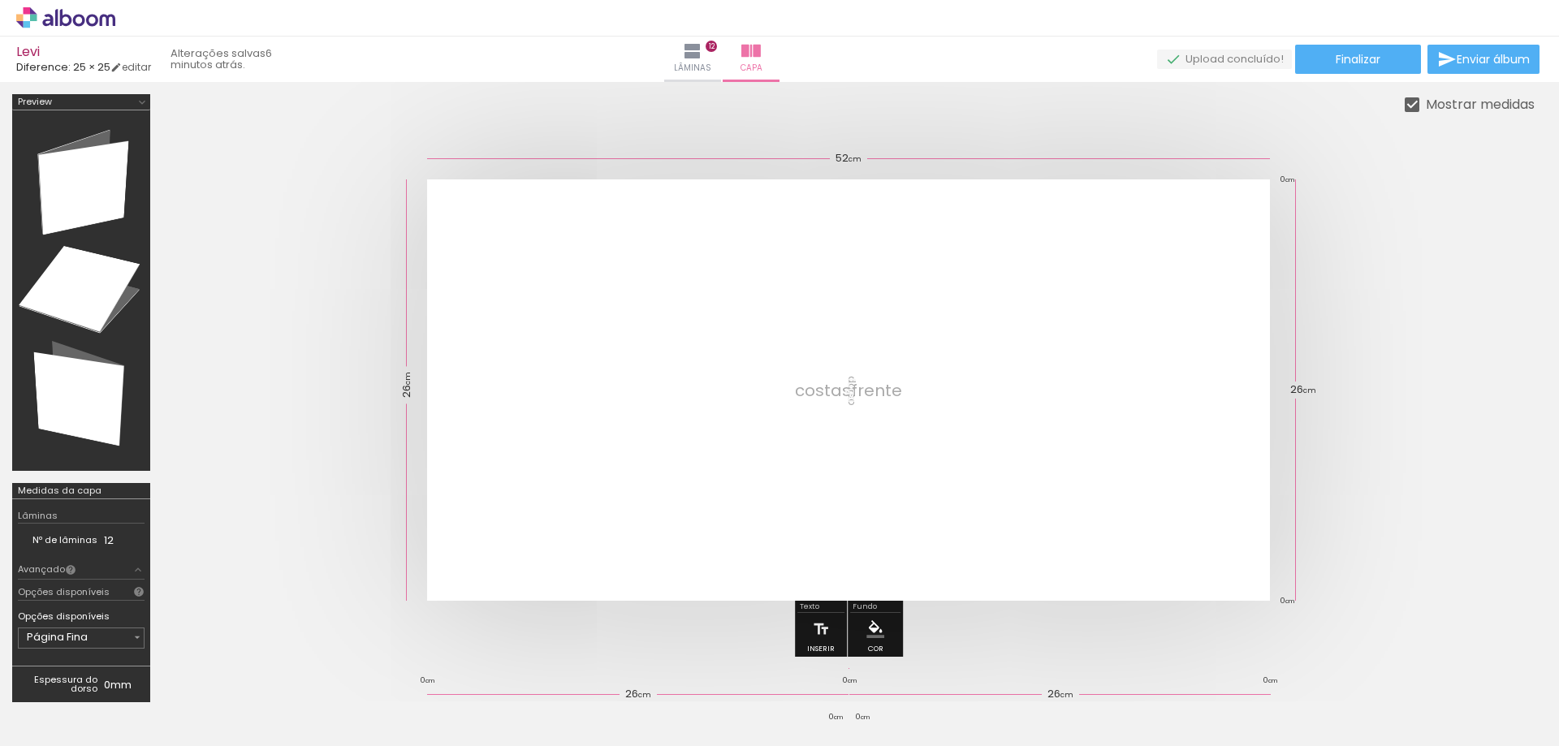
click at [76, 698] on input "Todas as fotos" at bounding box center [46, 697] width 62 height 14
click at [0, 0] on slot "Não utilizadas" at bounding box center [0, 0] width 0 height 0
click at [67, 703] on input "Não utilizadas" at bounding box center [46, 710] width 62 height 14
click at [0, 0] on slot "Todas as fotos" at bounding box center [0, 0] width 0 height 0
type input "Todas as fotos"
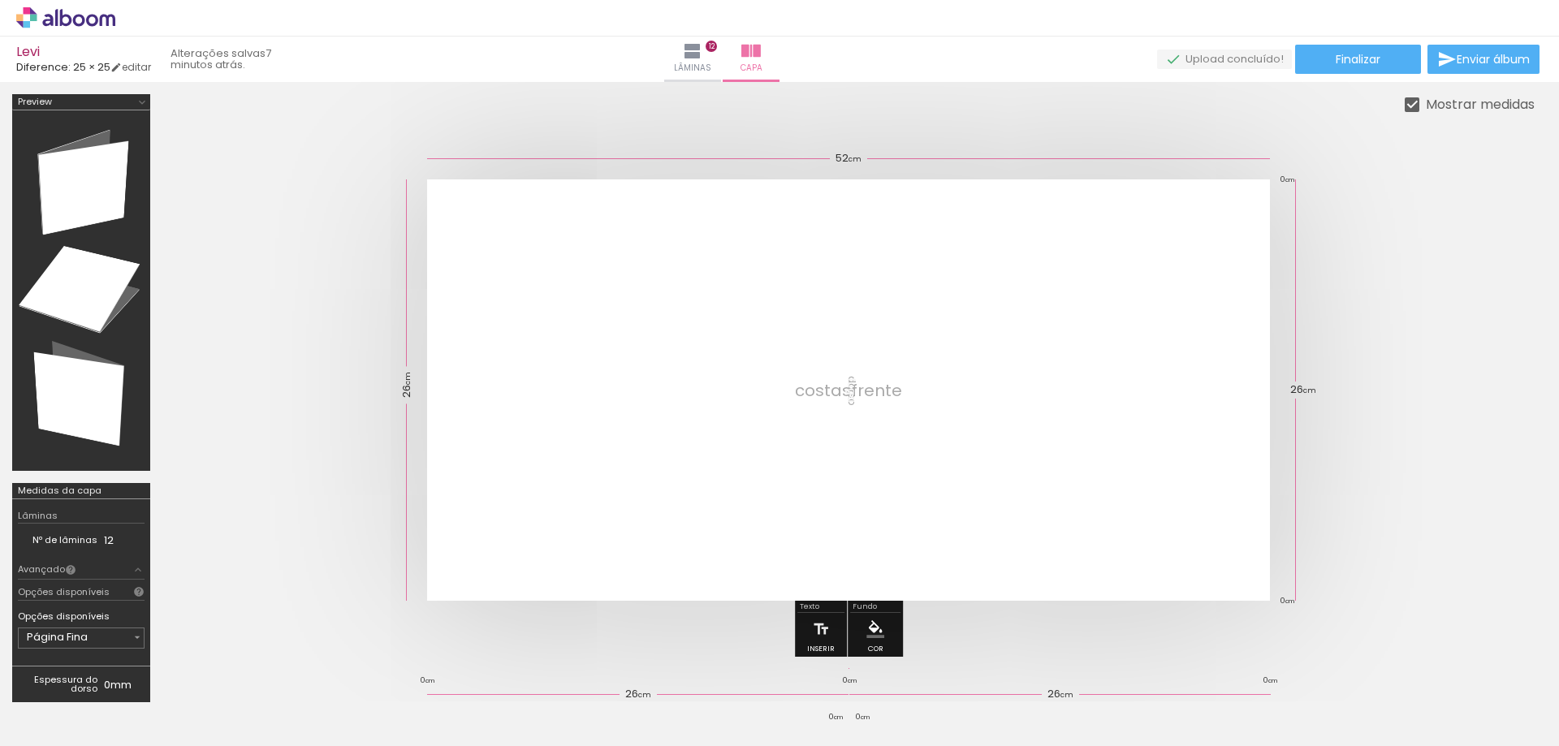
click at [1087, 371] on quentale-layouter at bounding box center [848, 389] width 843 height 421
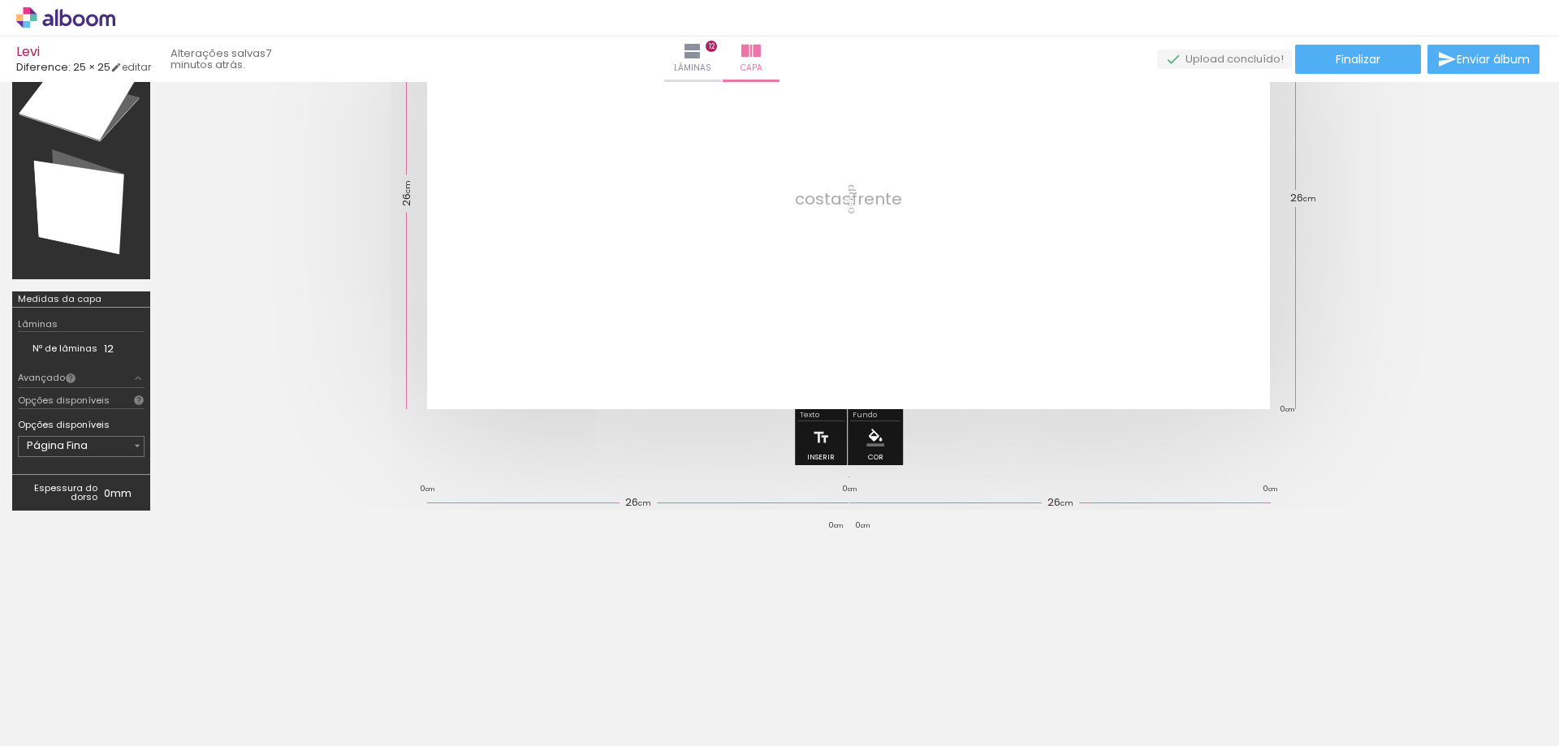
scroll to position [29, 0]
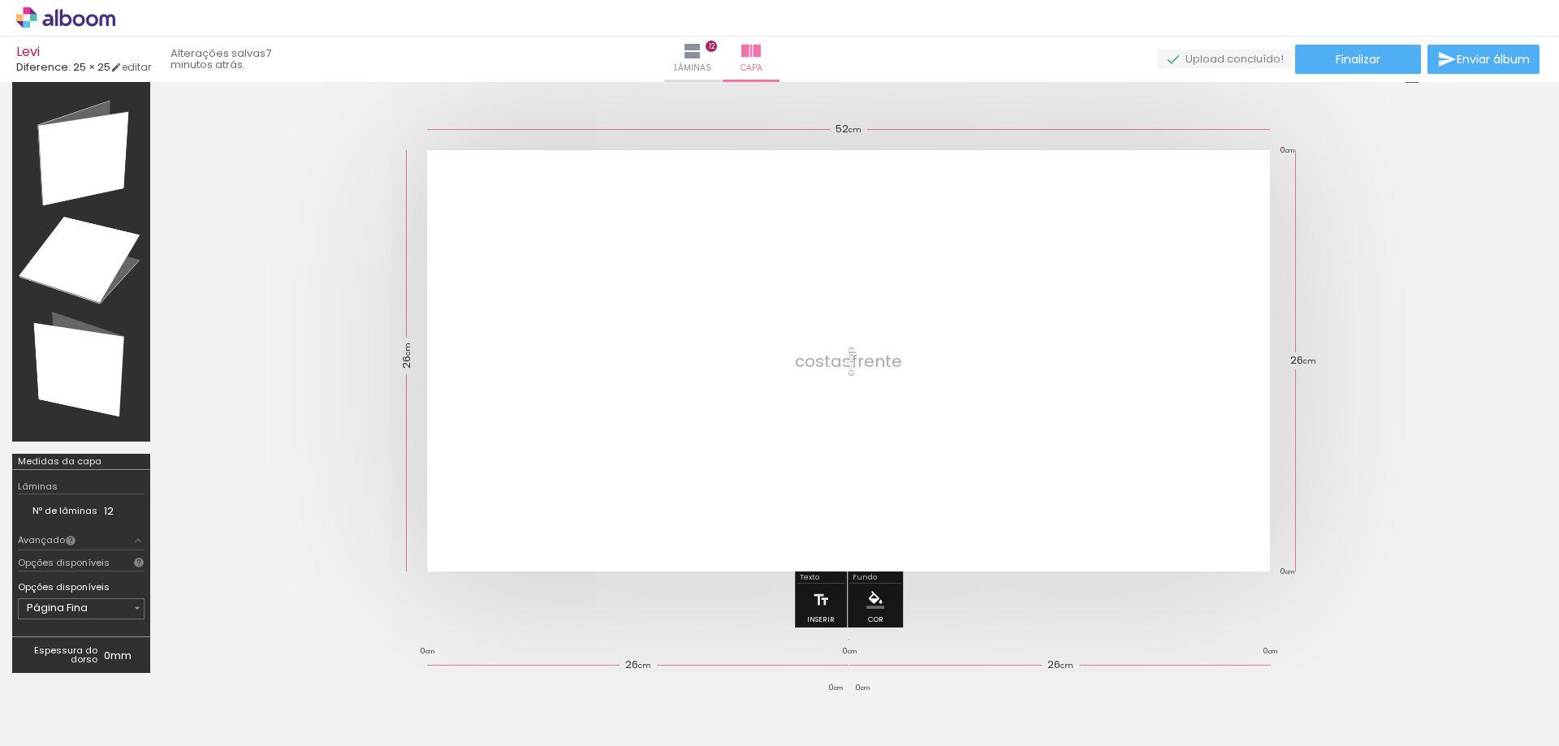
click at [44, 725] on span "Adicionar Fotos" at bounding box center [57, 724] width 49 height 18
click at [0, 0] on input "file" at bounding box center [0, 0] width 0 height 0
click at [80, 736] on paper-button "Adicionar Fotos" at bounding box center [50, 724] width 79 height 26
click at [0, 0] on input "file" at bounding box center [0, 0] width 0 height 0
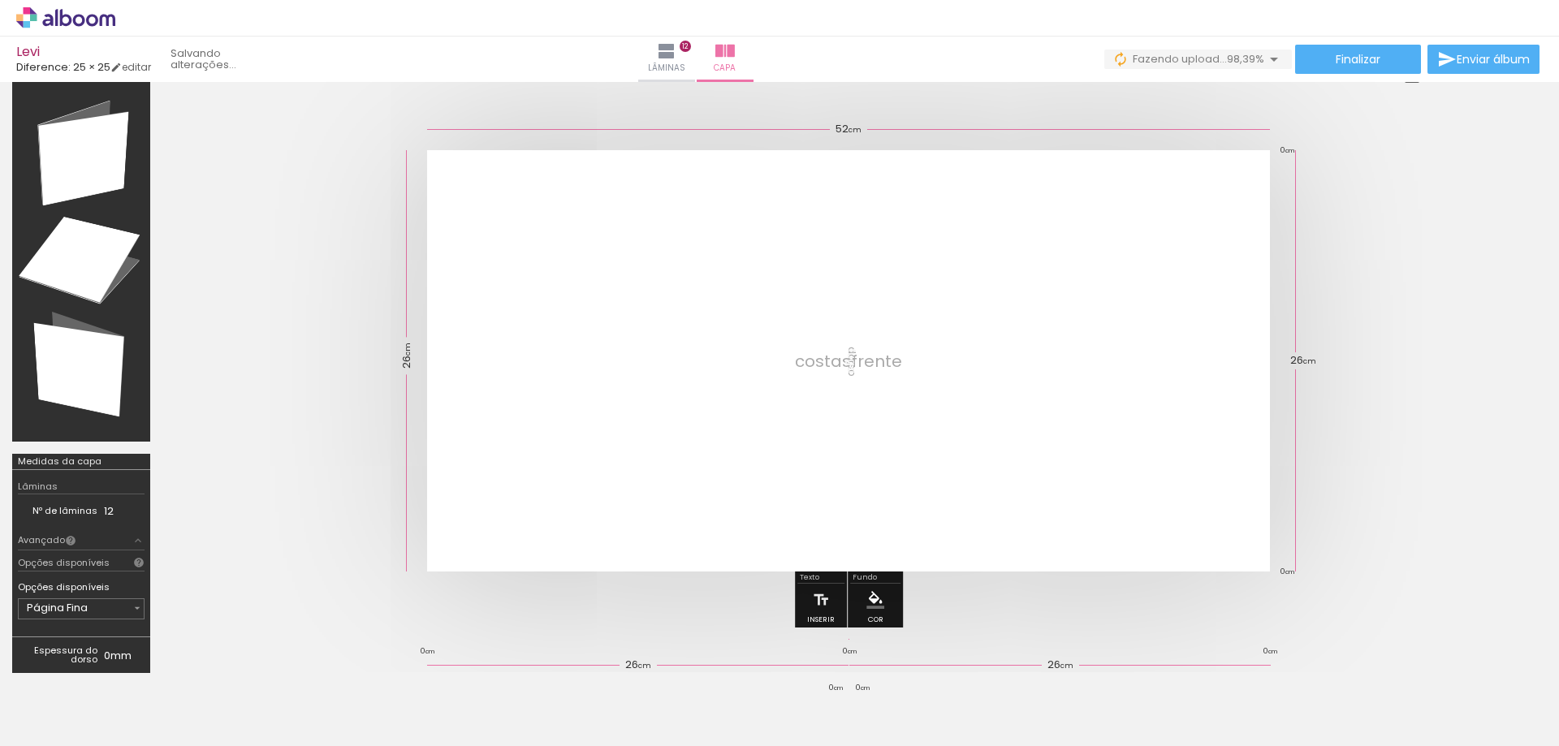
scroll to position [0, 4309]
click at [1405, 712] on div at bounding box center [1402, 691] width 80 height 80
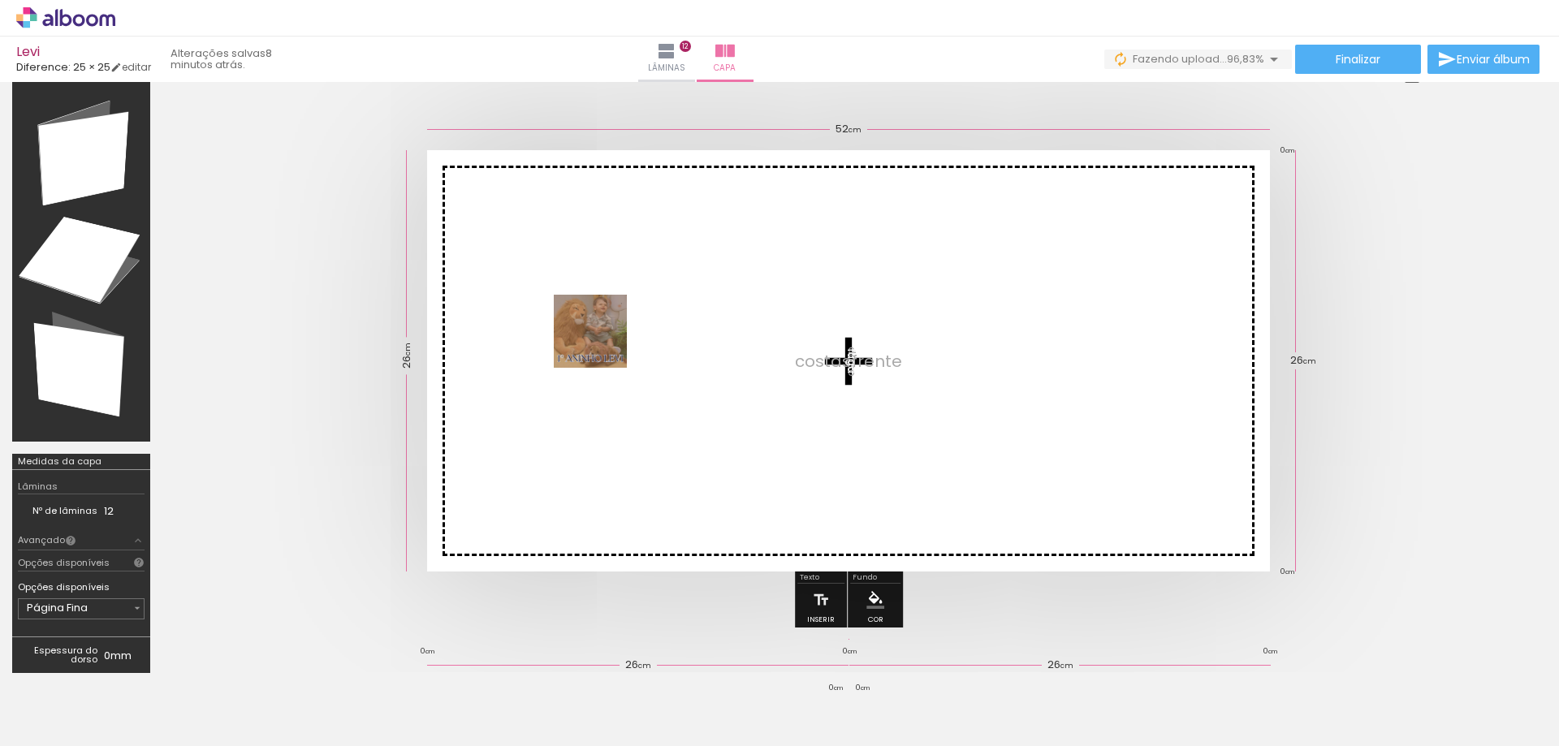
drag, startPoint x: 1102, startPoint y: 590, endPoint x: 603, endPoint y: 344, distance: 556.7
click at [603, 344] on quentale-workspace at bounding box center [779, 373] width 1559 height 746
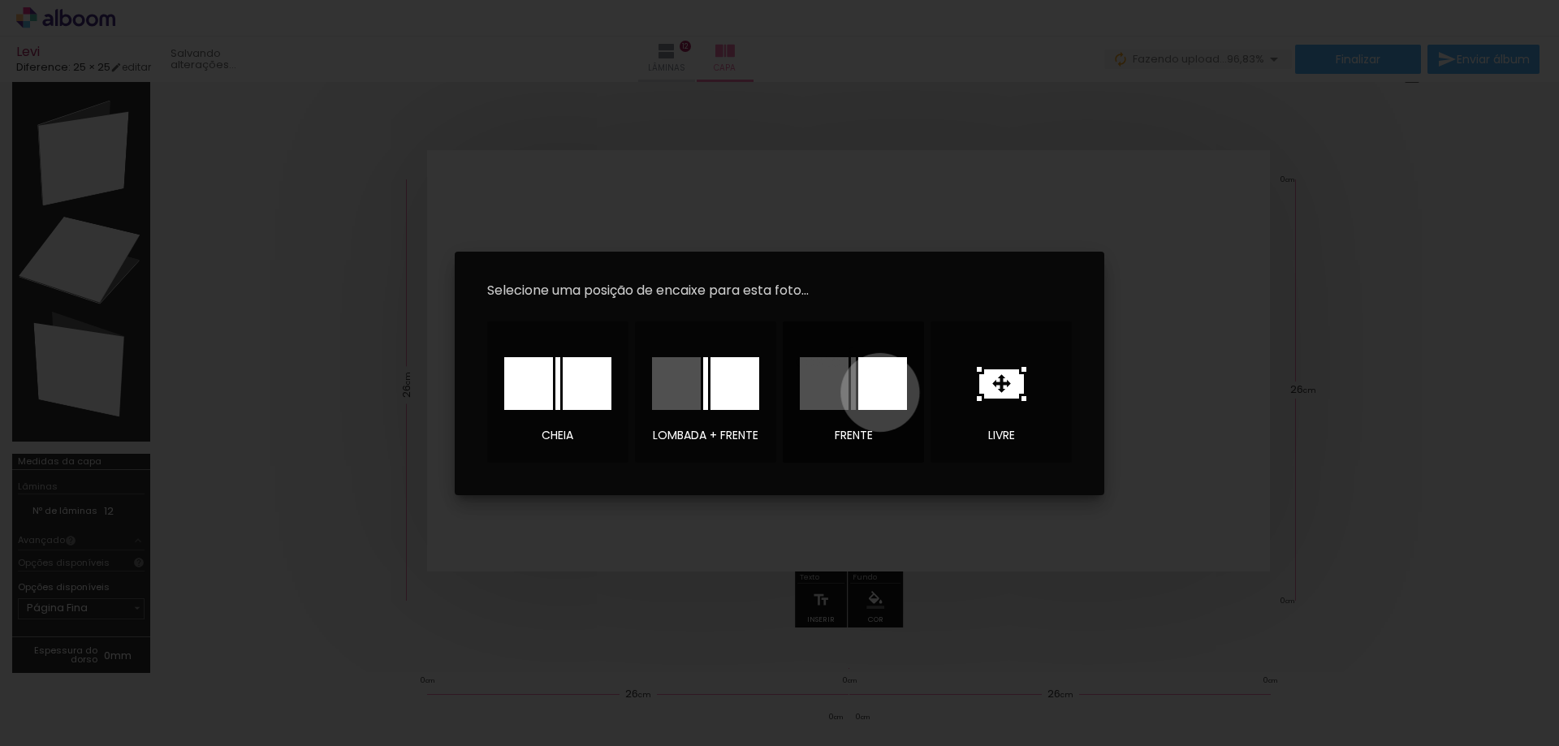
click at [880, 392] on div at bounding box center [882, 383] width 49 height 53
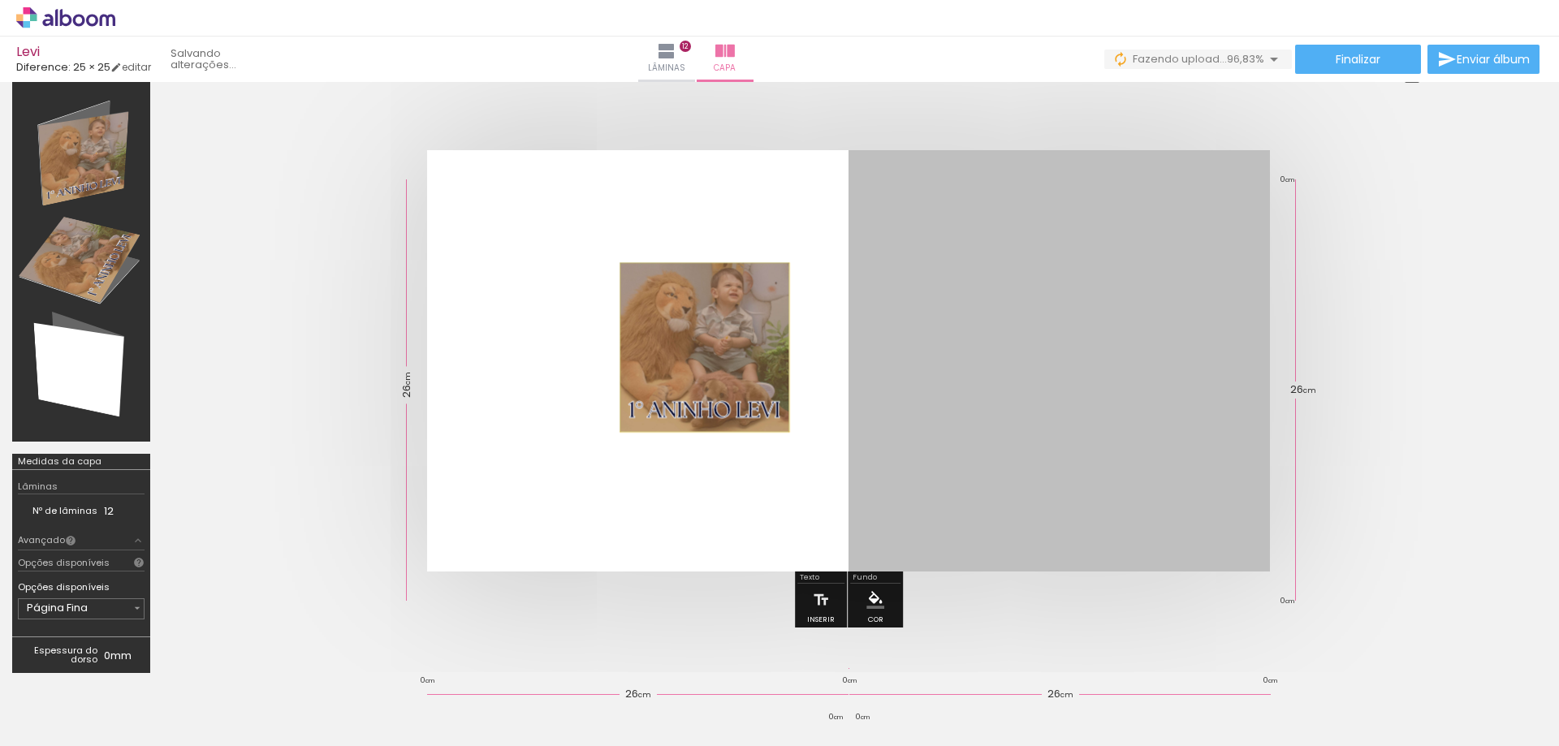
drag, startPoint x: 1035, startPoint y: 384, endPoint x: 705, endPoint y: 348, distance: 331.7
click at [705, 348] on quentale-layouter at bounding box center [848, 360] width 843 height 421
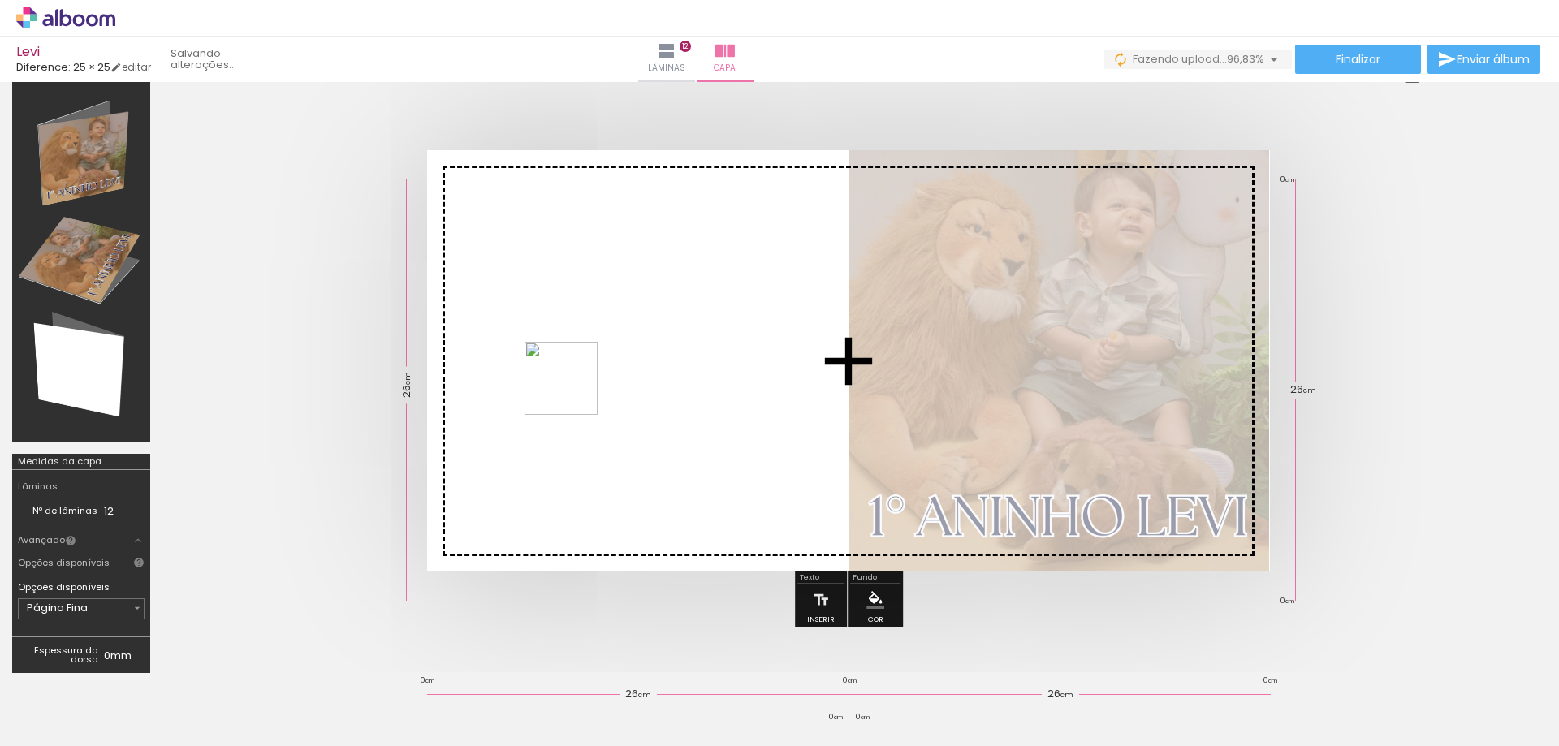
drag, startPoint x: 1471, startPoint y: 707, endPoint x: 573, endPoint y: 391, distance: 952.3
click at [573, 391] on quentale-workspace at bounding box center [779, 373] width 1559 height 746
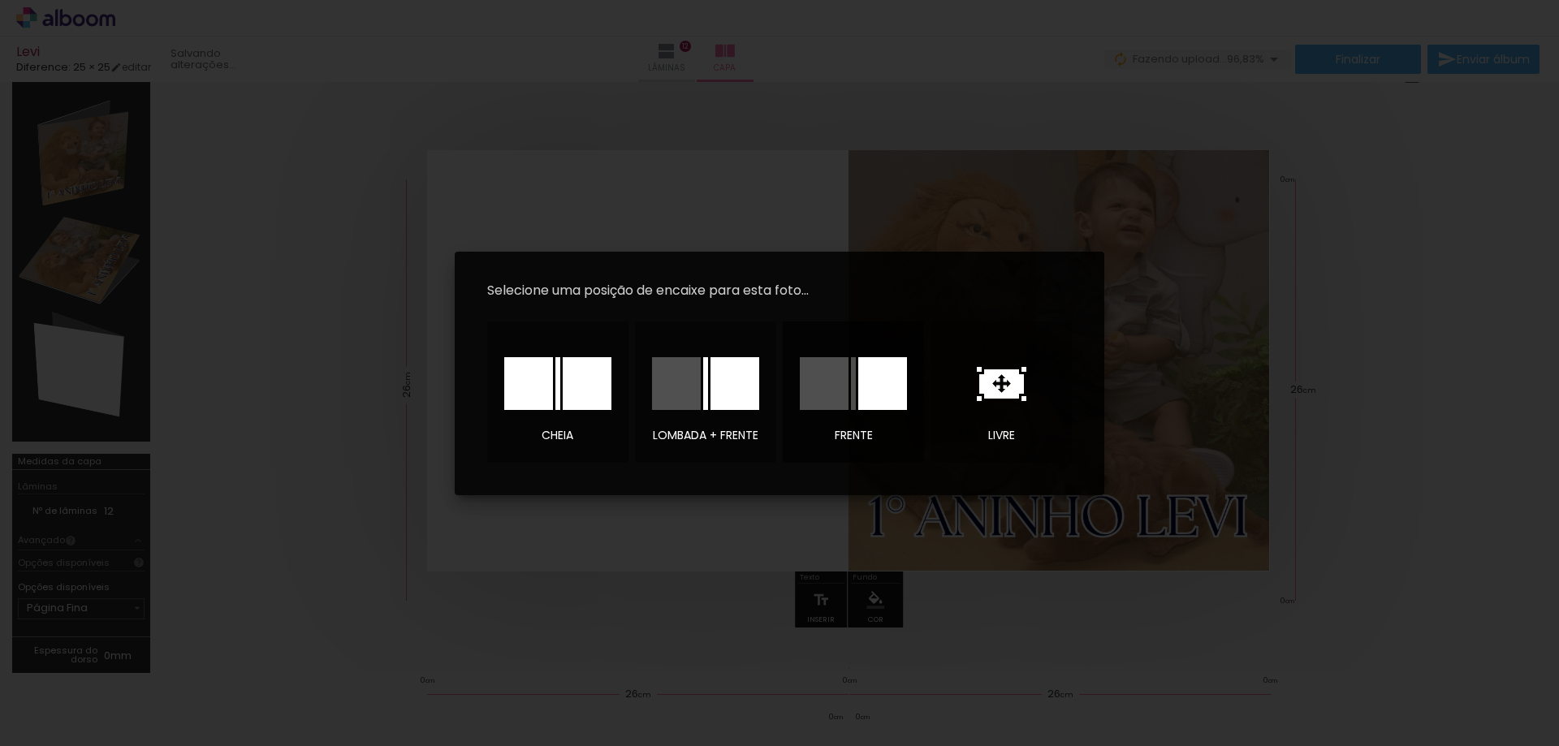
click at [849, 399] on div at bounding box center [853, 383] width 107 height 53
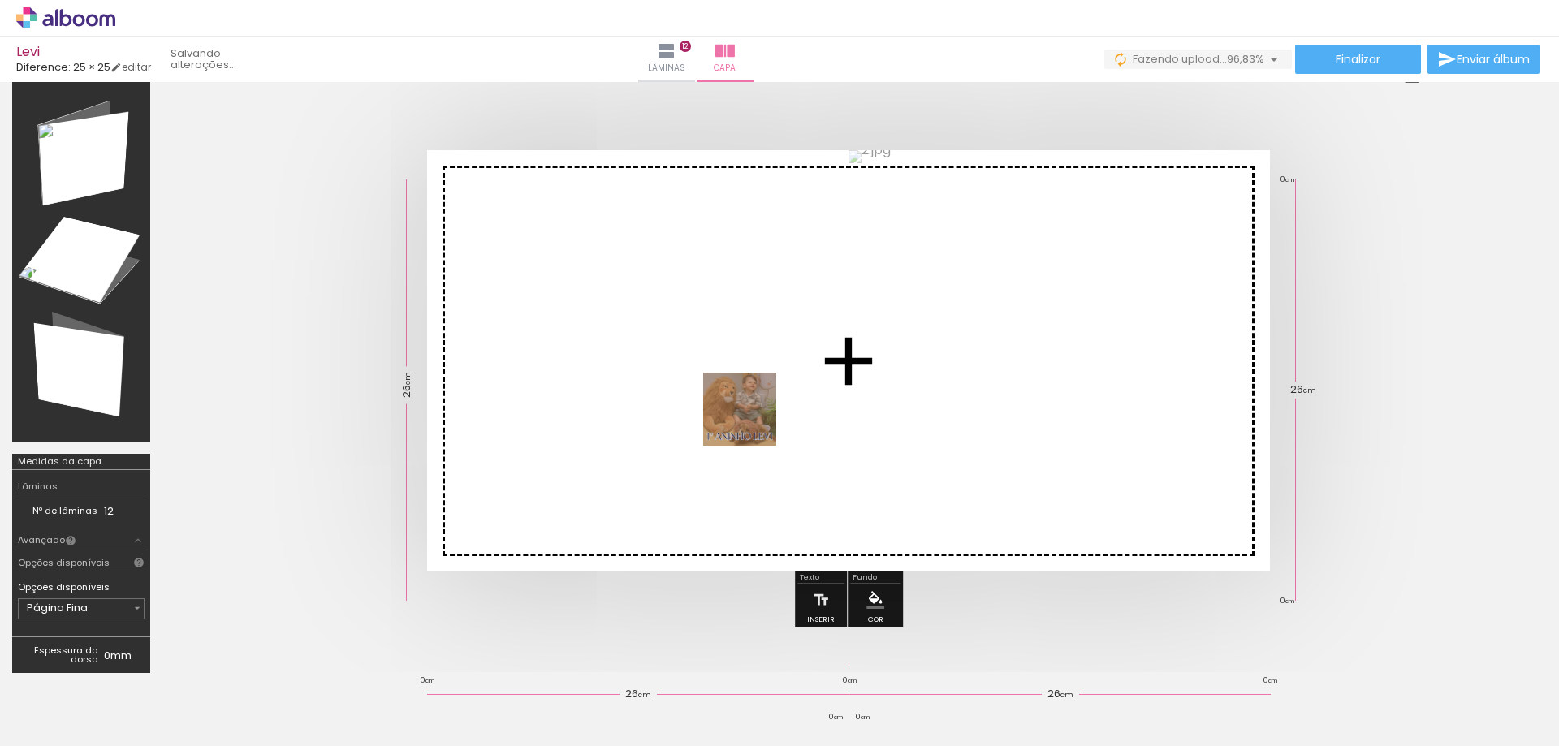
drag, startPoint x: 1431, startPoint y: 705, endPoint x: 751, endPoint y: 421, distance: 736.7
click at [752, 421] on quentale-workspace at bounding box center [779, 373] width 1559 height 746
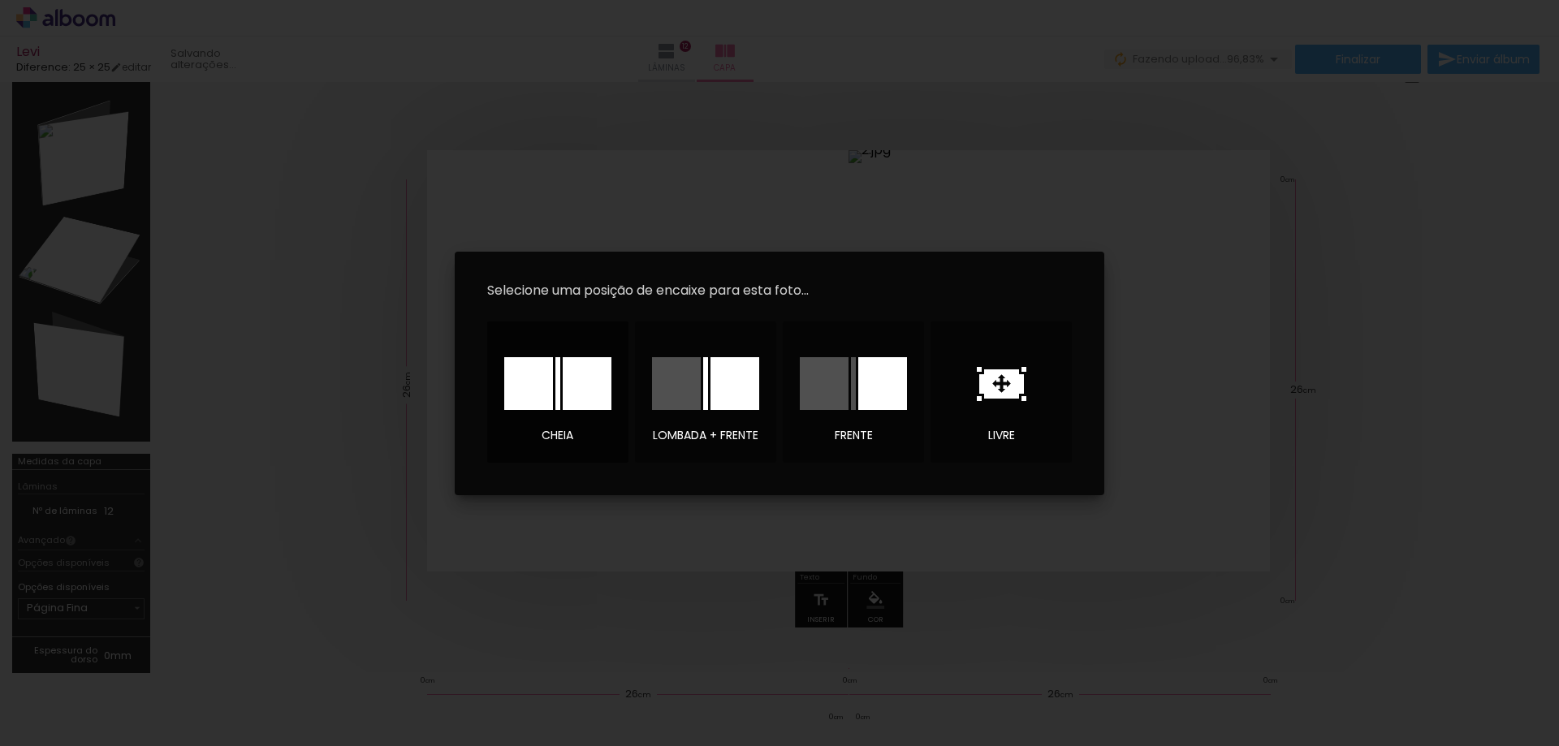
click at [567, 376] on div at bounding box center [587, 383] width 49 height 53
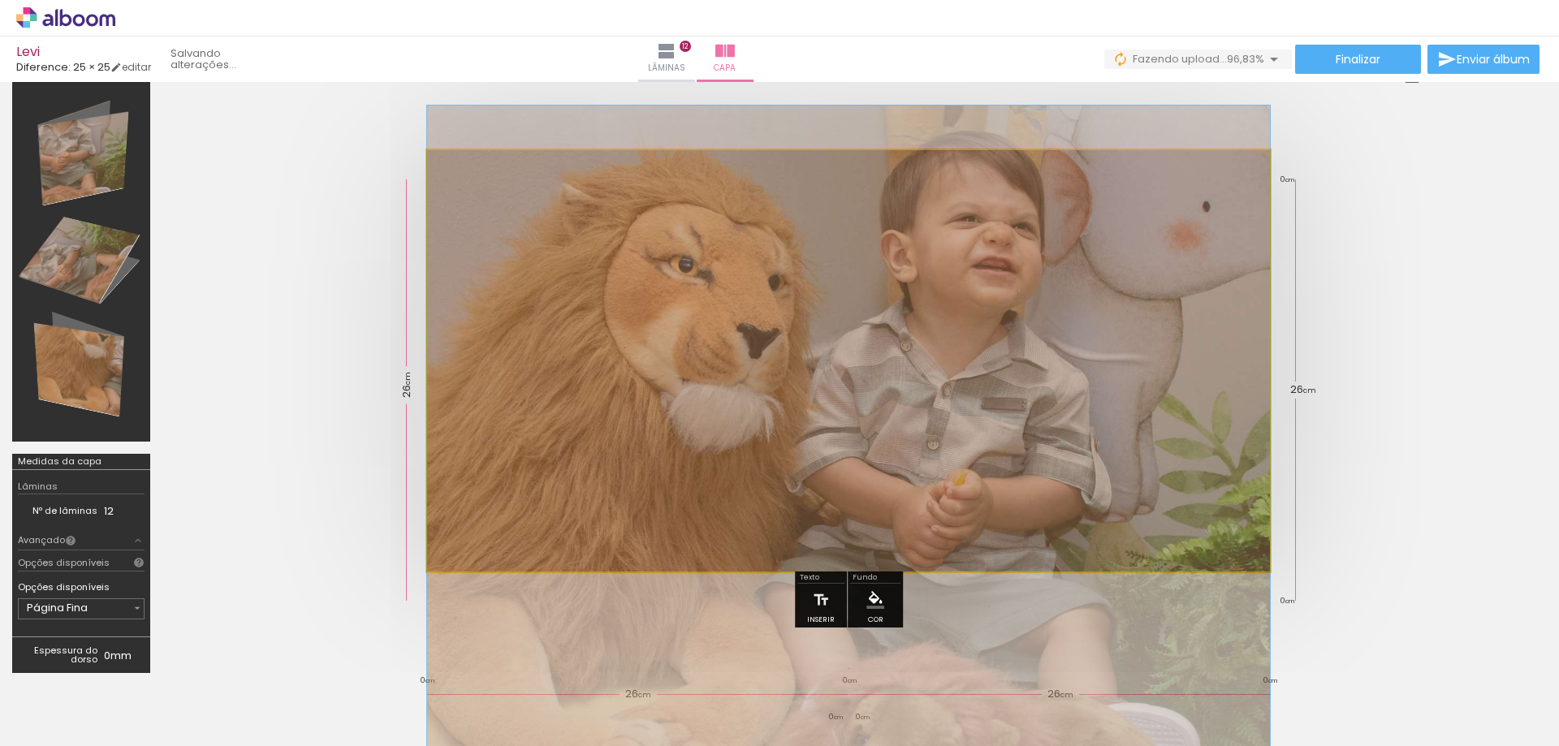
drag, startPoint x: 969, startPoint y: 335, endPoint x: 957, endPoint y: 504, distance: 169.3
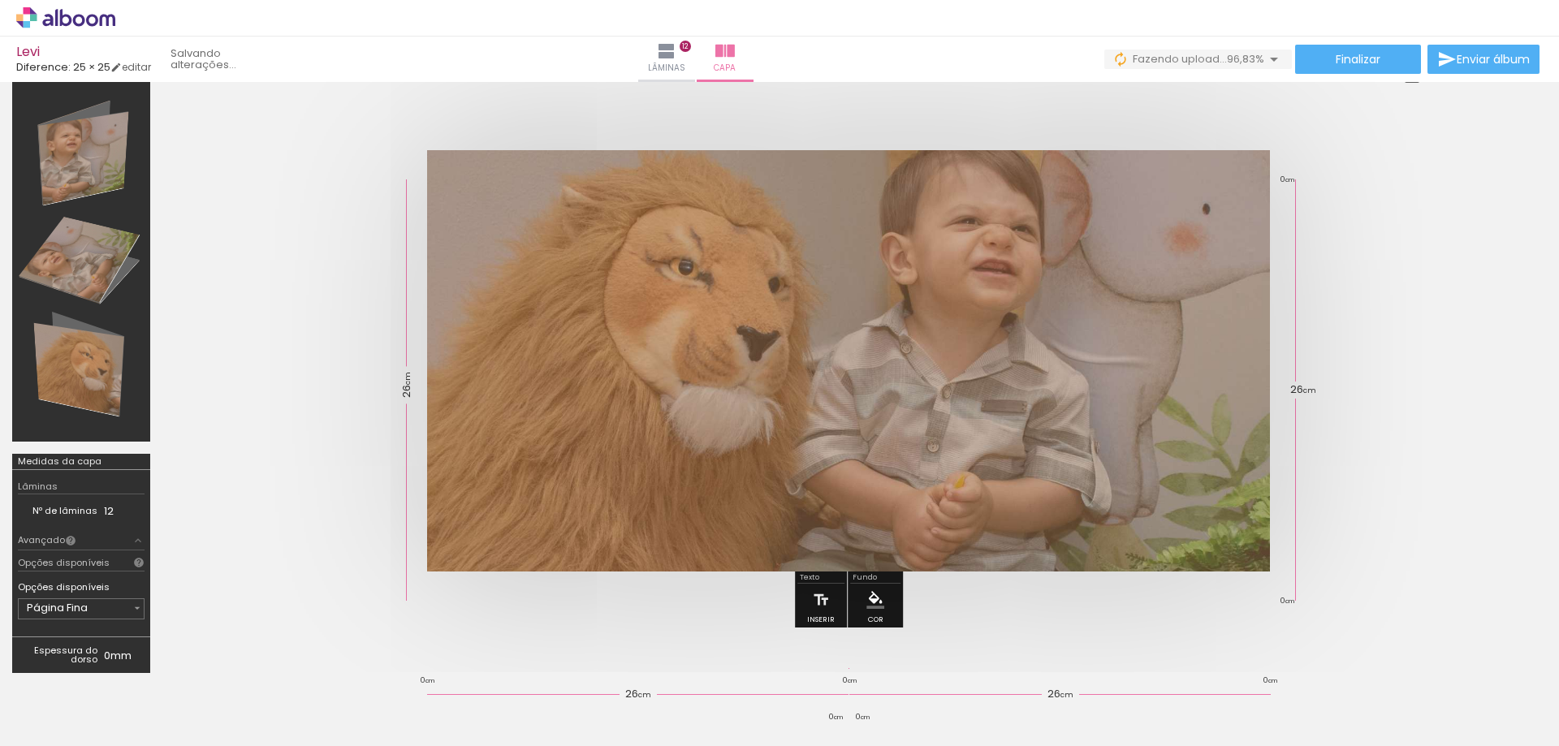
click at [1462, 512] on div at bounding box center [848, 360] width 1372 height 551
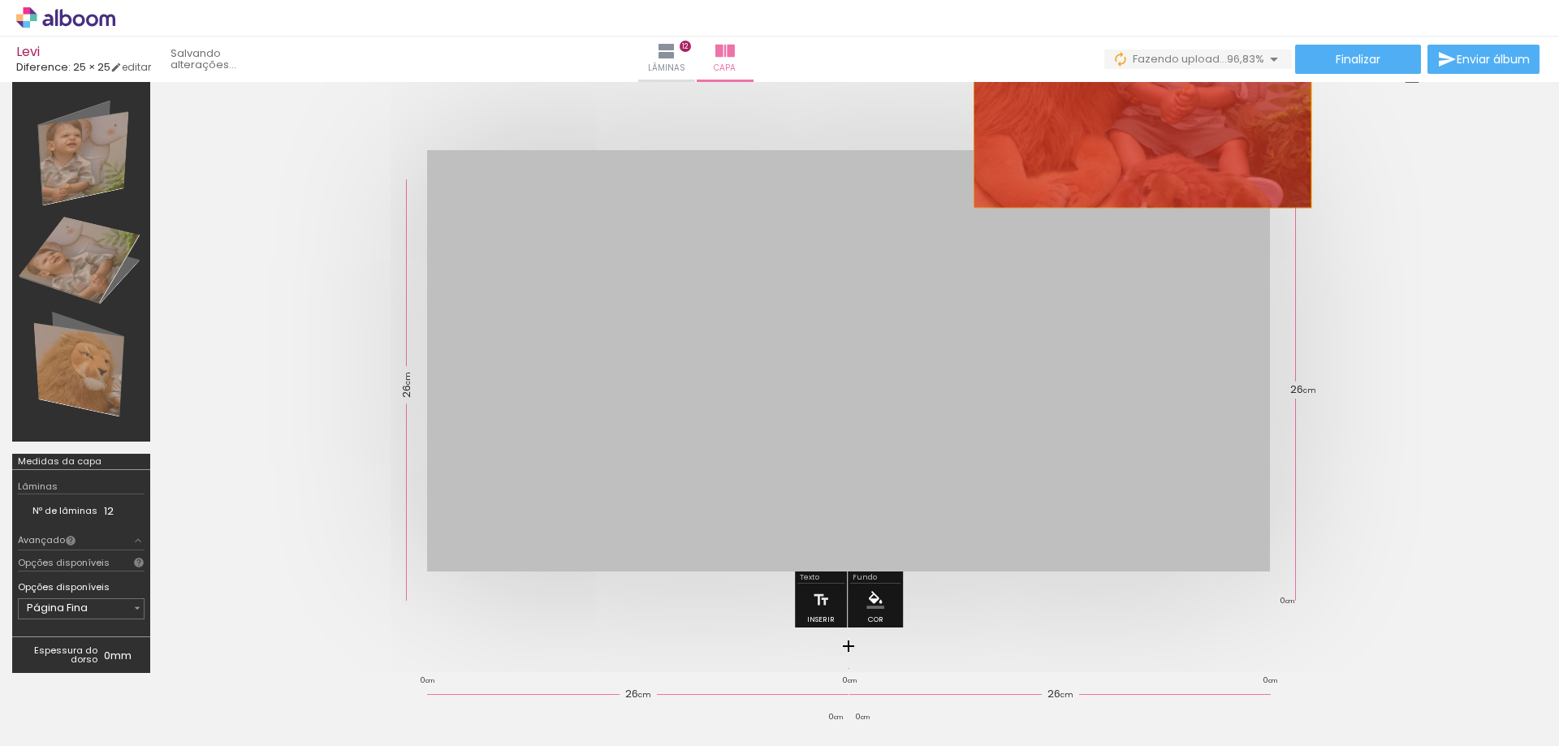
drag, startPoint x: 1120, startPoint y: 343, endPoint x: 1125, endPoint y: 129, distance: 214.4
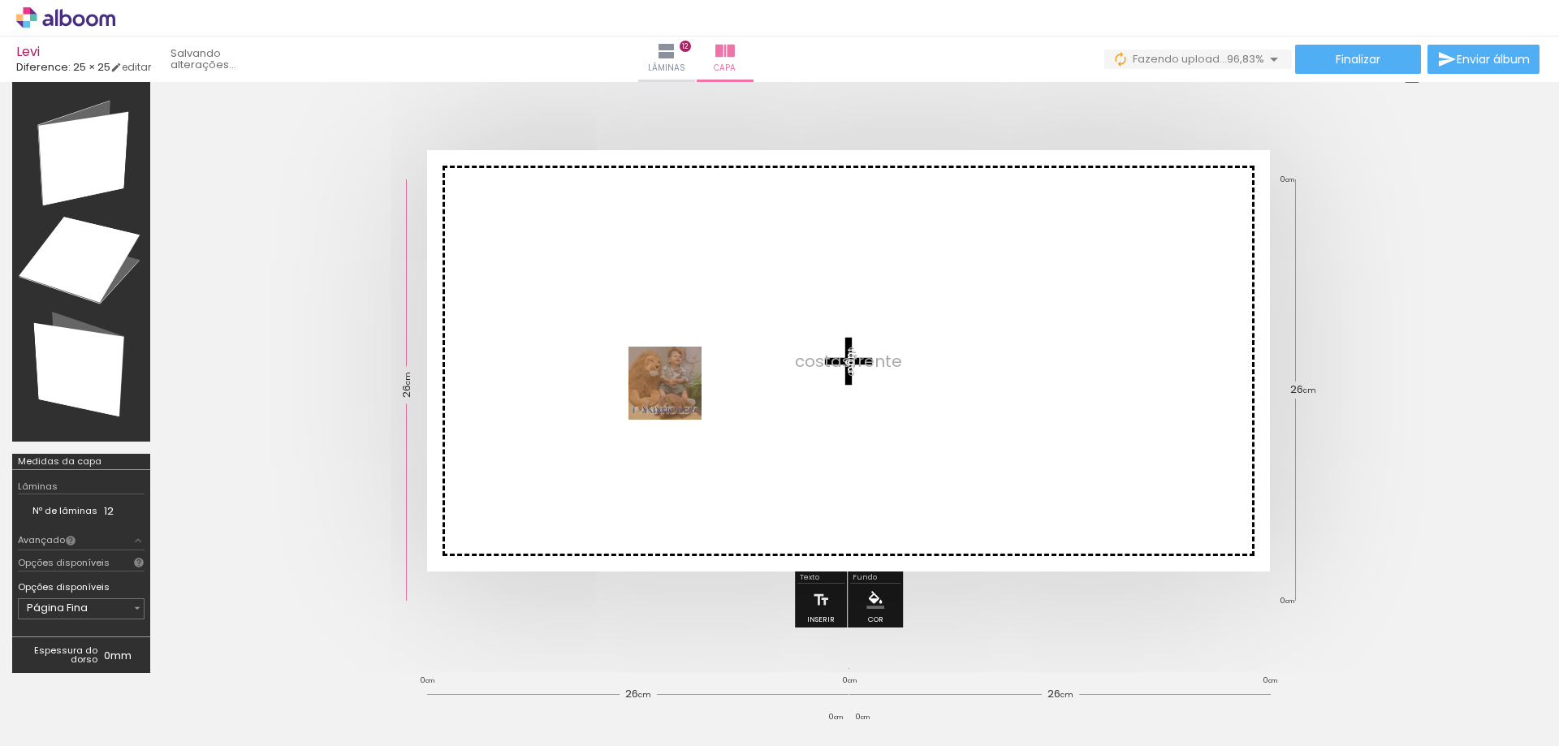
drag, startPoint x: 1416, startPoint y: 713, endPoint x: 673, endPoint y: 391, distance: 809.6
click at [673, 391] on quentale-workspace at bounding box center [779, 373] width 1559 height 746
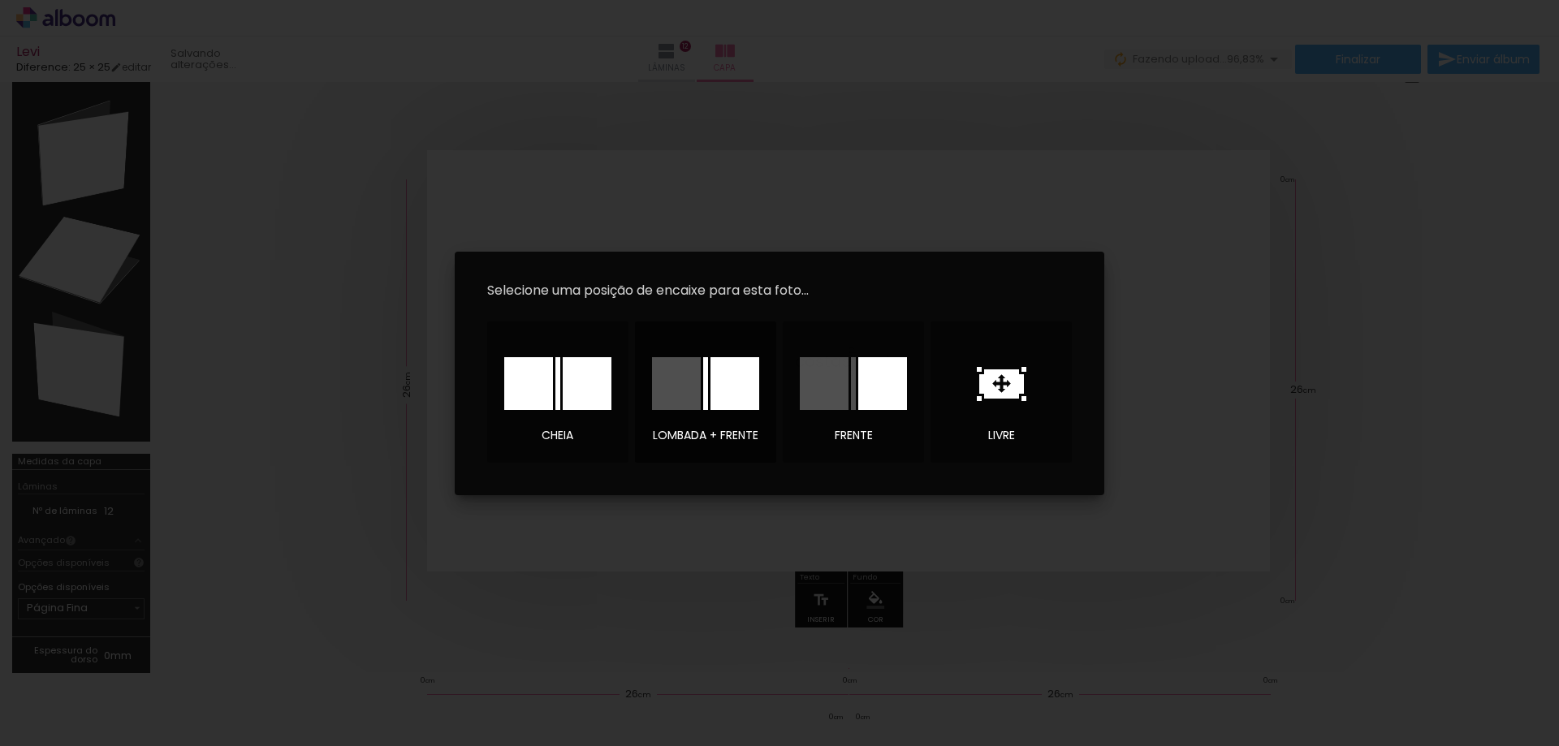
click at [706, 395] on div at bounding box center [705, 383] width 5 height 53
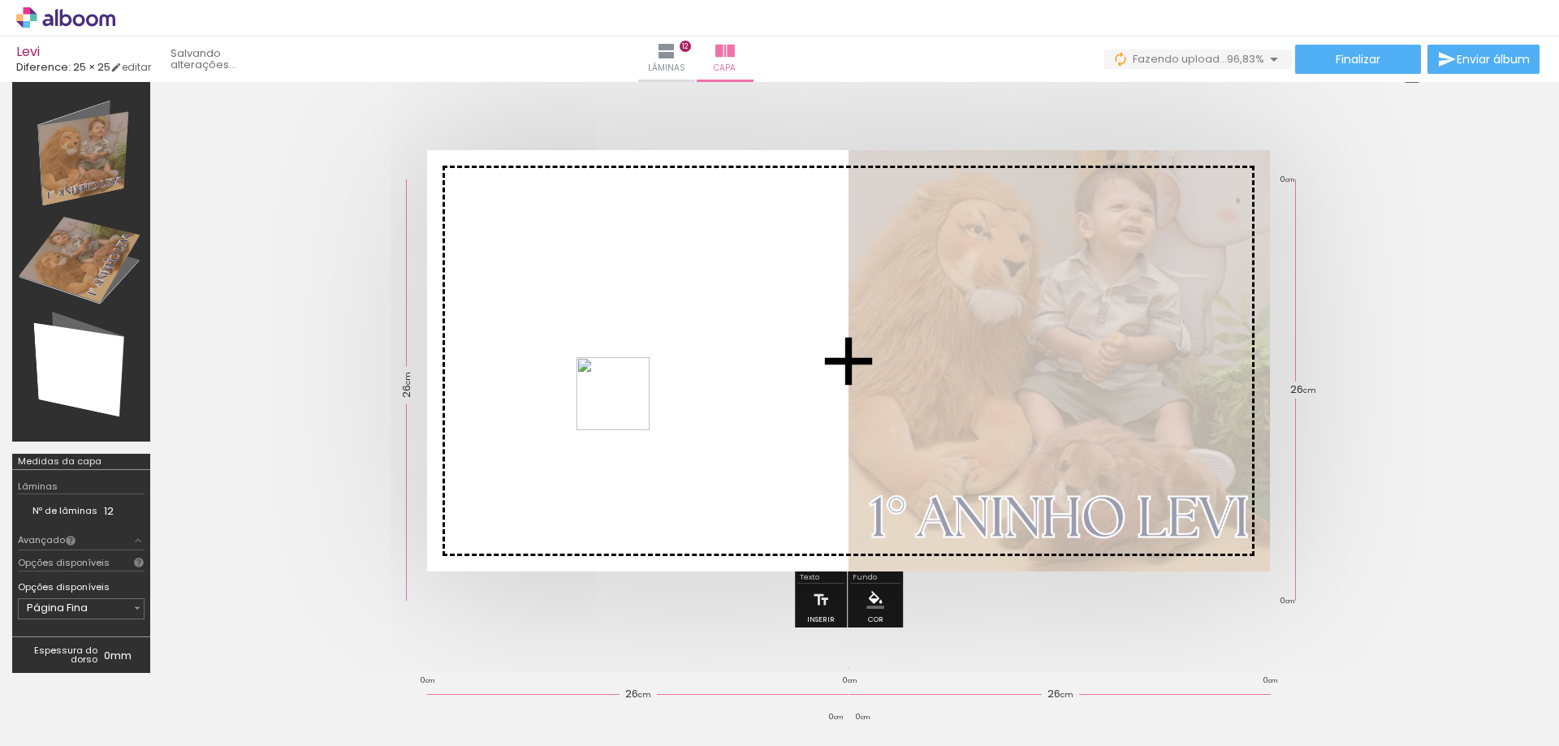
drag, startPoint x: 1503, startPoint y: 710, endPoint x: 625, endPoint y: 406, distance: 928.8
click at [625, 406] on quentale-workspace at bounding box center [779, 373] width 1559 height 746
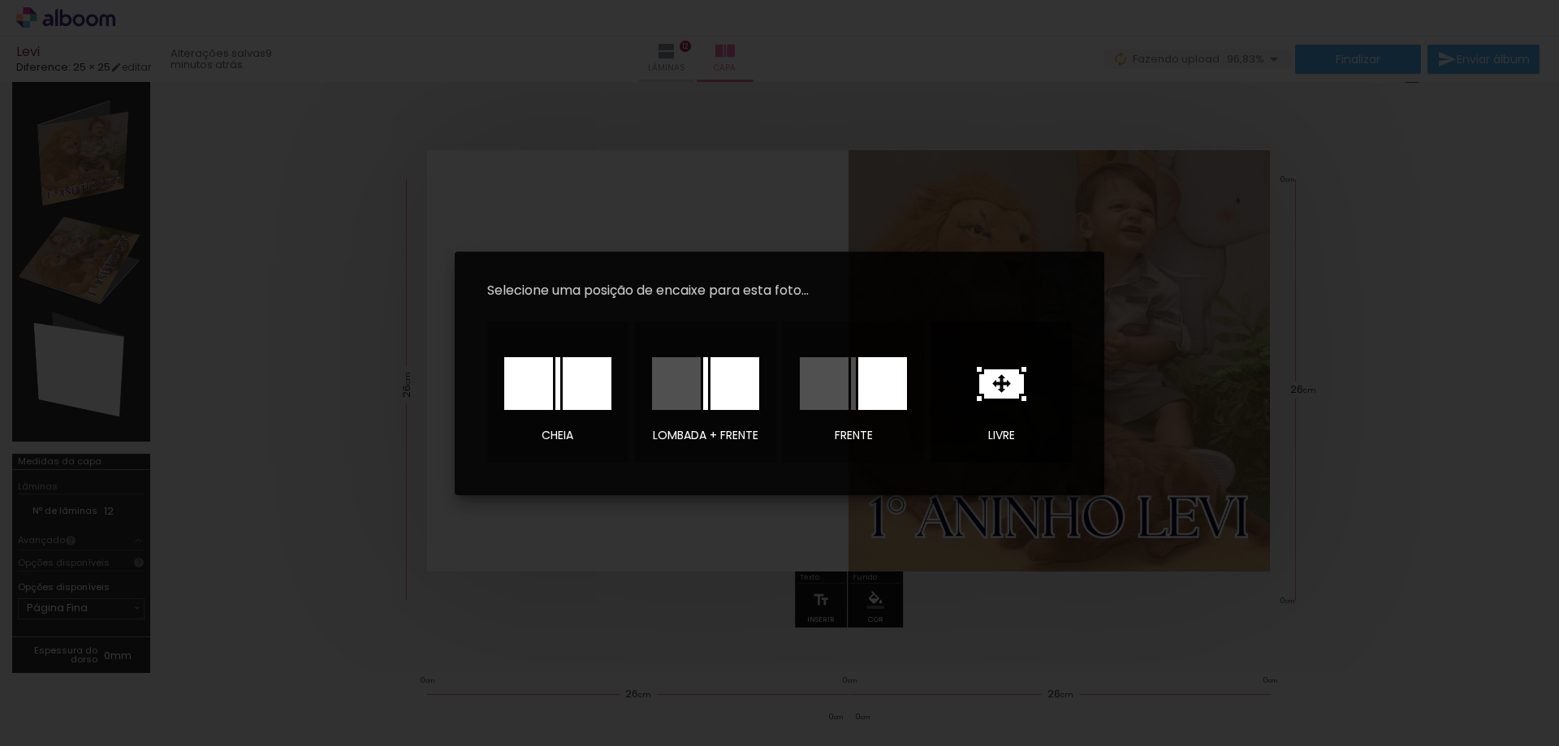
click at [1011, 373] on icon at bounding box center [1001, 383] width 45 height 29
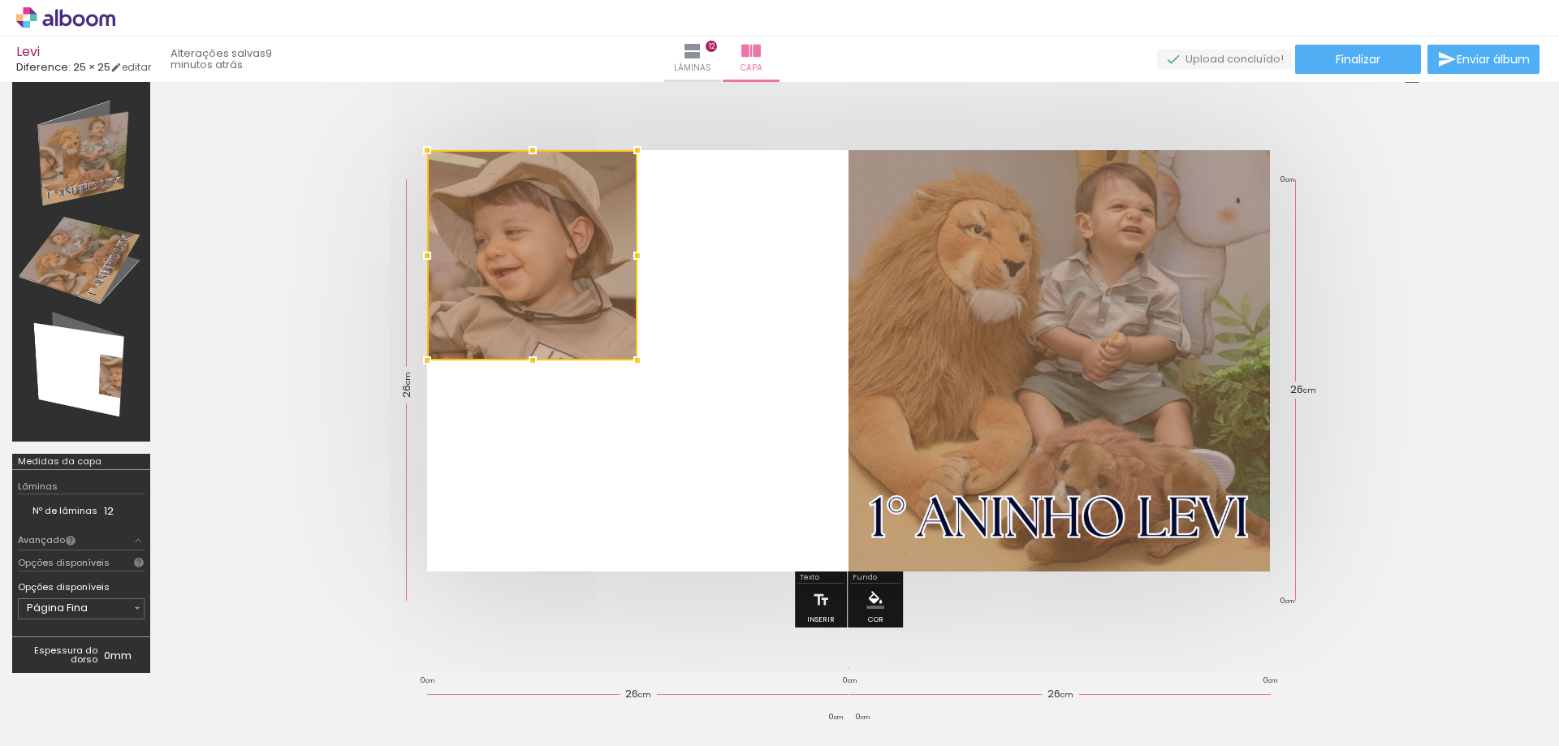
drag, startPoint x: 840, startPoint y: 366, endPoint x: 559, endPoint y: 272, distance: 297.1
click at [559, 272] on div at bounding box center [532, 255] width 210 height 210
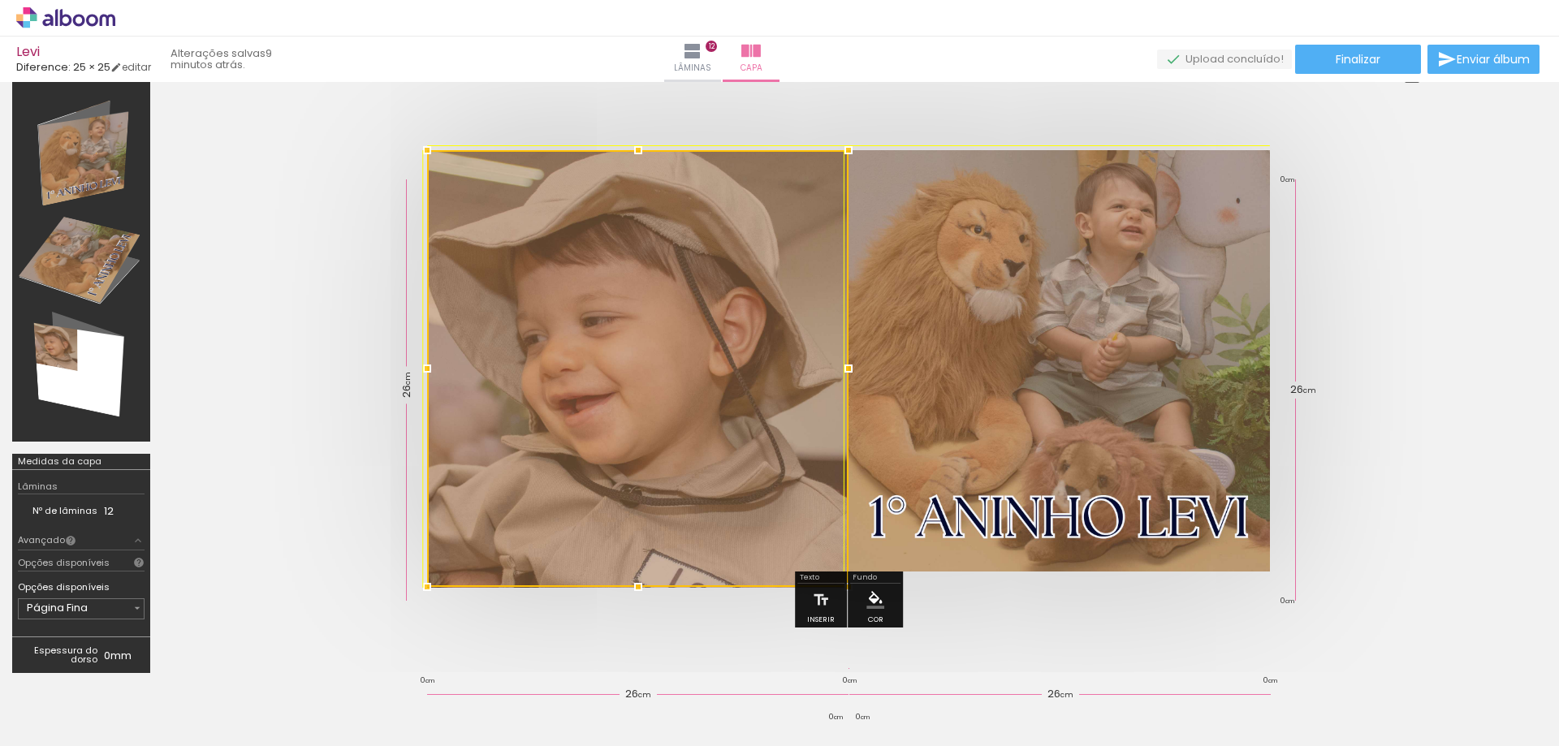
drag, startPoint x: 683, startPoint y: 398, endPoint x: 841, endPoint y: 555, distance: 222.8
click at [841, 557] on div at bounding box center [637, 368] width 421 height 437
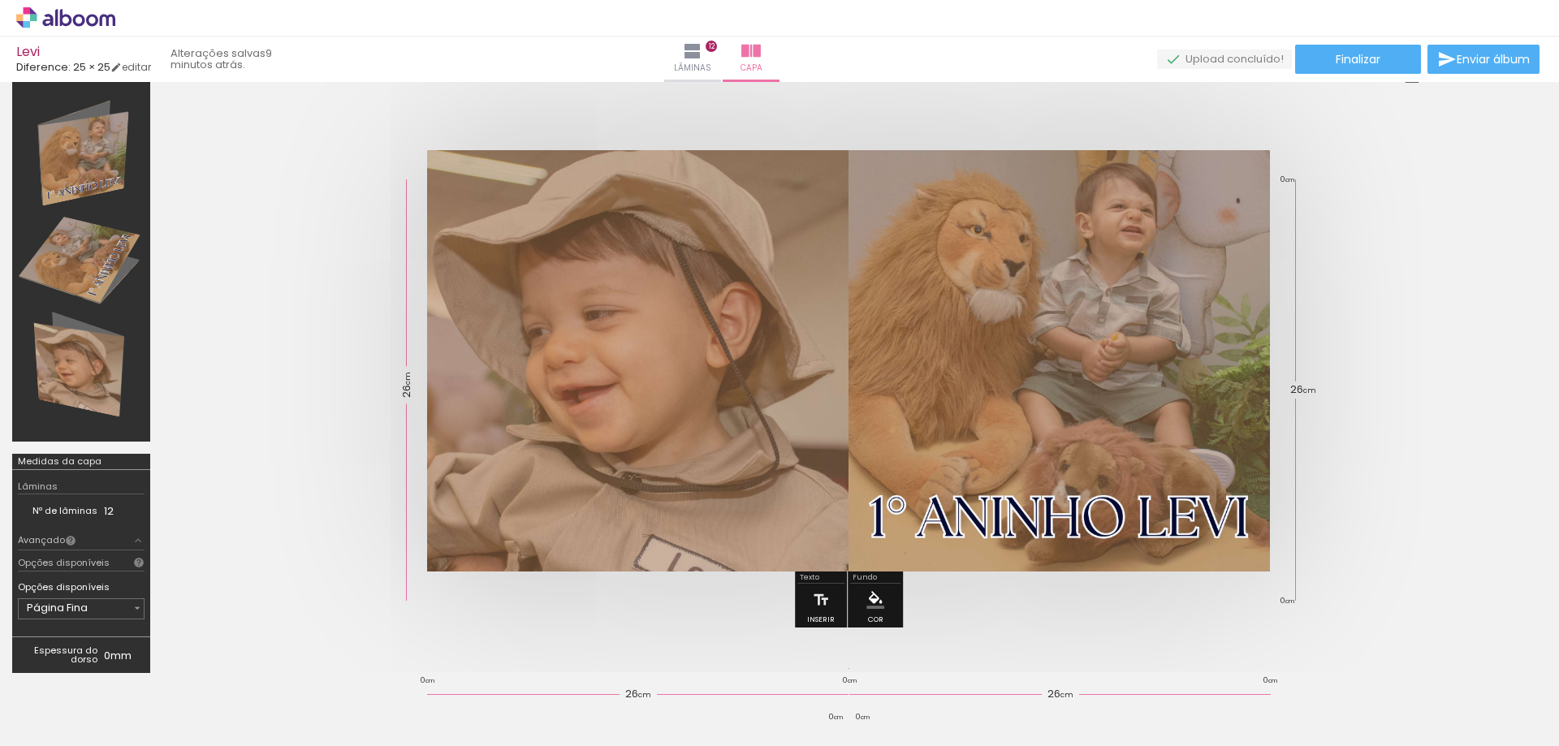
click at [676, 600] on div at bounding box center [848, 360] width 1372 height 551
click at [1470, 374] on div at bounding box center [848, 360] width 1372 height 551
click at [702, 56] on iron-icon at bounding box center [692, 50] width 19 height 19
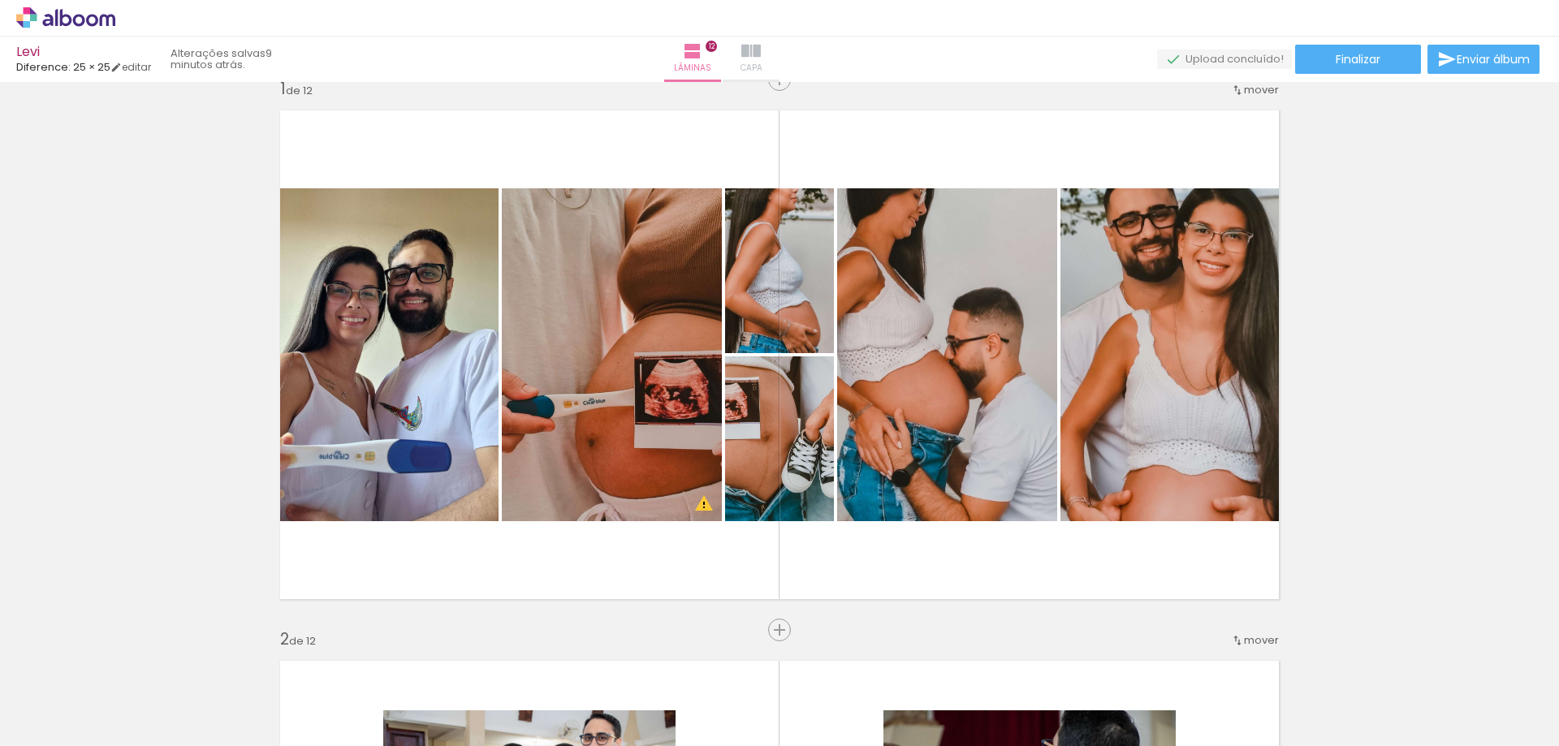
click at [762, 64] on span "Capa" at bounding box center [752, 68] width 22 height 15
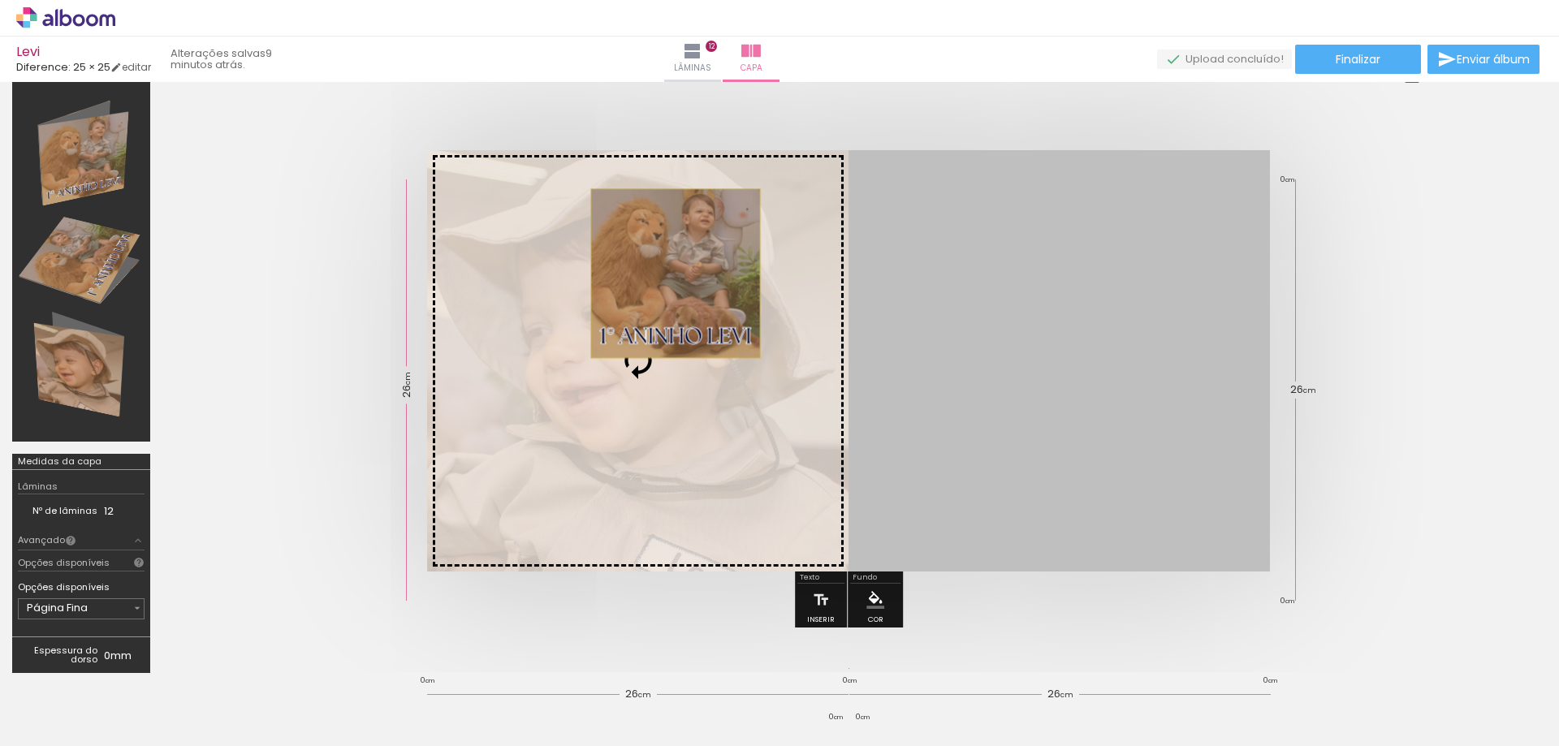
drag, startPoint x: 1060, startPoint y: 310, endPoint x: 676, endPoint y: 274, distance: 385.8
click at [0, 0] on slot at bounding box center [0, 0] width 0 height 0
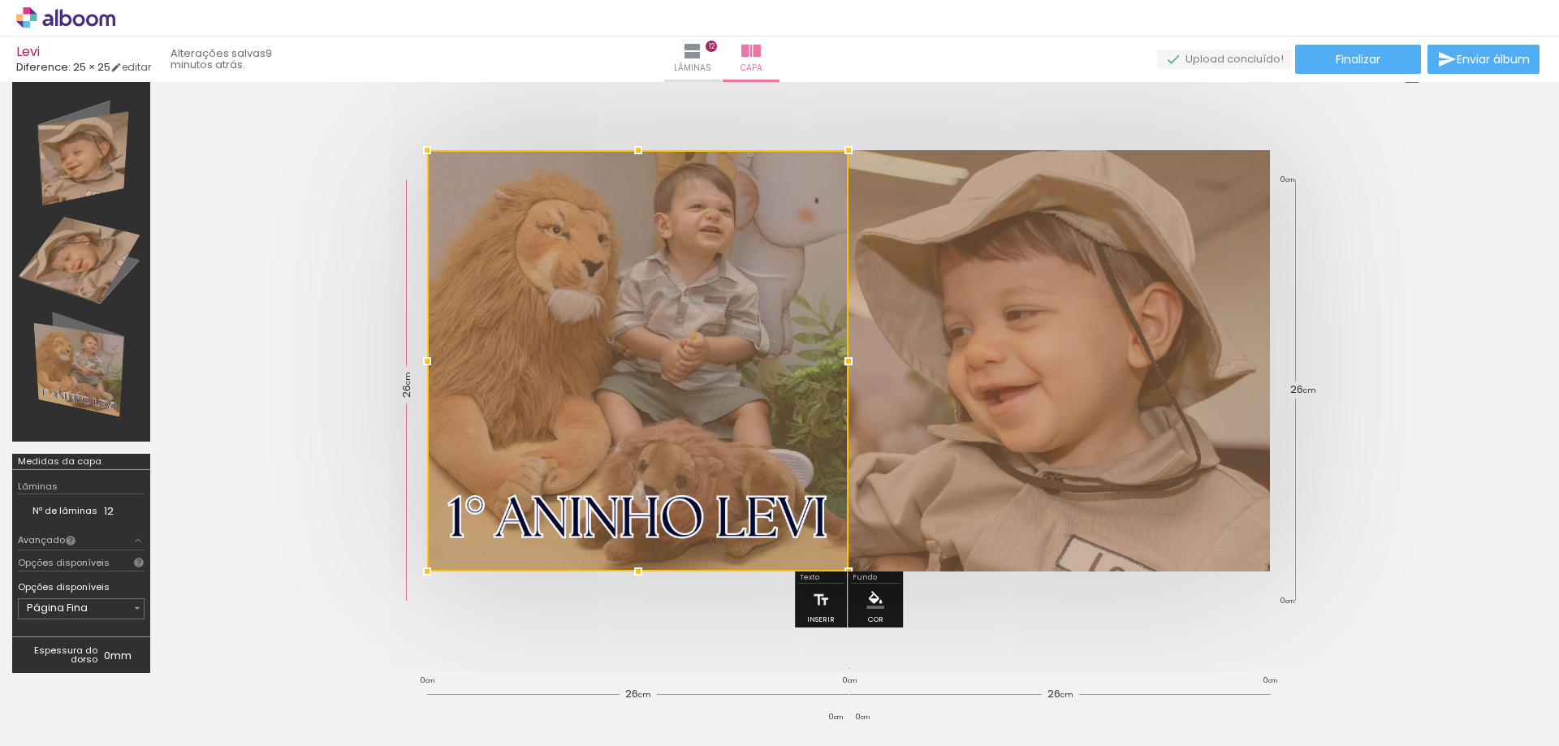
click at [1369, 356] on quentale-cover at bounding box center [848, 360] width 1242 height 421
click at [1371, 354] on quentale-cover at bounding box center [848, 360] width 1242 height 421
click at [1429, 301] on quentale-cover at bounding box center [848, 360] width 1242 height 421
click at [702, 59] on iron-icon at bounding box center [692, 50] width 19 height 19
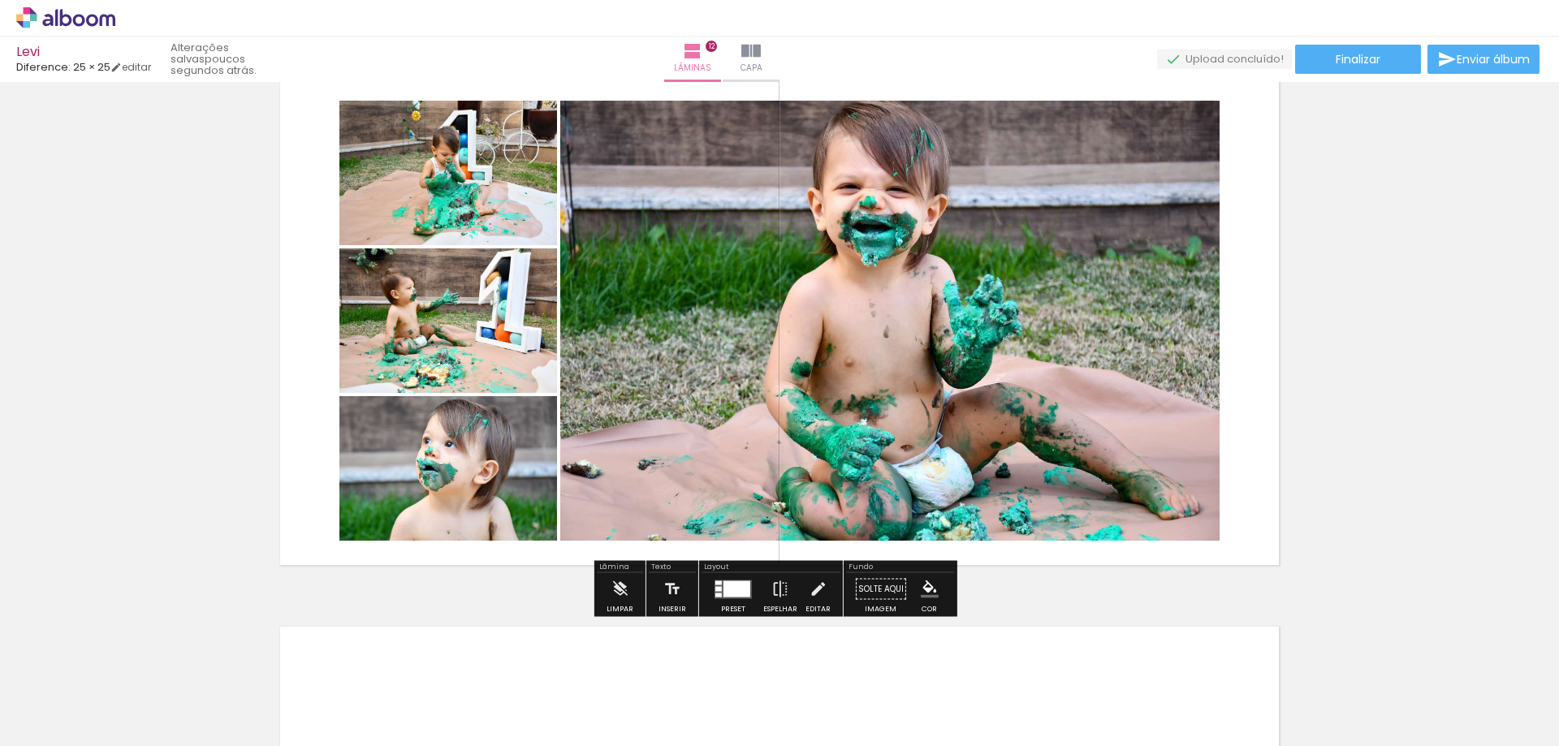
scroll to position [6038, 0]
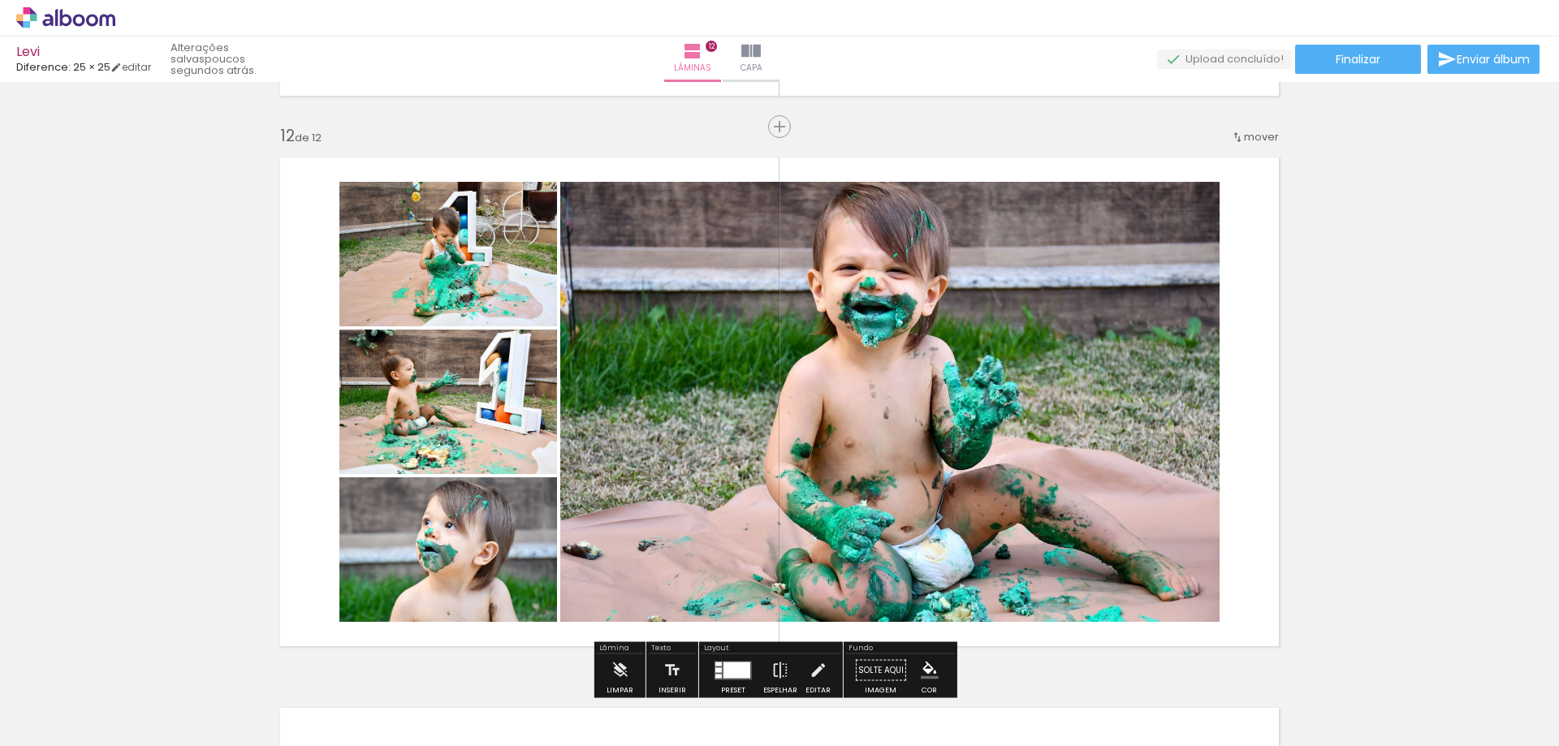
click at [1460, 55] on span "Enviar álbum" at bounding box center [1493, 59] width 73 height 11
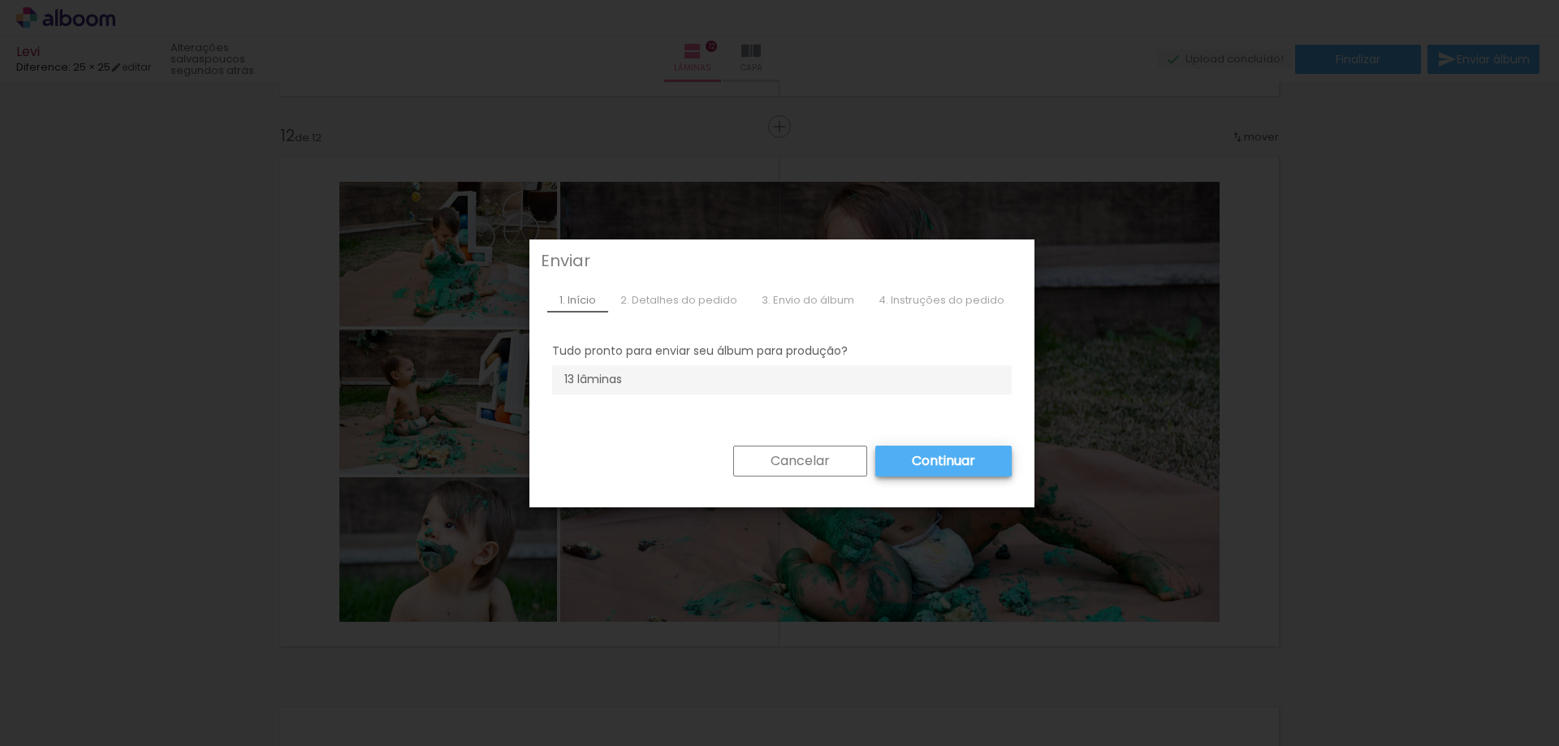
click at [898, 460] on paper-button "Continuar" at bounding box center [943, 461] width 136 height 31
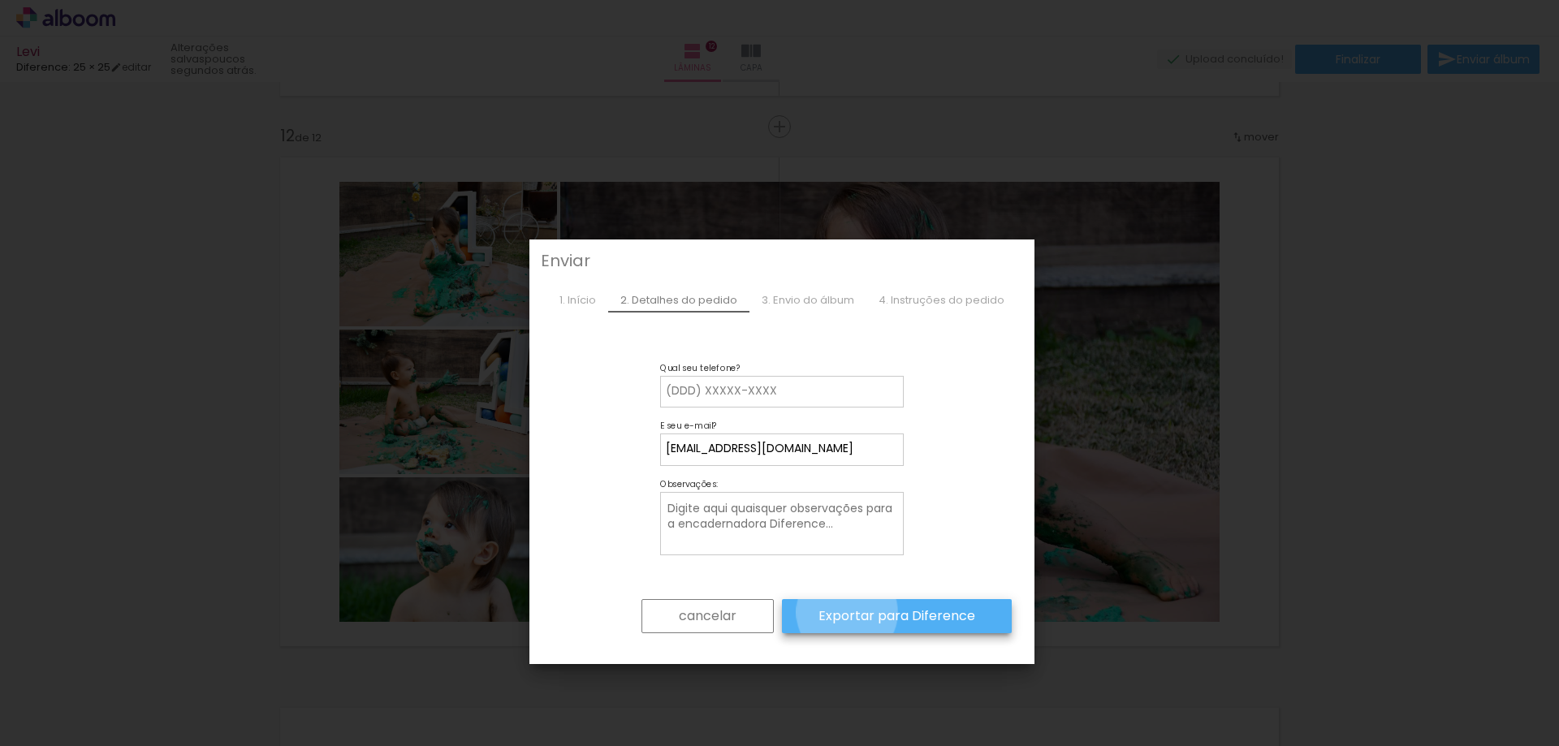
click at [0, 0] on slot "Exportar para Diference" at bounding box center [0, 0] width 0 height 0
click at [800, 306] on div "3. Envio do álbum" at bounding box center [807, 300] width 117 height 24
click at [716, 600] on paper-button "cancelar" at bounding box center [707, 616] width 132 height 34
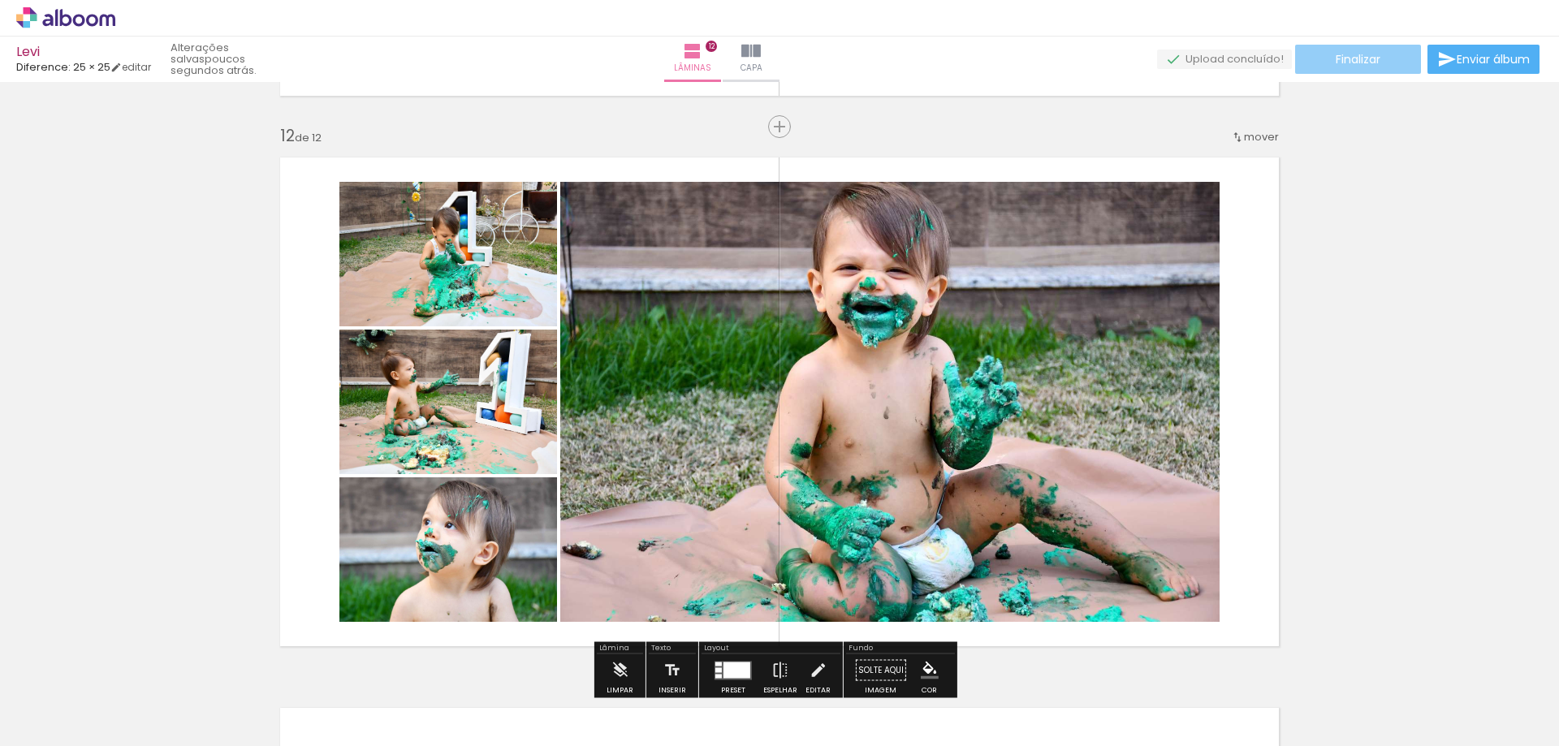
click at [1363, 44] on div "Levi Diference: 25 × 25 editar poucos segundos atrás. Lâminas 12 Capa Finalizar…" at bounding box center [779, 41] width 1559 height 82
click at [1355, 58] on span "Finalizar" at bounding box center [1358, 59] width 45 height 11
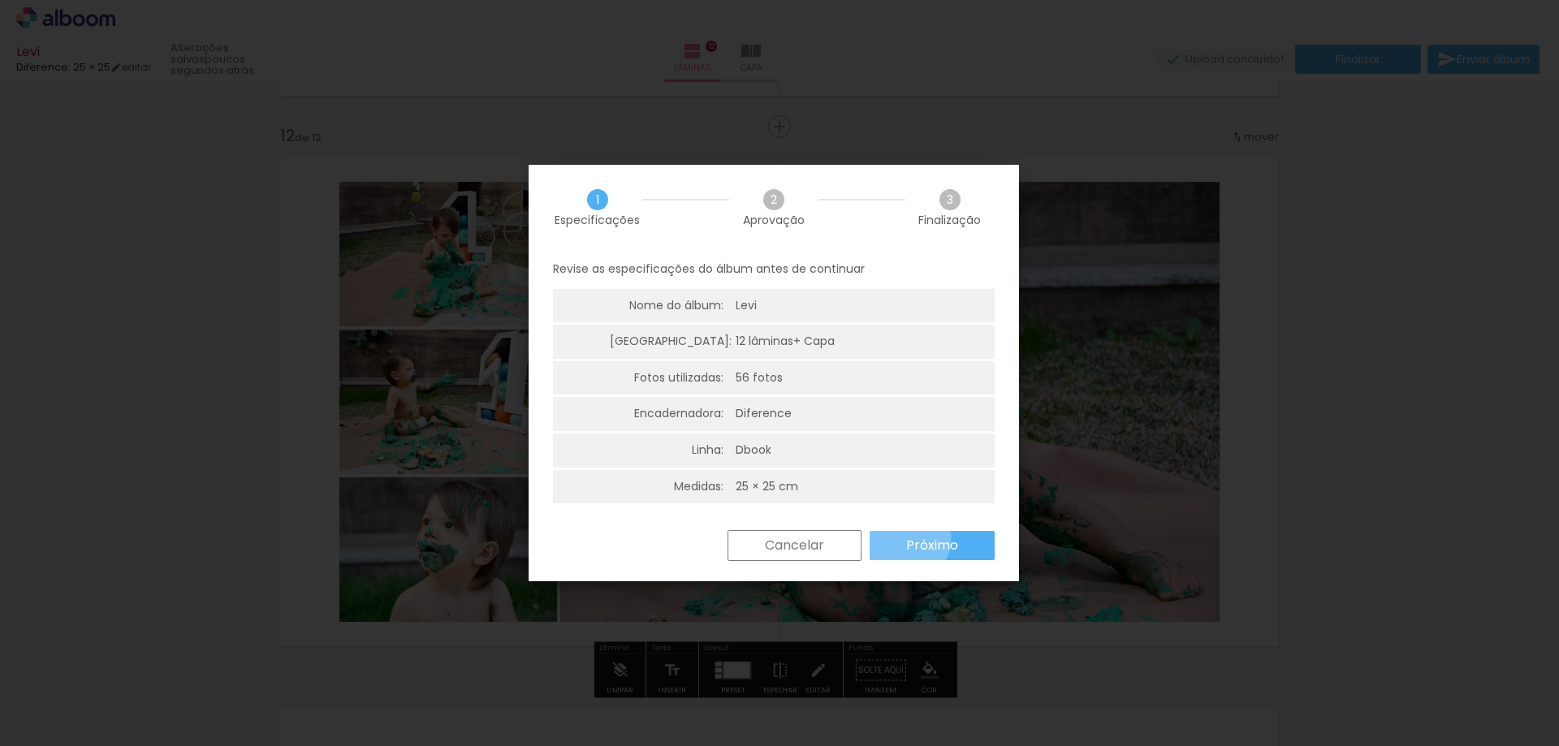
click at [0, 0] on slot "Próximo" at bounding box center [0, 0] width 0 height 0
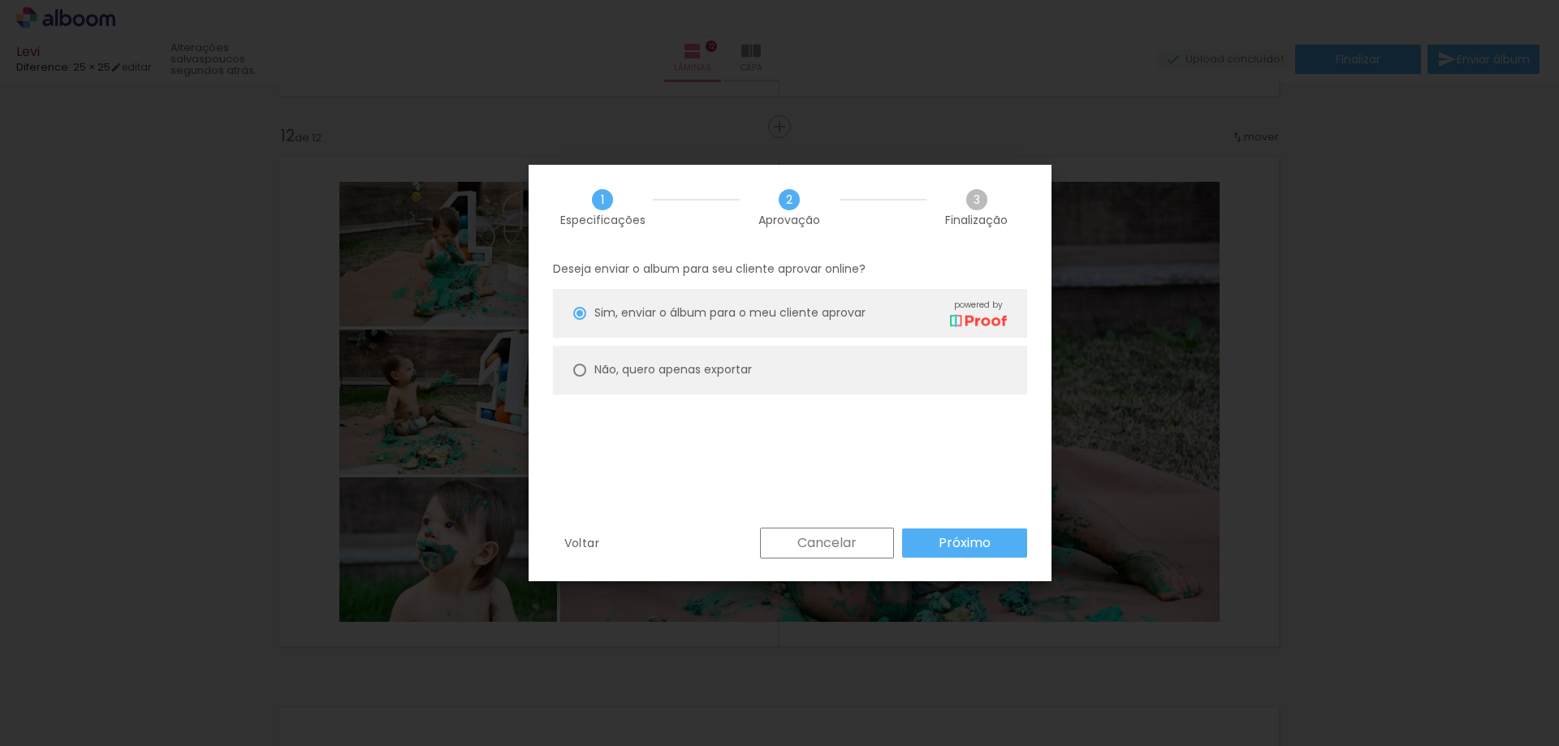
click at [772, 361] on paper-radio-button "Não, quero apenas exportar" at bounding box center [790, 370] width 474 height 49
type paper-radio-button "on"
click at [0, 0] on slot "Próximo" at bounding box center [0, 0] width 0 height 0
type input "Alta, 300 DPI"
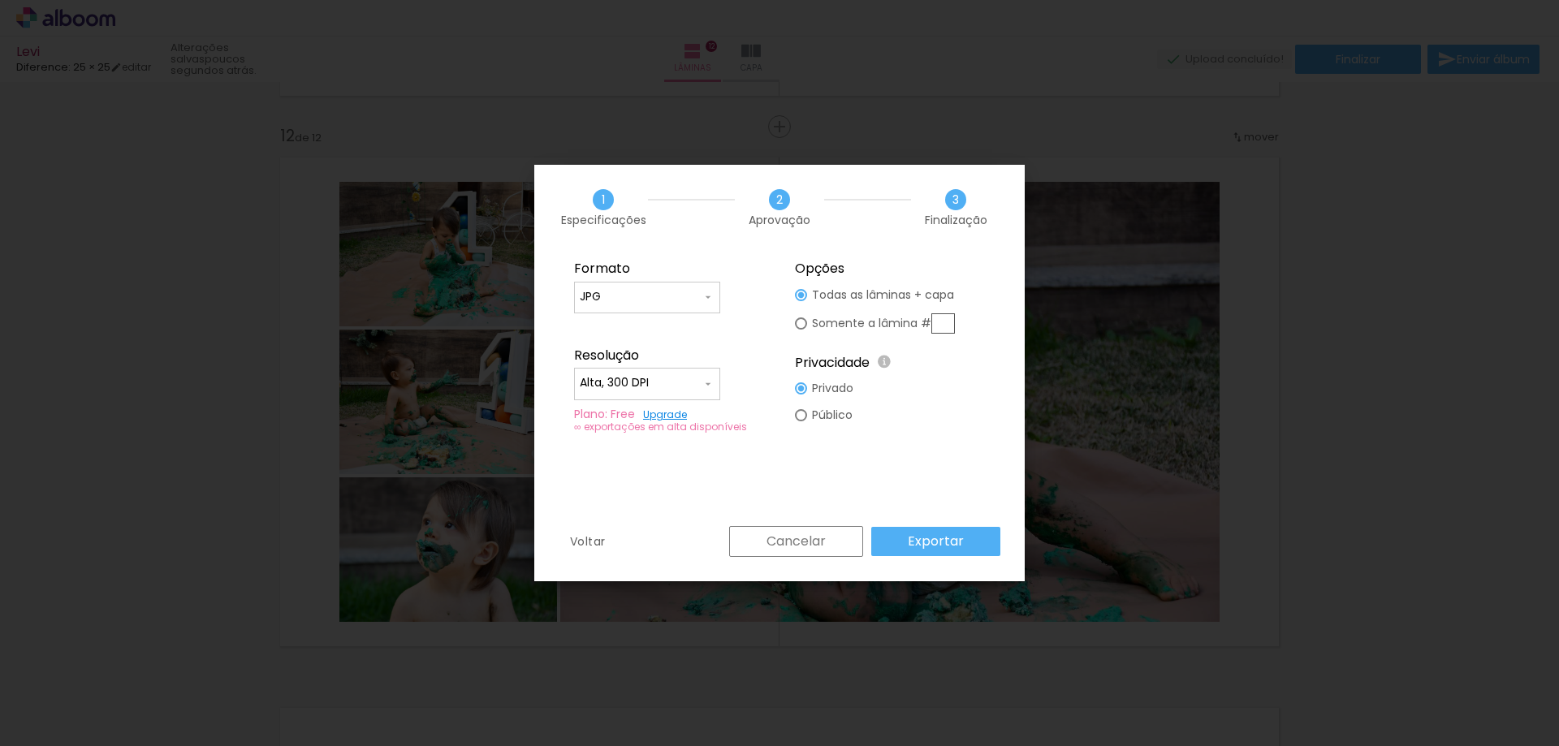
click at [674, 280] on fieldset "Formato JPG PDF Resolução Alta, 300 DPI Baixa Plano: Free Upgrade ∞ exportações…" at bounding box center [669, 347] width 218 height 194
click at [665, 291] on input "JPG" at bounding box center [641, 297] width 122 height 16
click at [650, 324] on paper-item "PDF" at bounding box center [647, 327] width 146 height 32
type input "PDF"
click at [685, 382] on input "Alta, 300 DPI" at bounding box center [641, 383] width 122 height 16
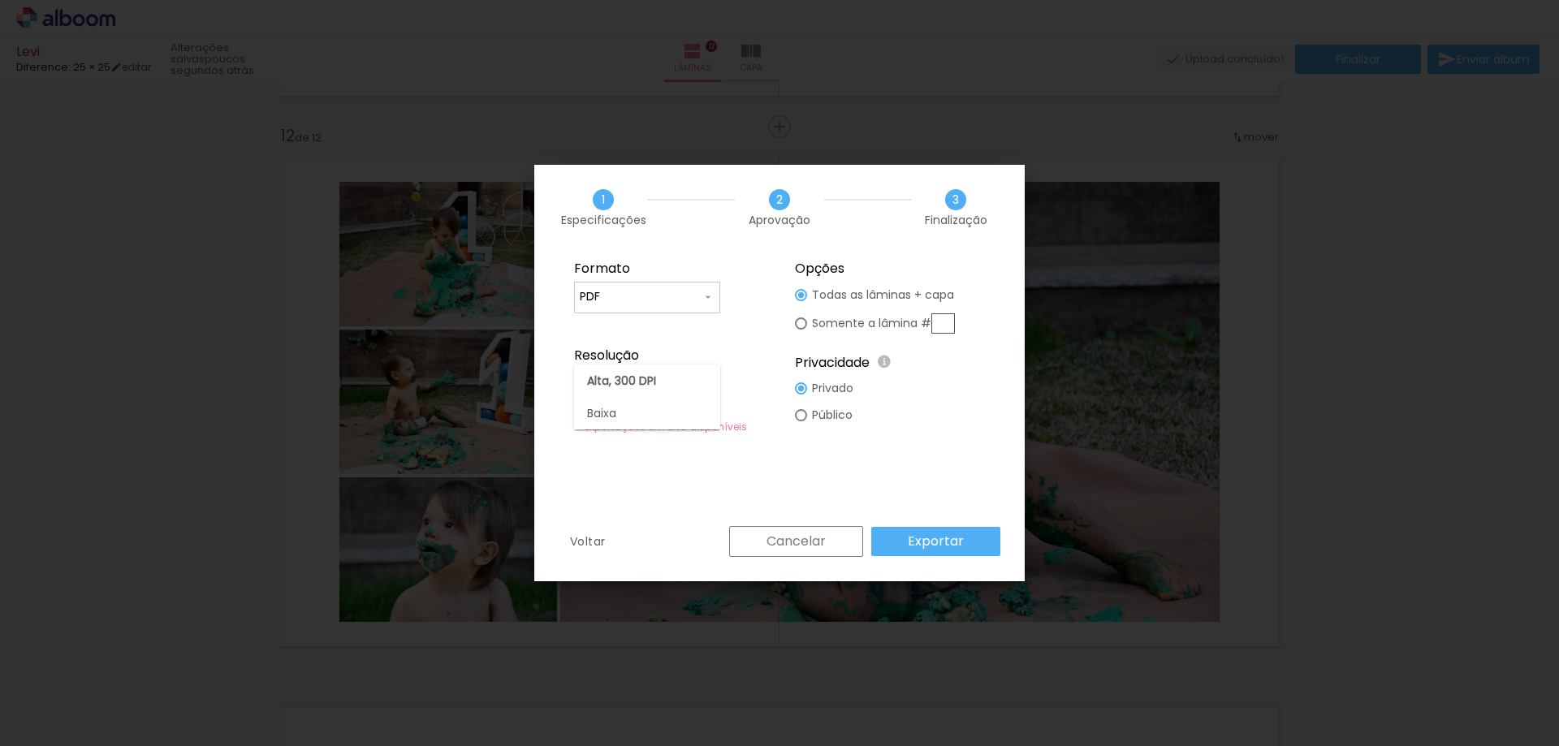
click at [685, 382] on paper-item "Alta, 300 DPI" at bounding box center [647, 381] width 146 height 32
click at [0, 0] on slot "Exportar" at bounding box center [0, 0] width 0 height 0
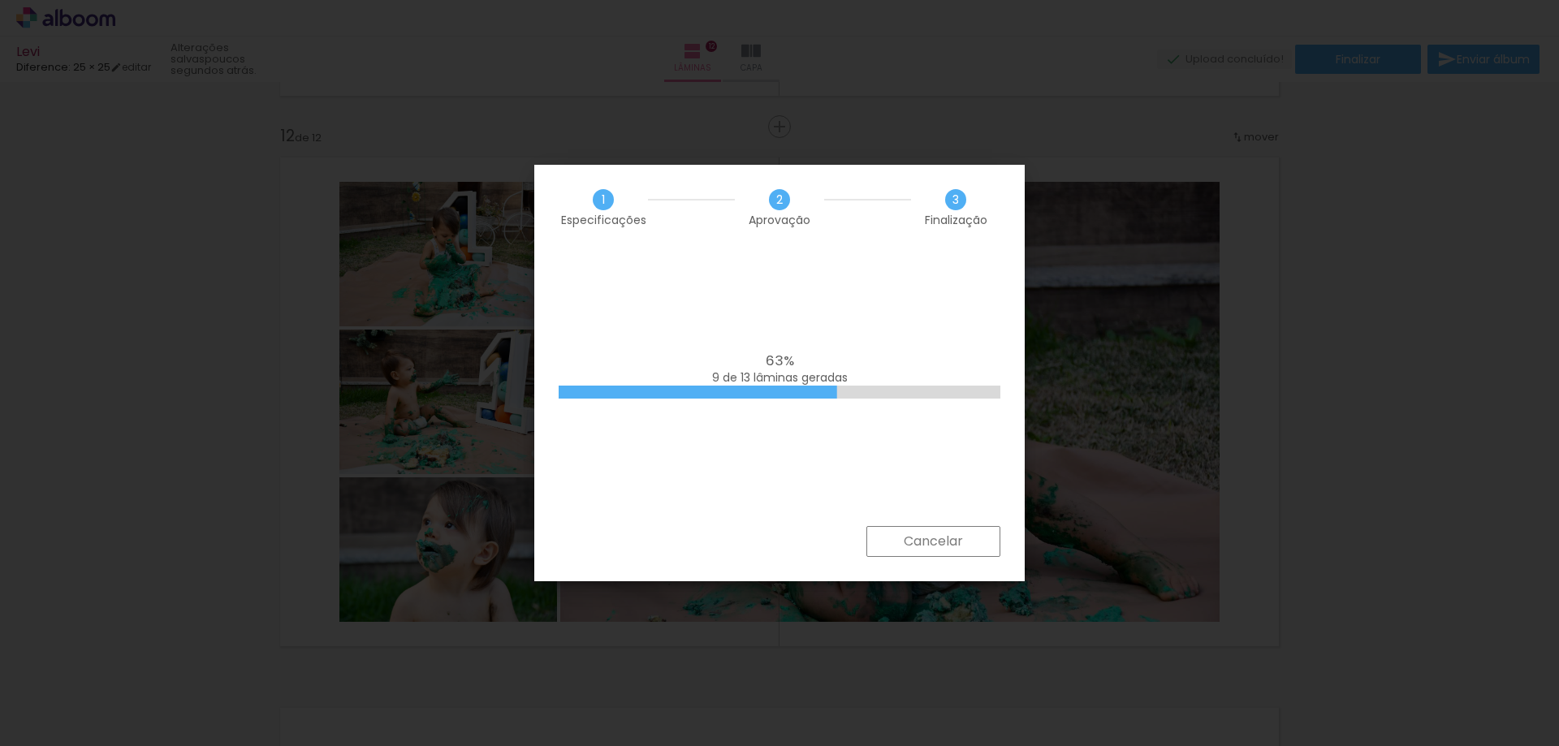
scroll to position [0, 4309]
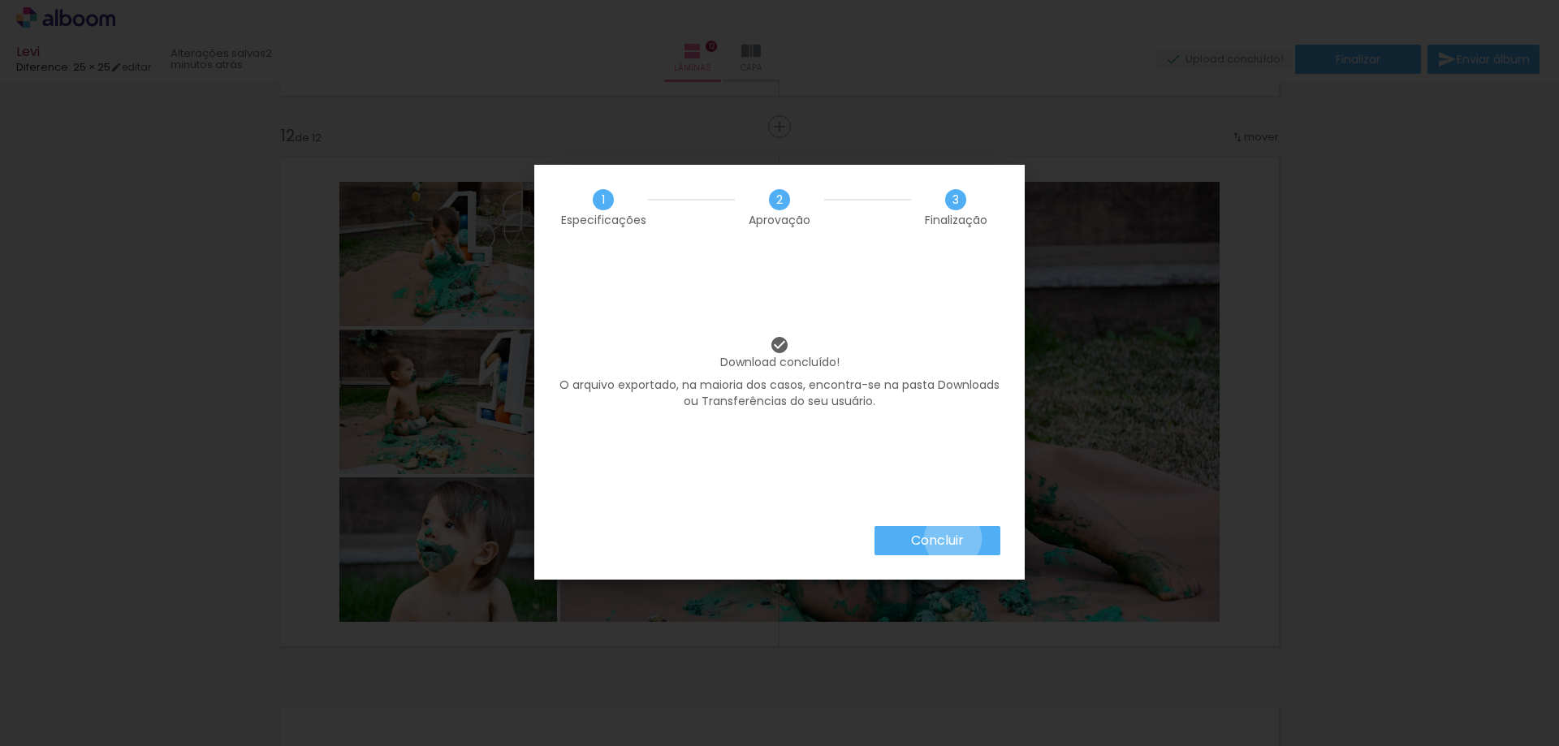
click at [0, 0] on slot "Concluir" at bounding box center [0, 0] width 0 height 0
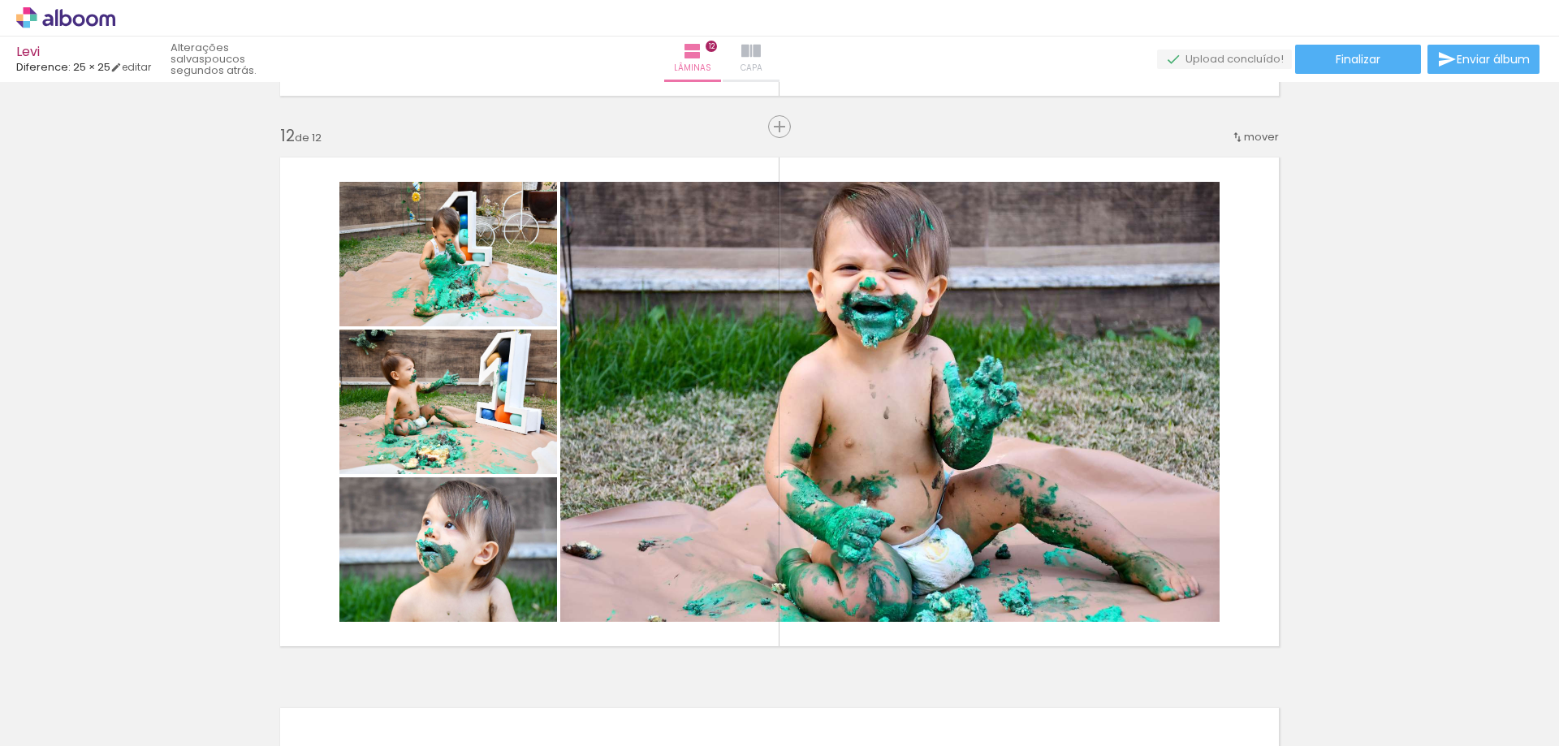
scroll to position [0, 4309]
